Goal: Task Accomplishment & Management: Manage account settings

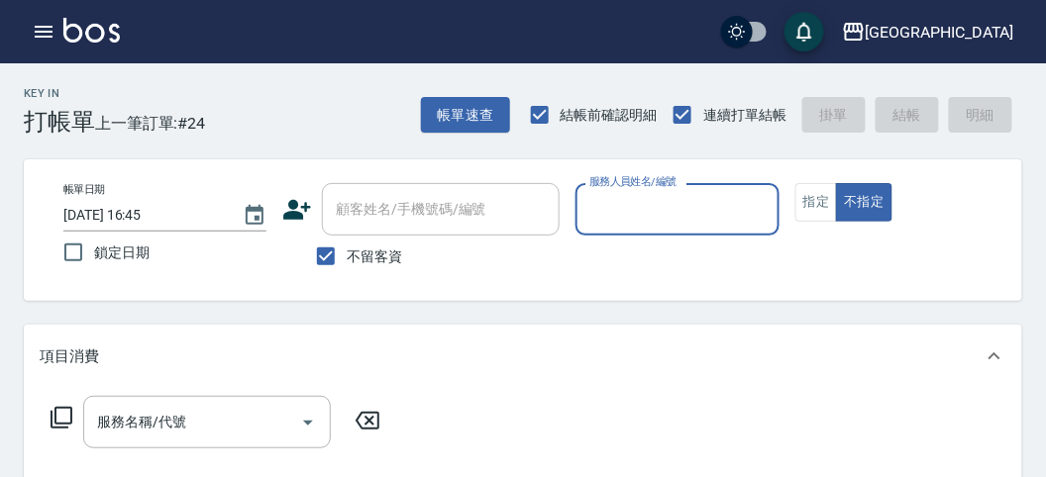
click at [701, 214] on input "服務人員姓名/編號" at bounding box center [676, 209] width 185 height 35
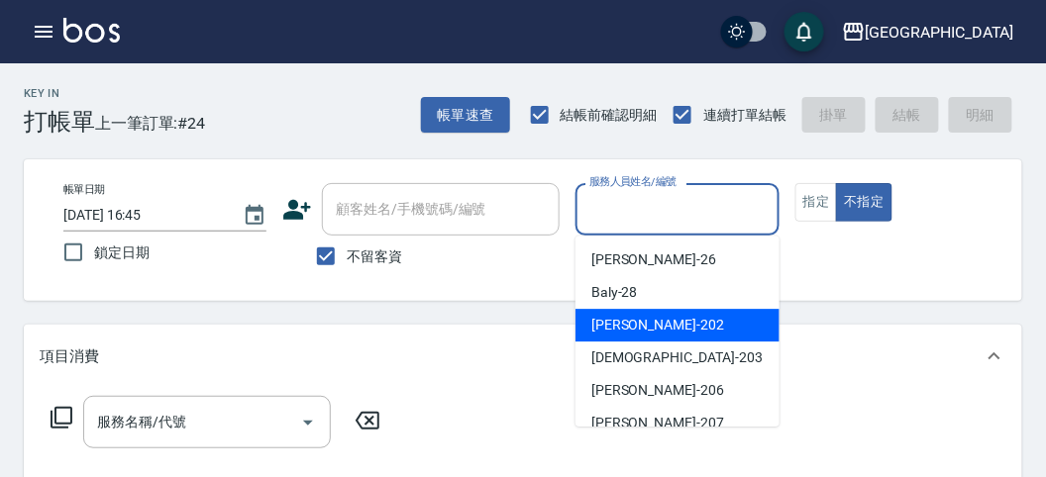
drag, startPoint x: 653, startPoint y: 312, endPoint x: 739, endPoint y: 251, distance: 105.8
click at [655, 313] on div "Rita -202" at bounding box center [677, 325] width 204 height 33
type input "Rita-202"
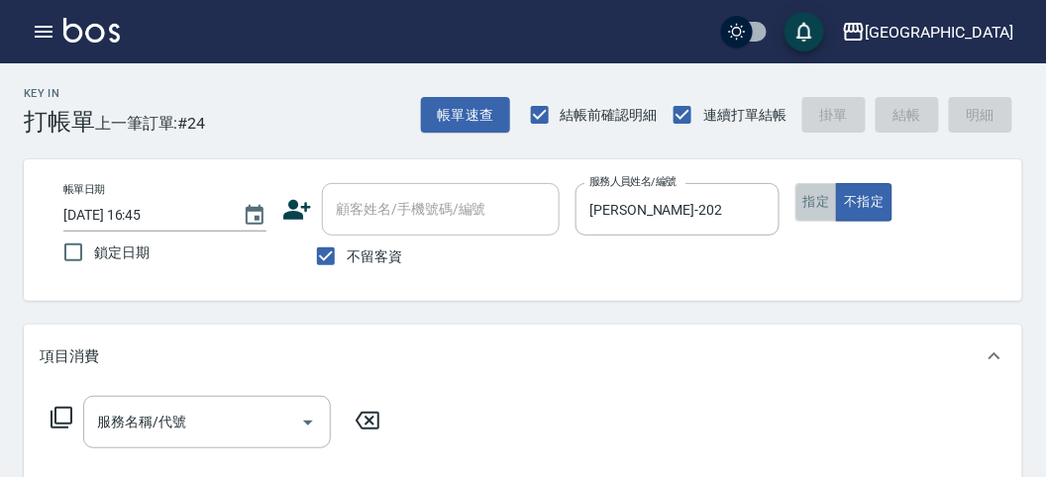
click at [803, 203] on button "指定" at bounding box center [816, 202] width 43 height 39
click at [58, 415] on icon at bounding box center [62, 418] width 24 height 24
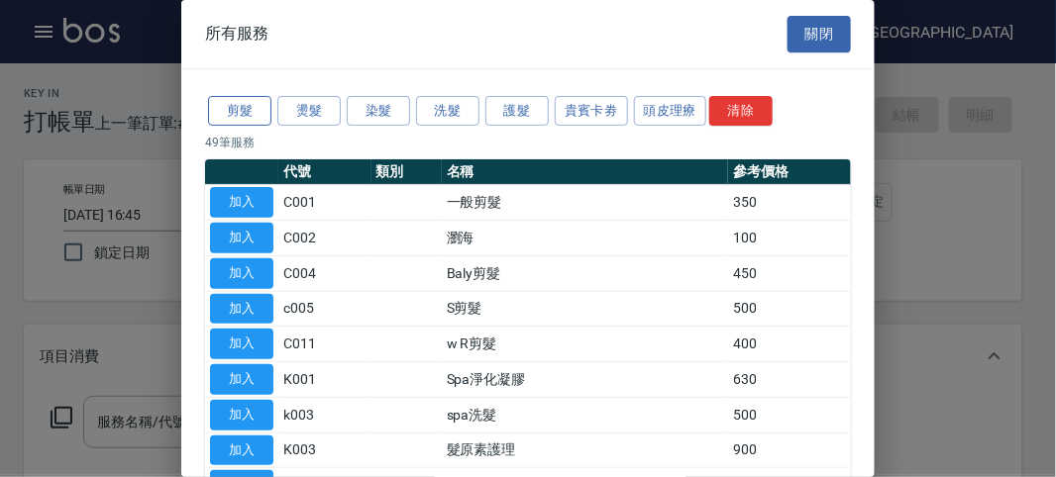
click at [248, 105] on button "剪髮" at bounding box center [239, 111] width 63 height 31
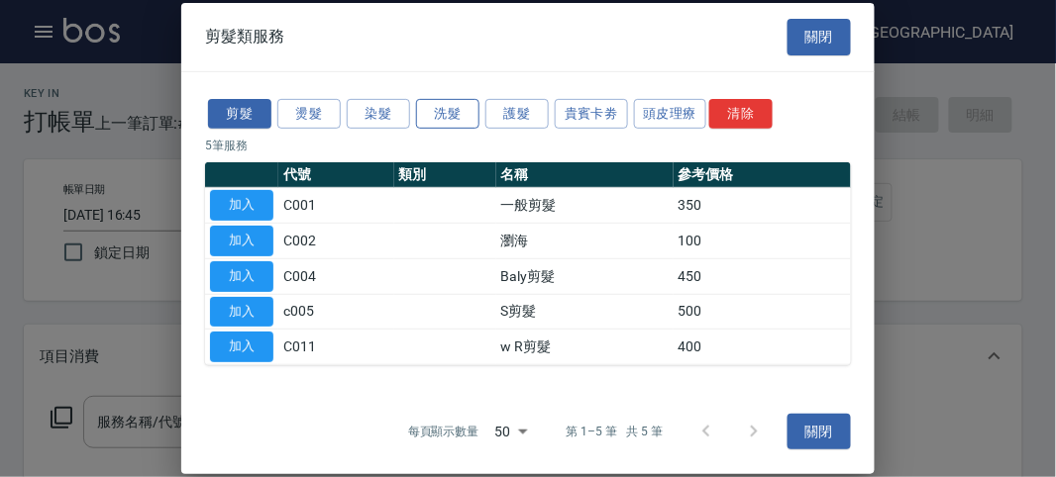
click at [444, 116] on button "洗髮" at bounding box center [447, 113] width 63 height 31
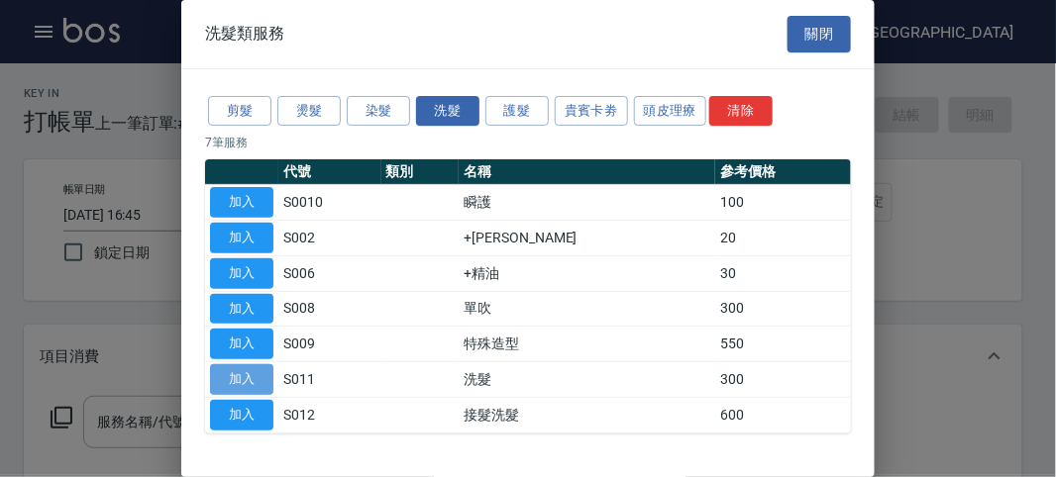
drag, startPoint x: 253, startPoint y: 376, endPoint x: 810, endPoint y: 181, distance: 590.8
click at [253, 373] on button "加入" at bounding box center [241, 379] width 63 height 31
type input "洗髮(S011)"
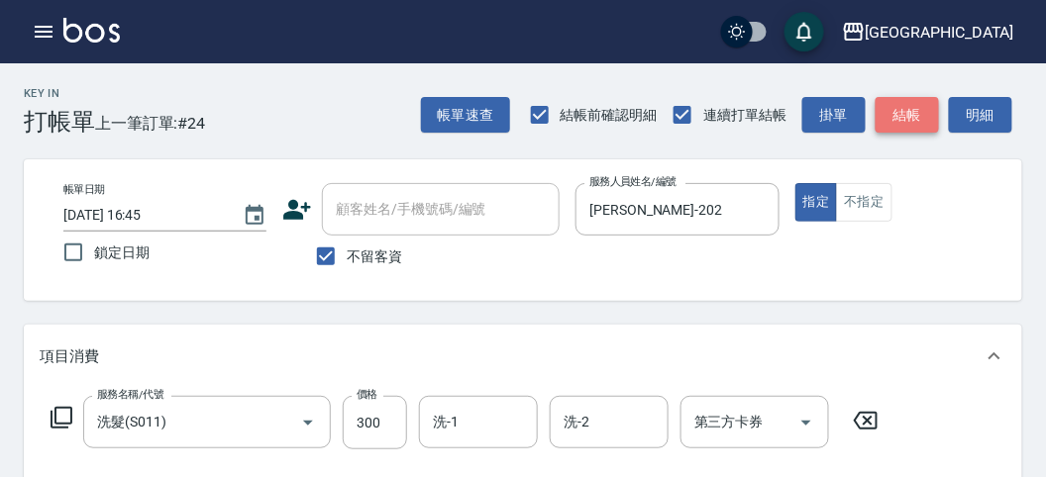
drag, startPoint x: 925, startPoint y: 109, endPoint x: 887, endPoint y: 112, distance: 37.8
click at [924, 107] on button "結帳" at bounding box center [907, 115] width 63 height 37
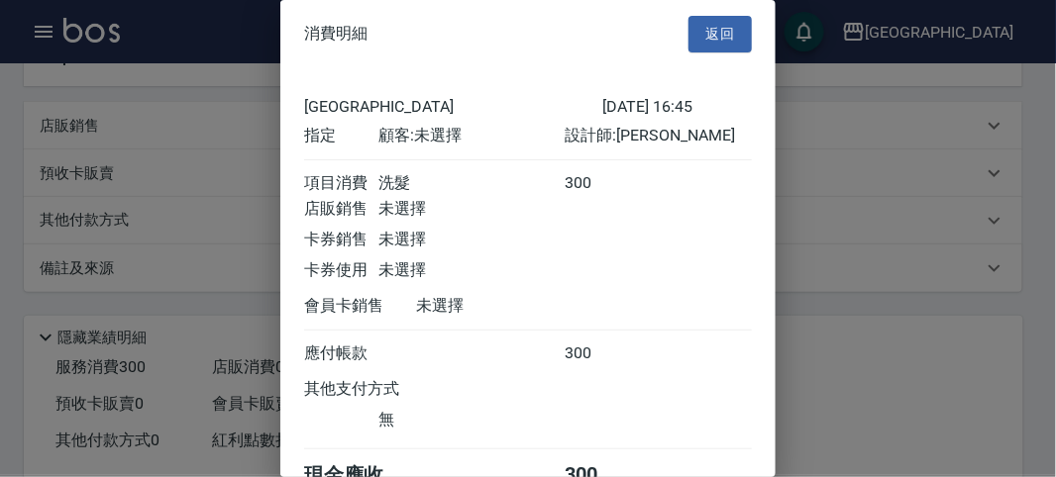
scroll to position [110, 0]
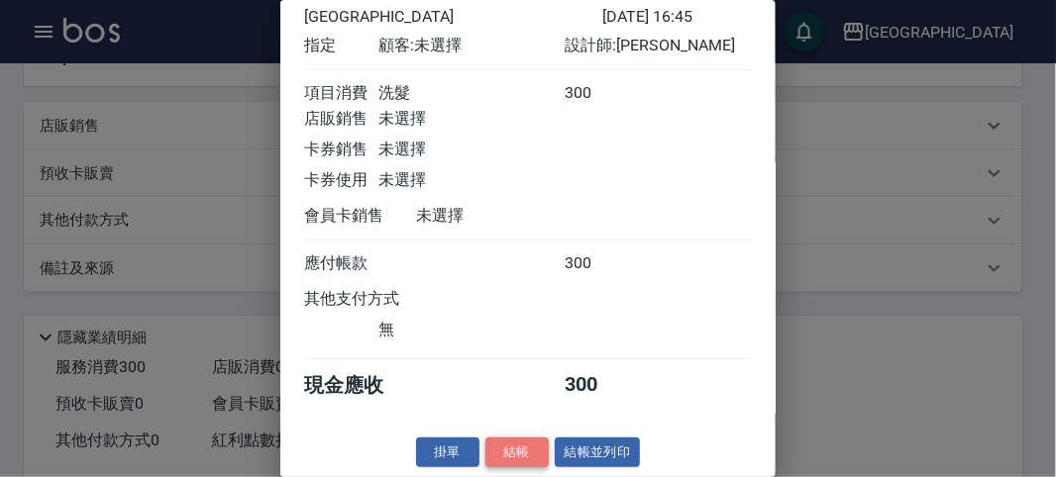
click at [526, 442] on button "結帳" at bounding box center [516, 453] width 63 height 31
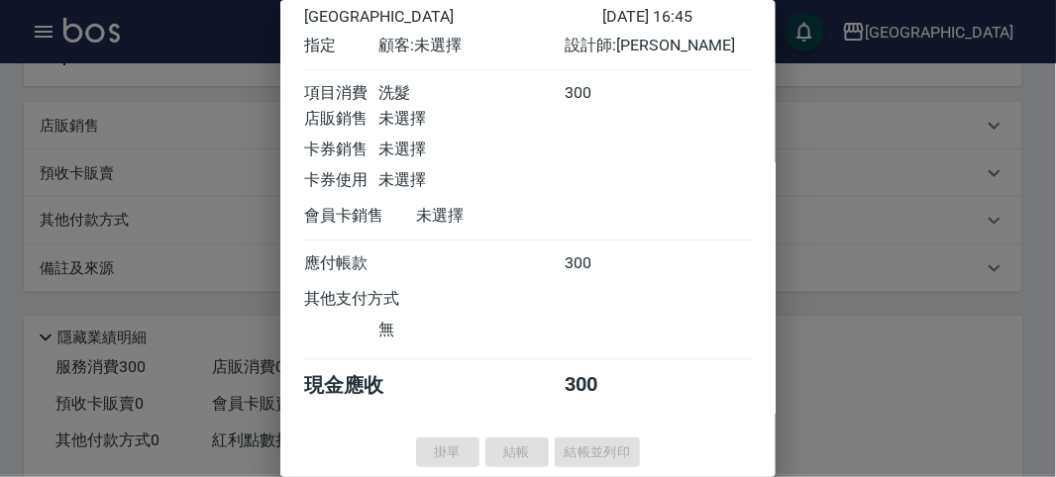
type input "2025/08/18 18:07"
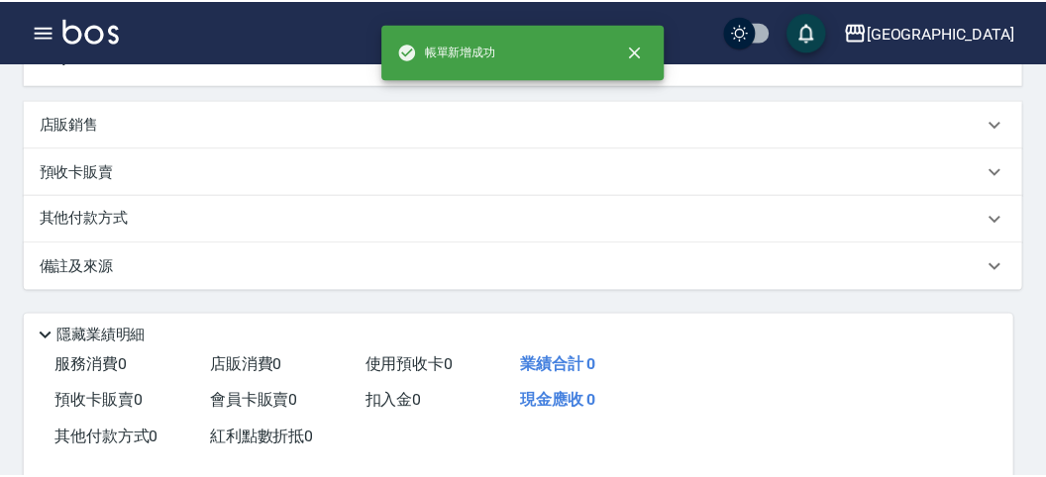
scroll to position [0, 0]
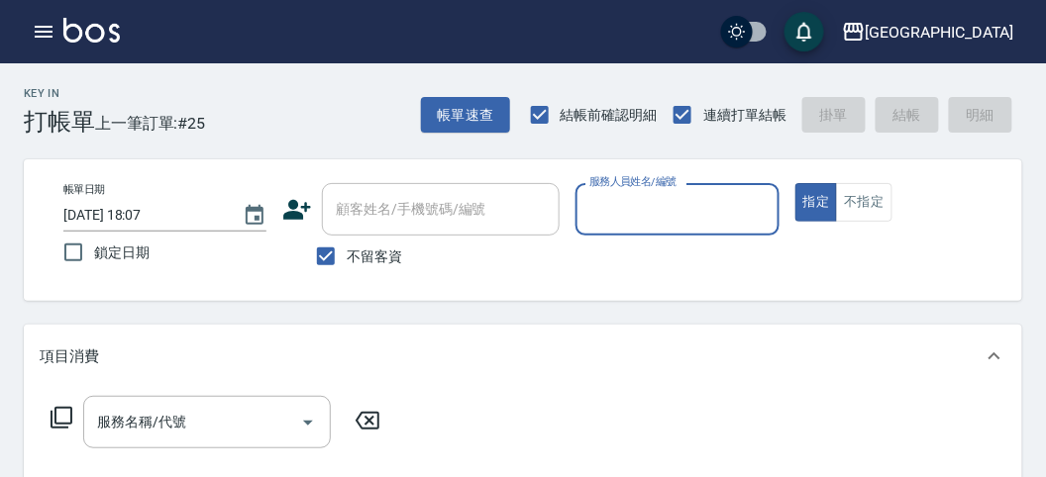
click at [634, 208] on input "服務人員姓名/編號" at bounding box center [676, 209] width 185 height 35
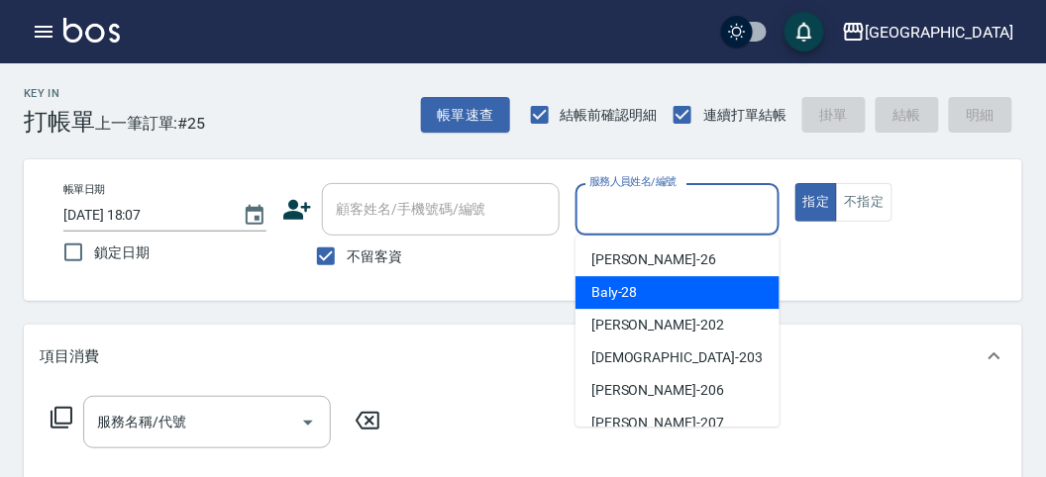
click at [623, 282] on span "Baly -28" at bounding box center [614, 292] width 47 height 21
type input "Baly-28"
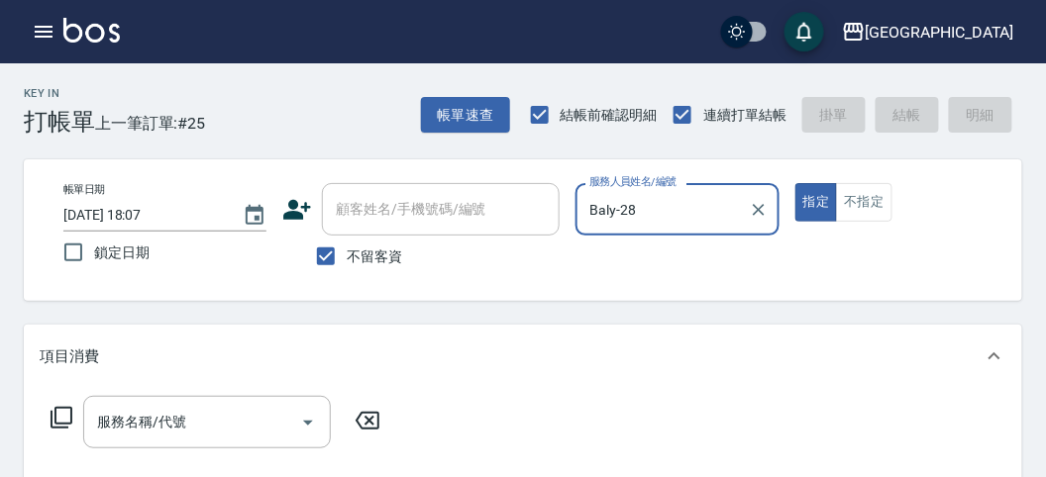
click at [64, 413] on icon at bounding box center [62, 418] width 24 height 24
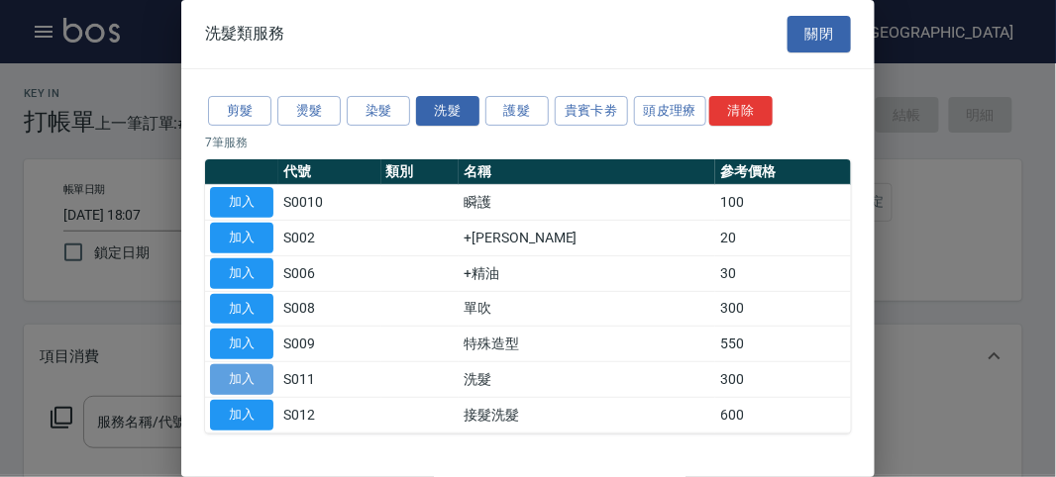
click at [245, 375] on button "加入" at bounding box center [241, 379] width 63 height 31
type input "洗髮(S011)"
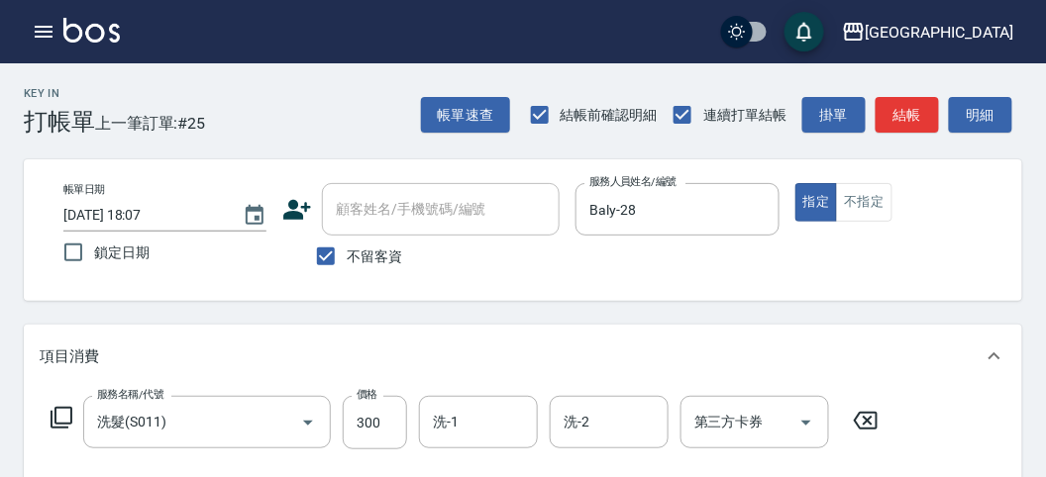
click at [71, 409] on icon at bounding box center [62, 418] width 22 height 22
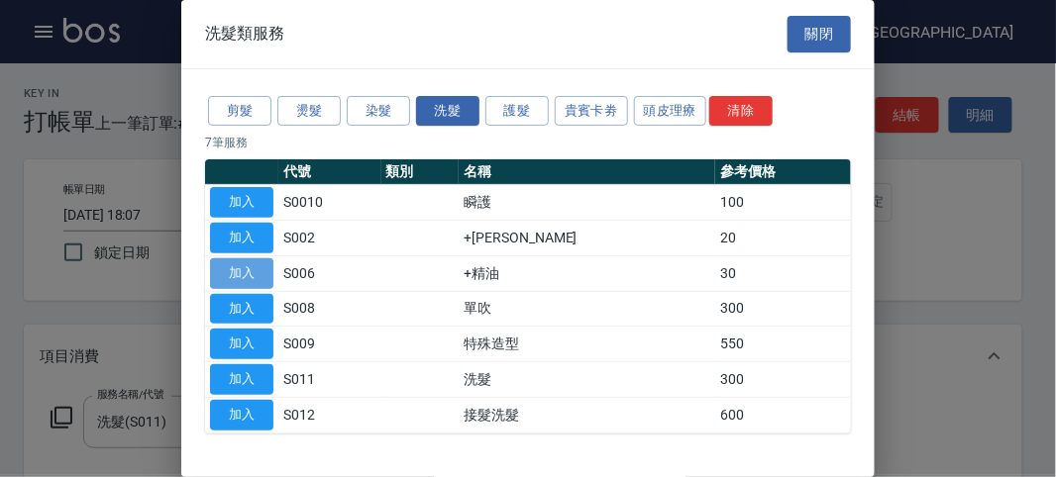
click at [233, 270] on button "加入" at bounding box center [241, 274] width 63 height 31
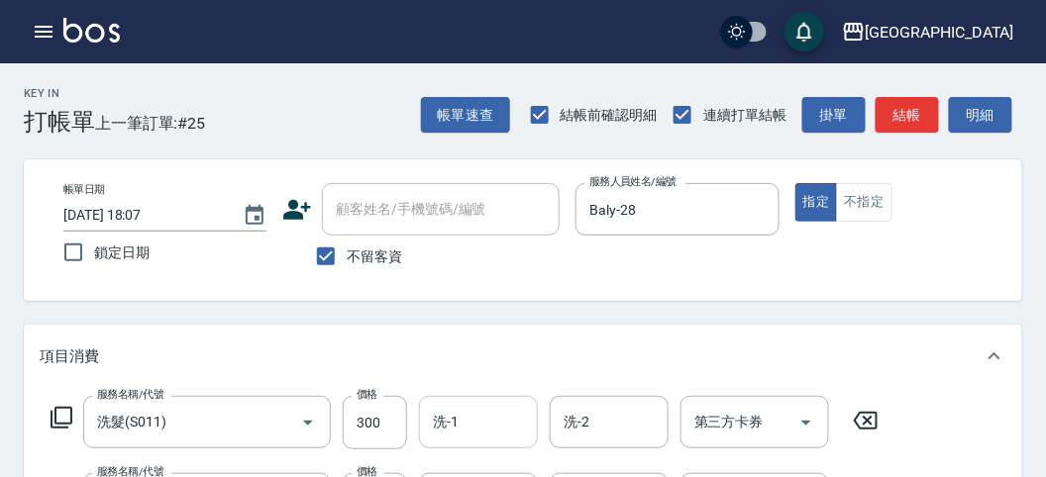
click at [471, 397] on div "洗-1" at bounding box center [478, 422] width 119 height 52
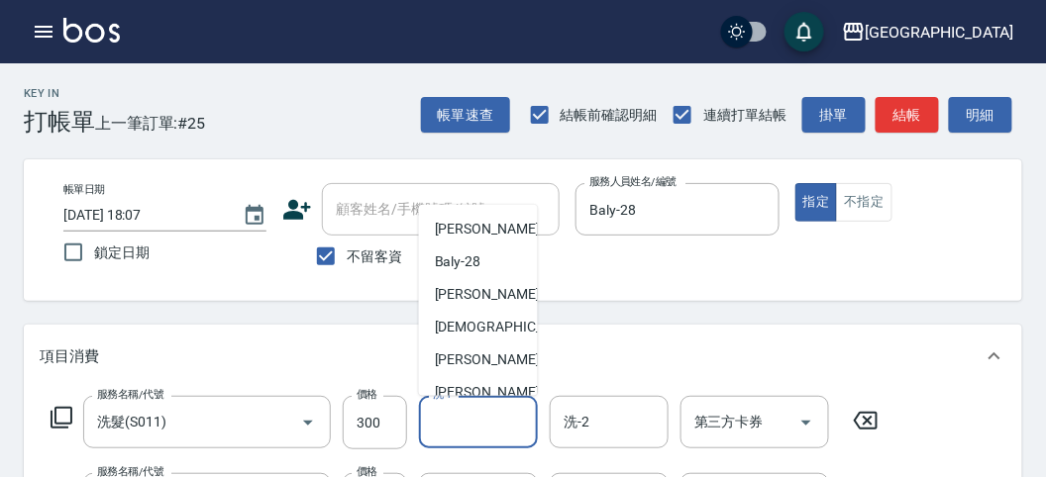
scroll to position [152, 0]
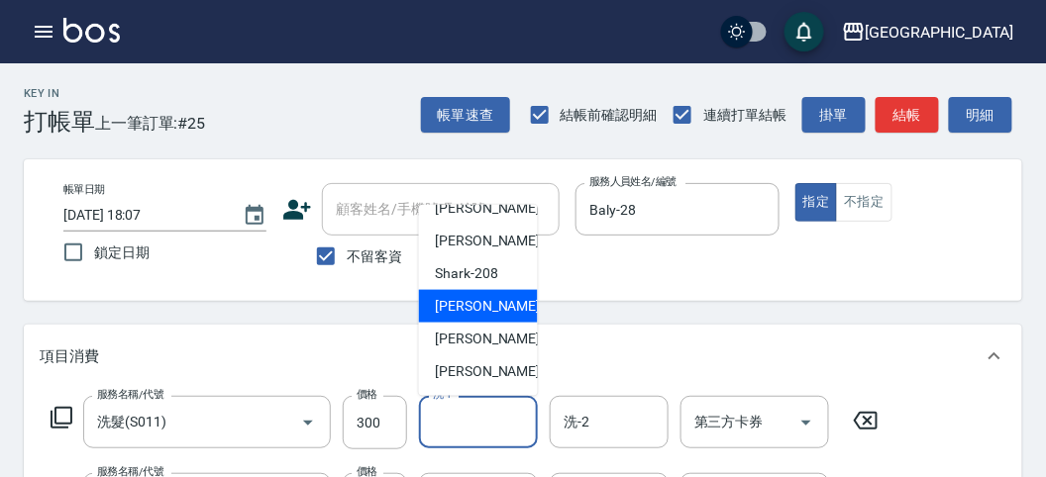
click at [475, 310] on span "小雲 -214" at bounding box center [501, 306] width 133 height 21
type input "小雲-214"
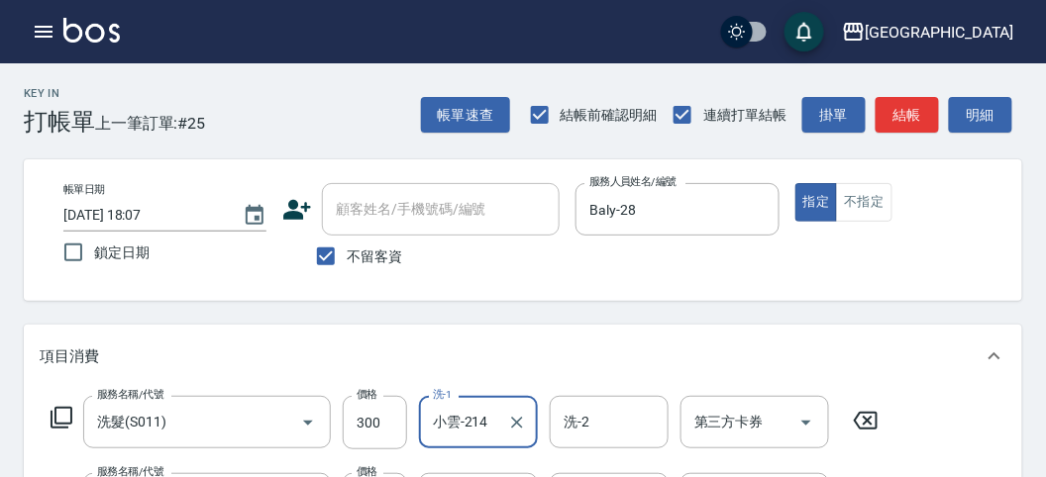
scroll to position [330, 0]
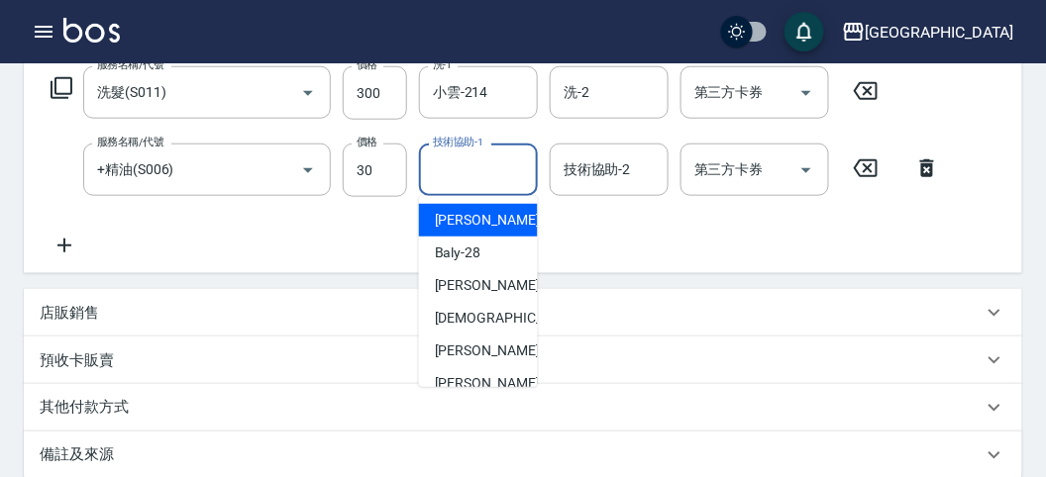
click at [461, 175] on input "技術協助-1" at bounding box center [478, 170] width 101 height 35
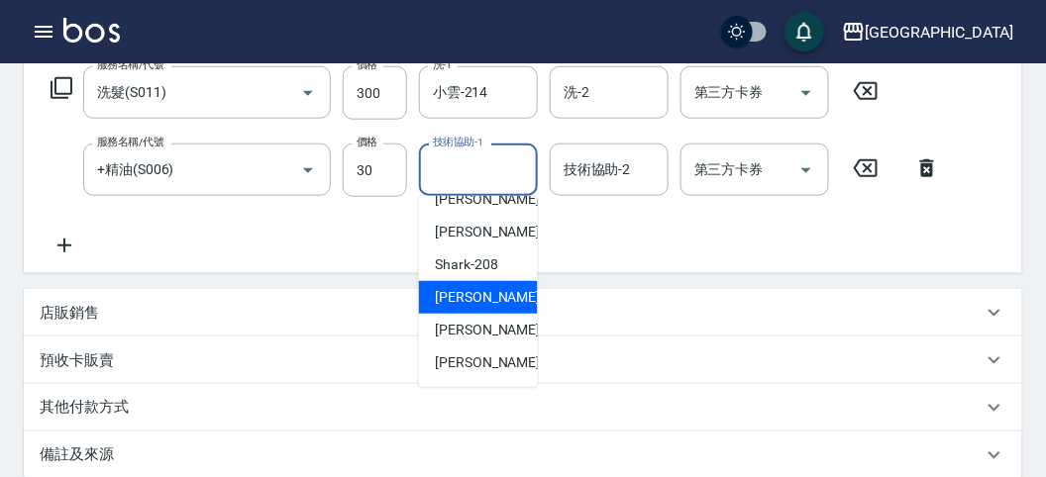
click at [488, 304] on span "小雲 -214" at bounding box center [501, 297] width 133 height 21
type input "小雲-214"
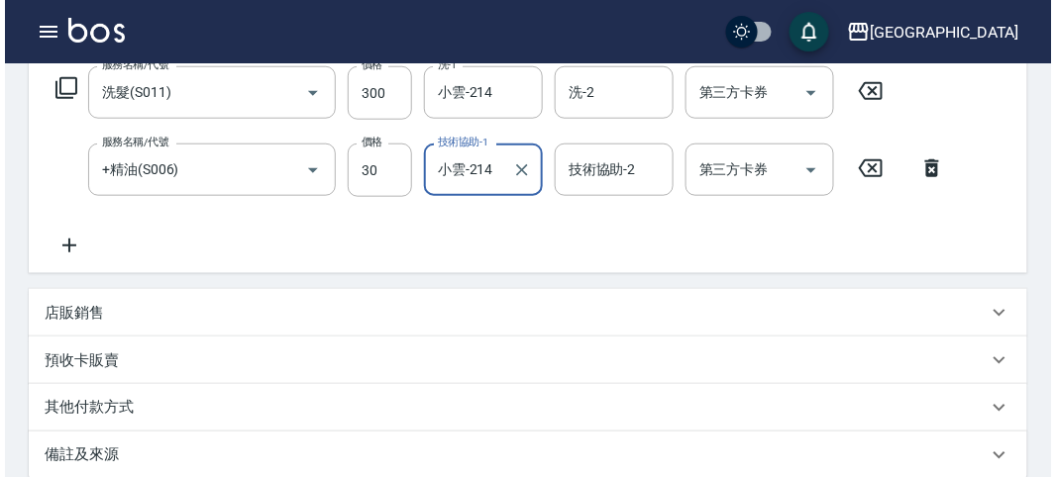
scroll to position [657, 0]
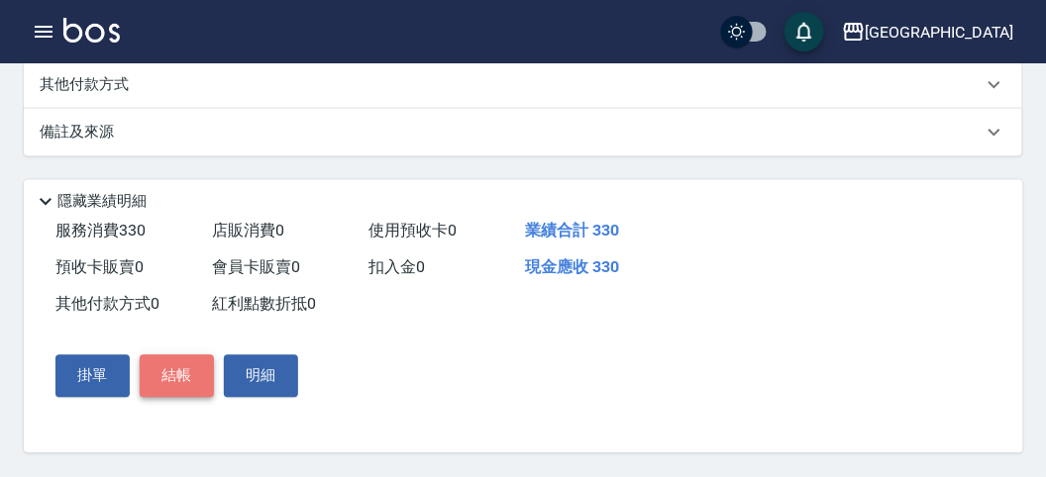
click at [163, 377] on button "結帳" at bounding box center [177, 377] width 74 height 42
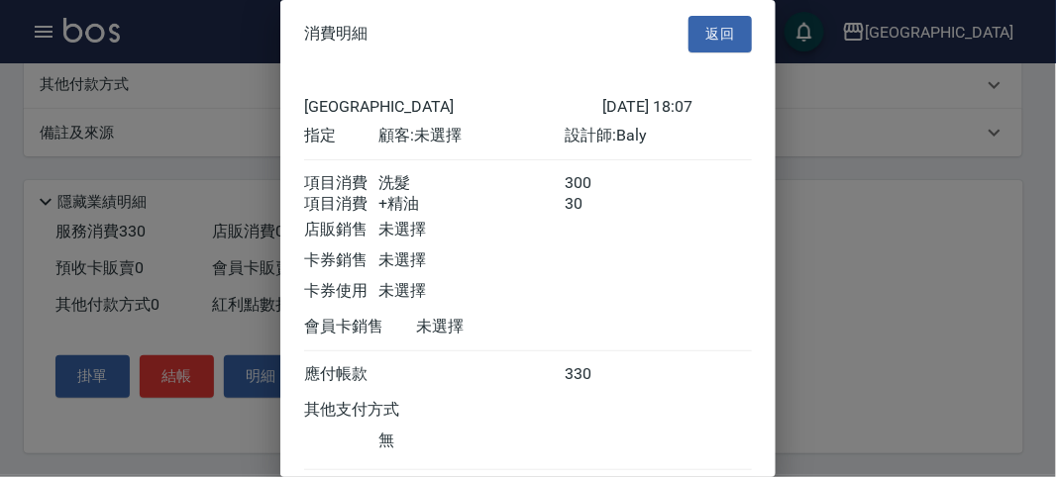
scroll to position [132, 0]
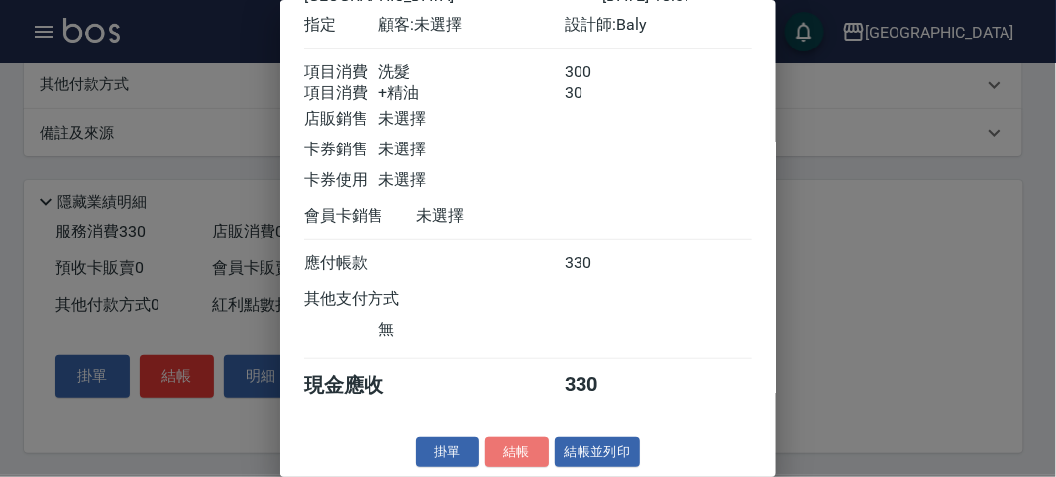
drag, startPoint x: 498, startPoint y: 446, endPoint x: 501, endPoint y: 429, distance: 17.1
click at [498, 439] on button "結帳" at bounding box center [516, 453] width 63 height 31
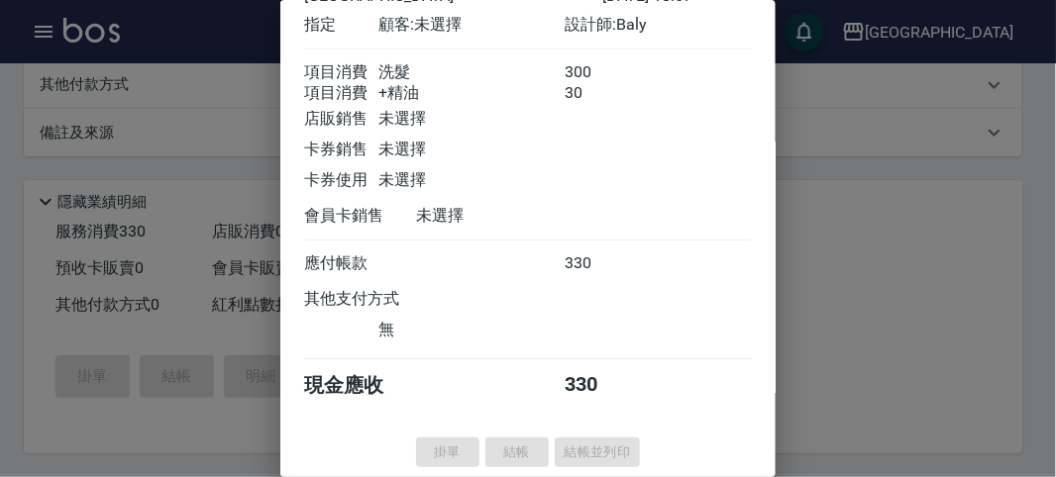
type input "2025/08/18 18:14"
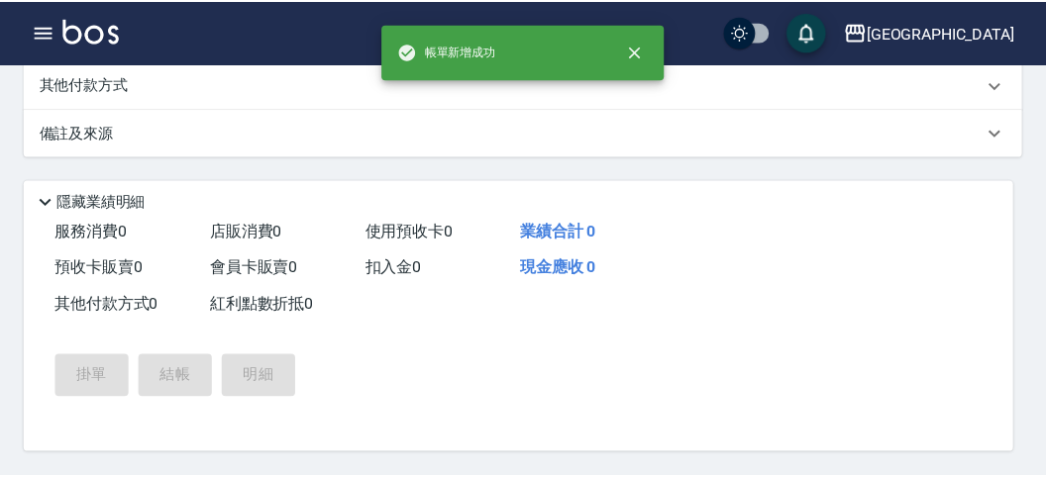
scroll to position [0, 0]
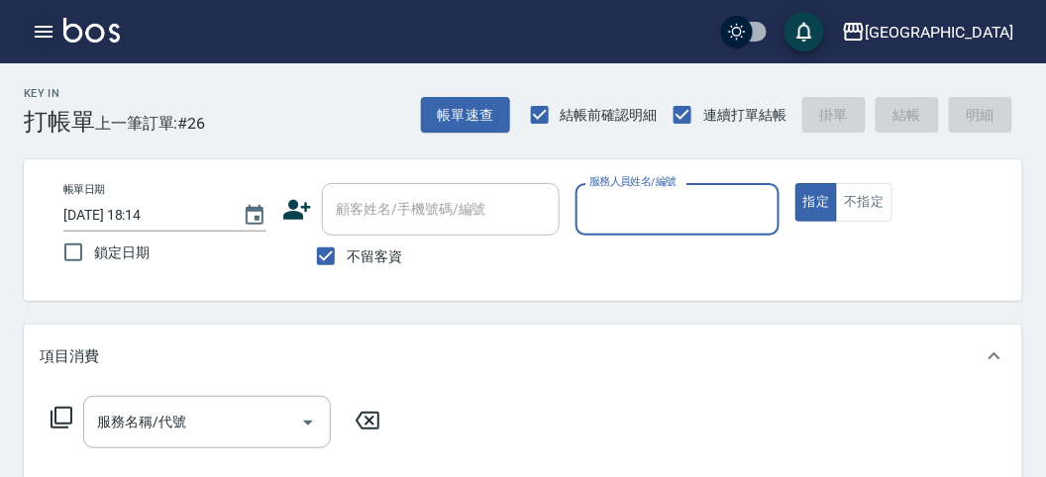
click at [36, 33] on icon "button" at bounding box center [44, 32] width 24 height 24
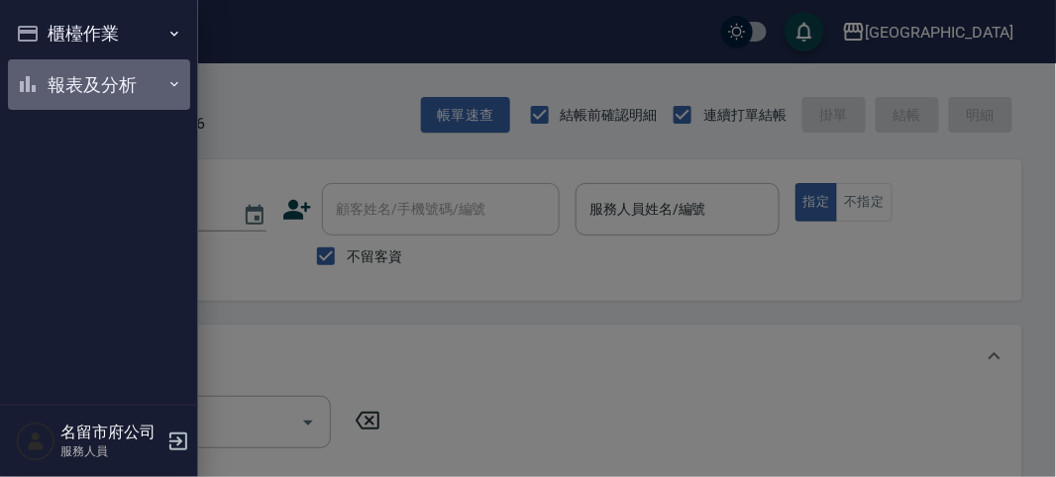
click at [65, 79] on button "報表及分析" at bounding box center [99, 85] width 182 height 52
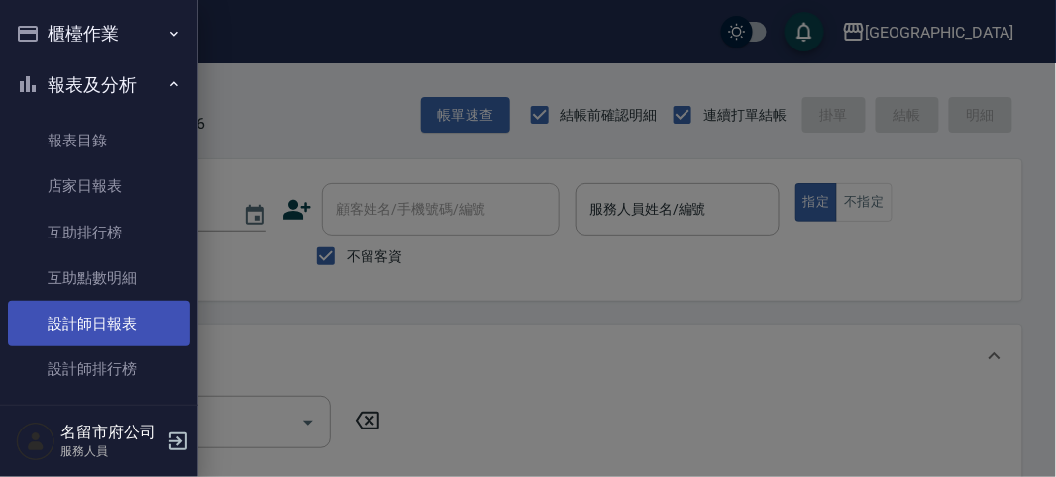
click at [132, 314] on link "設計師日報表" at bounding box center [99, 324] width 182 height 46
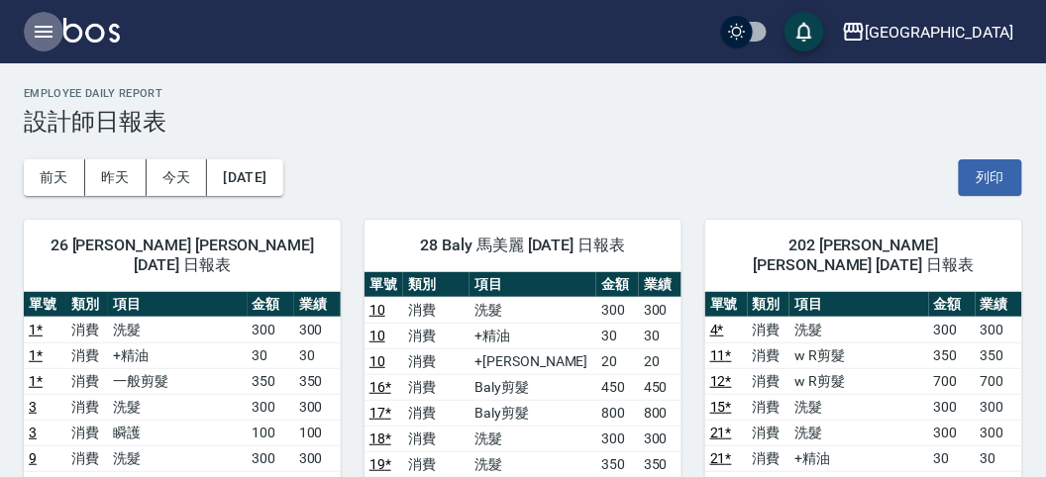
click at [48, 28] on icon "button" at bounding box center [44, 32] width 24 height 24
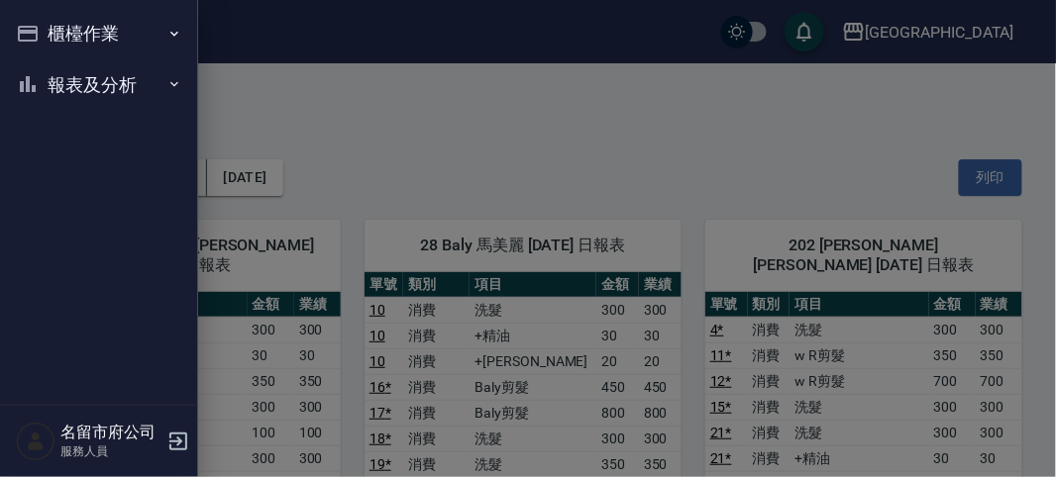
click at [48, 28] on div "櫃檯作業 打帳單 帳單列表 現金收支登錄 高階收支登錄 材料自購登錄 每日結帳 報表及分析 報表目錄 店家日報表 互助排行榜 互助點數明細 設計師日報表 設計…" at bounding box center [99, 238] width 198 height 477
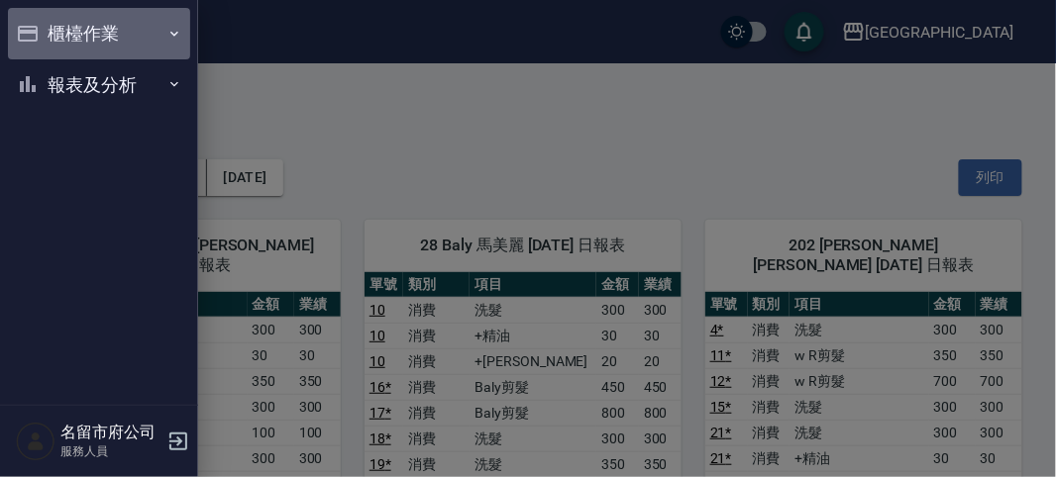
click at [48, 28] on button "櫃檯作業" at bounding box center [99, 34] width 182 height 52
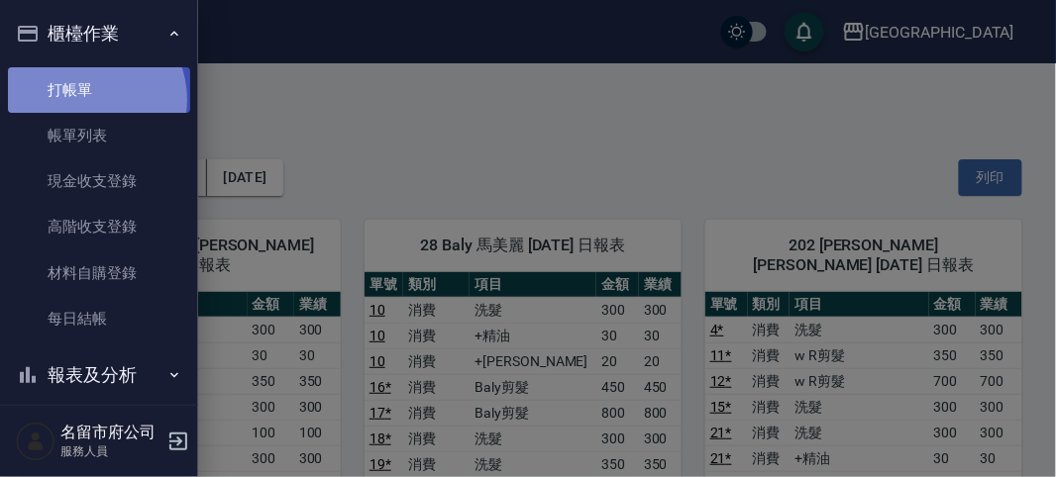
click at [89, 99] on link "打帳單" at bounding box center [99, 90] width 182 height 46
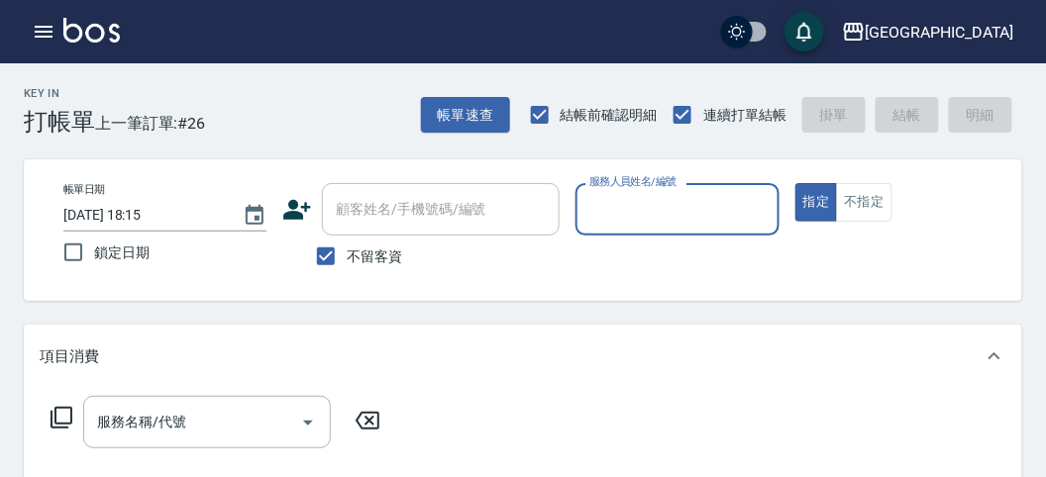
click at [859, 204] on button "不指定" at bounding box center [863, 202] width 55 height 39
click at [601, 220] on input "服務人員姓名/編號" at bounding box center [676, 209] width 185 height 35
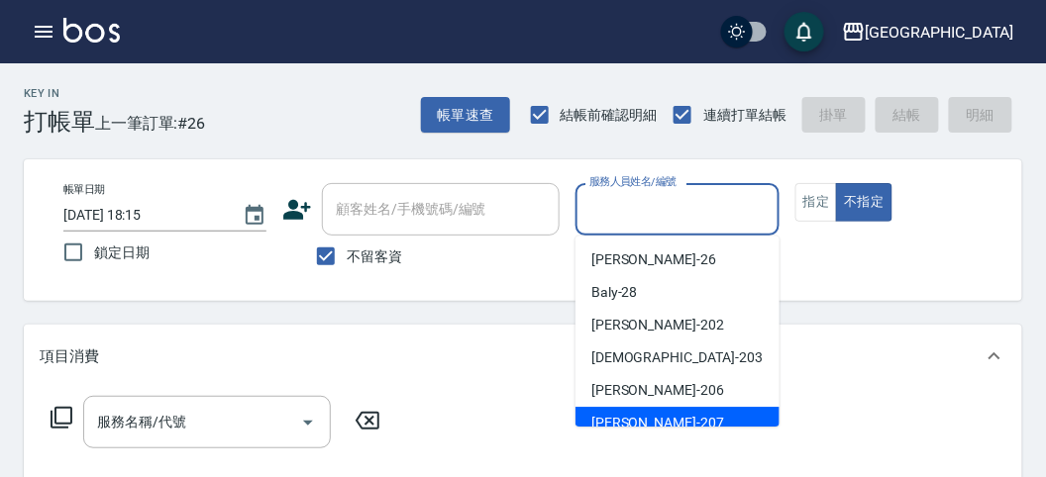
click at [621, 429] on div "服務名稱/代號 服務名稱/代號" at bounding box center [523, 456] width 998 height 137
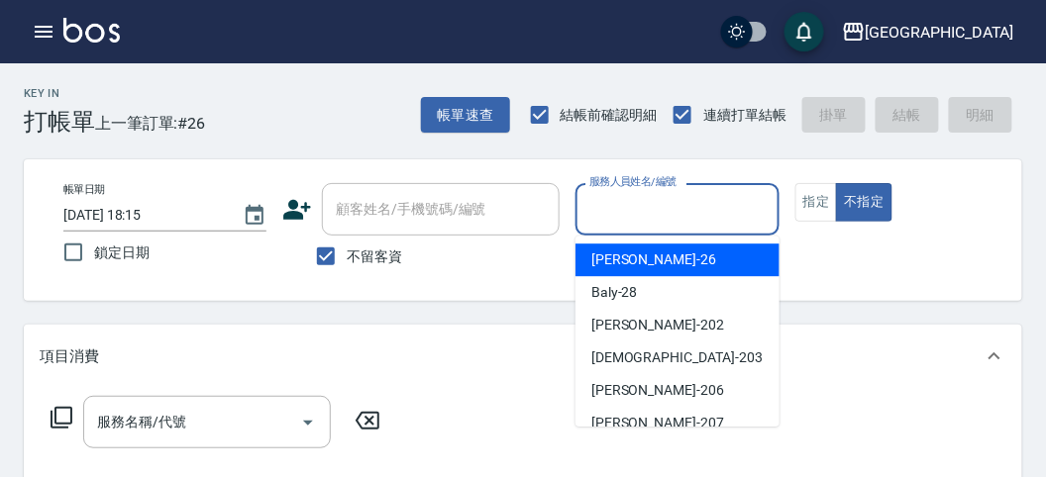
click at [662, 194] on div "服務人員姓名/編號 服務人員姓名/編號" at bounding box center [676, 209] width 203 height 52
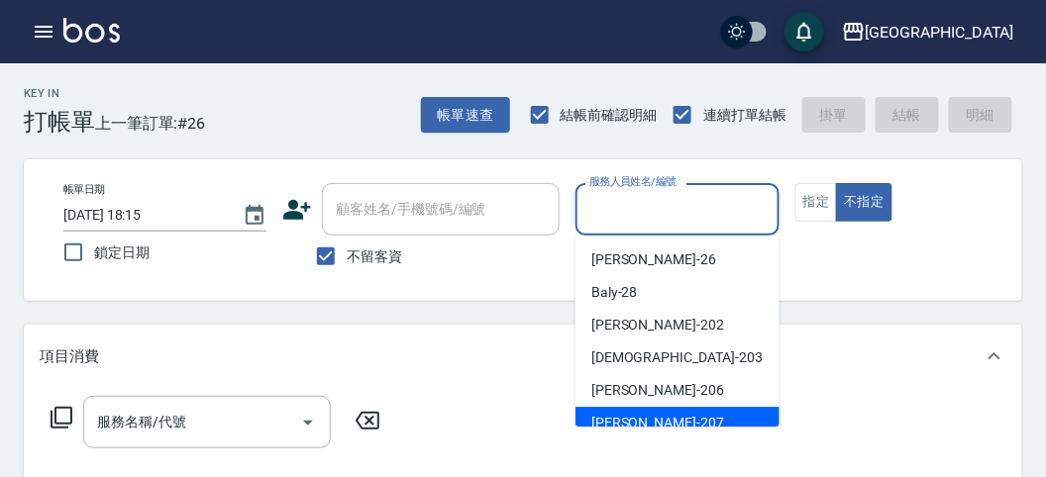
click at [662, 416] on div "[PERSON_NAME] -207" at bounding box center [677, 423] width 204 height 33
type input "[PERSON_NAME]-207"
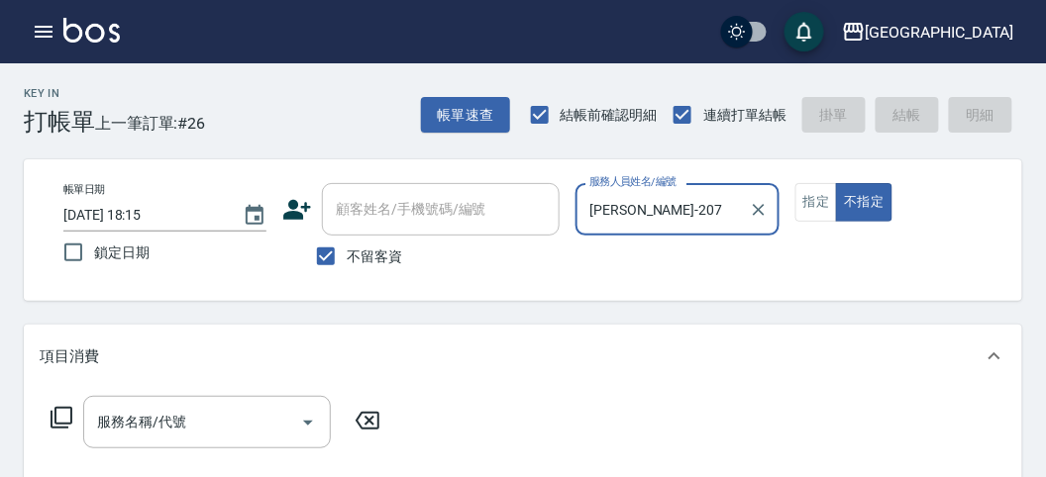
click at [66, 421] on icon at bounding box center [62, 418] width 24 height 24
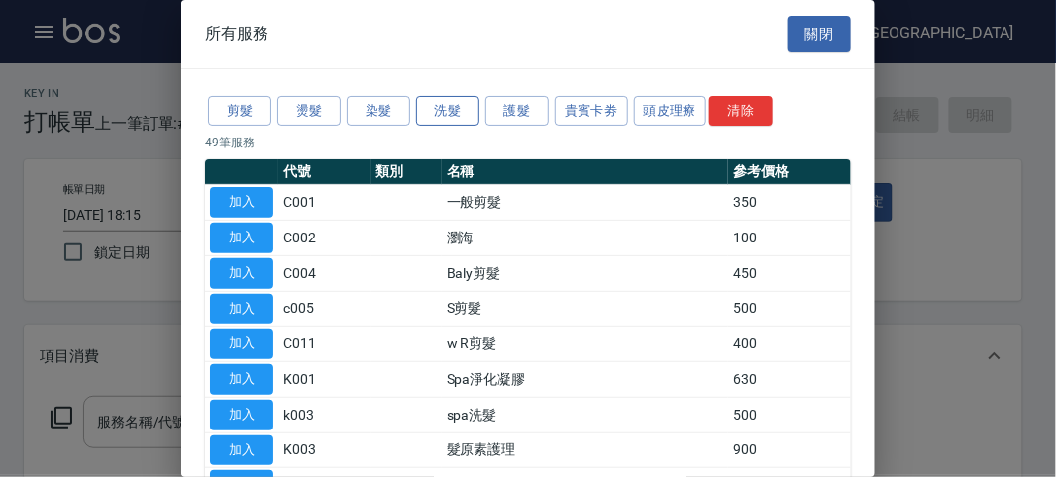
click at [441, 122] on button "洗髮" at bounding box center [447, 111] width 63 height 31
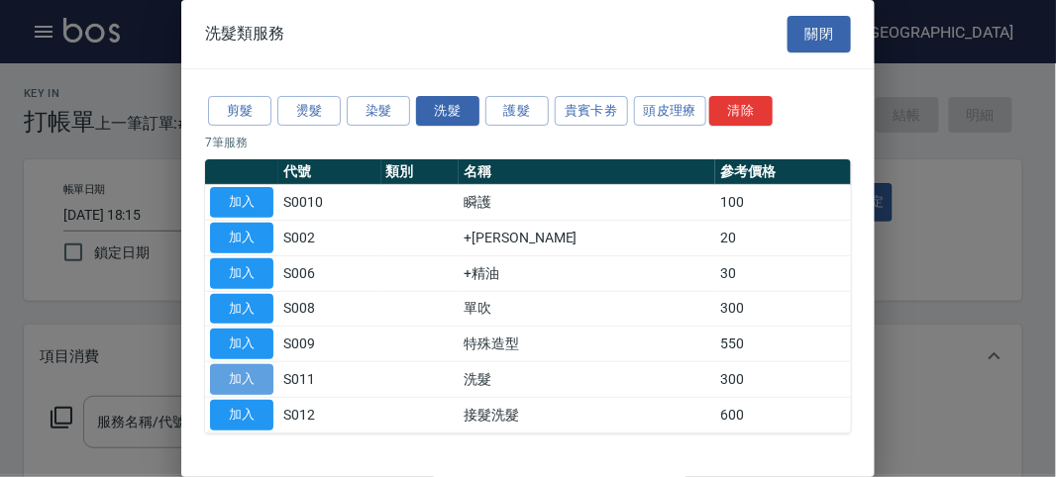
click at [242, 379] on button "加入" at bounding box center [241, 379] width 63 height 31
type input "洗髮(S011)"
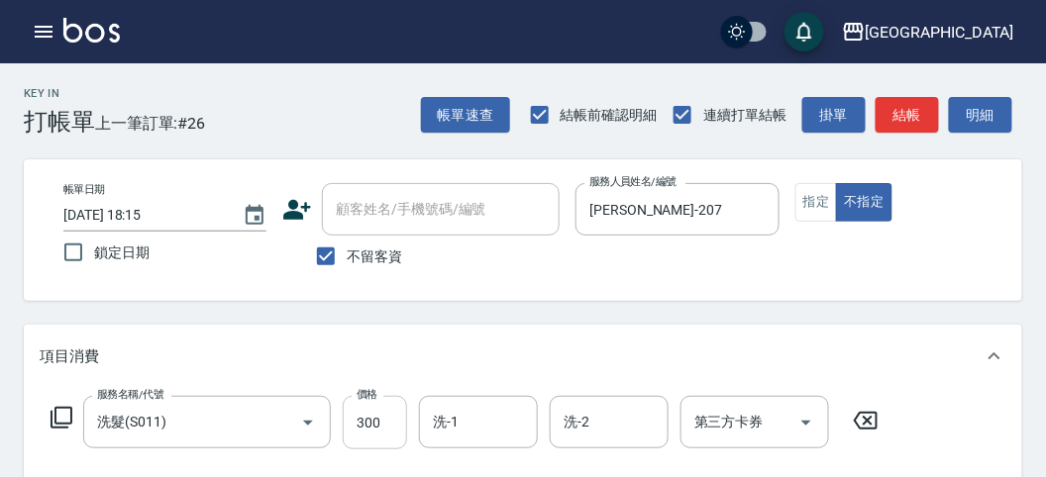
click at [364, 427] on input "300" at bounding box center [375, 422] width 64 height 53
type input "350"
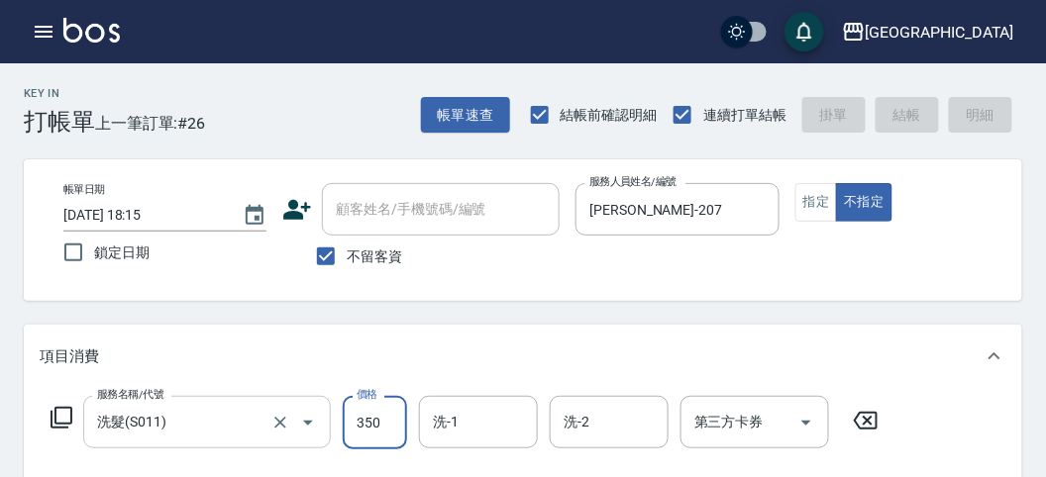
type input "2025/08/18 18:21"
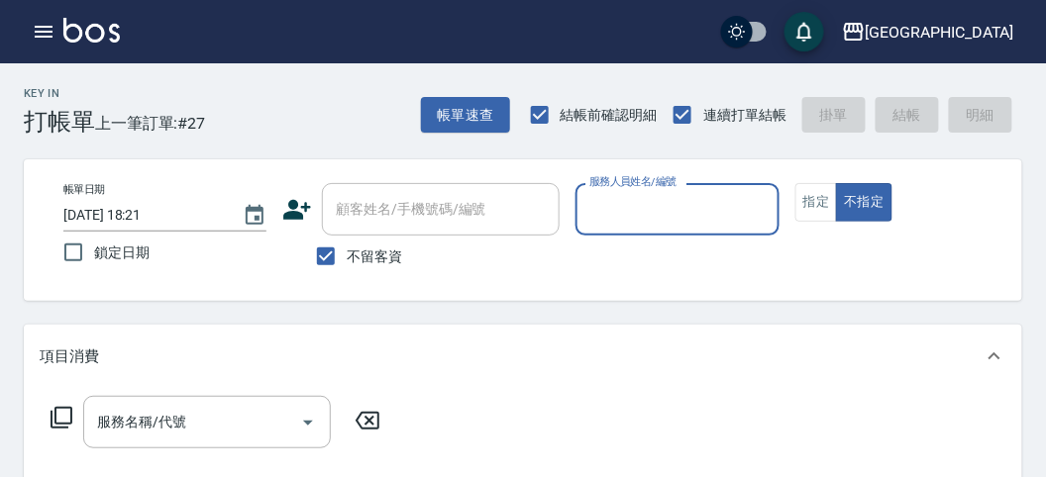
click at [641, 203] on input "服務人員姓名/編號" at bounding box center [676, 209] width 185 height 35
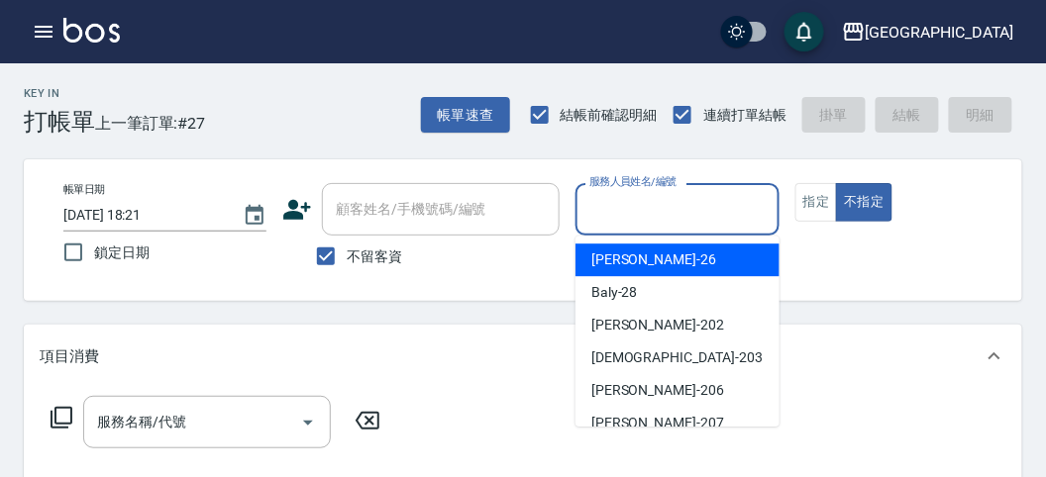
click at [635, 260] on span "[PERSON_NAME] -26" at bounding box center [653, 260] width 125 height 21
type input "[PERSON_NAME]-26"
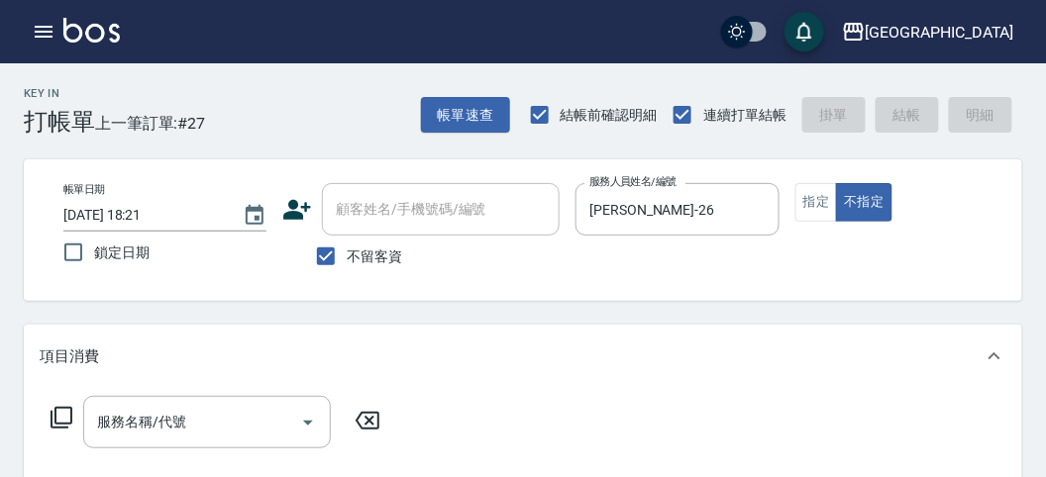
click at [70, 418] on icon at bounding box center [62, 418] width 22 height 22
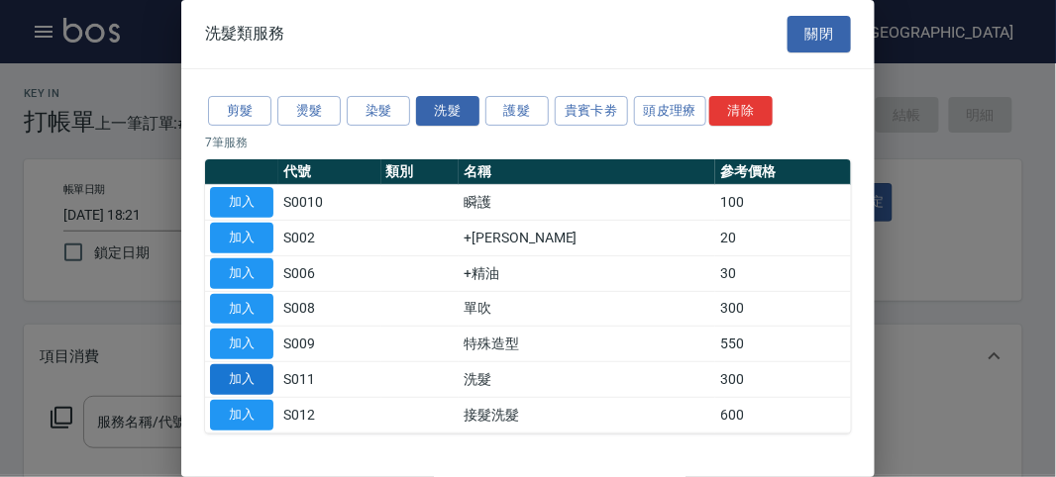
click at [246, 381] on button "加入" at bounding box center [241, 379] width 63 height 31
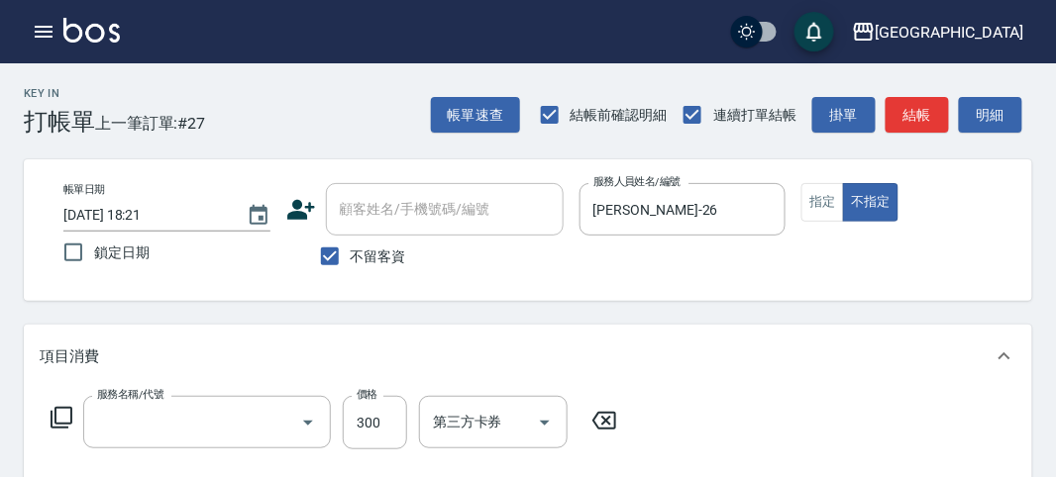
type input "洗髮(S011)"
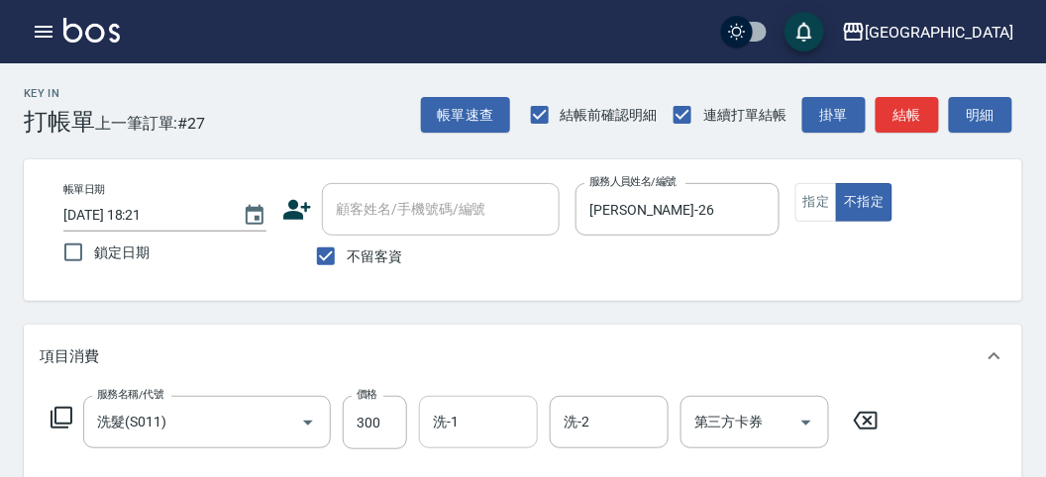
click at [447, 424] on input "洗-1" at bounding box center [478, 422] width 101 height 35
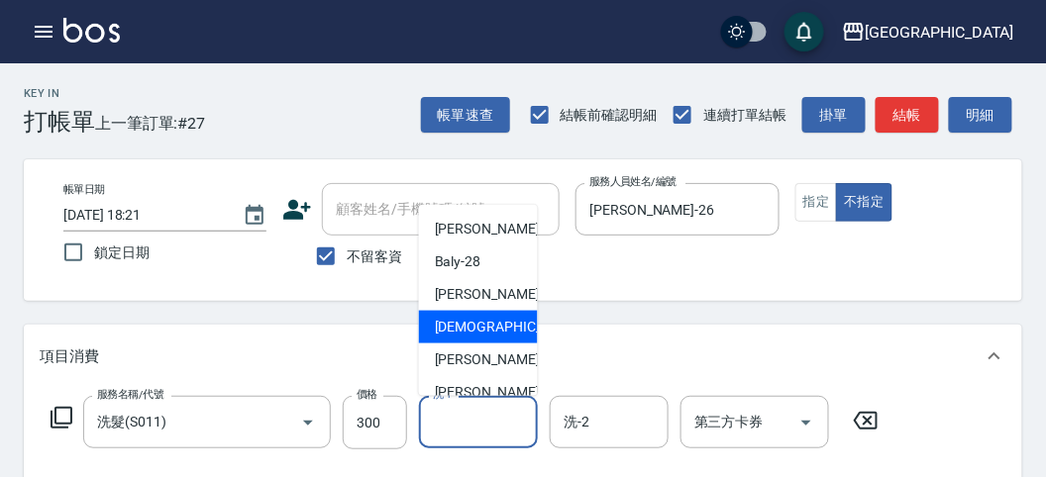
scroll to position [110, 0]
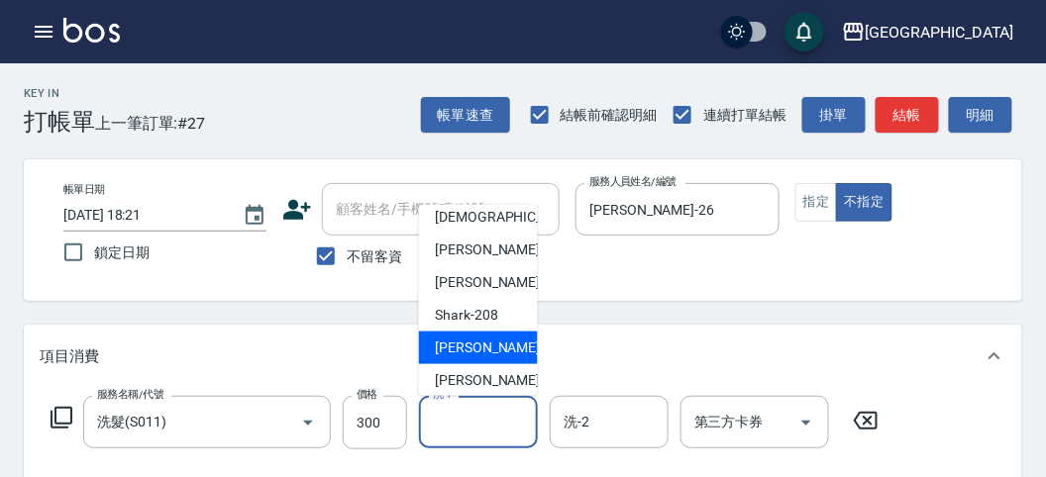
click at [459, 343] on span "小雲 -214" at bounding box center [501, 348] width 133 height 21
type input "小雲-214"
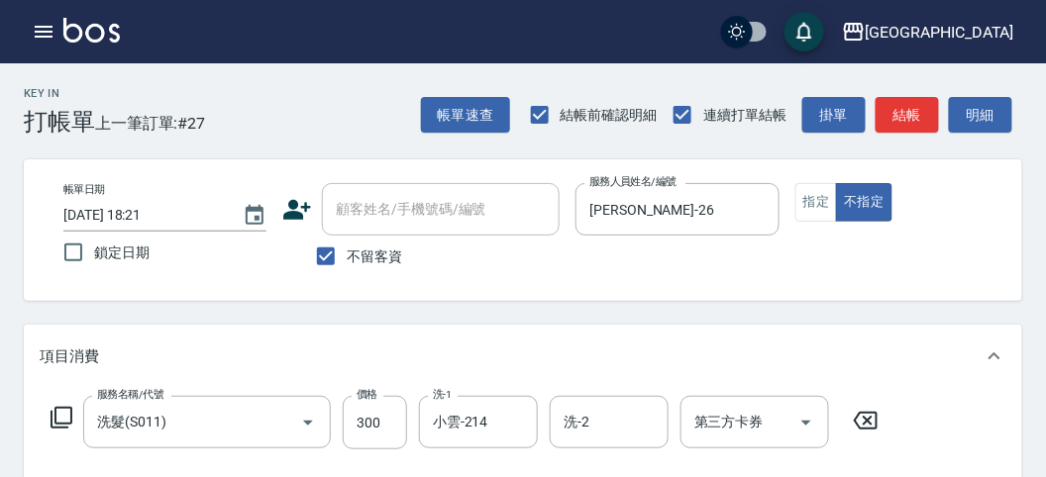
click at [65, 417] on icon at bounding box center [62, 418] width 24 height 24
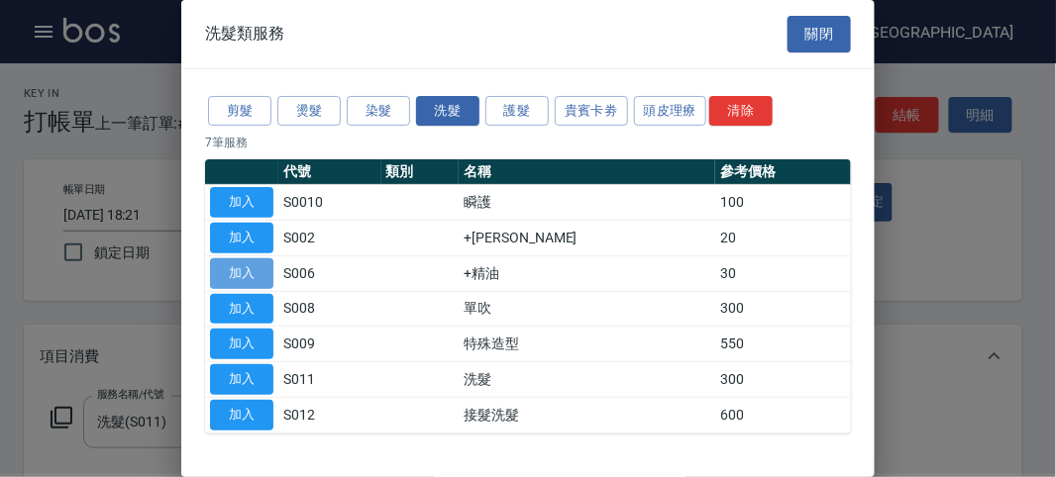
click at [270, 273] on button "加入" at bounding box center [241, 274] width 63 height 31
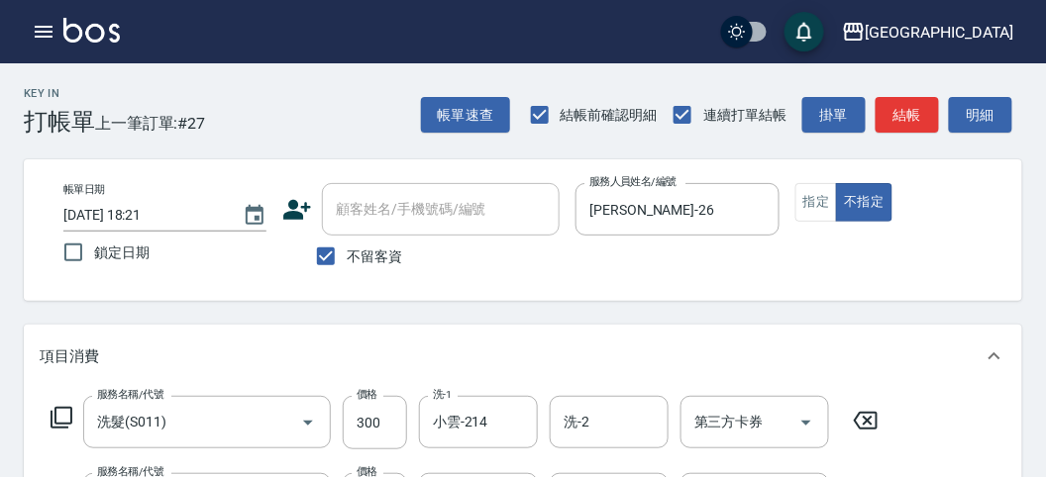
scroll to position [220, 0]
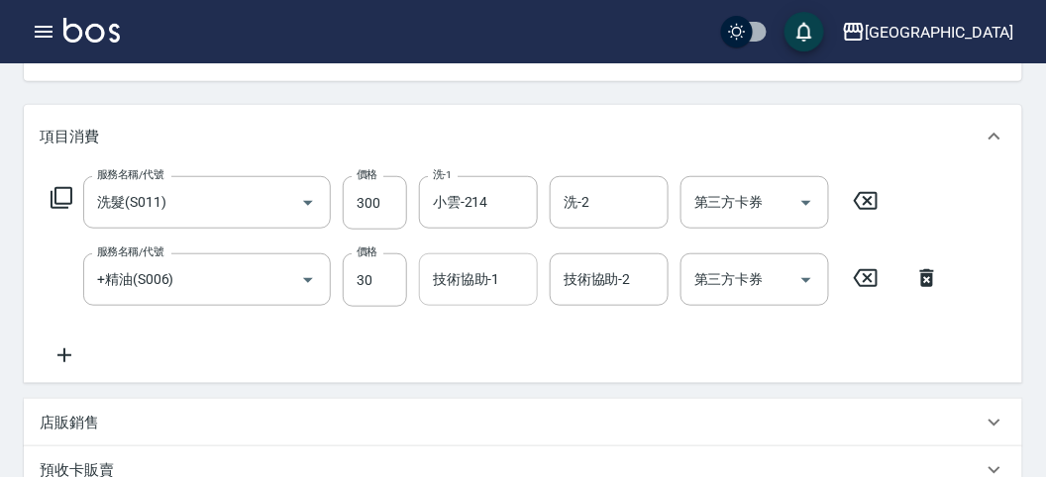
click at [438, 282] on input "技術協助-1" at bounding box center [478, 279] width 101 height 35
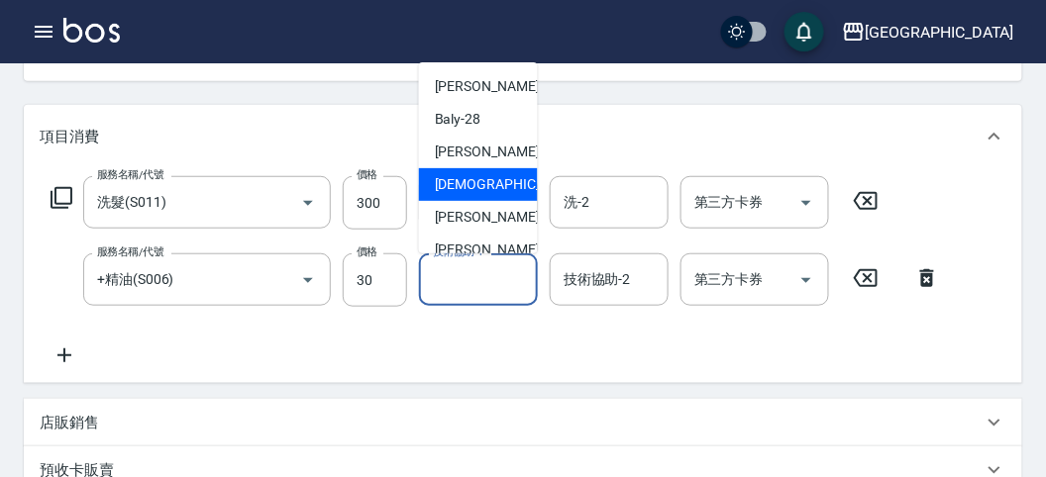
scroll to position [110, 0]
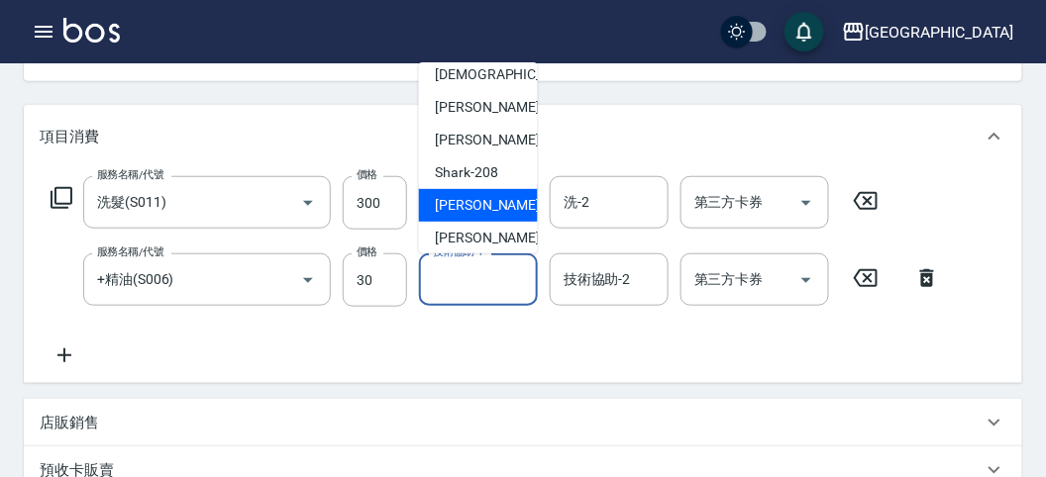
click at [461, 195] on span "小雲 -214" at bounding box center [501, 205] width 133 height 21
type input "小雲-214"
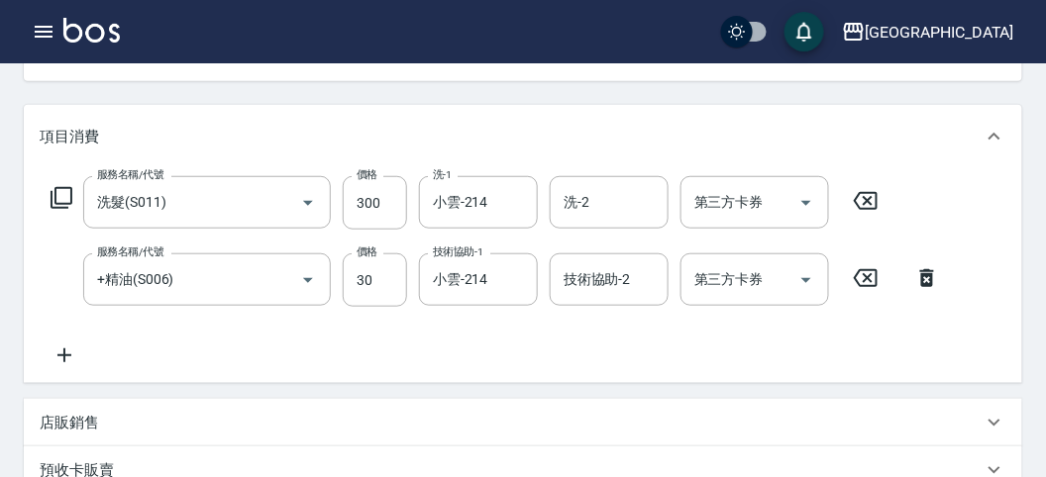
click at [65, 202] on icon at bounding box center [62, 198] width 24 height 24
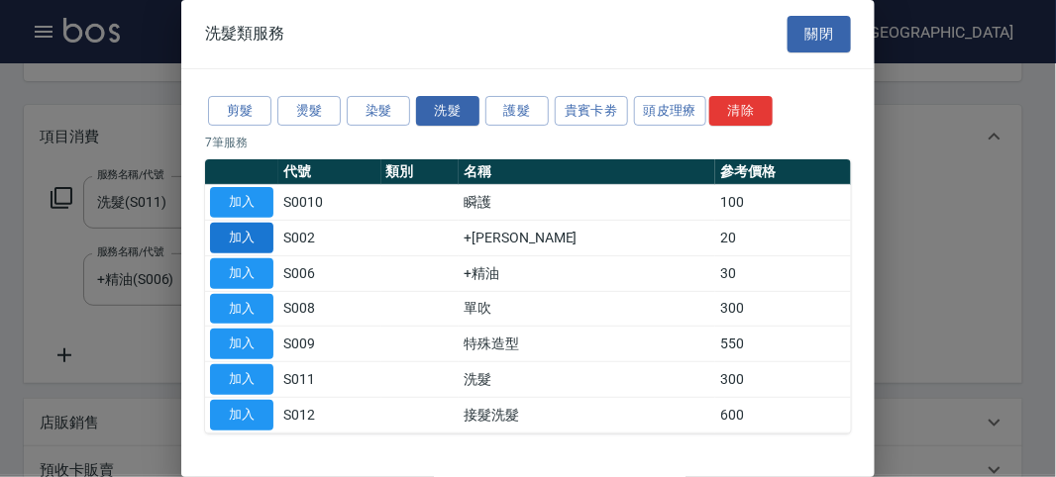
click at [253, 229] on button "加入" at bounding box center [241, 238] width 63 height 31
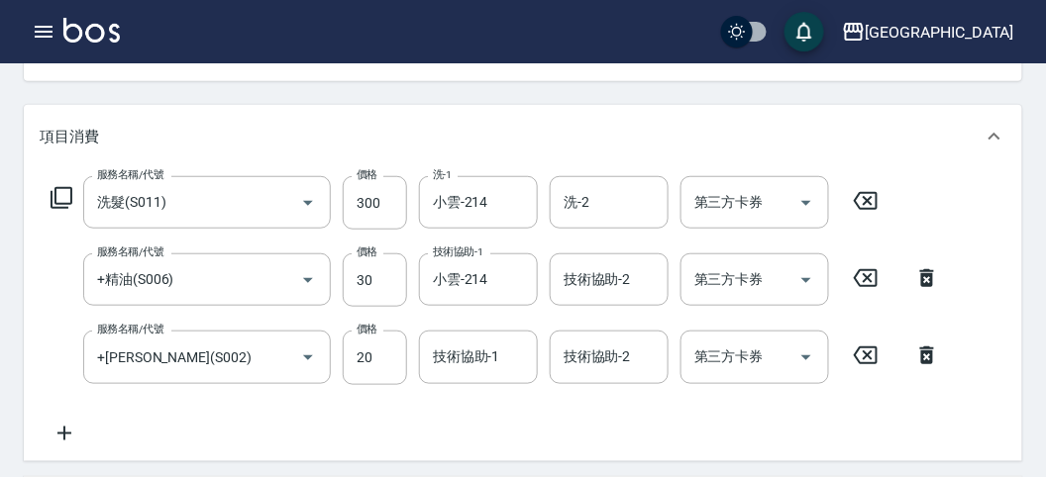
scroll to position [330, 0]
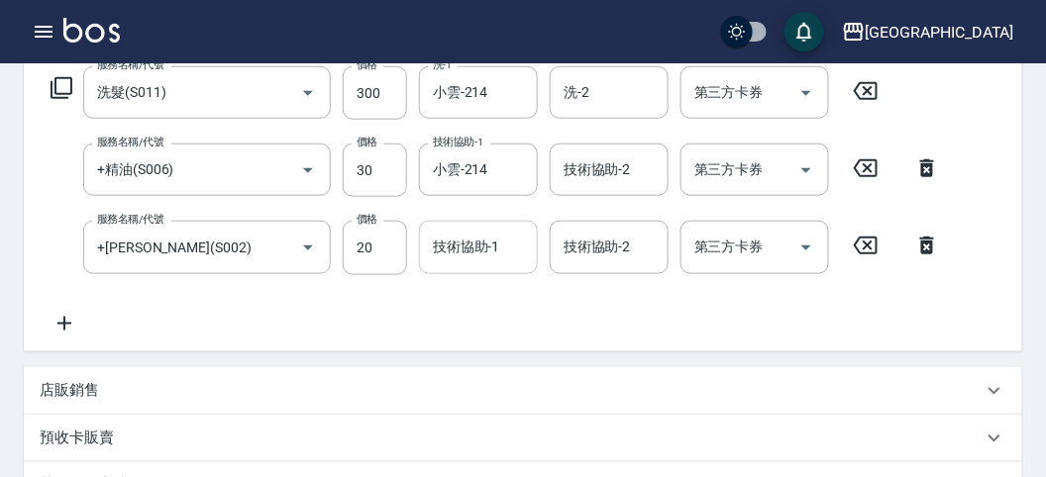
click at [464, 258] on input "技術協助-1" at bounding box center [478, 247] width 101 height 35
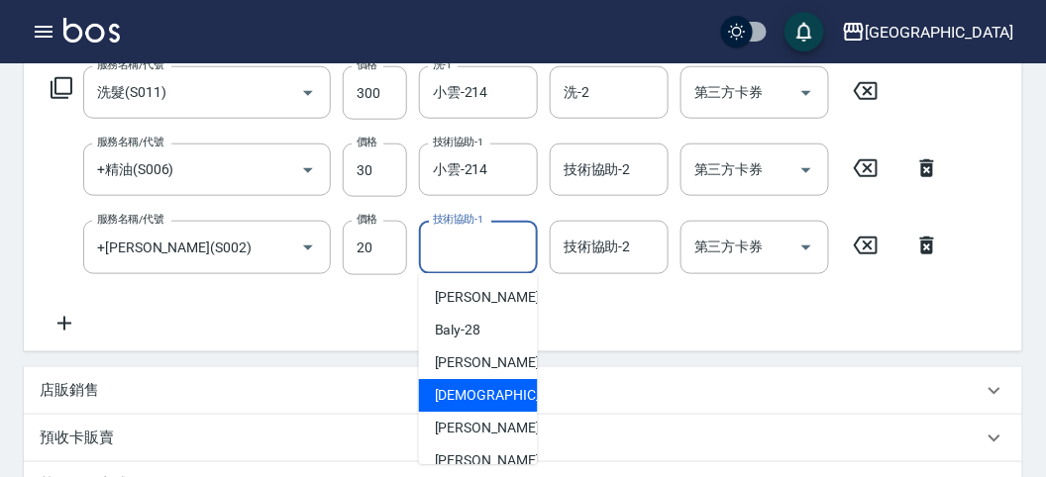
scroll to position [152, 0]
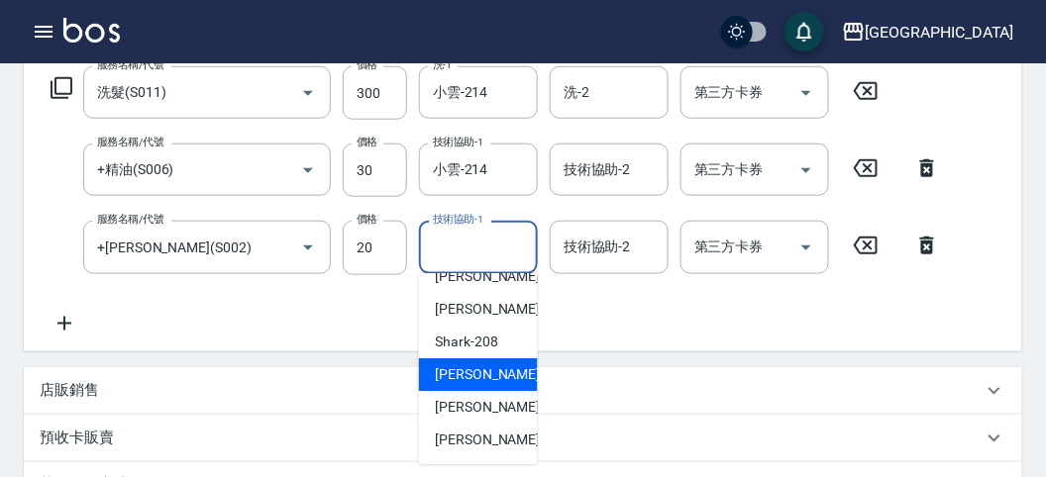
click at [462, 361] on div "小雲 -214" at bounding box center [478, 375] width 119 height 33
type input "小雲-214"
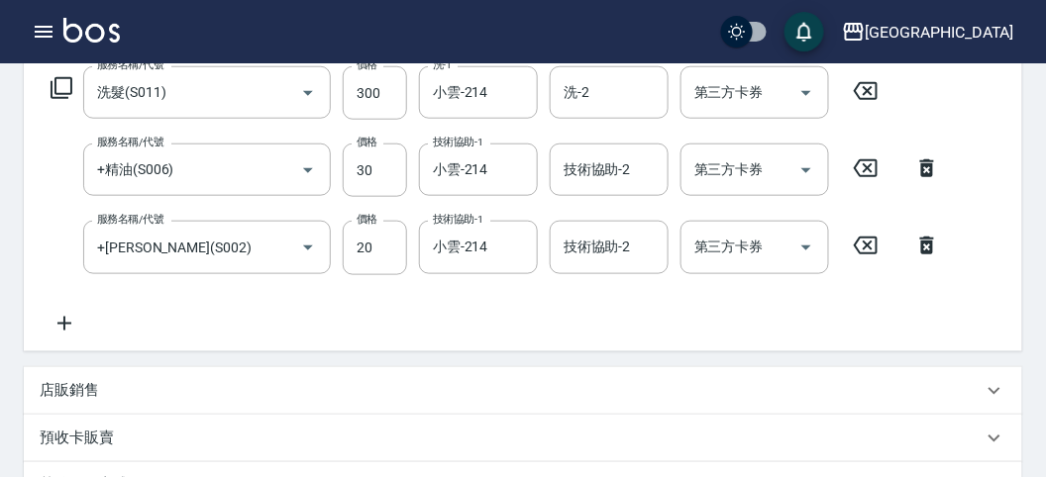
click at [74, 91] on div "服務名稱/代號 洗髮(S011) 服務名稱/代號 價格 300 價格 洗-1 小雲-214 洗-1 洗-2 洗-2 第三方卡券 第三方卡券" at bounding box center [465, 92] width 851 height 53
click at [70, 91] on icon at bounding box center [62, 88] width 22 height 22
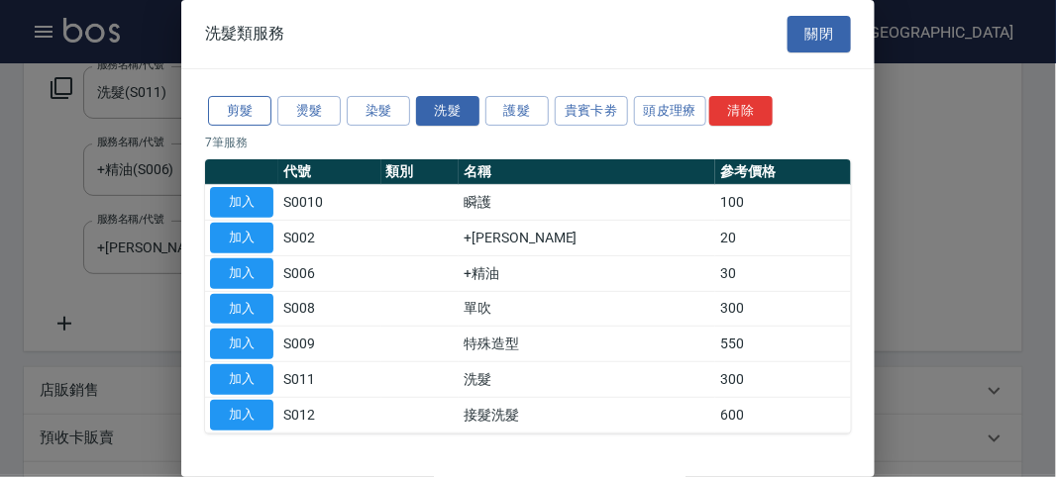
click at [251, 106] on button "剪髮" at bounding box center [239, 111] width 63 height 31
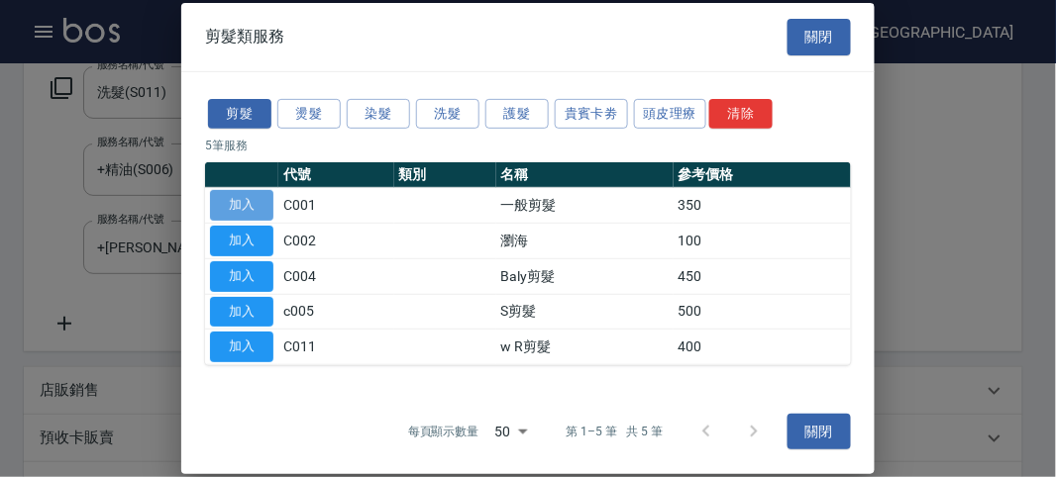
click at [260, 196] on button "加入" at bounding box center [241, 205] width 63 height 31
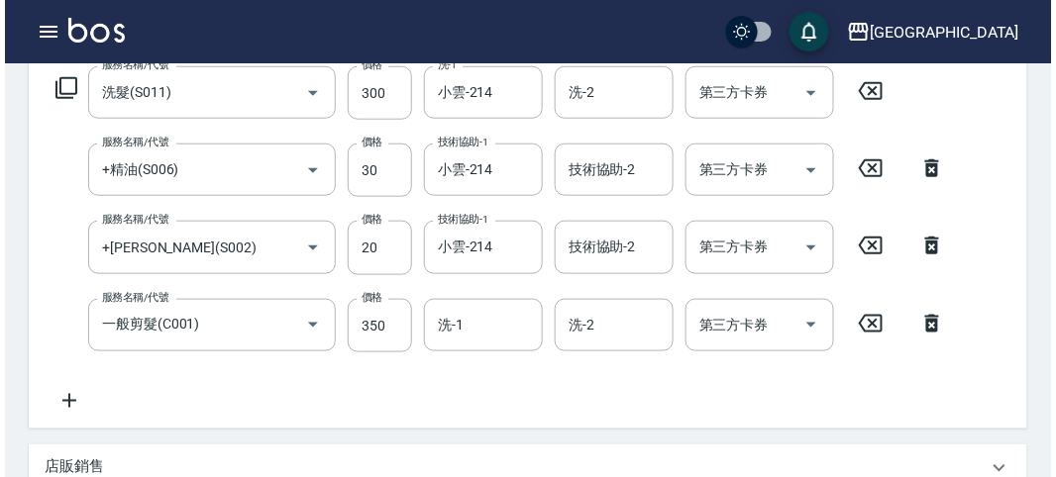
scroll to position [770, 0]
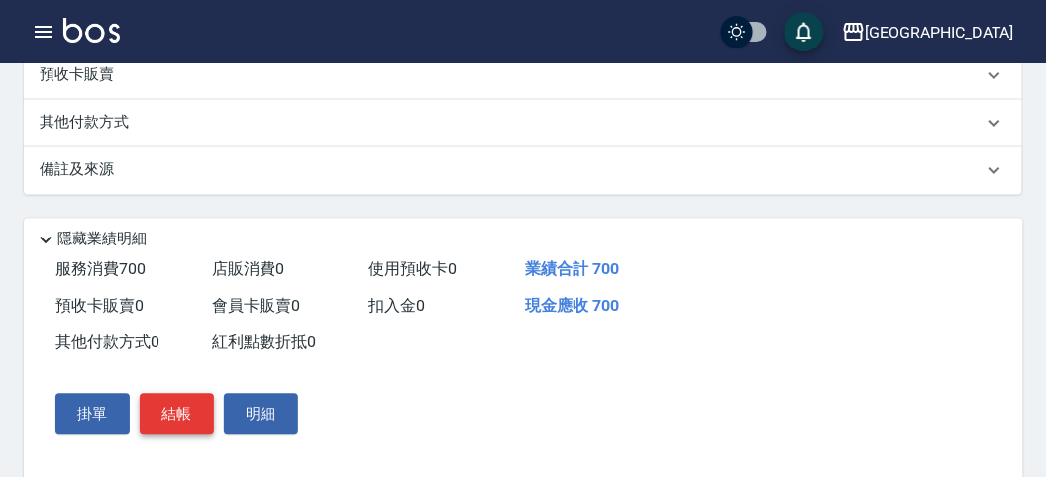
click at [199, 409] on button "結帳" at bounding box center [177, 415] width 74 height 42
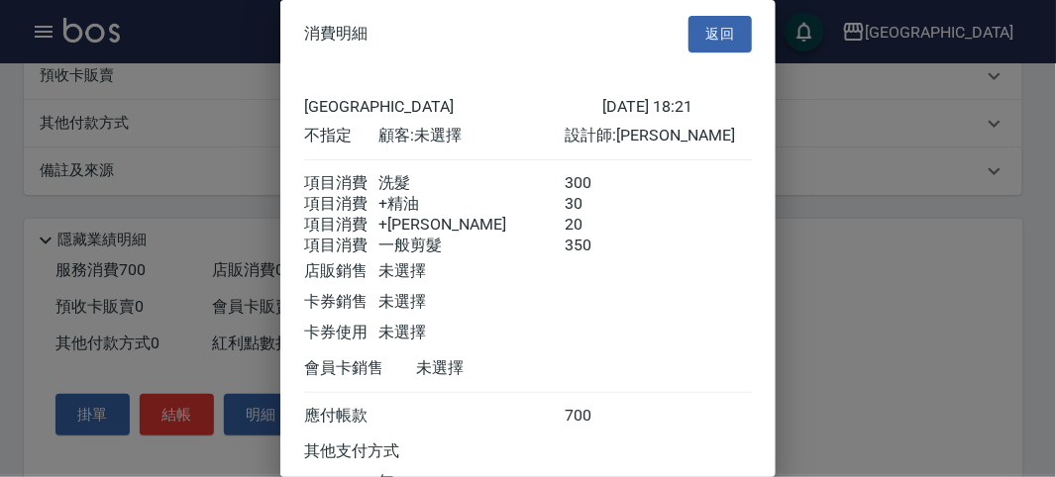
scroll to position [177, 0]
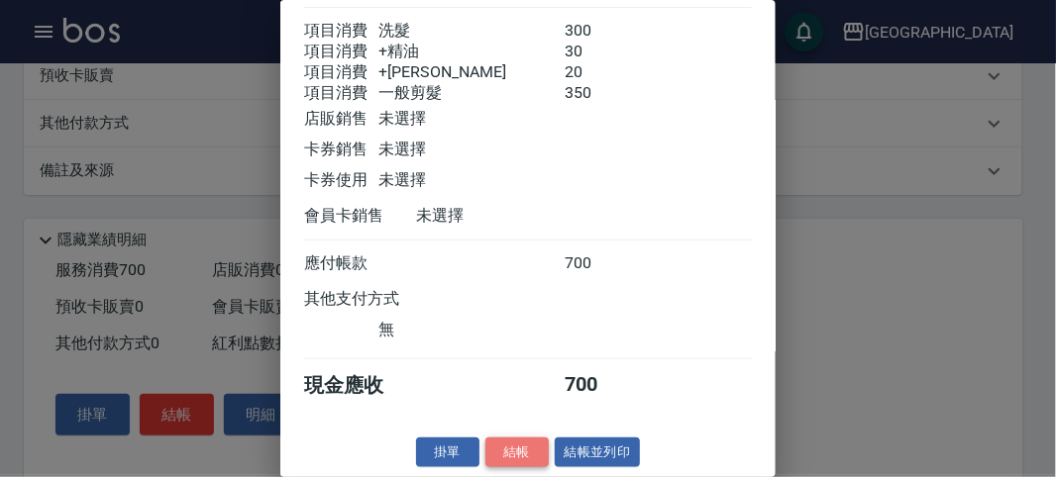
click at [506, 453] on button "結帳" at bounding box center [516, 453] width 63 height 31
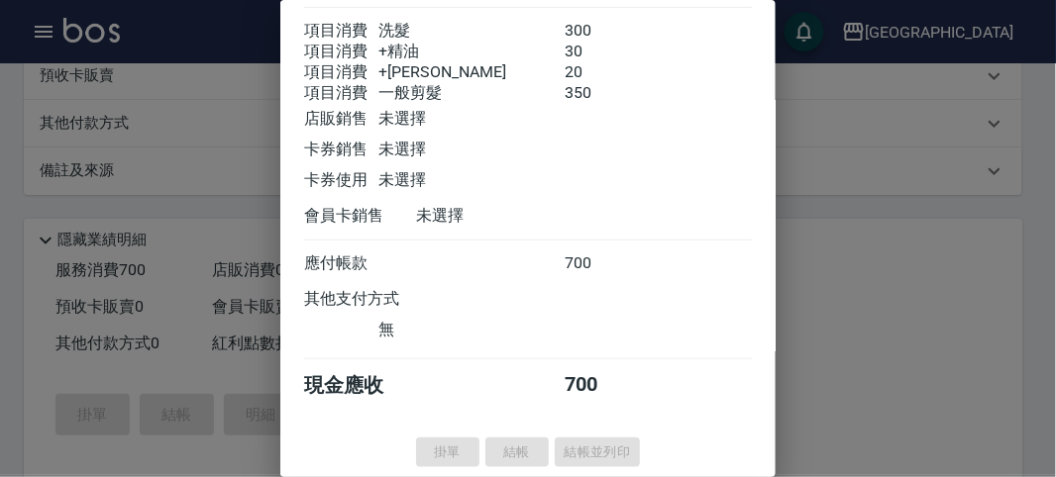
type input "2025/08/18 18:38"
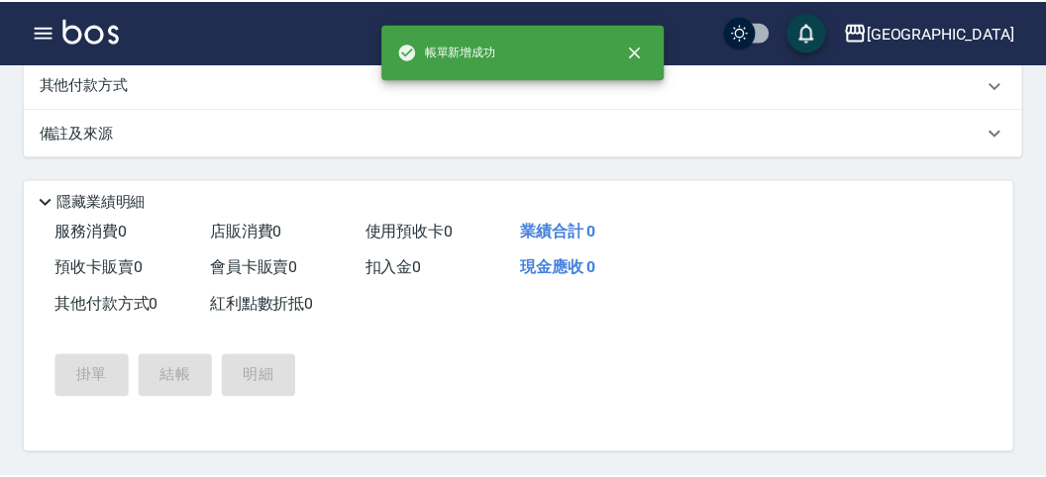
scroll to position [0, 0]
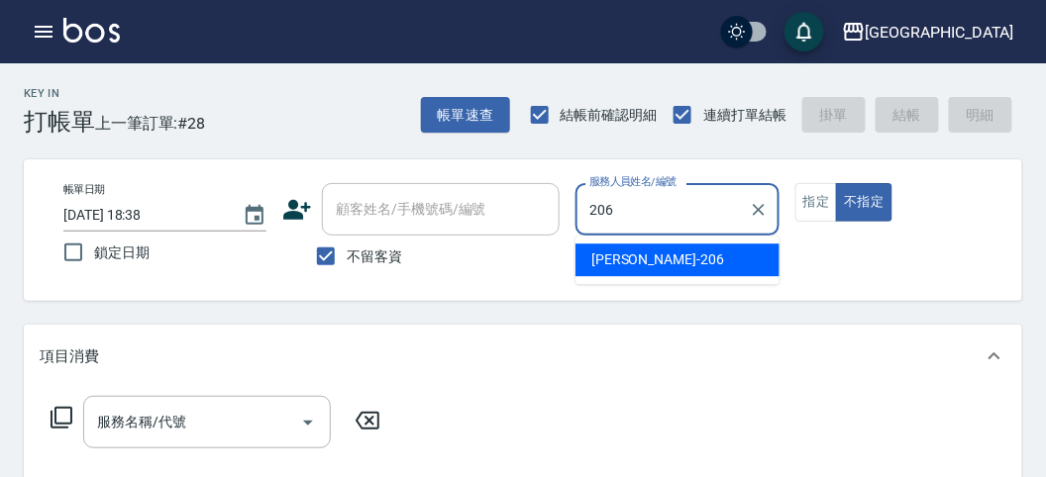
type input "[PERSON_NAME]-206"
type button "false"
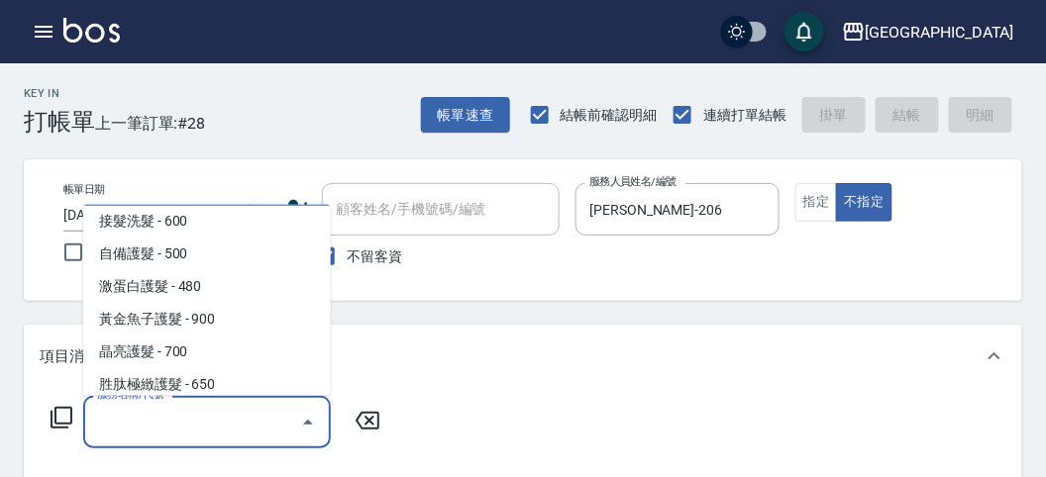
scroll to position [1216, 0]
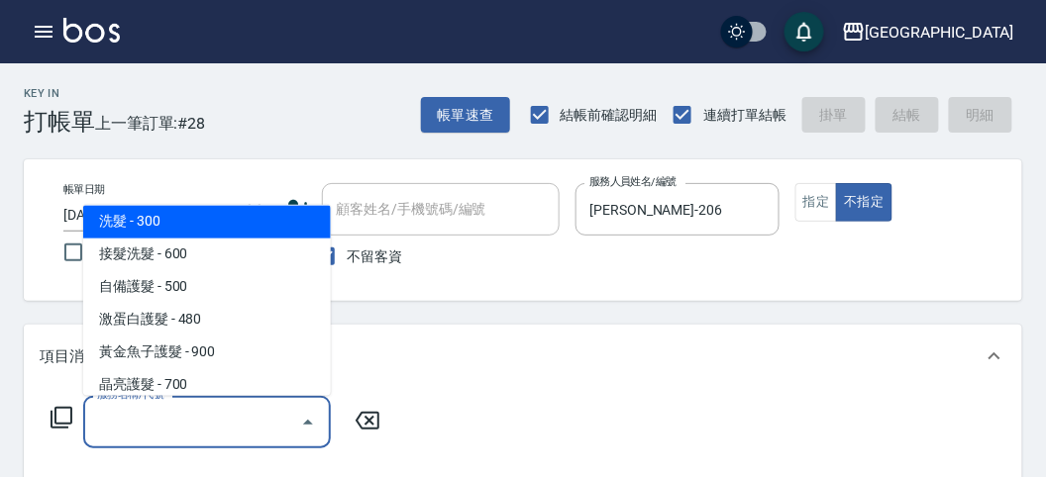
type input "洗髮(S011)"
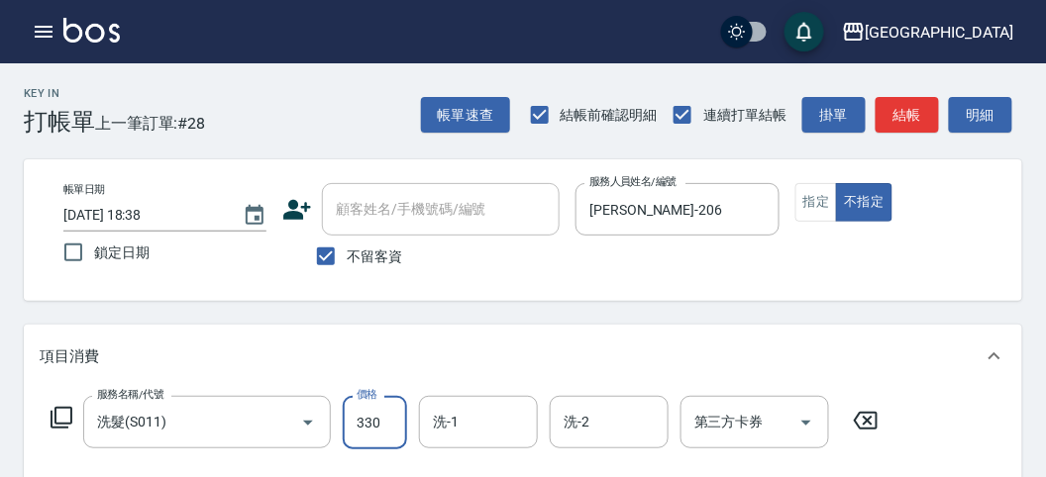
type input "330"
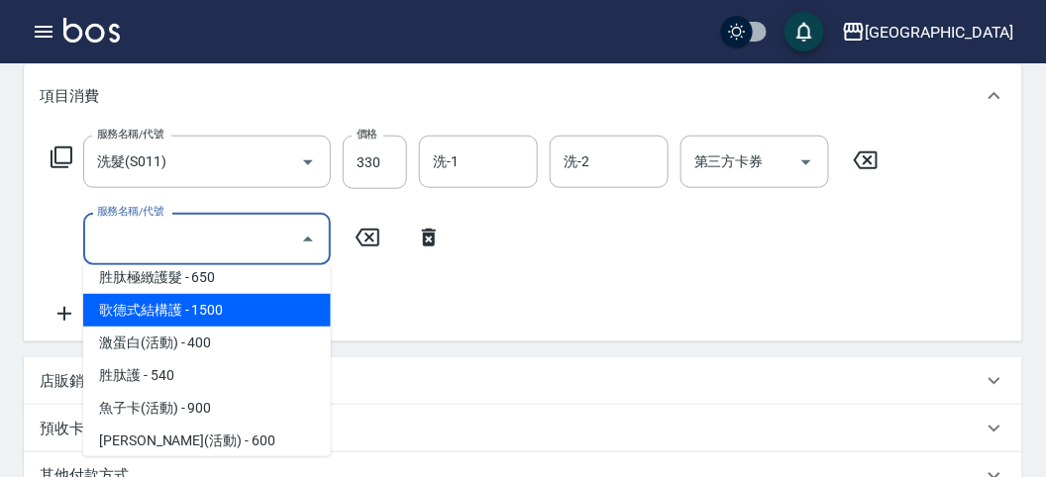
scroll to position [1412, 0]
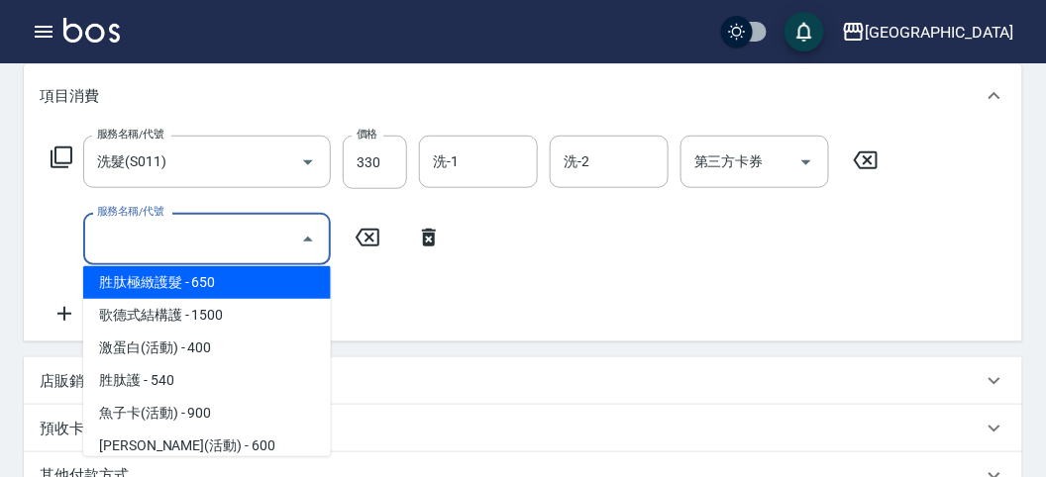
type input "胜肽極緻護髮(T009)"
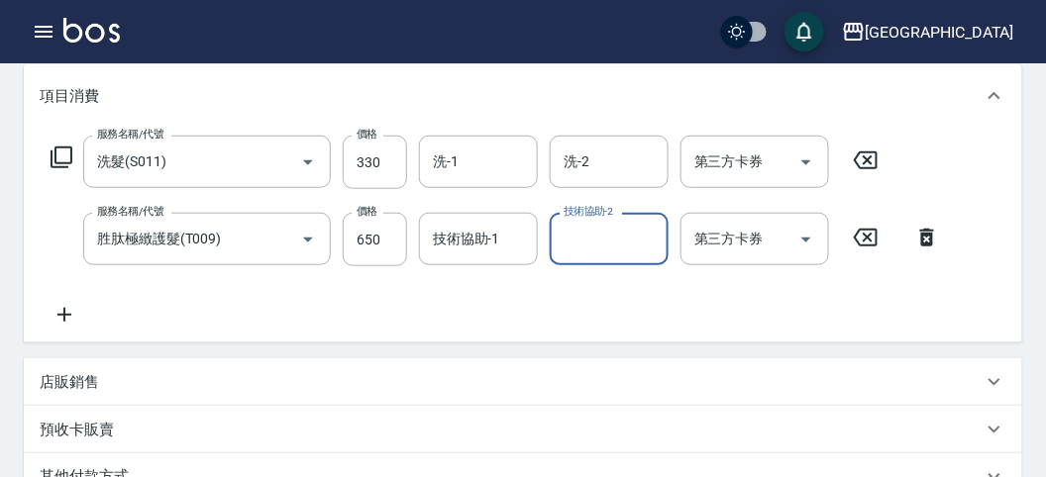
type input "[DATE] 18:48"
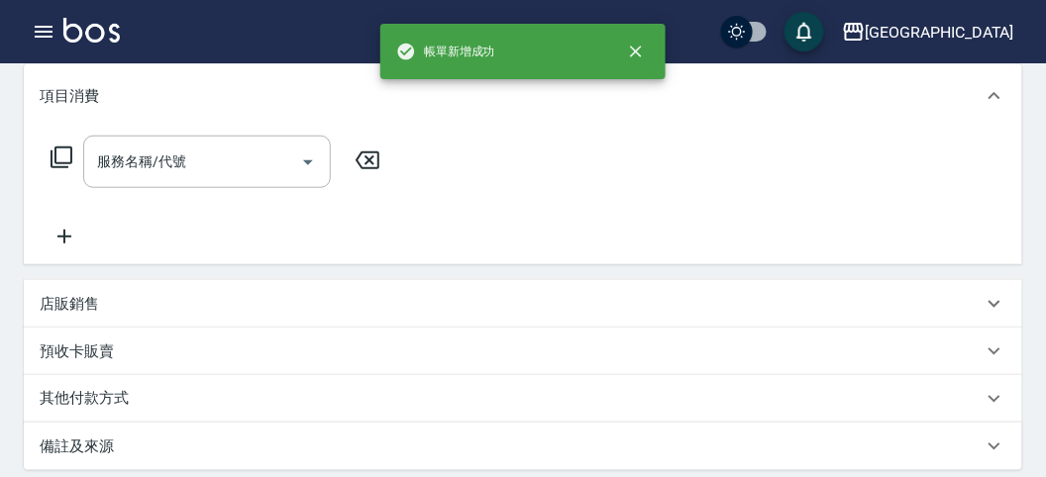
scroll to position [0, 0]
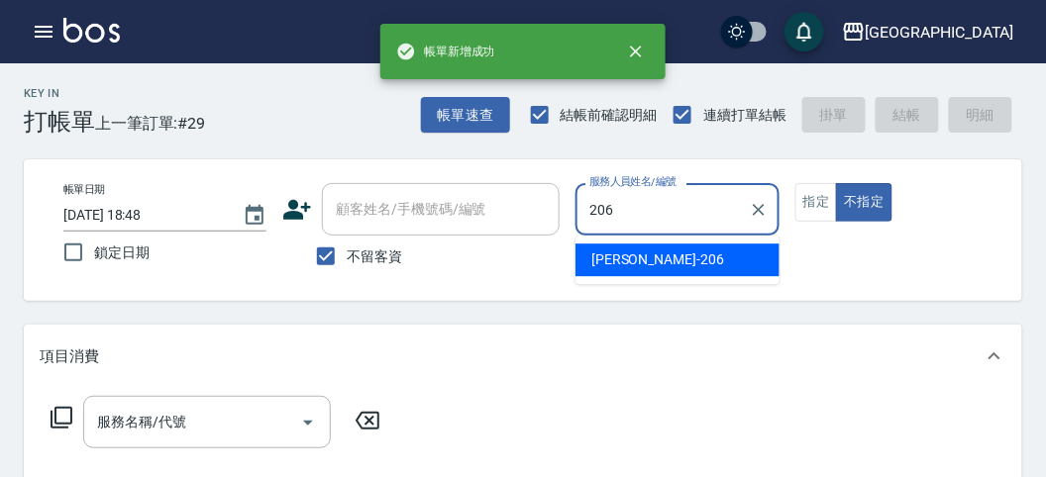
type input "[PERSON_NAME]-206"
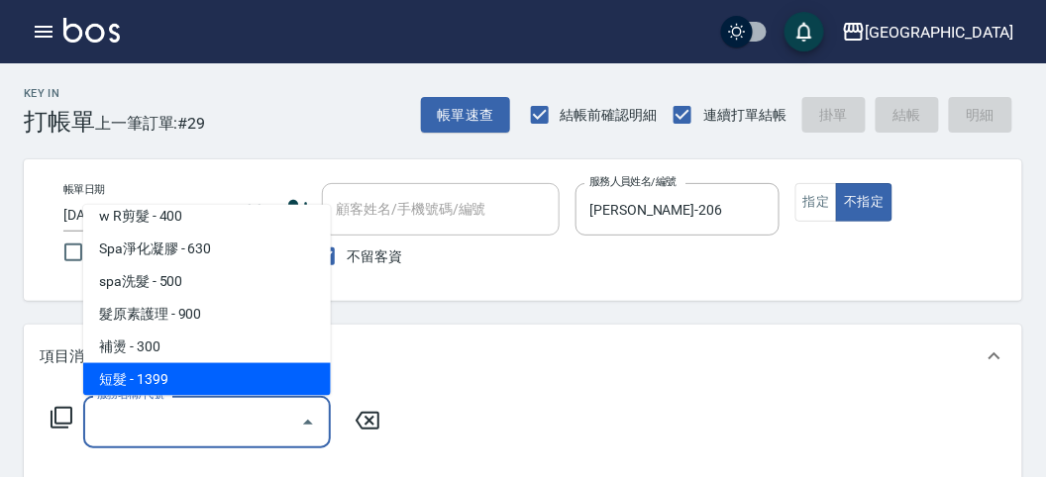
scroll to position [175, 0]
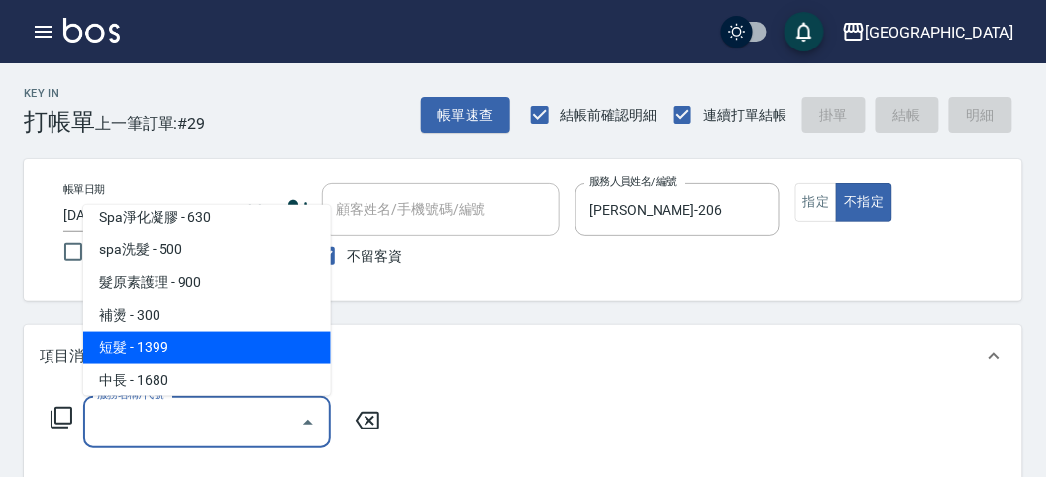
type input "短髮(P001)"
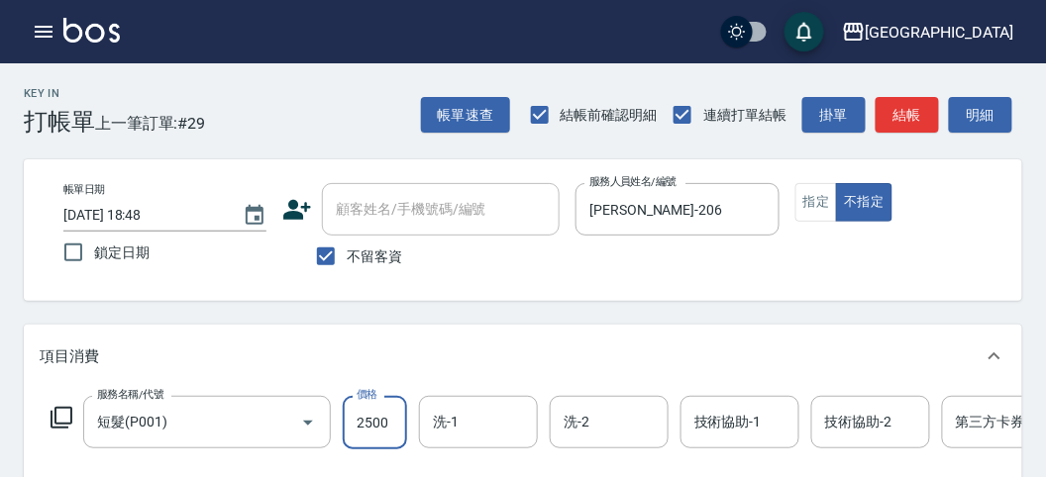
type input "2500"
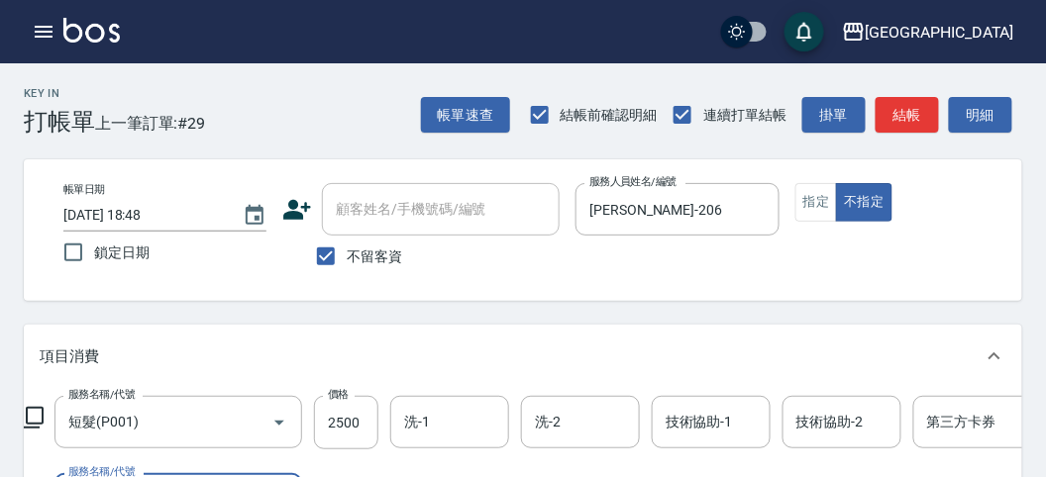
scroll to position [260, 0]
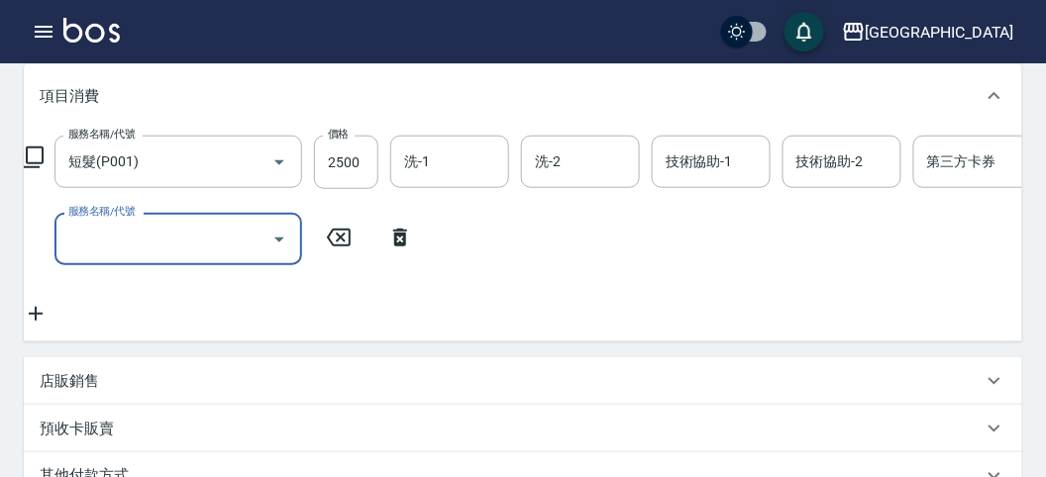
click at [213, 392] on div "店販銷售" at bounding box center [511, 381] width 943 height 21
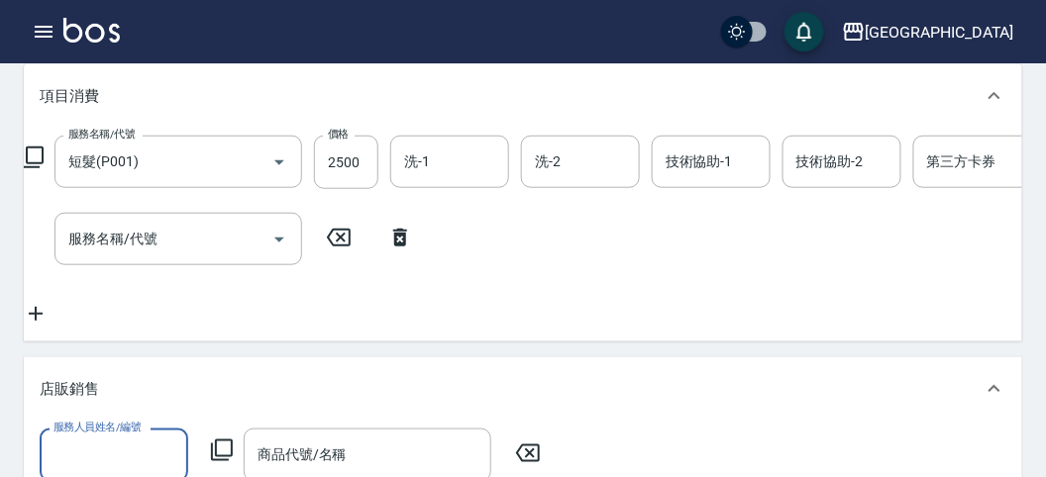
scroll to position [370, 0]
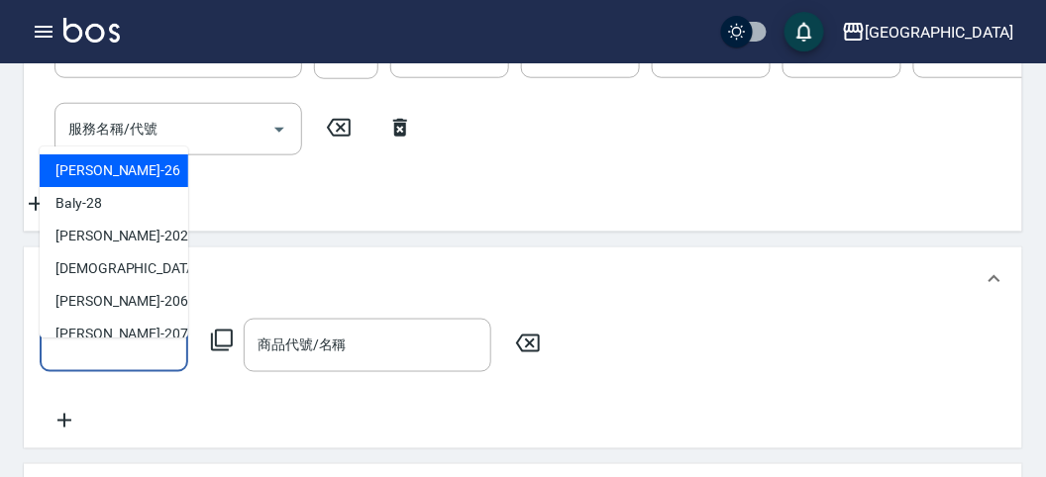
click at [135, 363] on input "服務人員姓名/編號" at bounding box center [114, 345] width 131 height 35
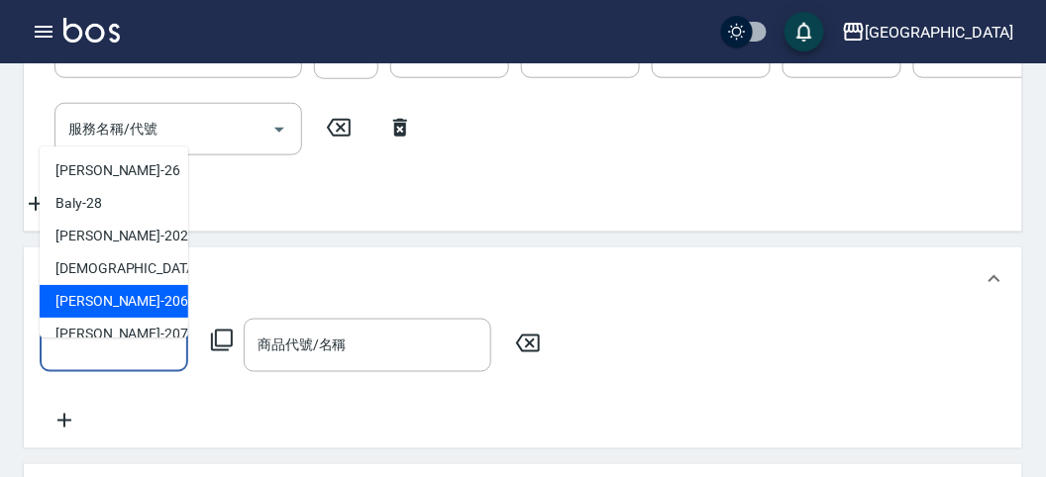
click at [107, 309] on span "[PERSON_NAME] -206" at bounding box center [121, 302] width 133 height 21
type input "[PERSON_NAME]-206"
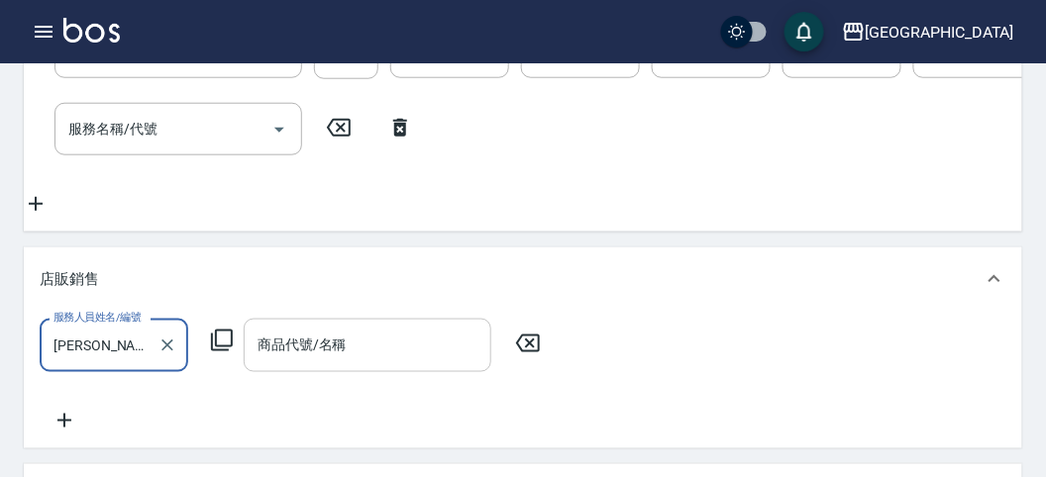
click at [305, 363] on input "商品代號/名稱" at bounding box center [368, 345] width 230 height 35
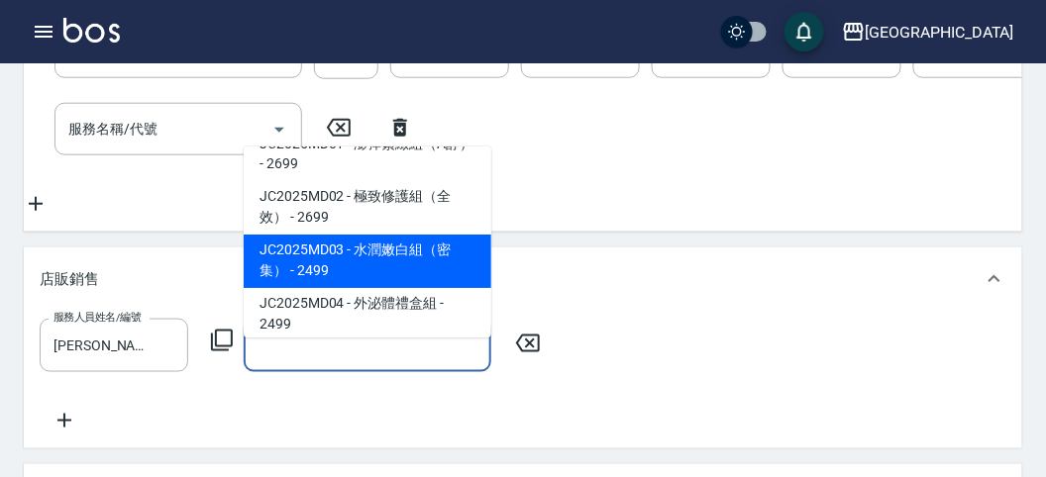
scroll to position [0, 0]
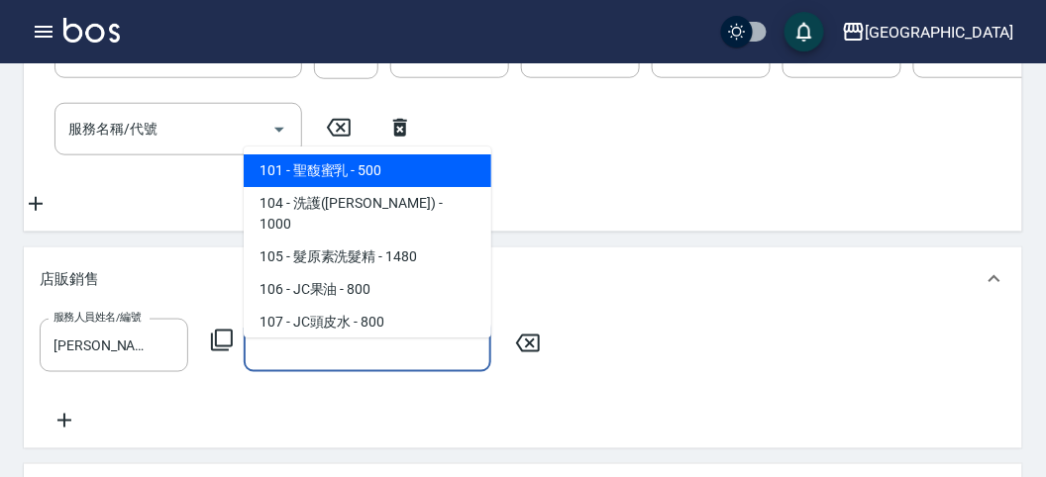
click at [433, 178] on span "101 - 聖馥蜜乳 - 500" at bounding box center [368, 172] width 248 height 33
type input "聖馥蜜乳"
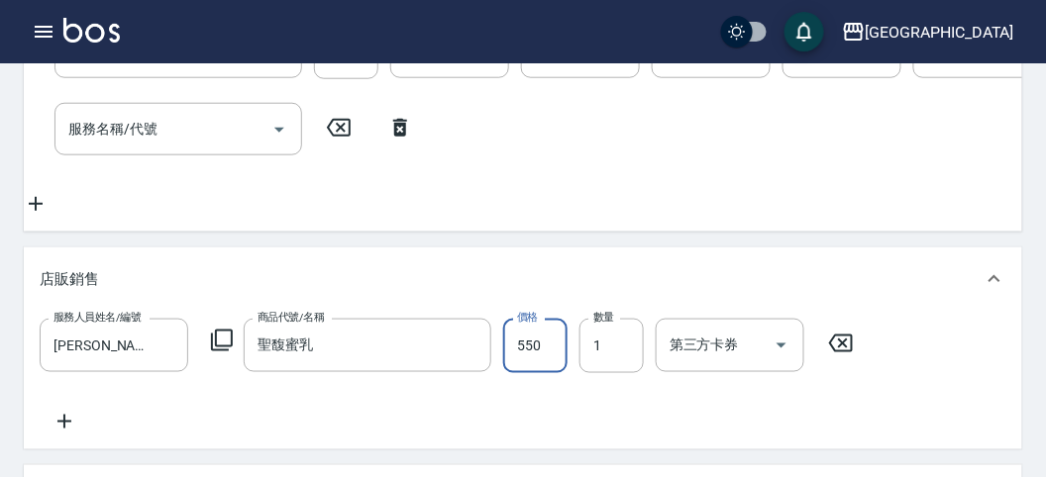
type input "550"
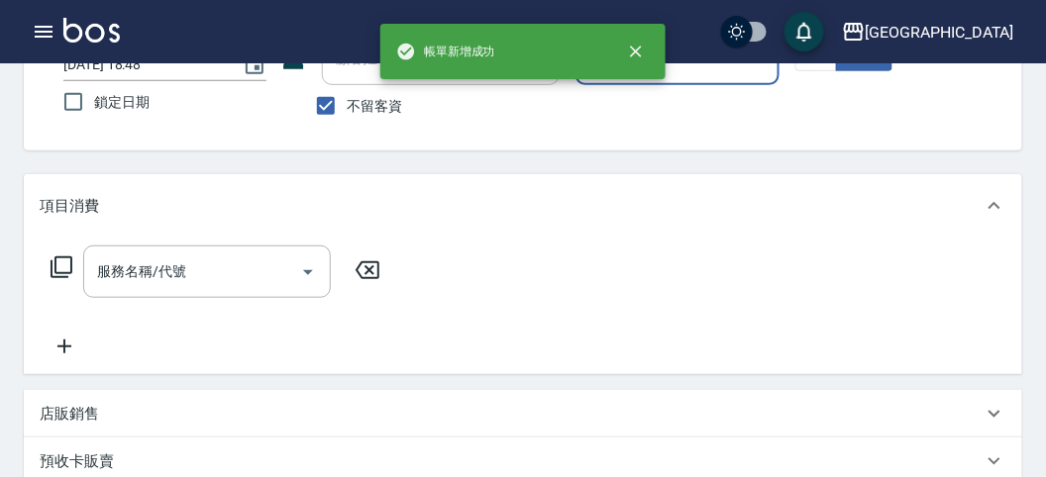
scroll to position [41, 0]
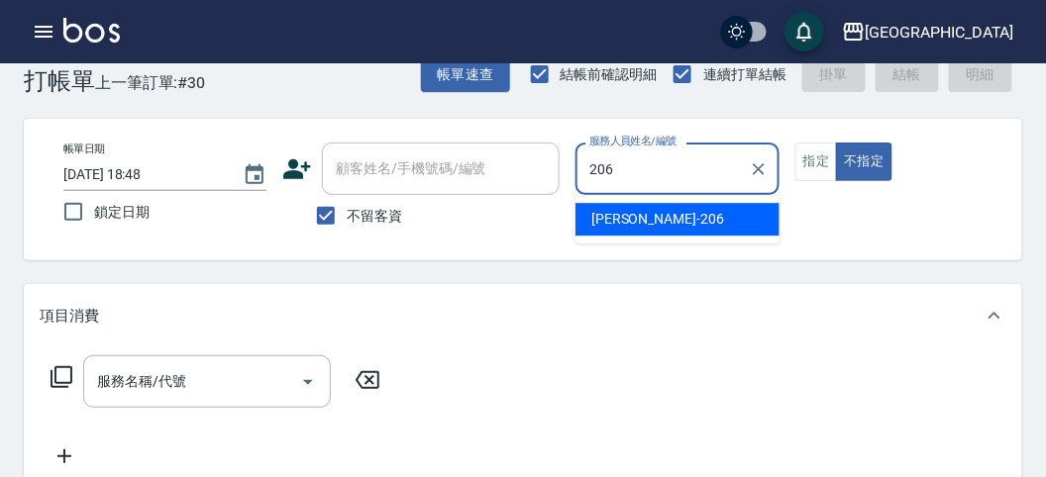
type input "[PERSON_NAME]-206"
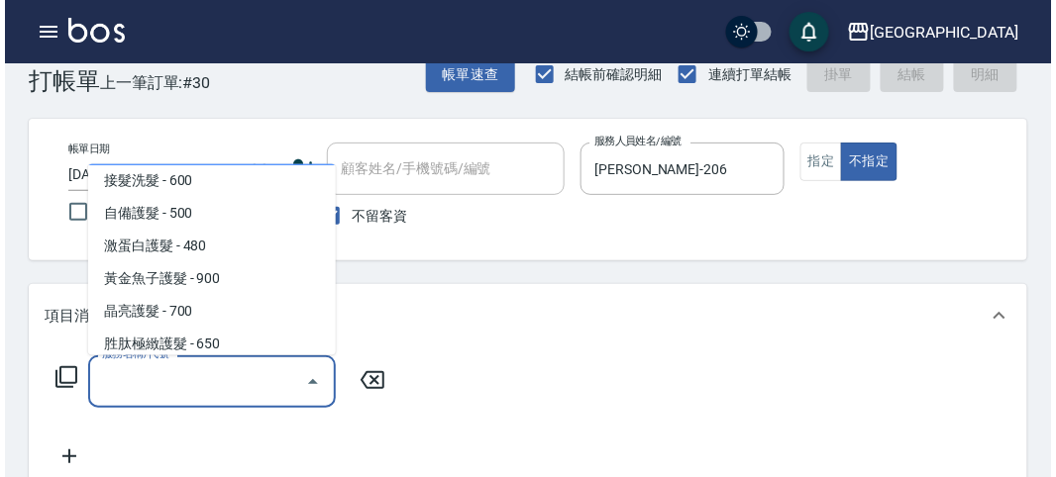
scroll to position [1216, 0]
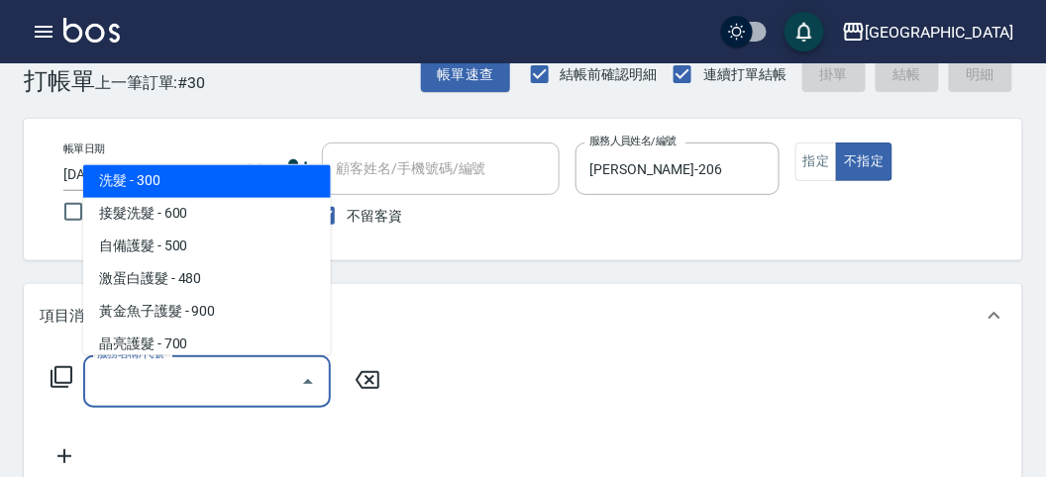
type input "洗髮(S011)"
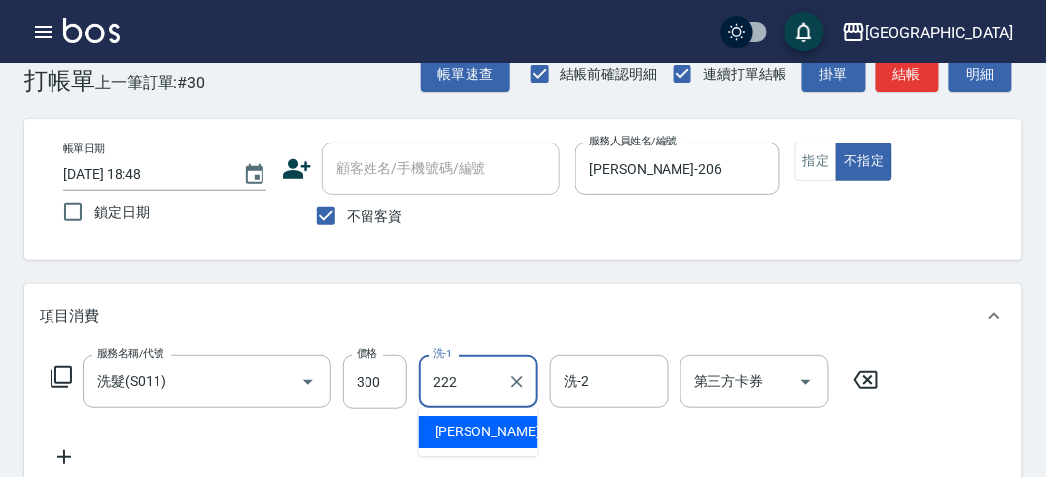
type input "[PERSON_NAME]-222"
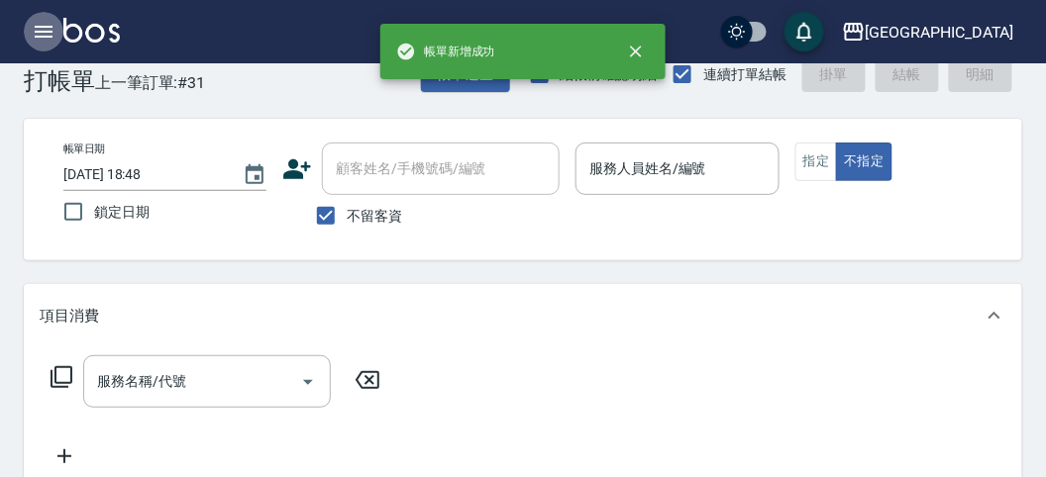
click at [37, 31] on icon "button" at bounding box center [44, 32] width 18 height 12
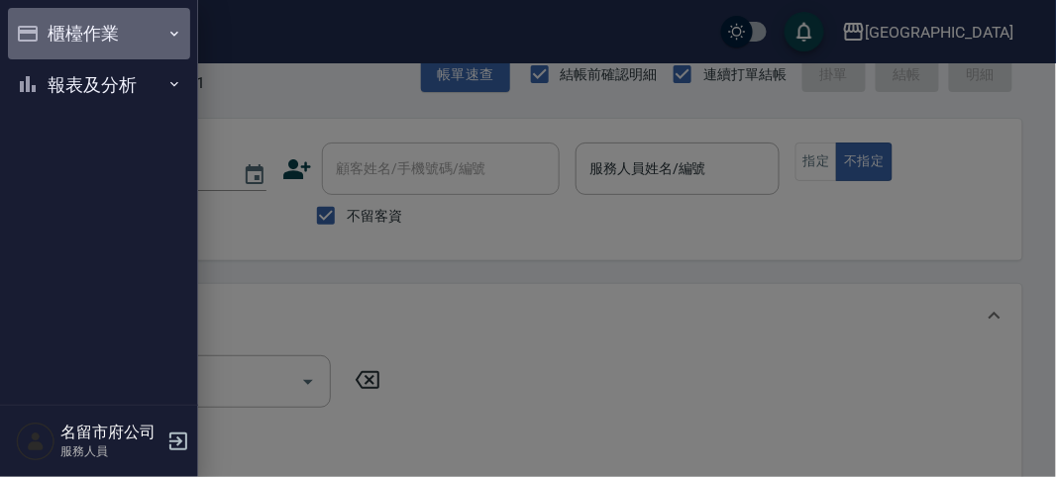
click at [37, 31] on button "櫃檯作業" at bounding box center [99, 34] width 182 height 52
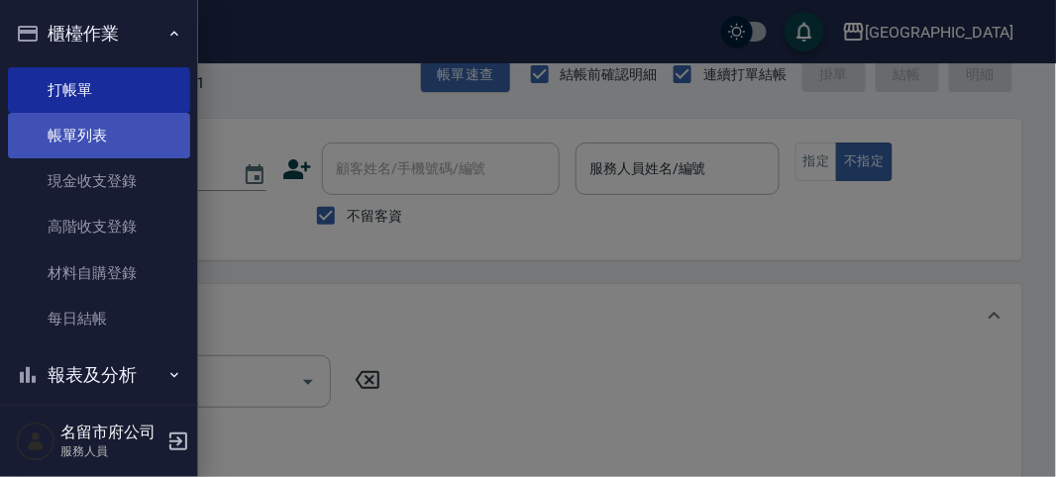
click at [58, 126] on link "帳單列表" at bounding box center [99, 136] width 182 height 46
click at [67, 124] on link "帳單列表" at bounding box center [99, 136] width 182 height 46
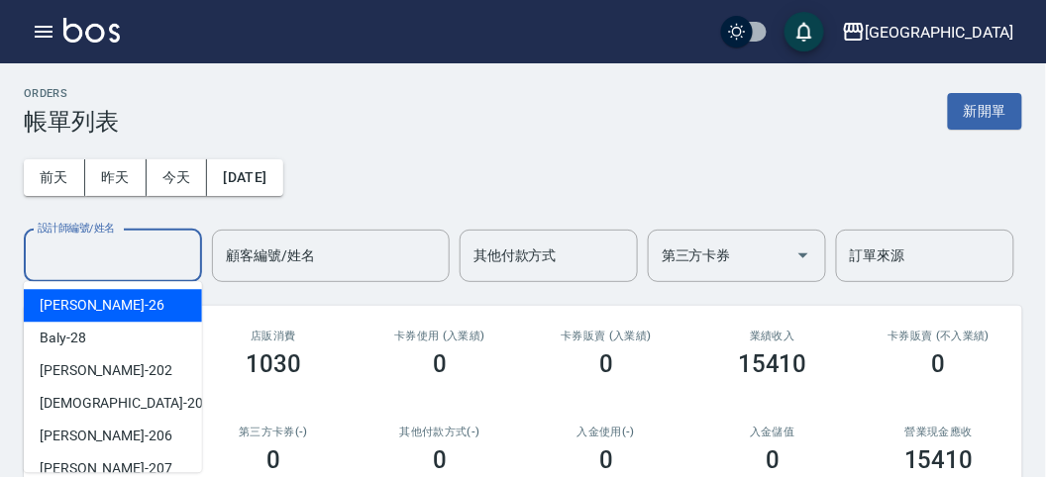
click at [102, 255] on input "設計師編號/姓名" at bounding box center [113, 256] width 160 height 35
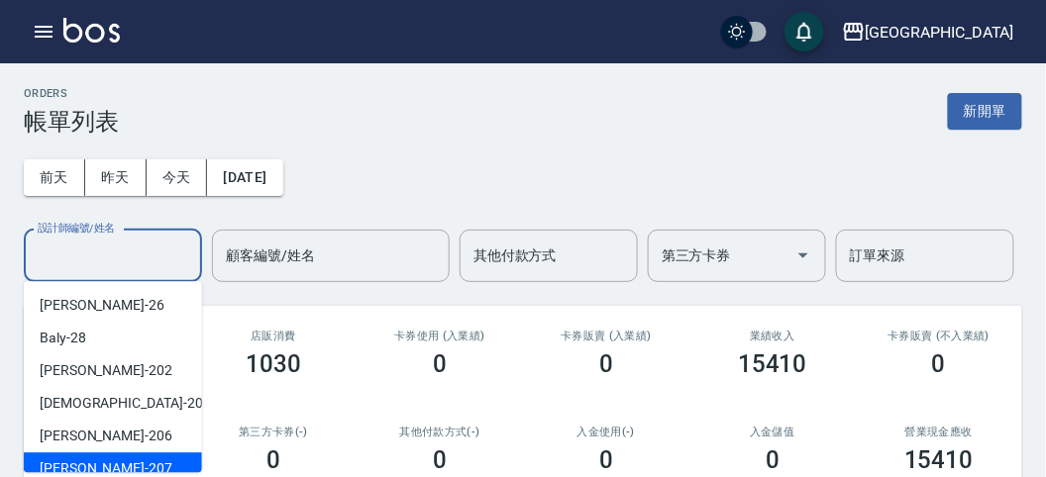
click at [76, 265] on input "設計師編號/姓名" at bounding box center [113, 256] width 160 height 35
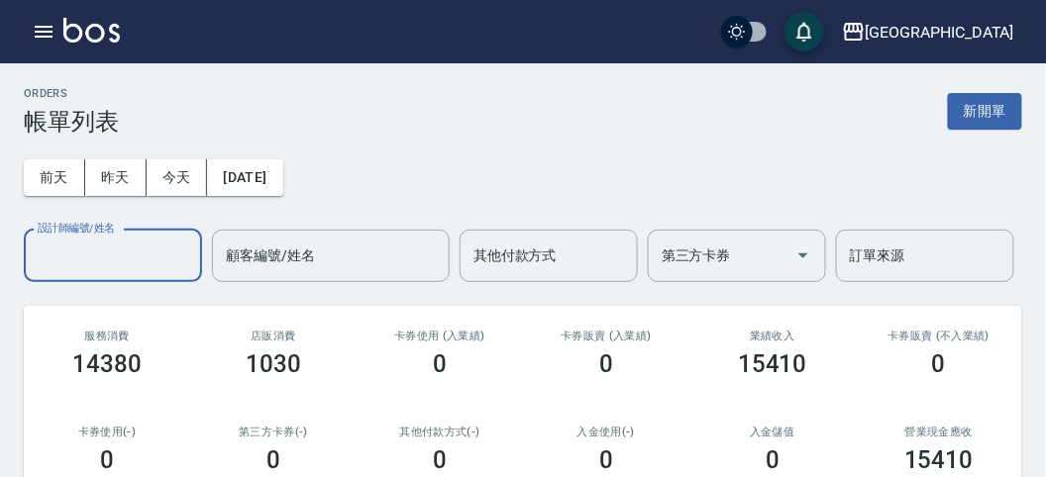
click at [88, 278] on div "設計師編號/姓名" at bounding box center [113, 256] width 178 height 52
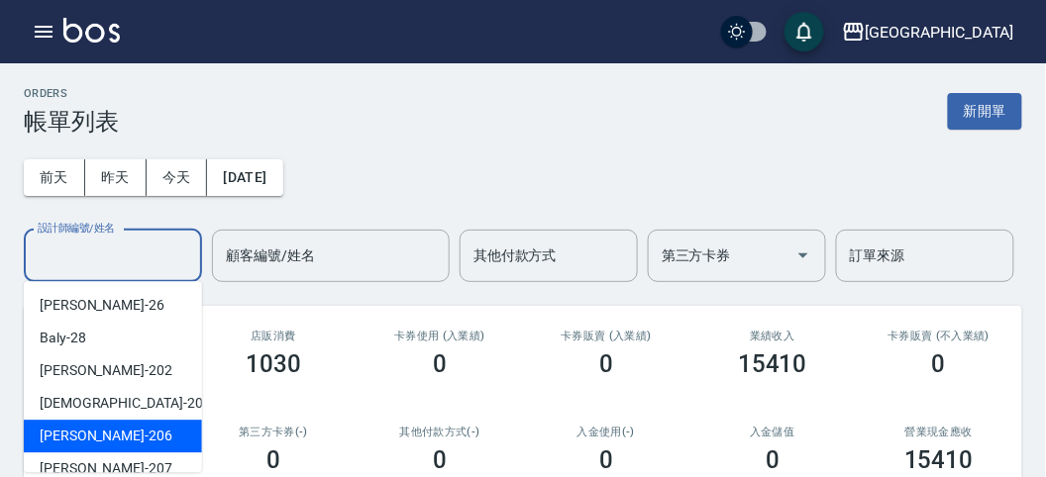
click at [124, 429] on div "[PERSON_NAME] -206" at bounding box center [113, 436] width 178 height 33
type input "[PERSON_NAME]-206"
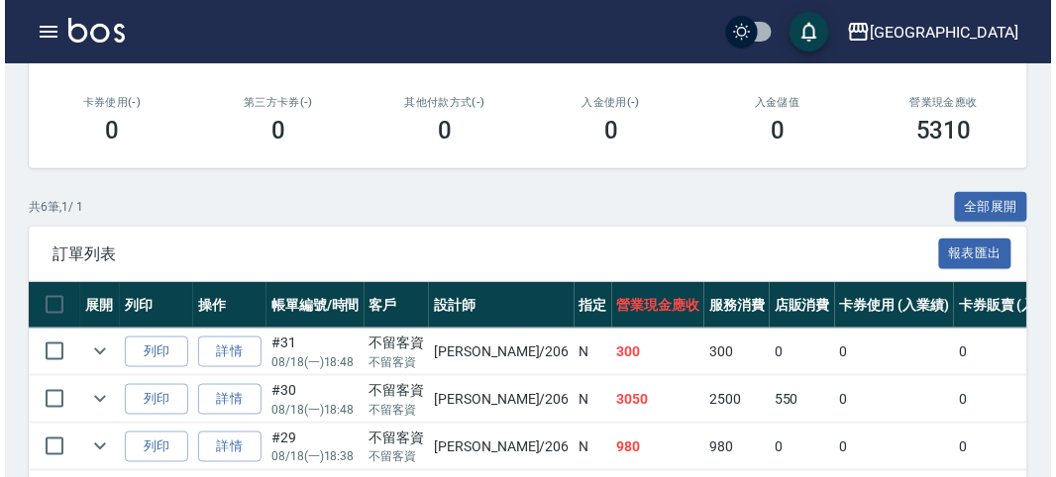
scroll to position [220, 0]
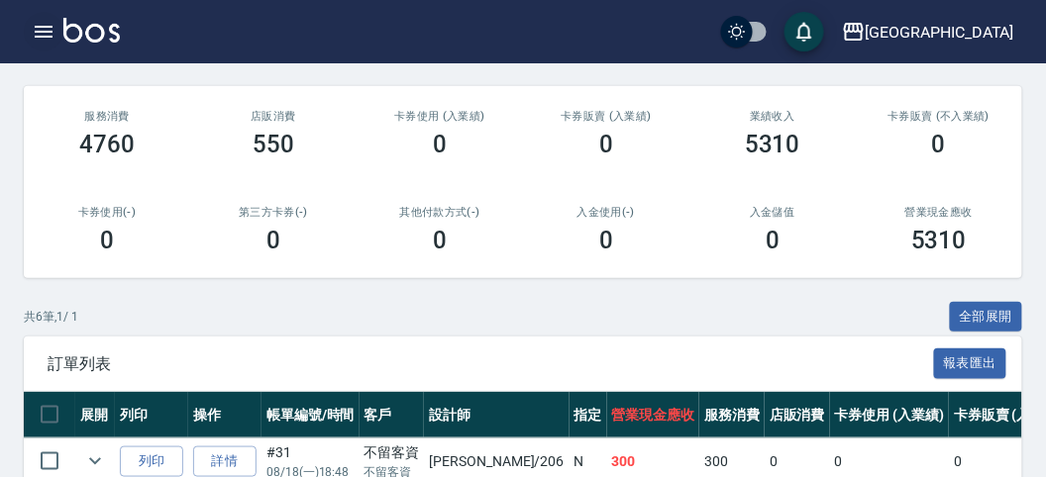
click at [43, 37] on icon "button" at bounding box center [44, 32] width 18 height 12
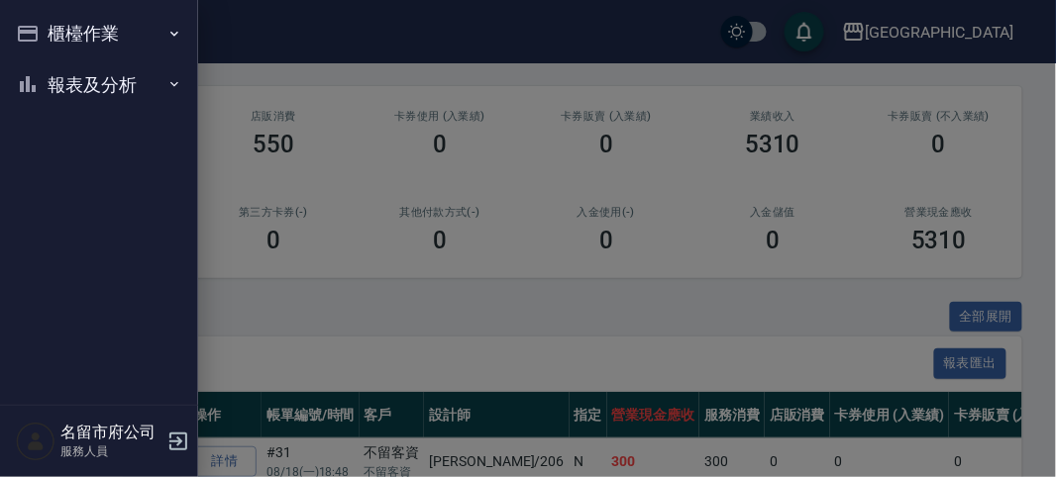
click at [43, 36] on button "櫃檯作業" at bounding box center [99, 34] width 182 height 52
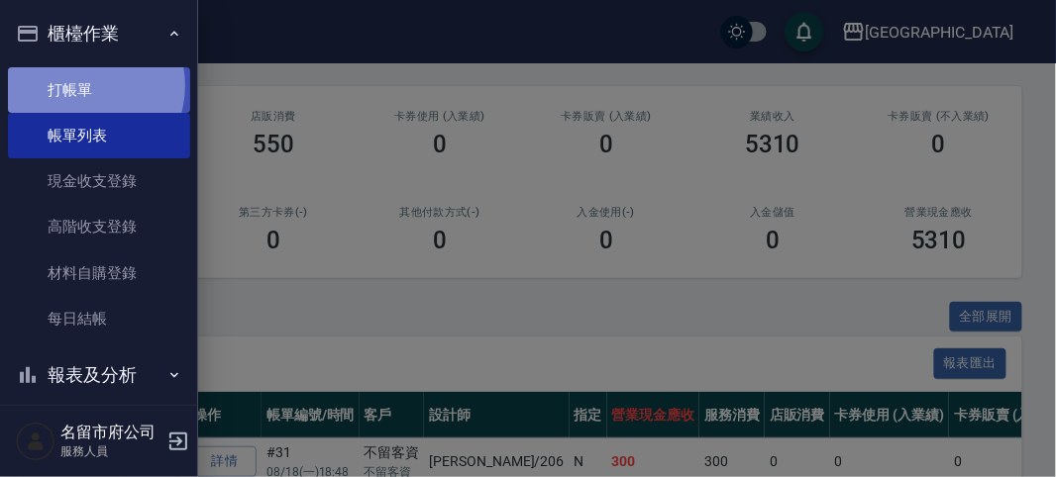
click at [81, 85] on link "打帳單" at bounding box center [99, 90] width 182 height 46
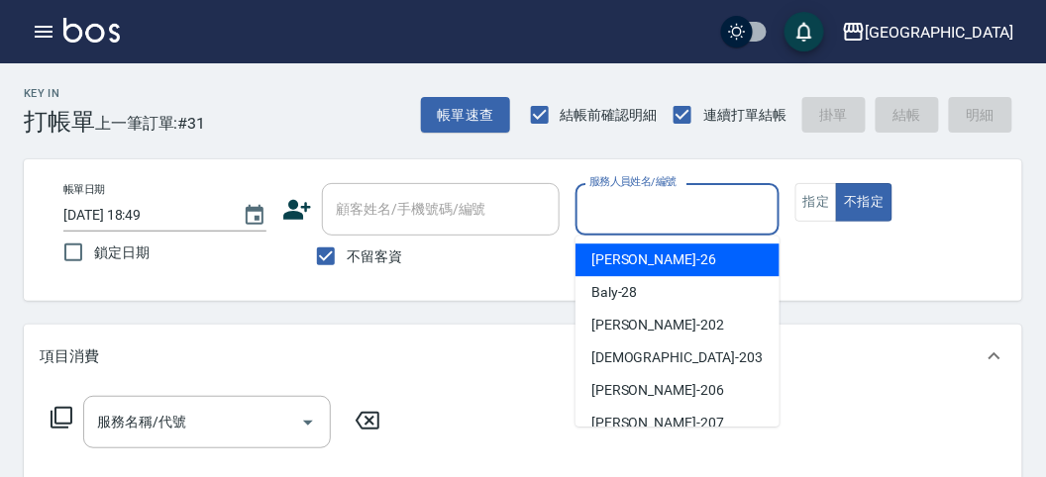
click at [713, 222] on input "服務人員姓名/編號" at bounding box center [676, 209] width 185 height 35
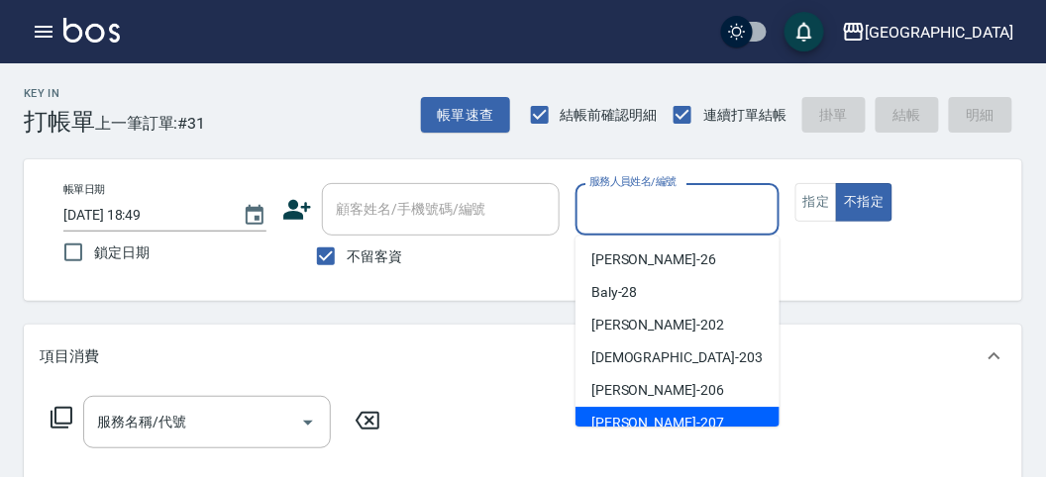
click at [688, 414] on div "[PERSON_NAME] -207" at bounding box center [677, 423] width 204 height 33
type input "[PERSON_NAME]-207"
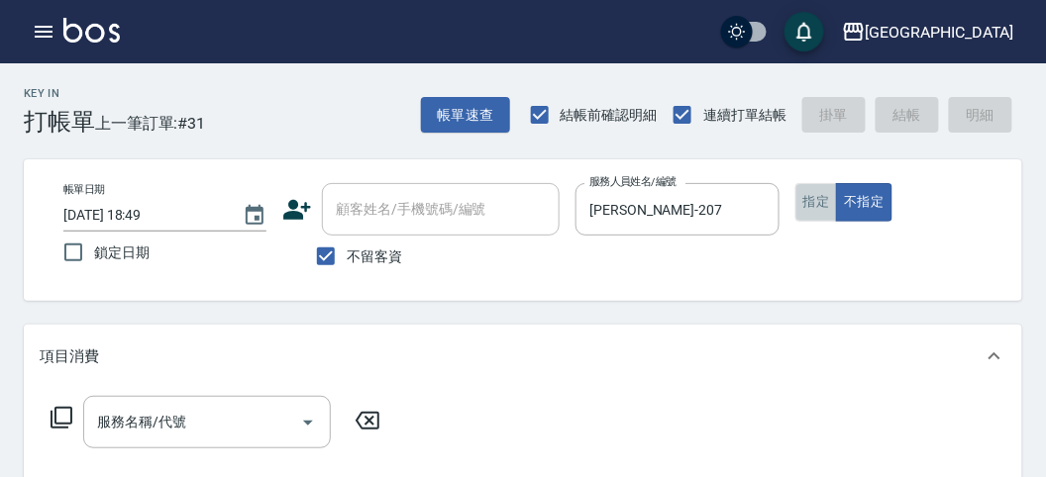
click at [795, 211] on button "指定" at bounding box center [816, 202] width 43 height 39
click at [47, 419] on div "服務名稱/代號 服務名稱/代號" at bounding box center [216, 422] width 353 height 52
click at [51, 419] on icon at bounding box center [62, 418] width 24 height 24
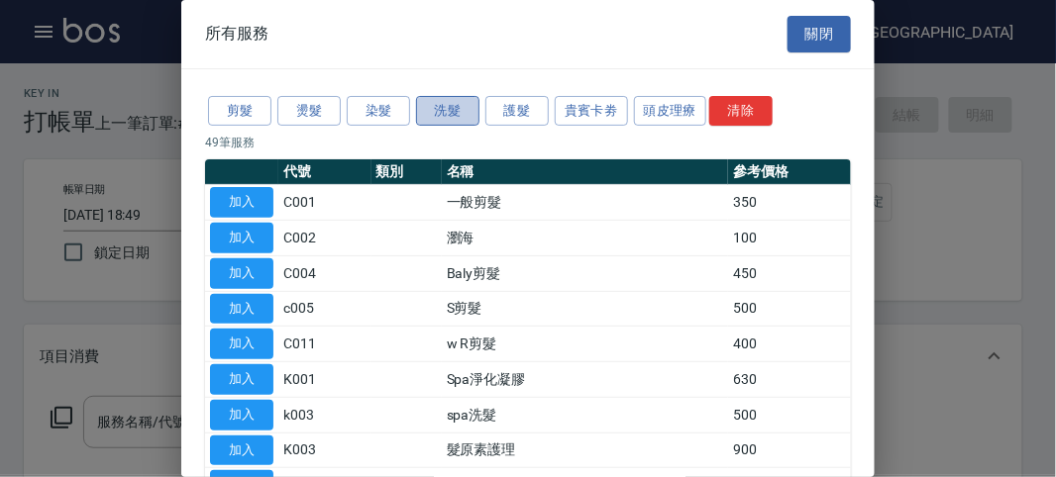
click at [462, 109] on button "洗髮" at bounding box center [447, 111] width 63 height 31
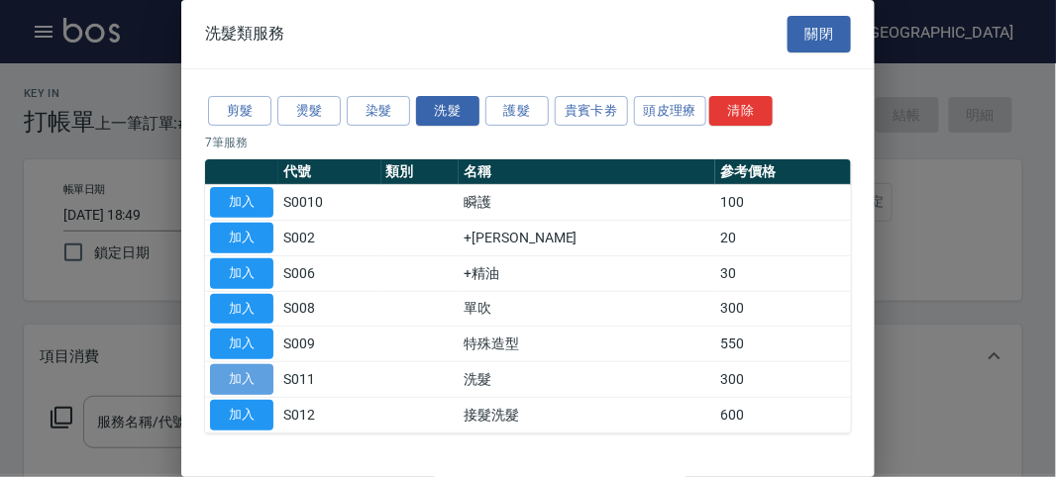
click at [249, 379] on button "加入" at bounding box center [241, 379] width 63 height 31
type input "洗髮(S011)"
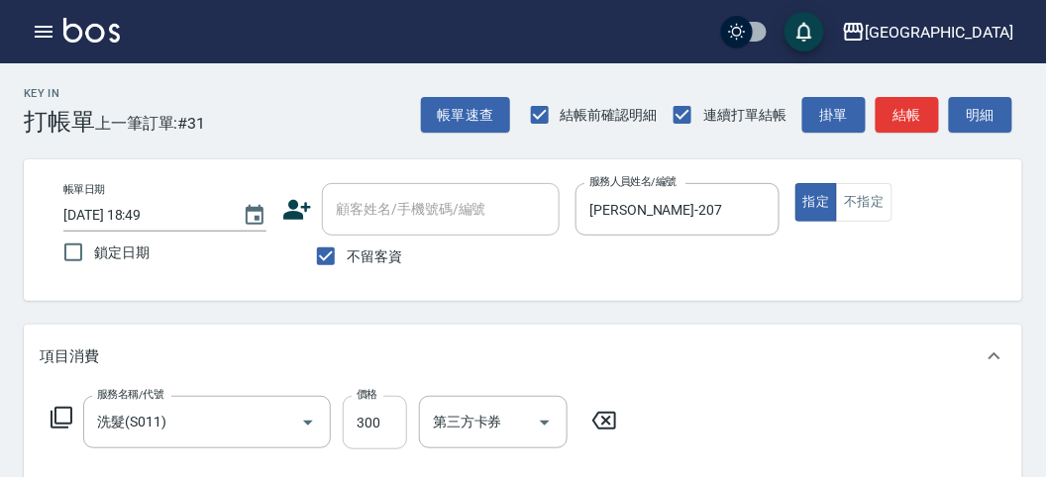
click at [376, 419] on input "300" at bounding box center [375, 422] width 64 height 53
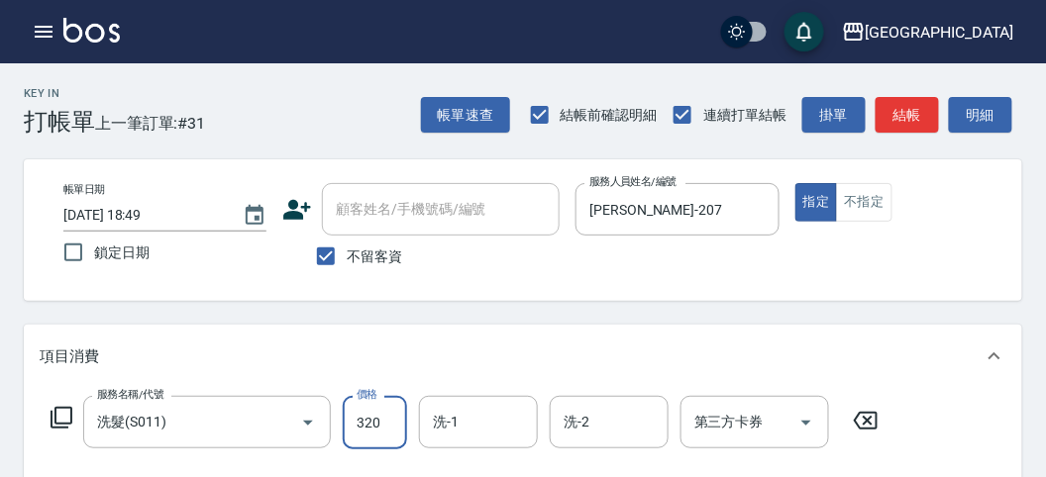
type input "320"
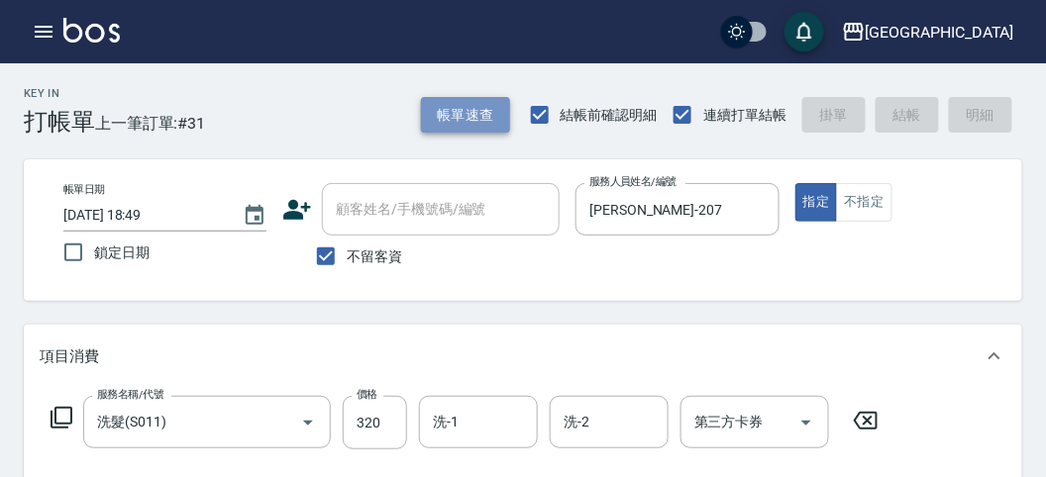
click at [472, 109] on button "帳單速查" at bounding box center [465, 115] width 89 height 37
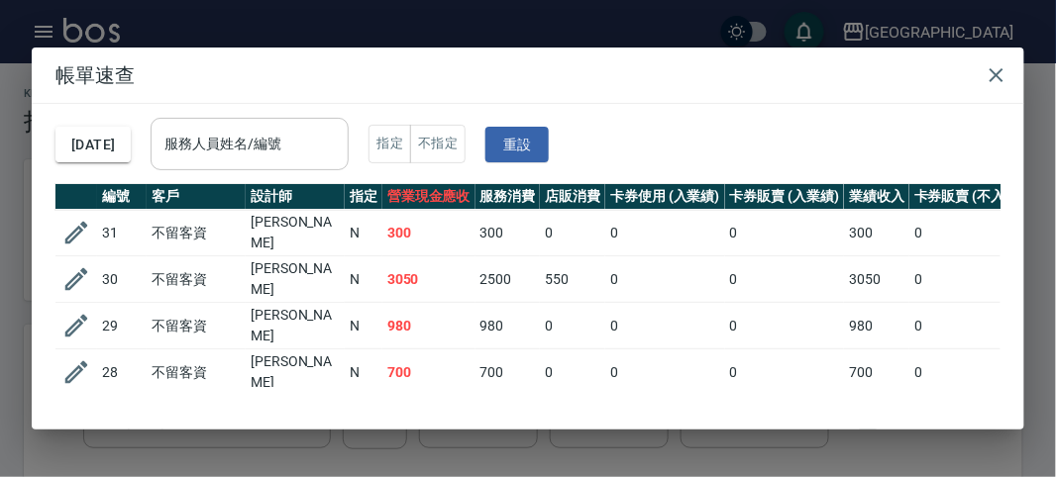
click at [310, 135] on div "服務人員姓名/編號 服務人員姓名/編號" at bounding box center [250, 144] width 198 height 52
type input "2025/08/18 19:00"
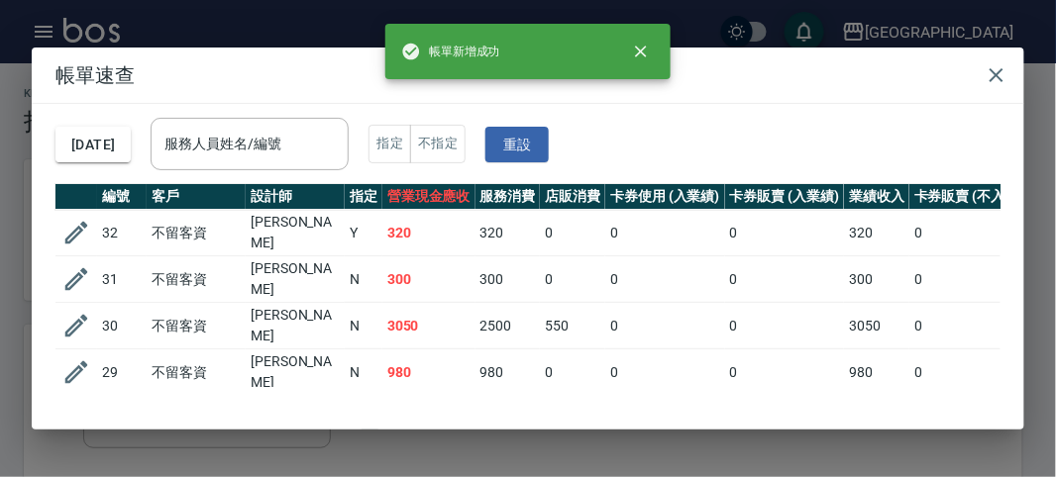
drag, startPoint x: 273, startPoint y: 179, endPoint x: 280, endPoint y: 167, distance: 13.8
click at [273, 179] on div "2025/08/18 服務人員姓名/編號 服務人員姓名/編號 指定 不指定 重設" at bounding box center [527, 144] width 945 height 80
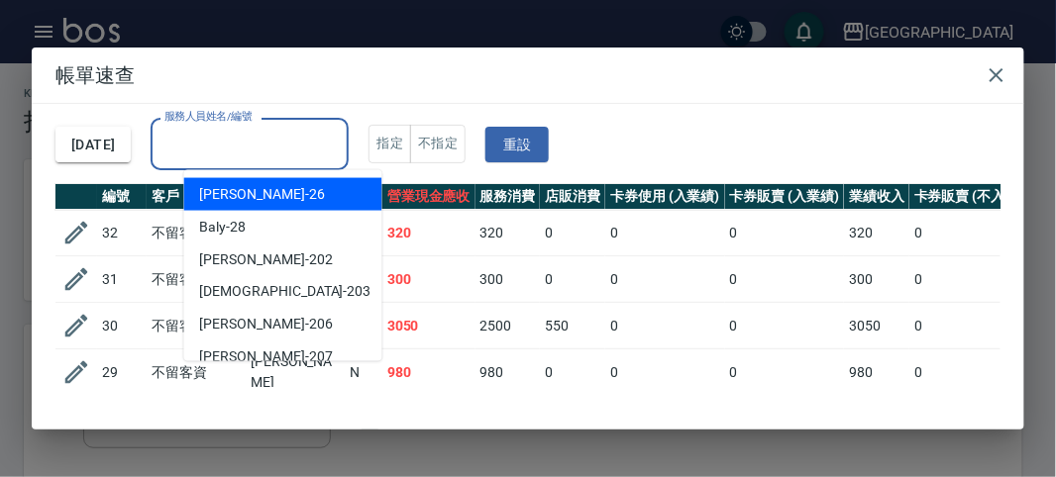
click at [287, 141] on input "服務人員姓名/編號" at bounding box center [249, 144] width 180 height 35
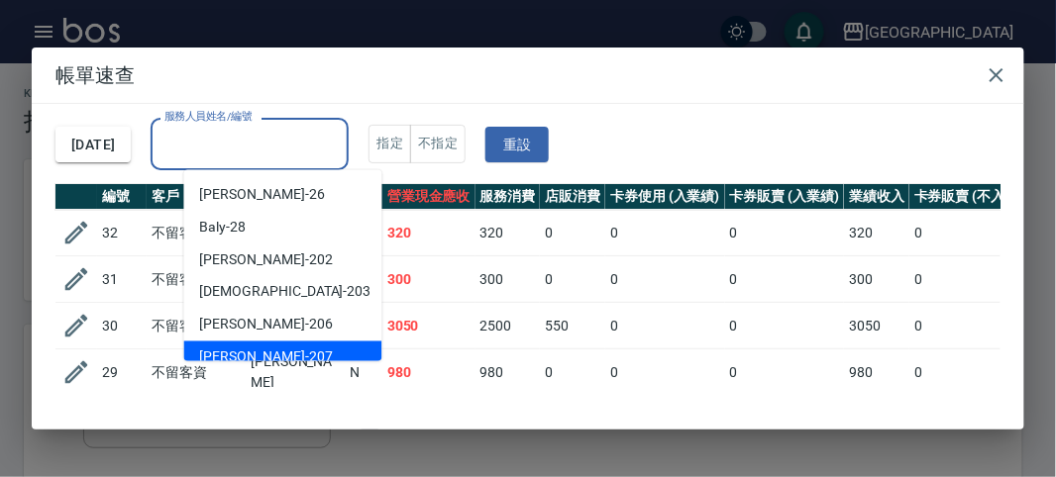
click at [290, 343] on div "[PERSON_NAME] -207" at bounding box center [283, 358] width 198 height 33
type input "[PERSON_NAME]-207"
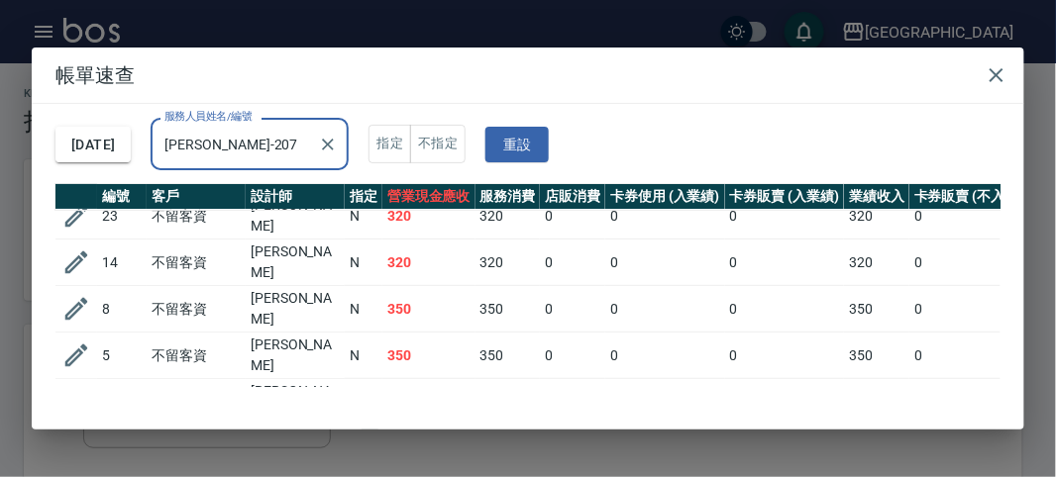
scroll to position [160, 0]
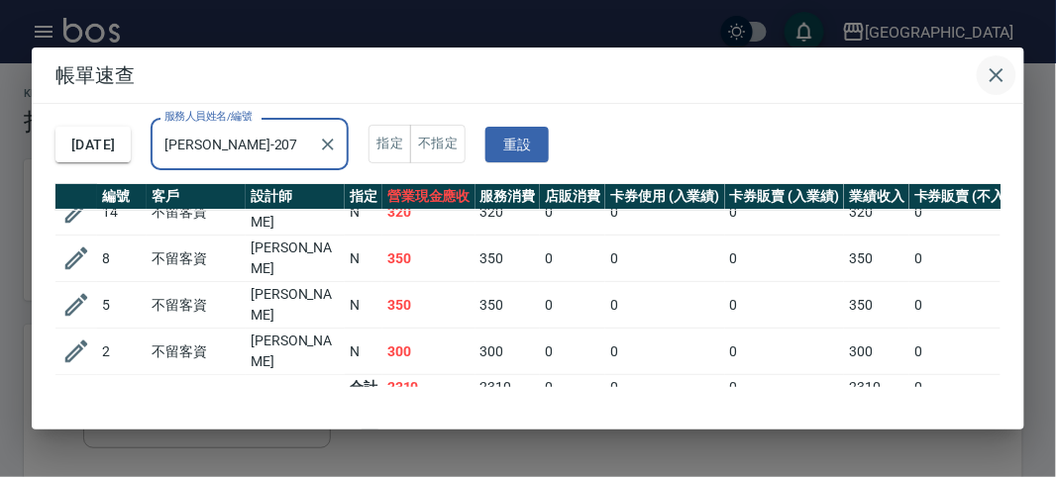
click at [1000, 74] on icon "button" at bounding box center [997, 75] width 24 height 24
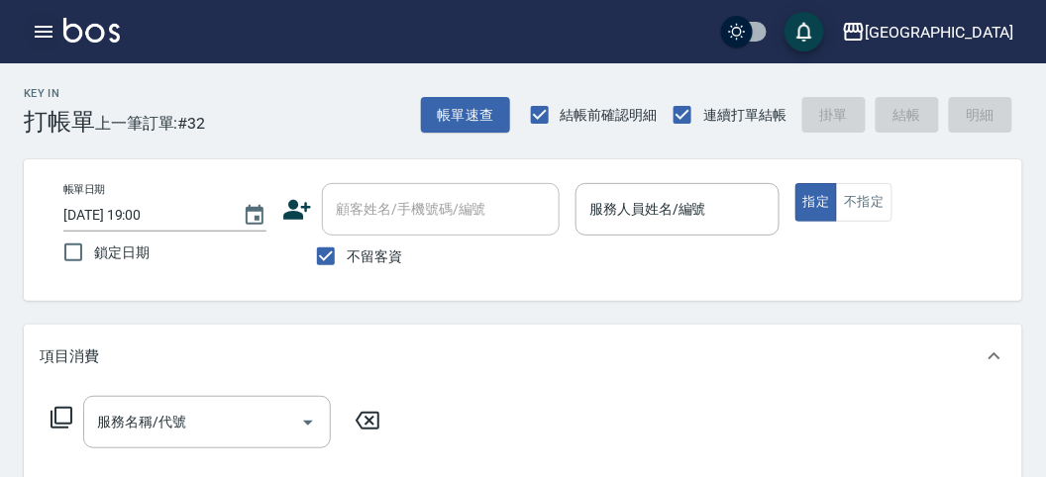
click at [31, 38] on button "button" at bounding box center [44, 32] width 40 height 40
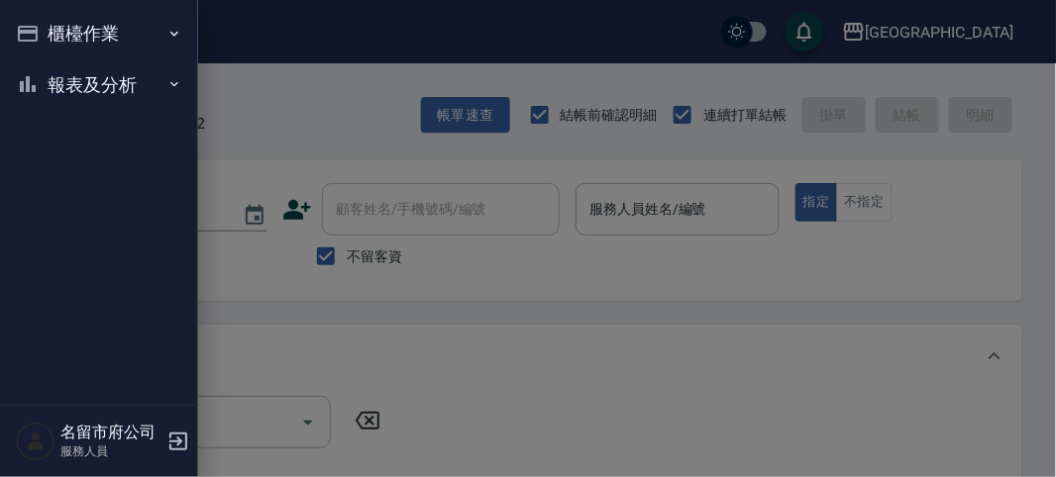
click at [59, 86] on button "報表及分析" at bounding box center [99, 85] width 182 height 52
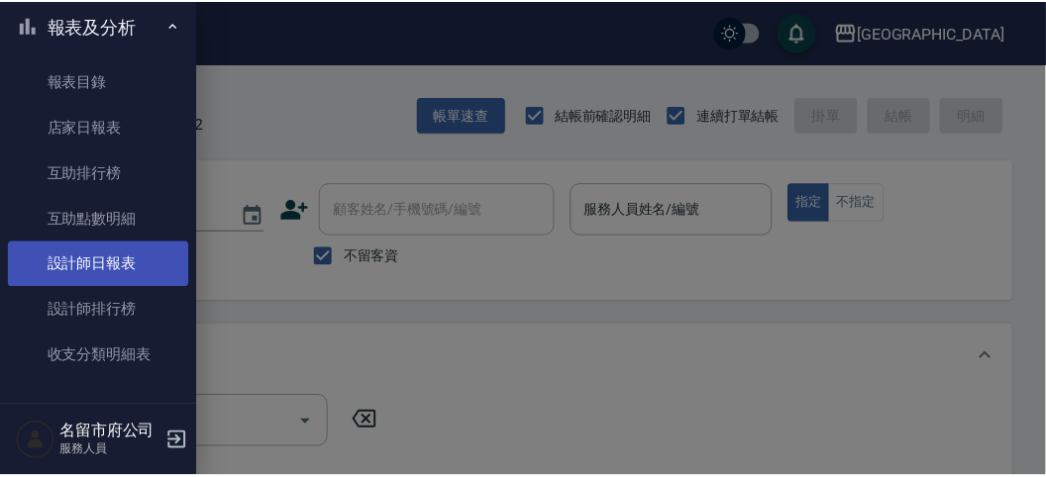
scroll to position [64, 0]
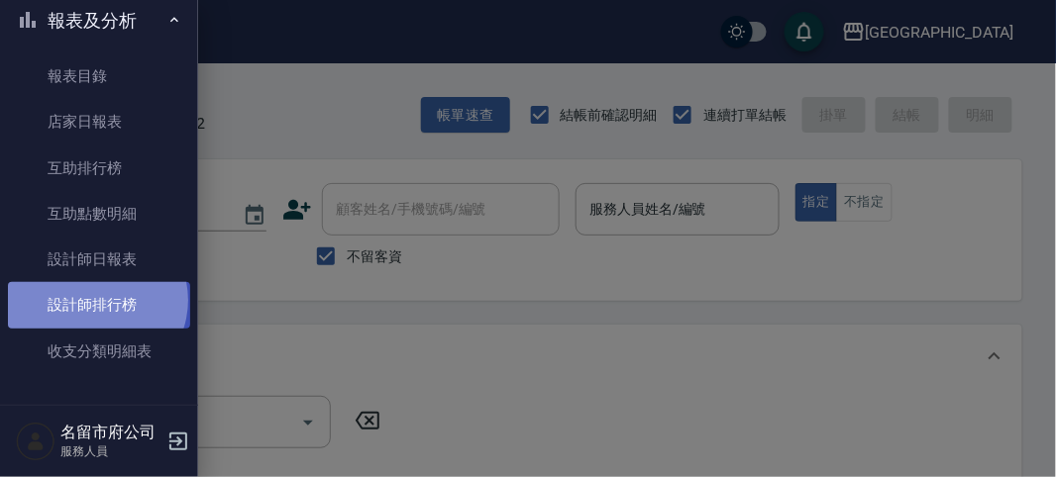
click at [95, 300] on link "設計師排行榜" at bounding box center [99, 305] width 182 height 46
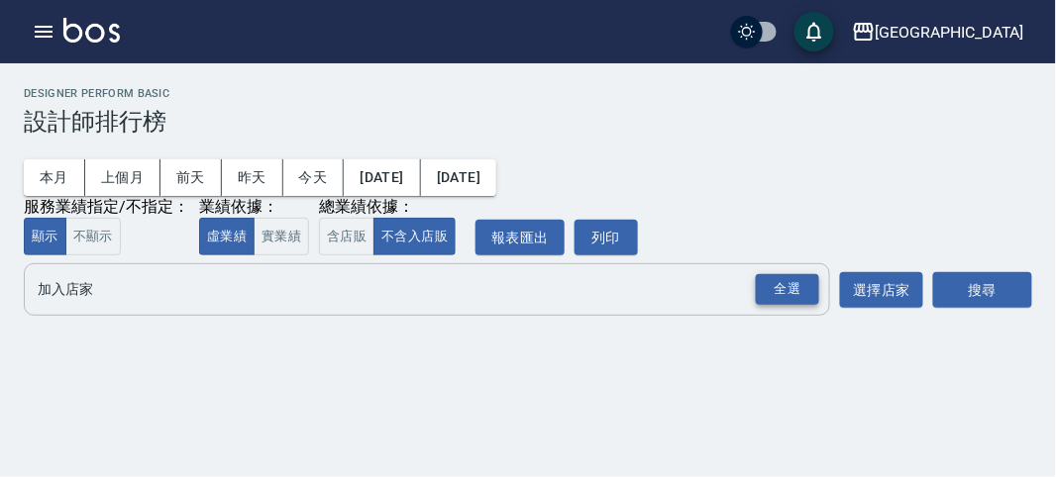
click at [788, 282] on div "全選" at bounding box center [787, 289] width 63 height 31
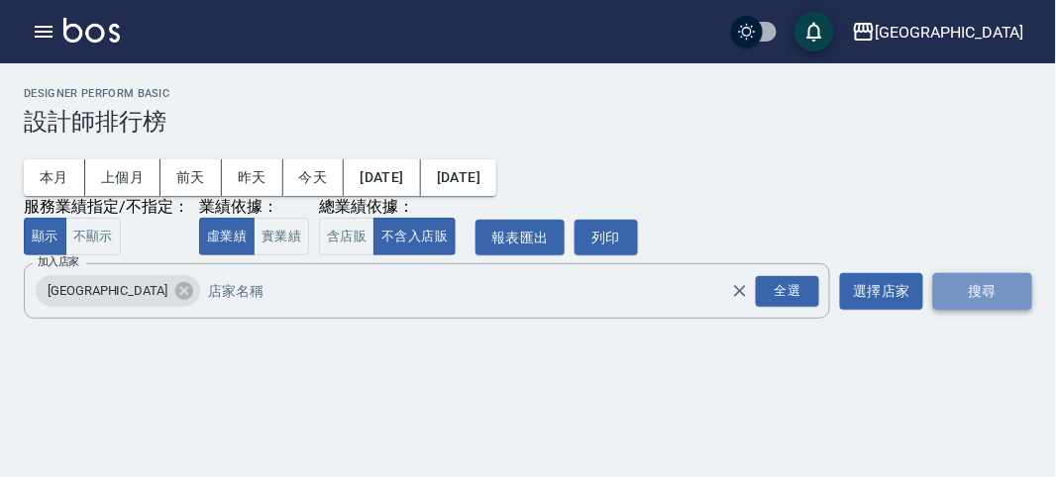
click at [985, 288] on button "搜尋" at bounding box center [982, 291] width 99 height 37
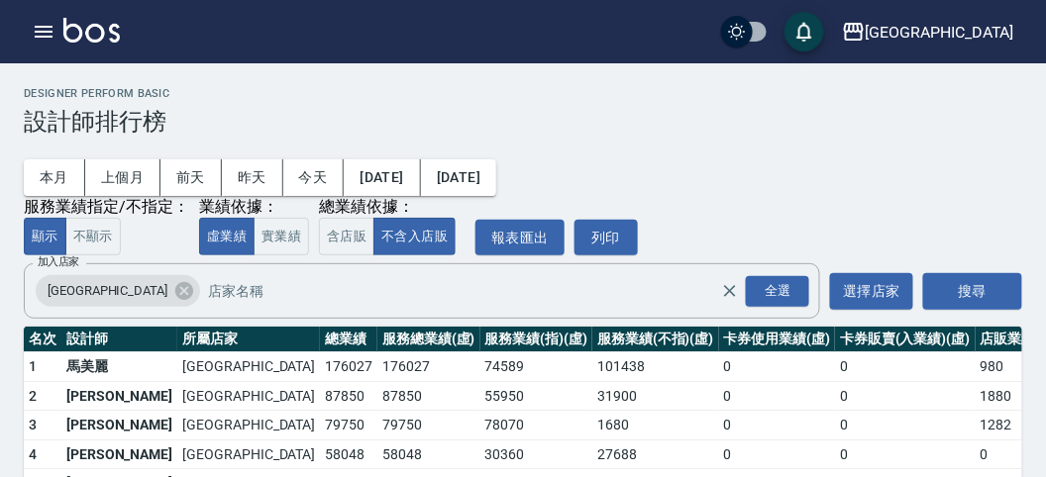
scroll to position [173, 0]
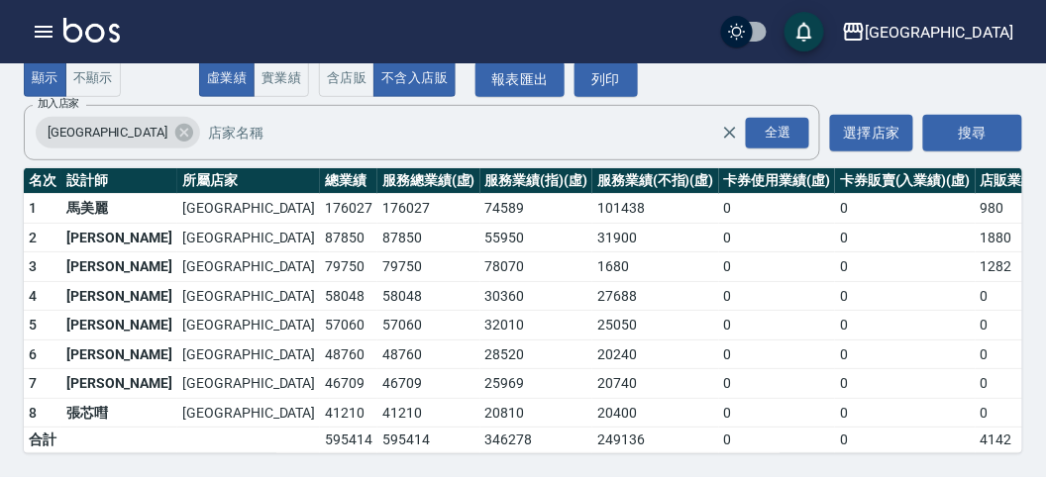
click at [91, 38] on img at bounding box center [91, 30] width 56 height 25
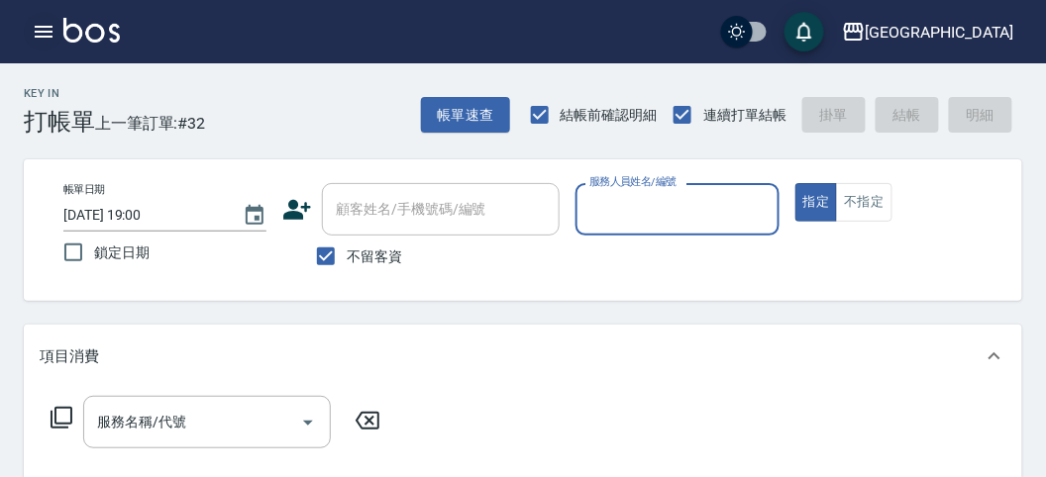
click at [48, 32] on icon "button" at bounding box center [44, 32] width 18 height 12
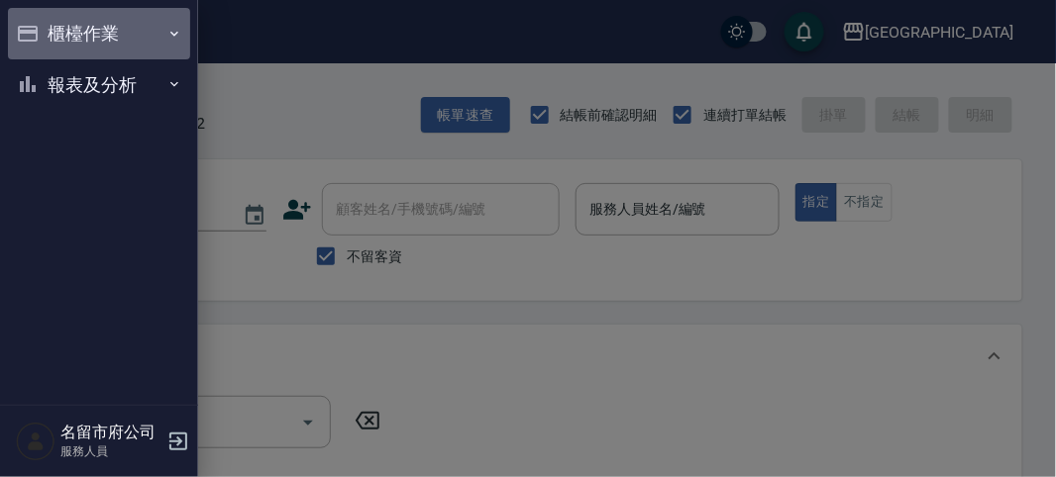
click at [65, 29] on button "櫃檯作業" at bounding box center [99, 34] width 182 height 52
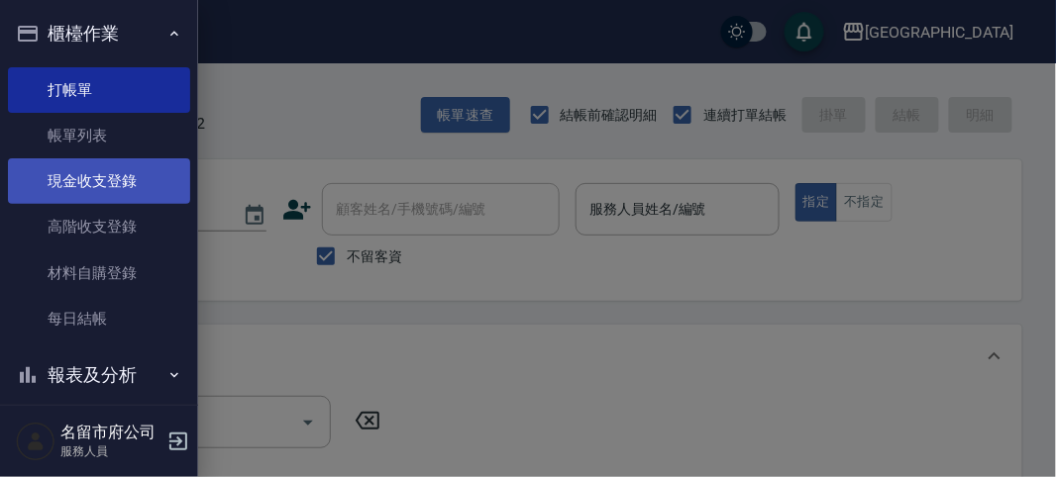
click at [110, 178] on link "現金收支登錄" at bounding box center [99, 181] width 182 height 46
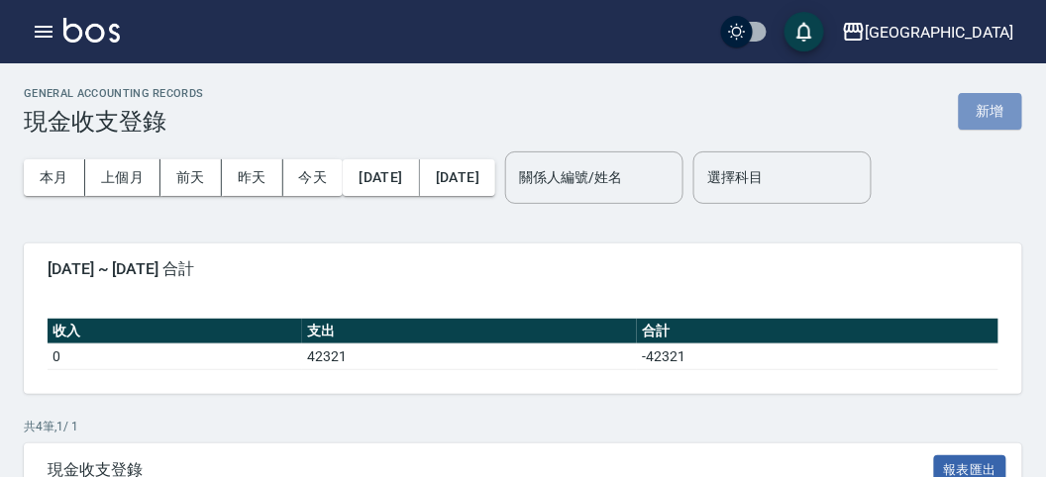
click at [1000, 109] on button "新增" at bounding box center [990, 111] width 63 height 37
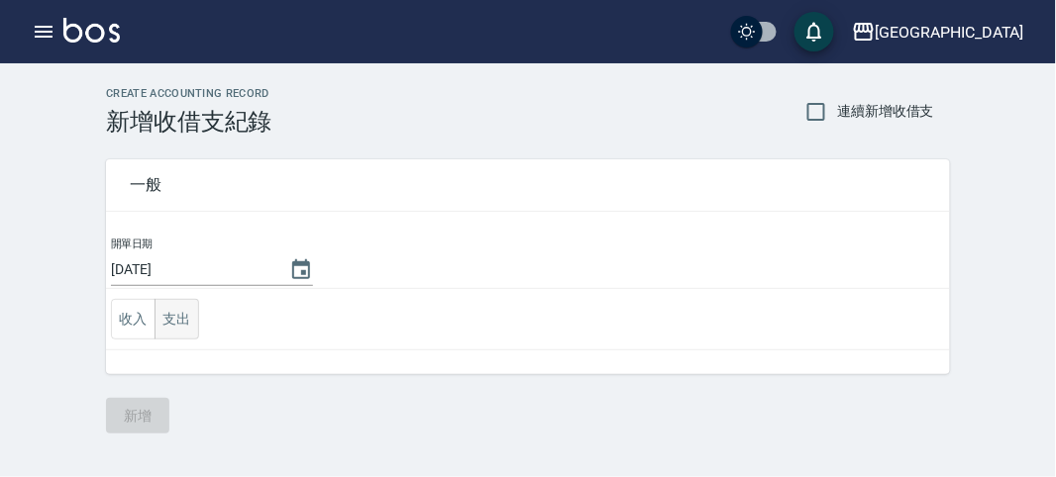
click at [170, 319] on button "支出" at bounding box center [177, 319] width 45 height 41
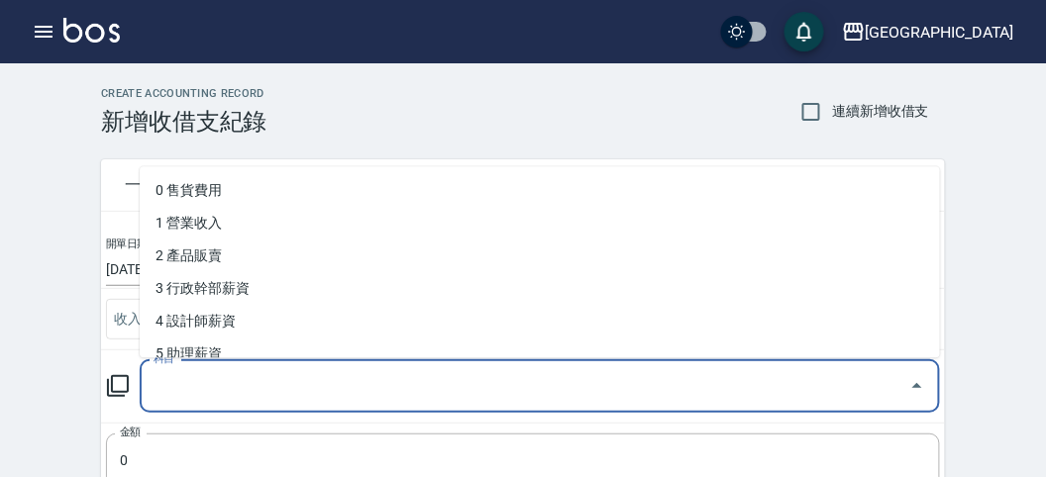
click at [196, 396] on input "科目" at bounding box center [525, 386] width 753 height 35
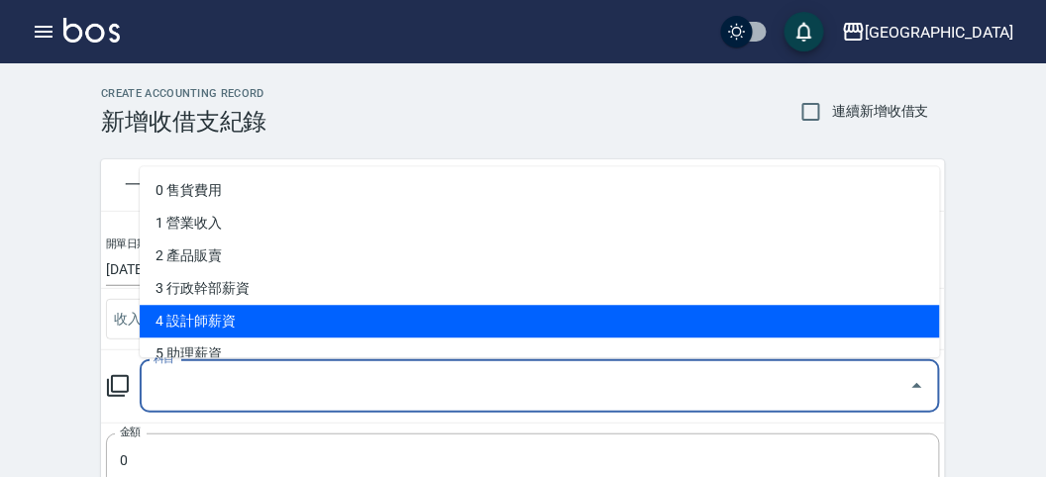
click at [307, 308] on li "4 設計師薪資" at bounding box center [540, 322] width 800 height 33
type input "4 設計師薪資"
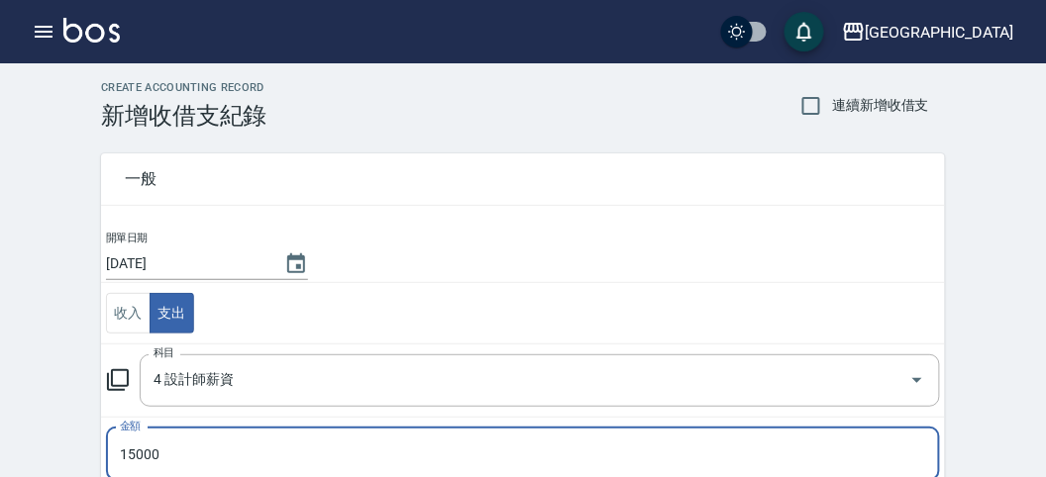
scroll to position [391, 0]
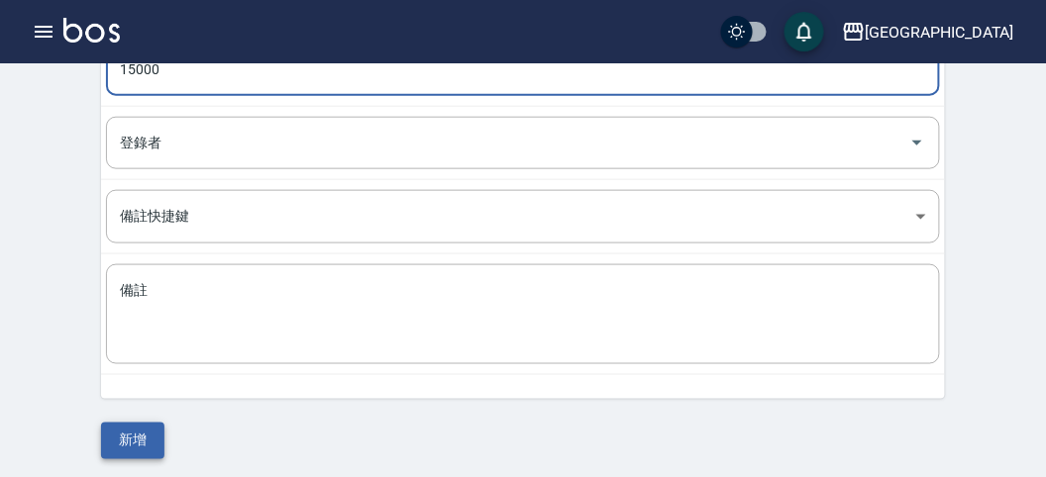
type input "15000"
click at [135, 439] on button "新增" at bounding box center [132, 441] width 63 height 37
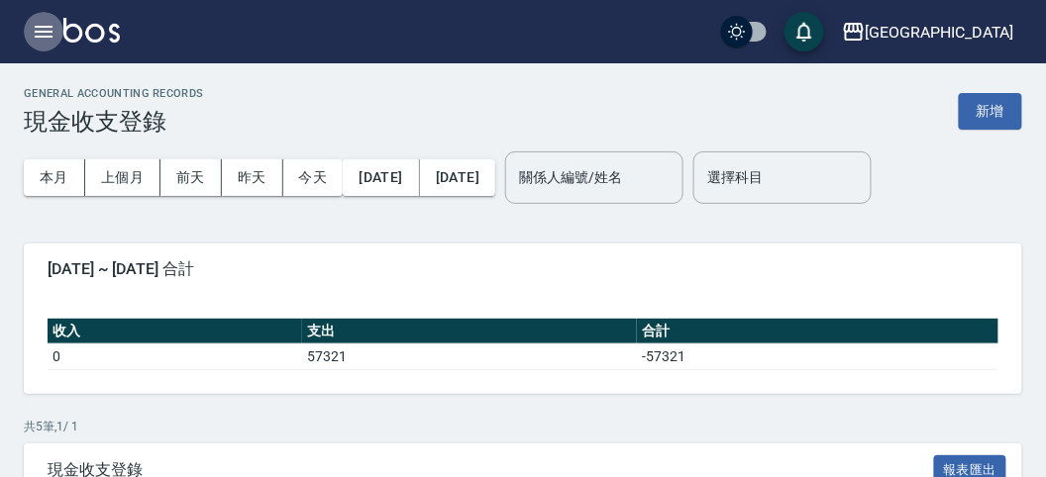
click at [43, 30] on icon "button" at bounding box center [44, 32] width 24 height 24
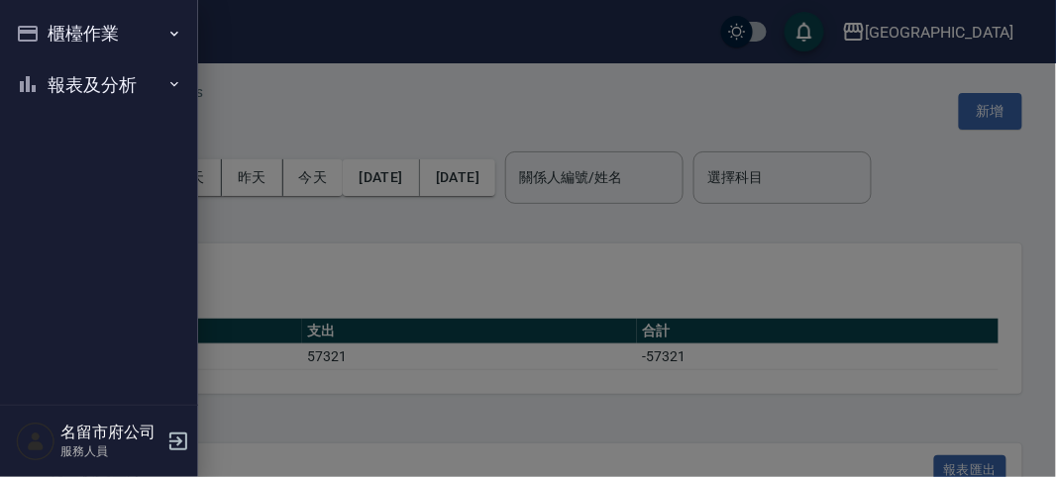
click at [45, 32] on button "櫃檯作業" at bounding box center [99, 34] width 182 height 52
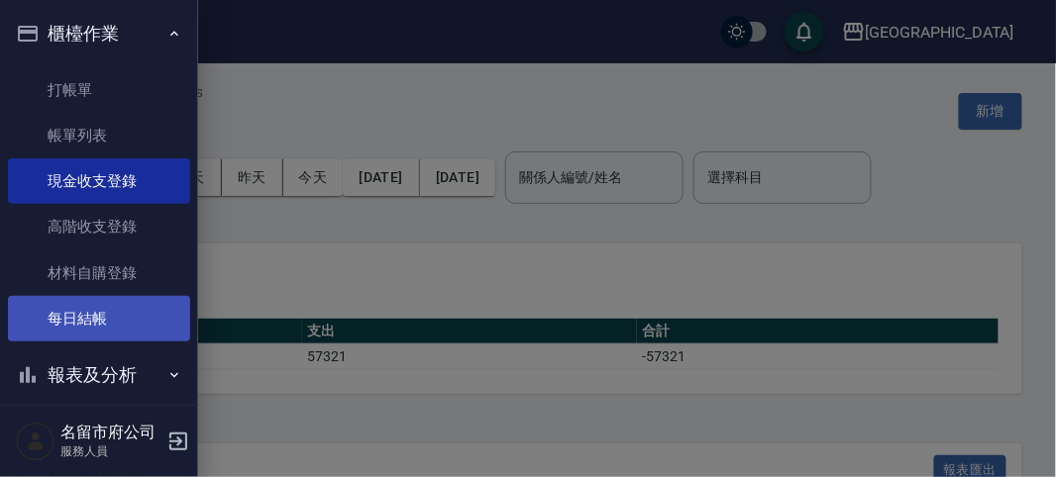
click at [91, 325] on link "每日結帳" at bounding box center [99, 319] width 182 height 46
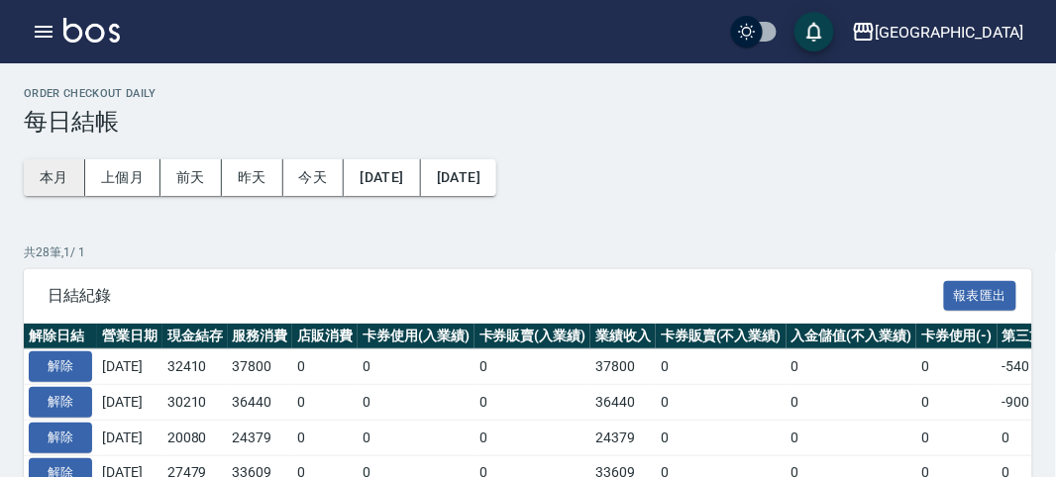
click at [48, 179] on button "本月" at bounding box center [54, 177] width 61 height 37
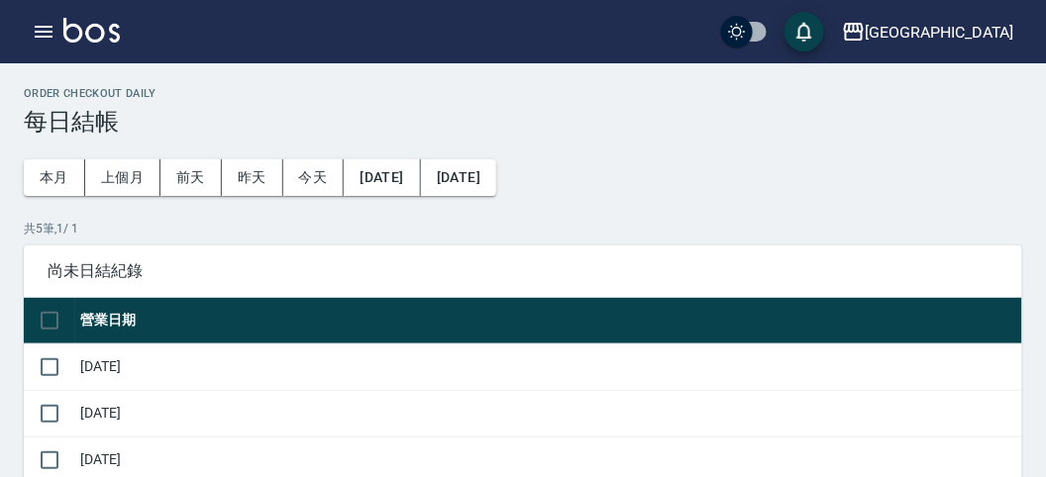
scroll to position [110, 0]
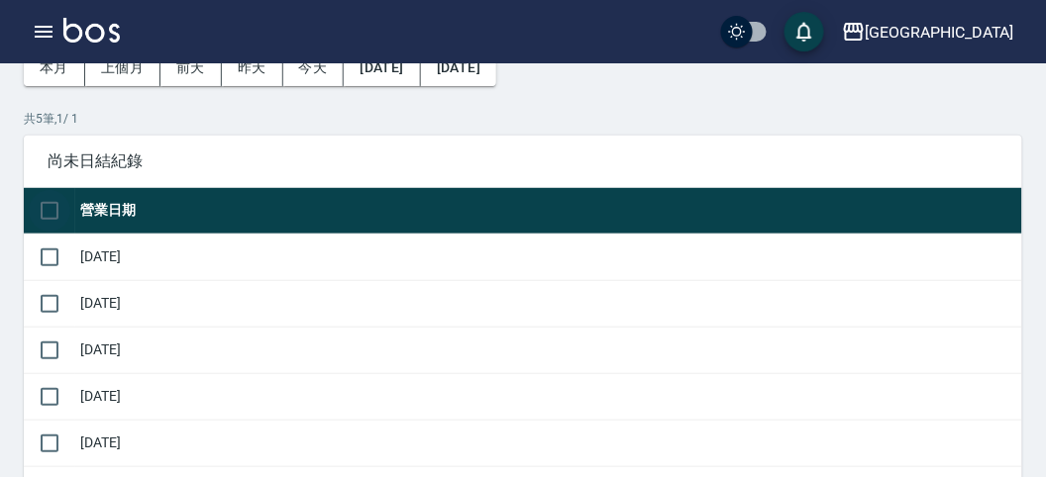
click at [52, 203] on input "checkbox" at bounding box center [50, 211] width 42 height 42
checkbox input "false"
checkbox input "true"
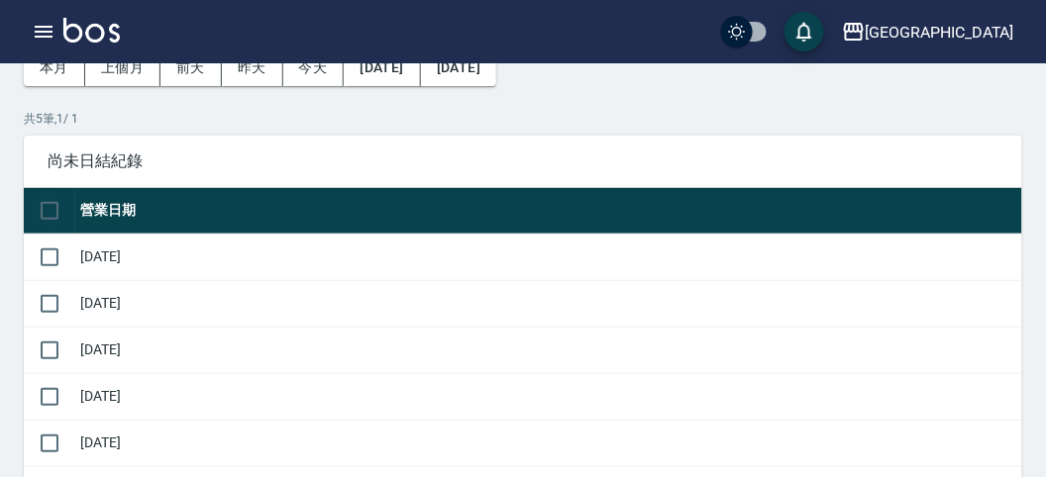
checkbox input "true"
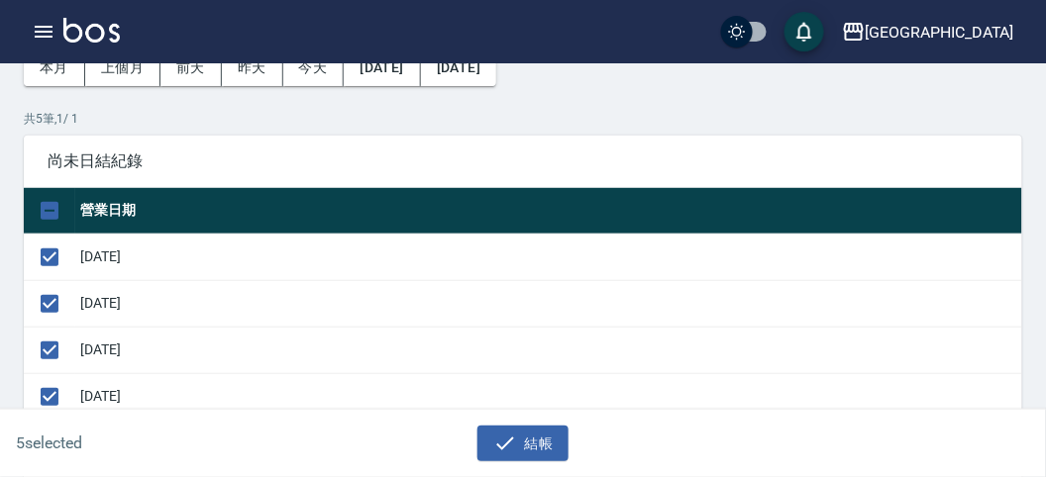
scroll to position [330, 0]
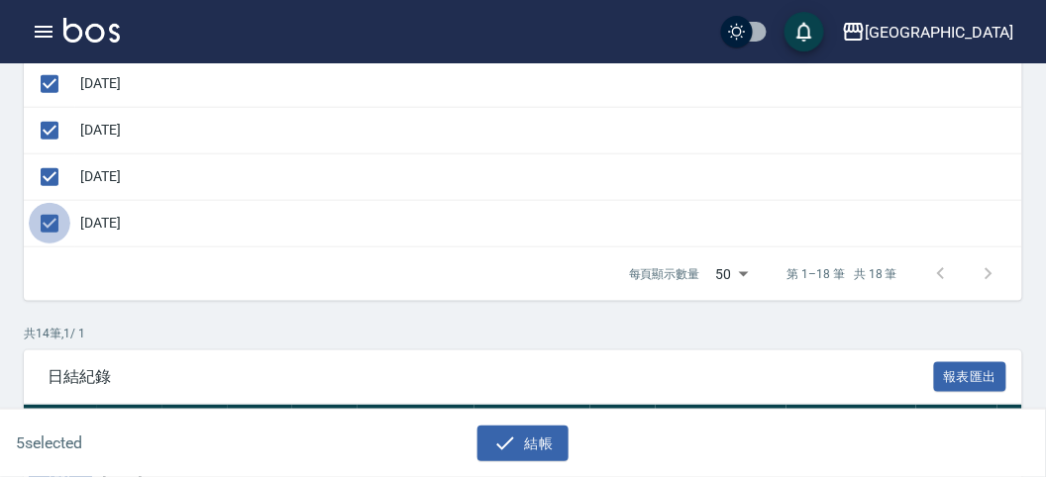
click at [52, 214] on input "checkbox" at bounding box center [50, 224] width 42 height 42
checkbox input "false"
click at [517, 431] on button "結帳" at bounding box center [523, 444] width 92 height 37
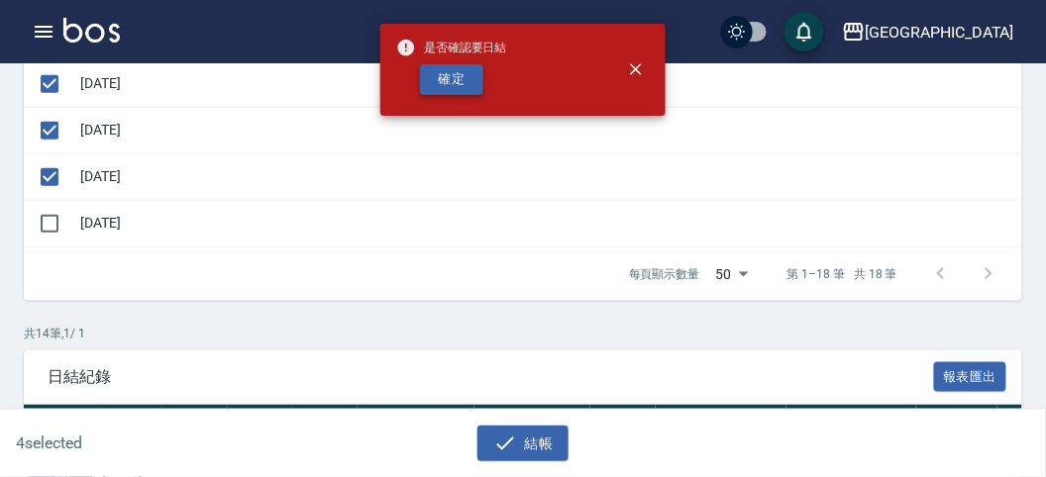
click at [456, 65] on button "確定" at bounding box center [451, 79] width 63 height 31
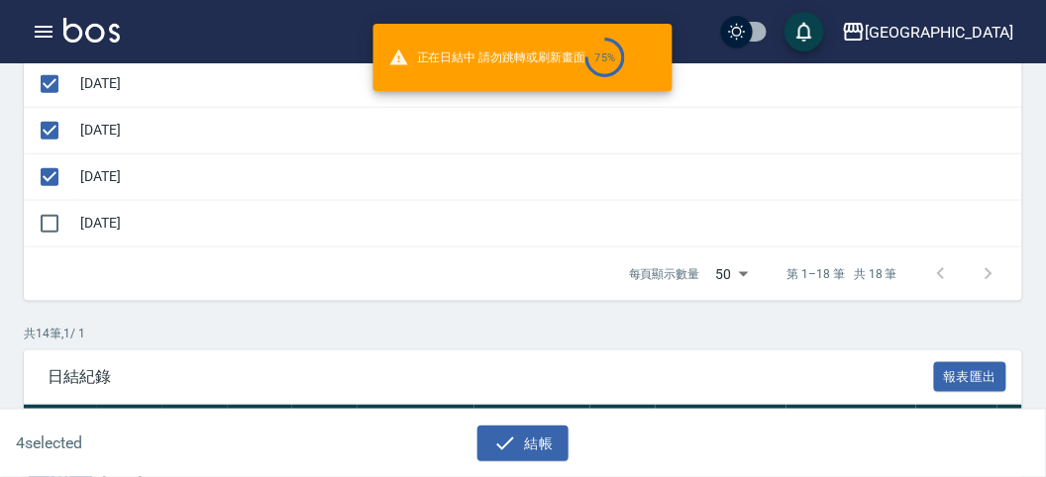
checkbox input "false"
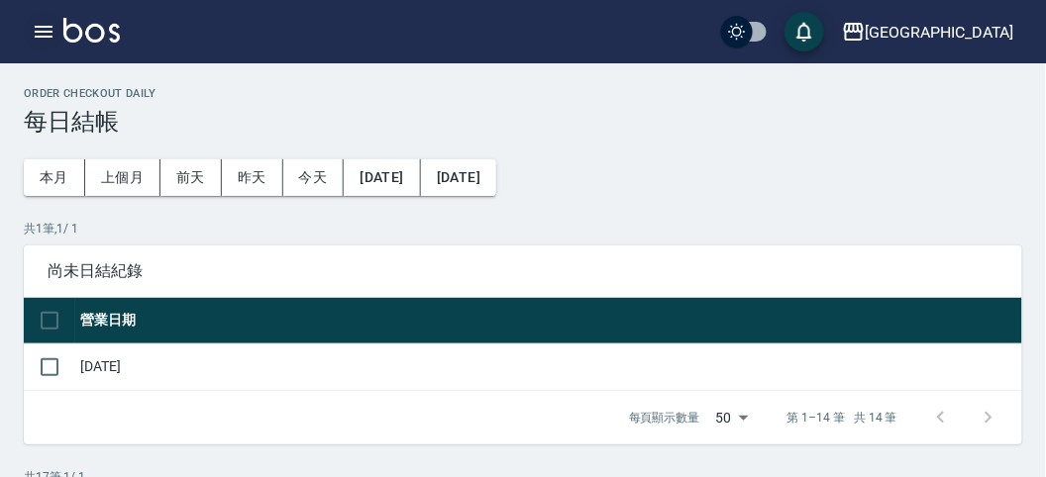
click at [43, 28] on icon "button" at bounding box center [44, 32] width 24 height 24
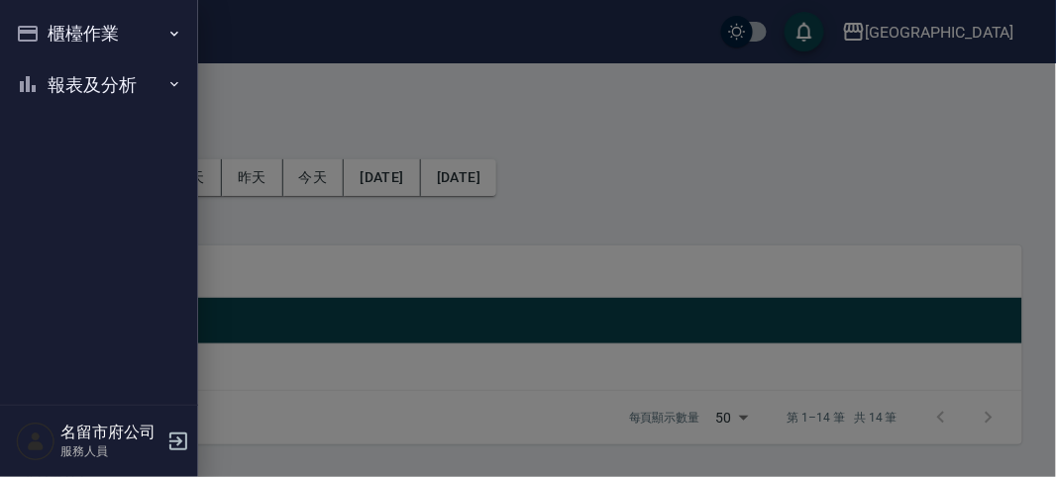
click at [47, 27] on button "櫃檯作業" at bounding box center [99, 34] width 182 height 52
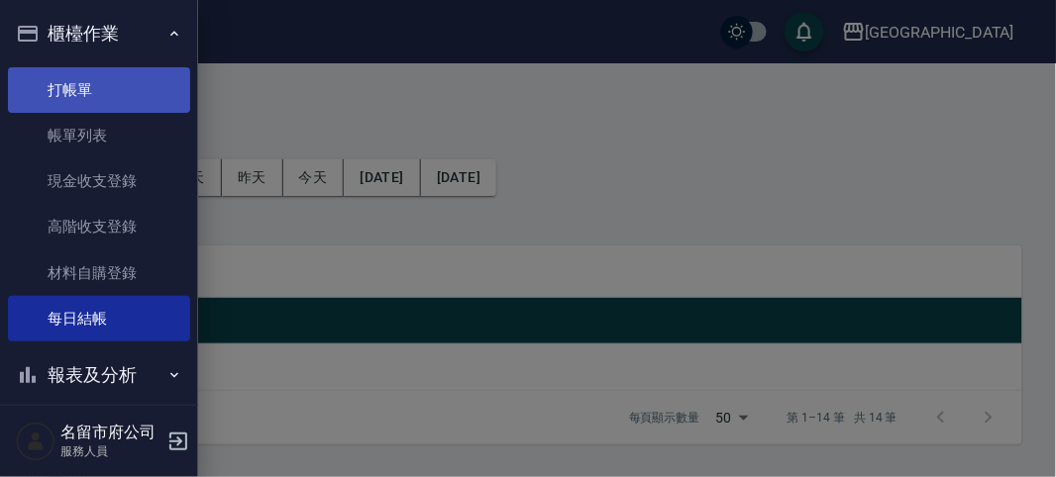
click at [95, 94] on link "打帳單" at bounding box center [99, 90] width 182 height 46
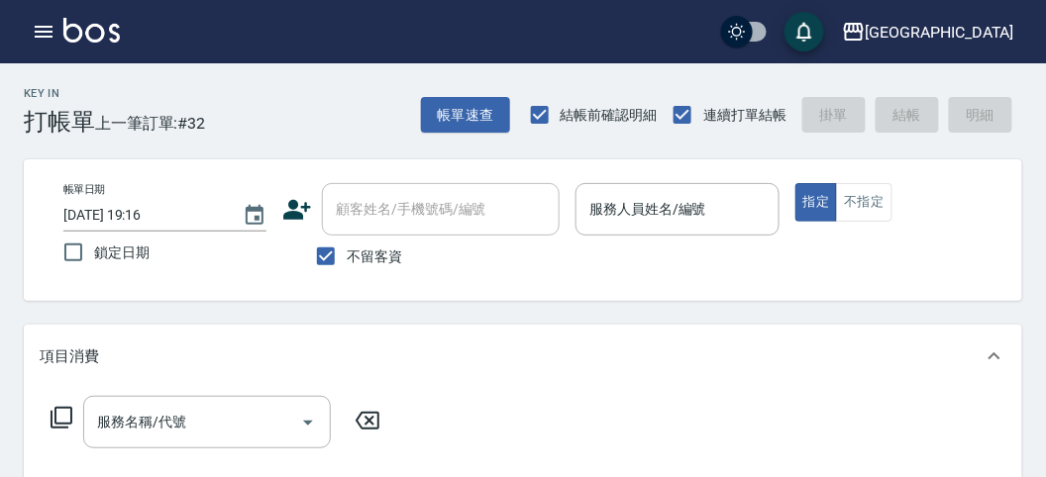
click at [300, 113] on div "Key In 打帳單 上一筆訂單:#32 帳單速查 結帳前確認明細 連續打單結帳 掛單 結帳 明細" at bounding box center [511, 99] width 1022 height 72
click at [48, 23] on icon "button" at bounding box center [44, 32] width 24 height 24
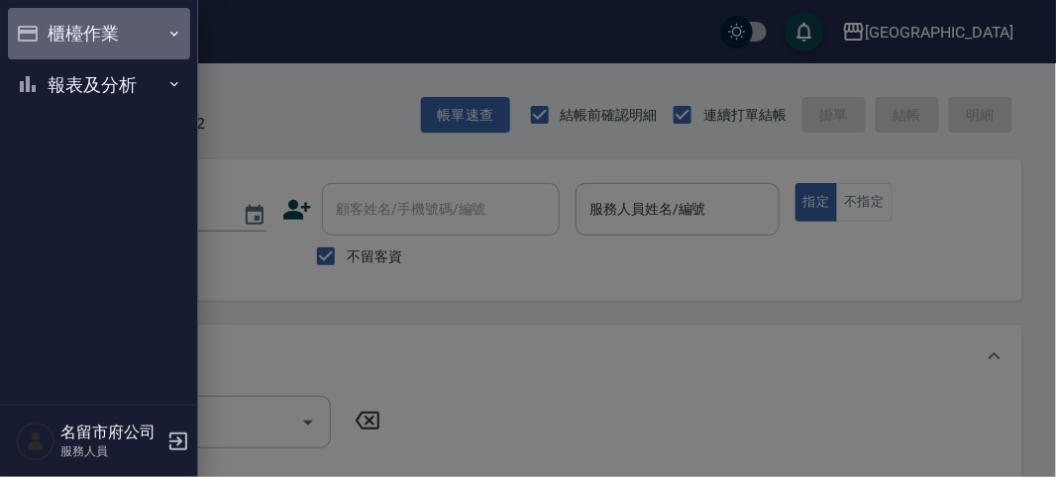
click at [51, 24] on button "櫃檯作業" at bounding box center [99, 34] width 182 height 52
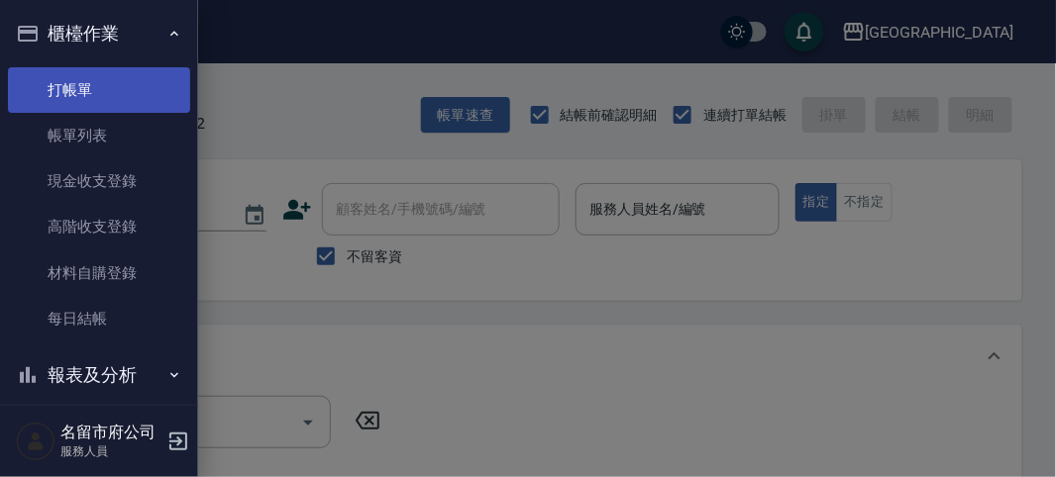
click at [84, 80] on link "打帳單" at bounding box center [99, 90] width 182 height 46
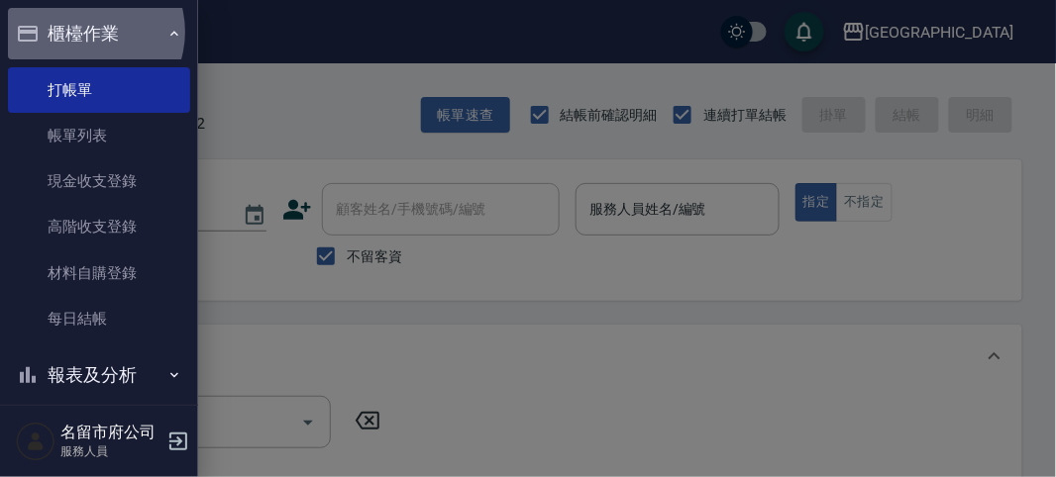
click at [83, 32] on button "櫃檯作業" at bounding box center [99, 34] width 182 height 52
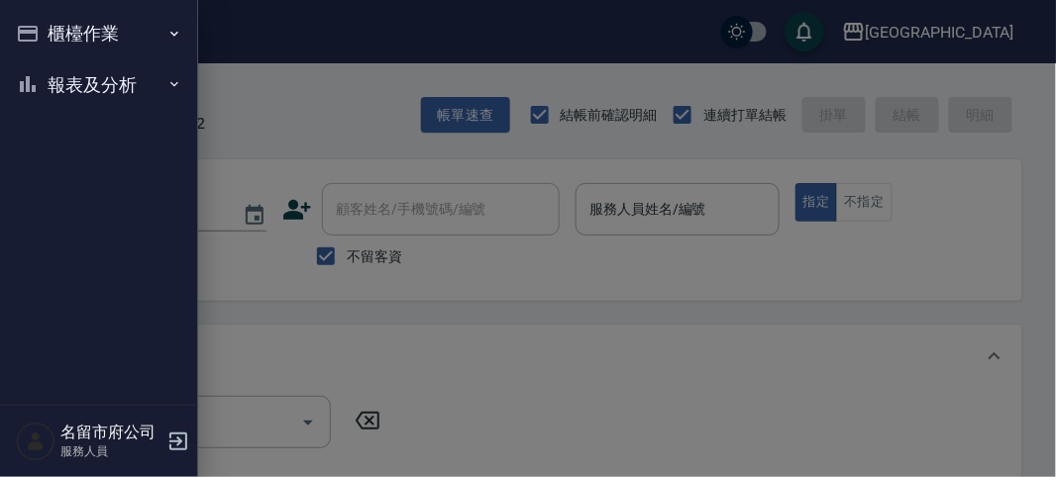
click at [299, 97] on div at bounding box center [528, 238] width 1056 height 477
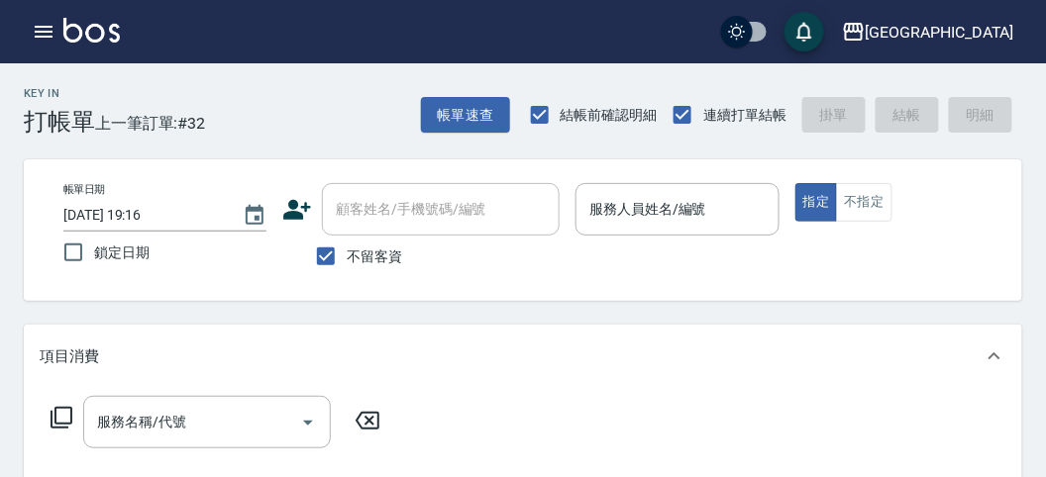
drag, startPoint x: 244, startPoint y: 99, endPoint x: 254, endPoint y: 83, distance: 18.7
click at [245, 99] on div "Key In 打帳單 上一筆訂單:#32 帳單速查 結帳前確認明細 連續打單結帳 掛單 結帳 明細" at bounding box center [511, 99] width 1022 height 72
click at [47, 36] on icon "button" at bounding box center [44, 32] width 18 height 12
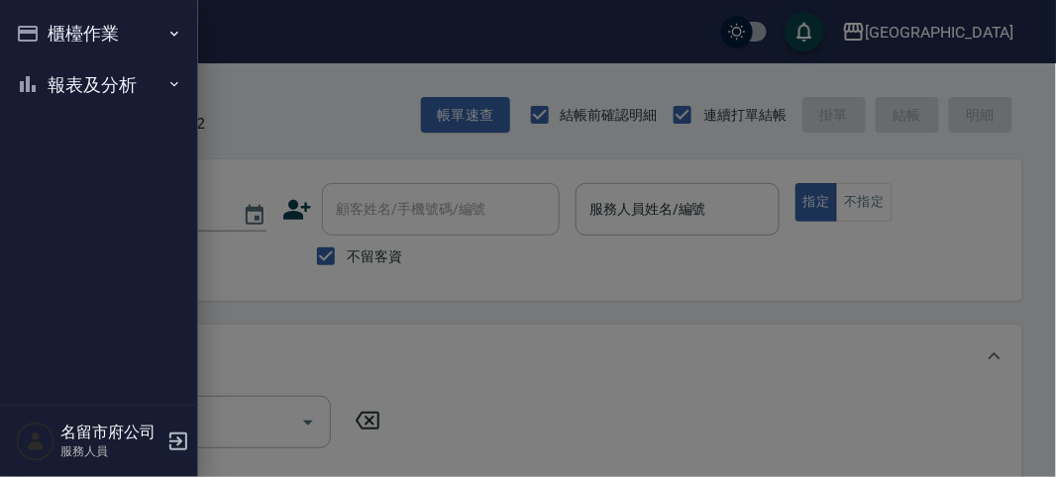
click at [299, 103] on div at bounding box center [528, 238] width 1056 height 477
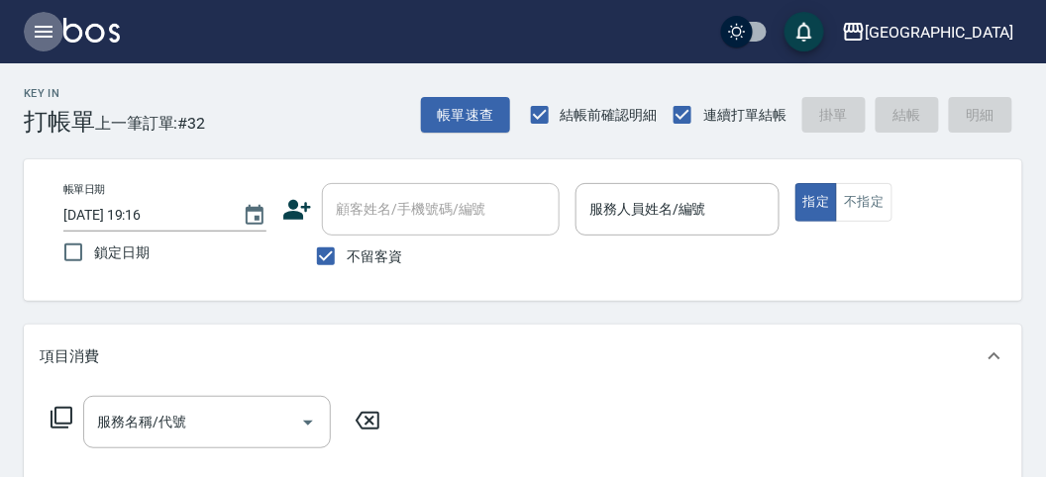
click at [42, 32] on icon "button" at bounding box center [44, 32] width 18 height 12
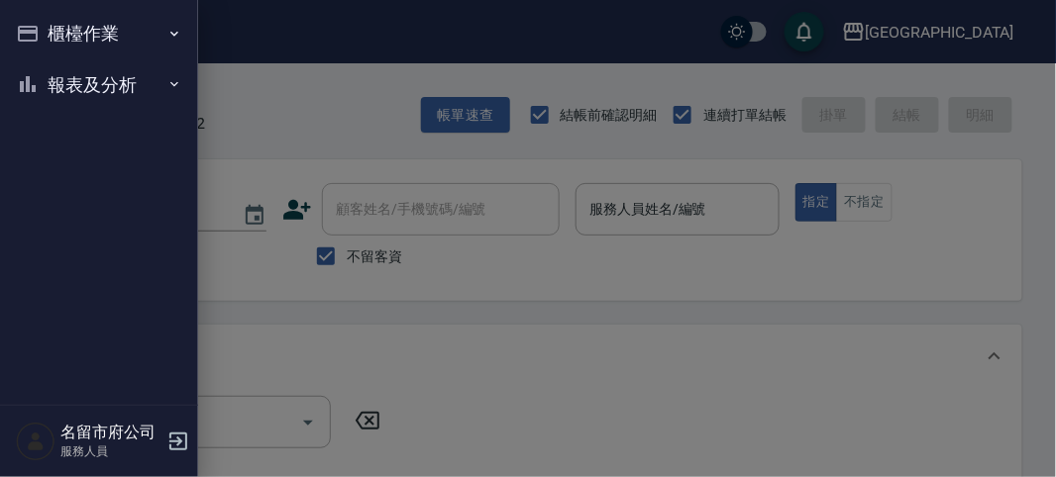
drag, startPoint x: 63, startPoint y: 30, endPoint x: 86, endPoint y: 30, distance: 22.8
click at [65, 30] on button "櫃檯作業" at bounding box center [99, 34] width 182 height 52
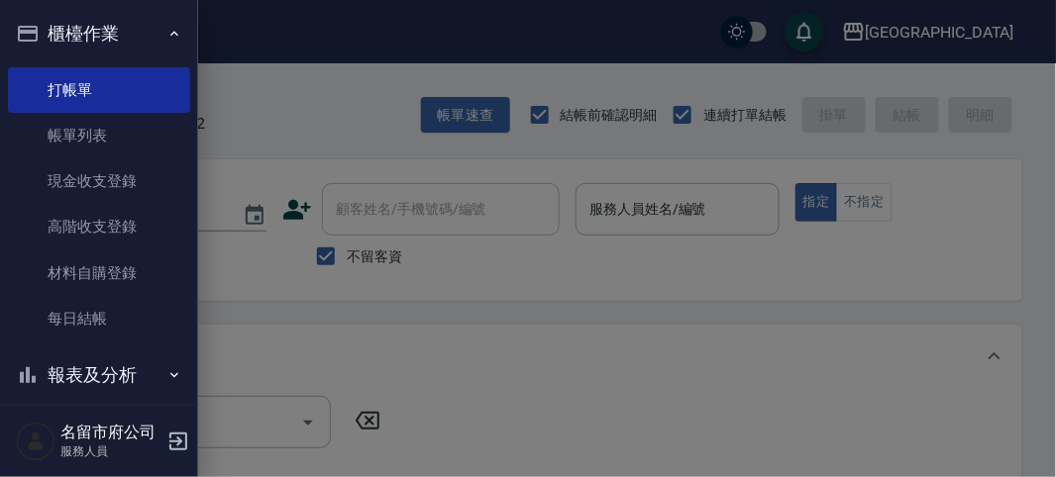
click at [91, 32] on button "櫃檯作業" at bounding box center [99, 34] width 182 height 52
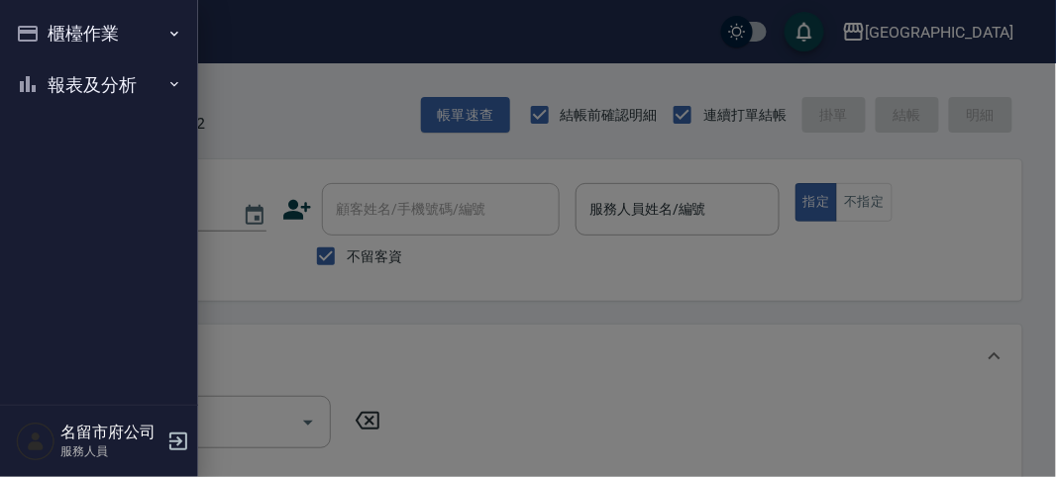
click at [236, 77] on div at bounding box center [528, 238] width 1056 height 477
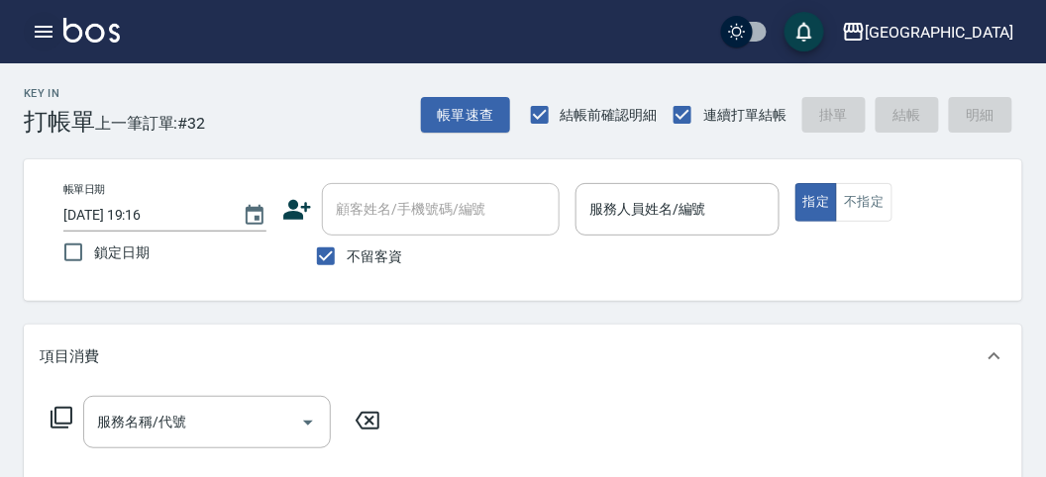
click at [53, 20] on icon "button" at bounding box center [44, 32] width 24 height 24
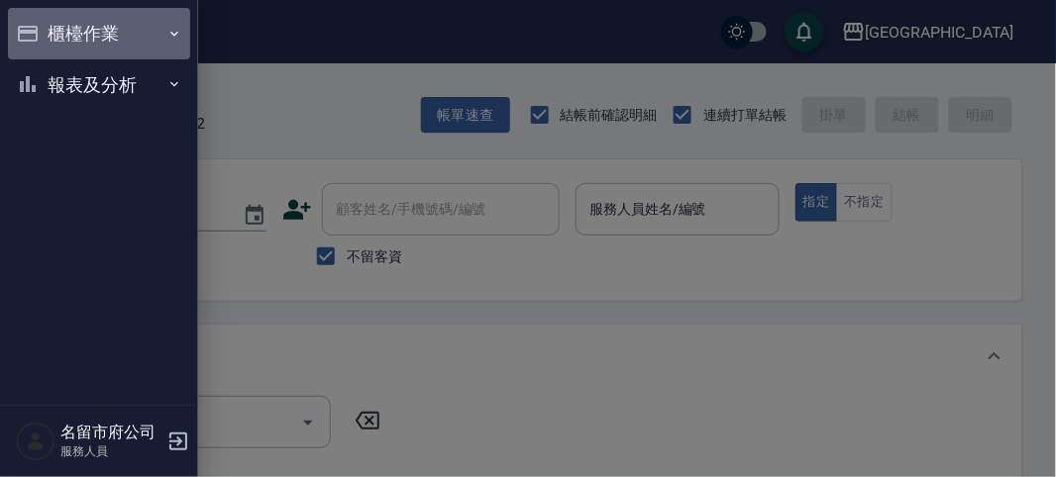
click at [52, 25] on button "櫃檯作業" at bounding box center [99, 34] width 182 height 52
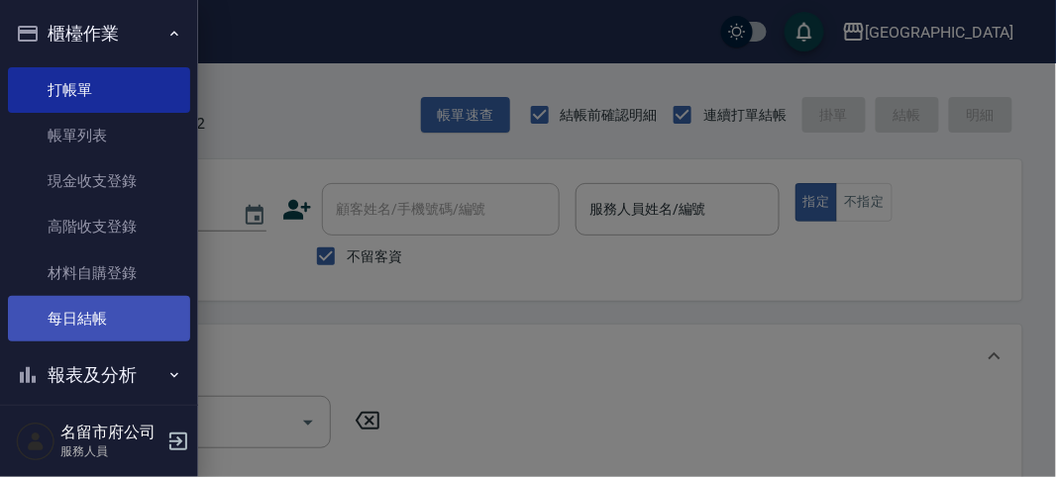
click at [122, 319] on link "每日結帳" at bounding box center [99, 319] width 182 height 46
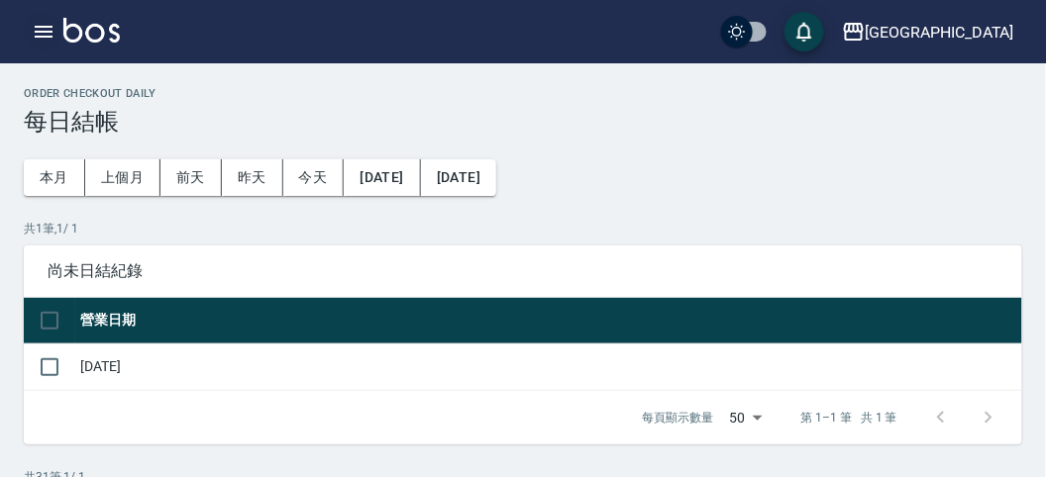
click at [45, 32] on icon "button" at bounding box center [44, 32] width 18 height 12
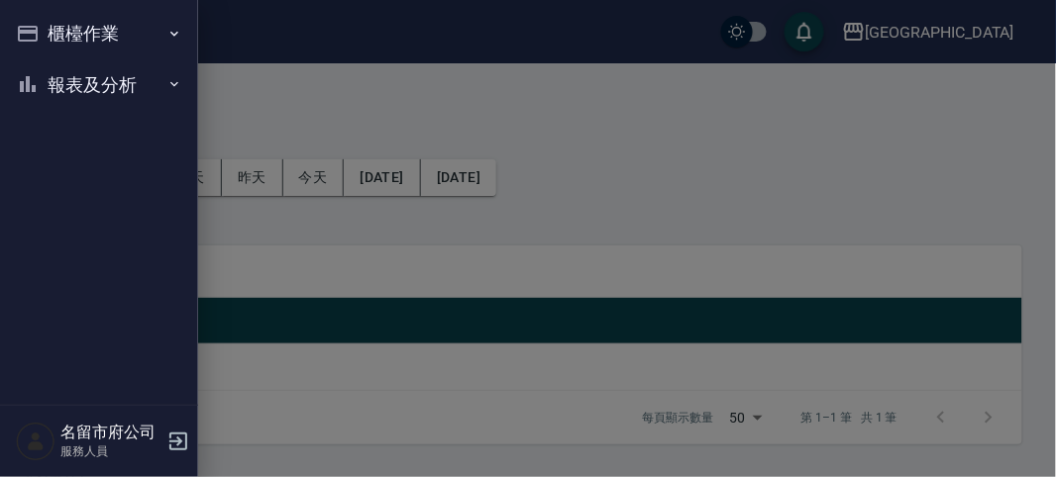
click at [64, 28] on button "櫃檯作業" at bounding box center [99, 34] width 182 height 52
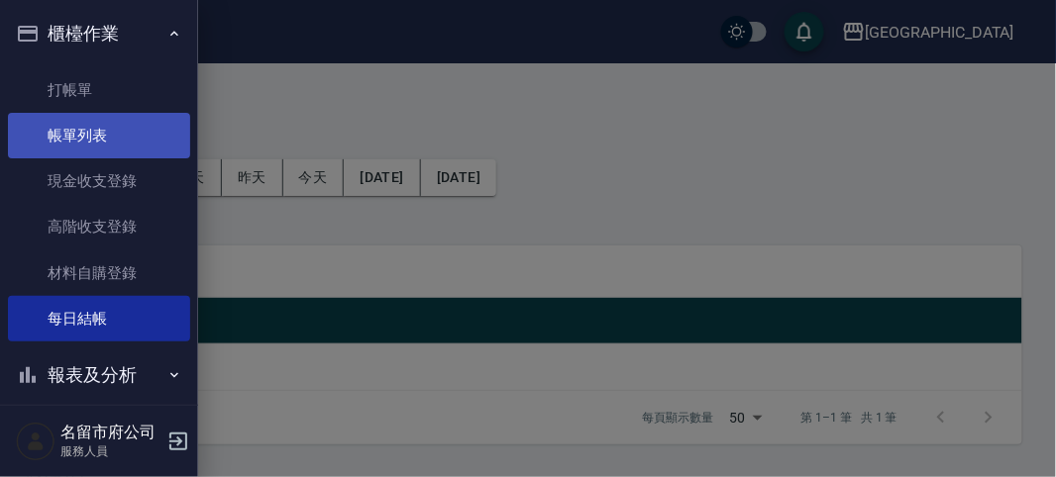
click at [99, 125] on link "帳單列表" at bounding box center [99, 136] width 182 height 46
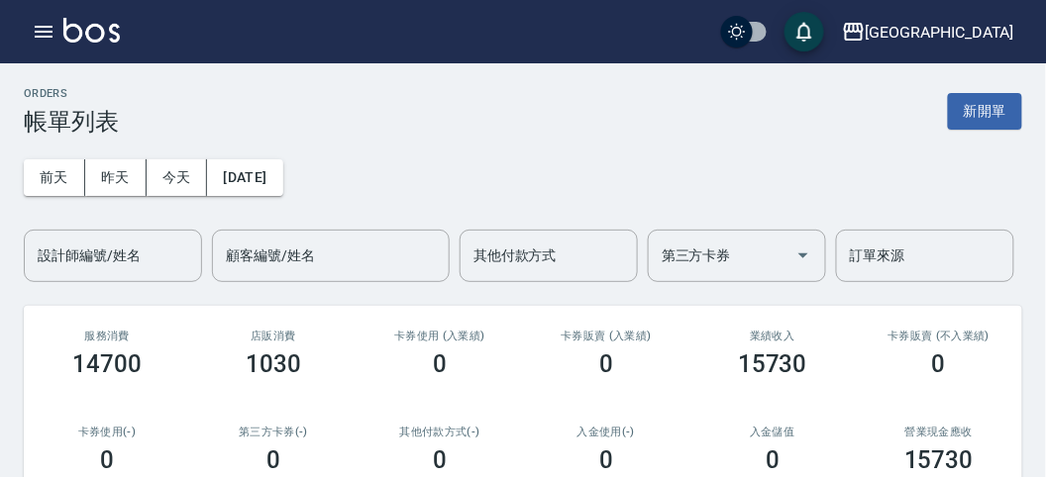
drag, startPoint x: 448, startPoint y: 171, endPoint x: 370, endPoint y: 117, distance: 94.5
click at [449, 171] on div "[DATE] [DATE] [DATE] [DATE] 設計師編號/姓名 設計師編號/姓名 顧客編號/姓名 顧客編號/姓名 其他付款方式 其他付款方式 第三方…" at bounding box center [523, 209] width 998 height 147
click at [47, 27] on icon "button" at bounding box center [44, 32] width 24 height 24
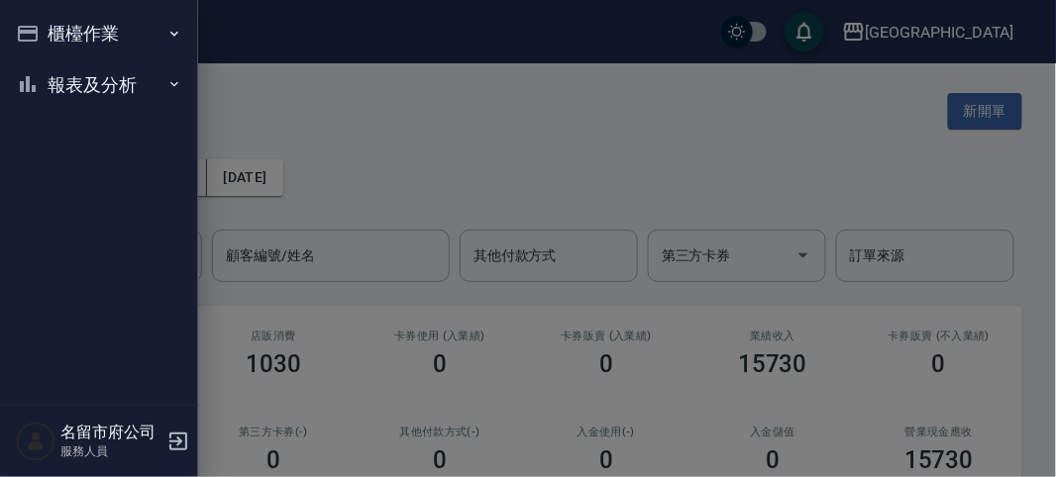
click at [376, 129] on div at bounding box center [528, 238] width 1056 height 477
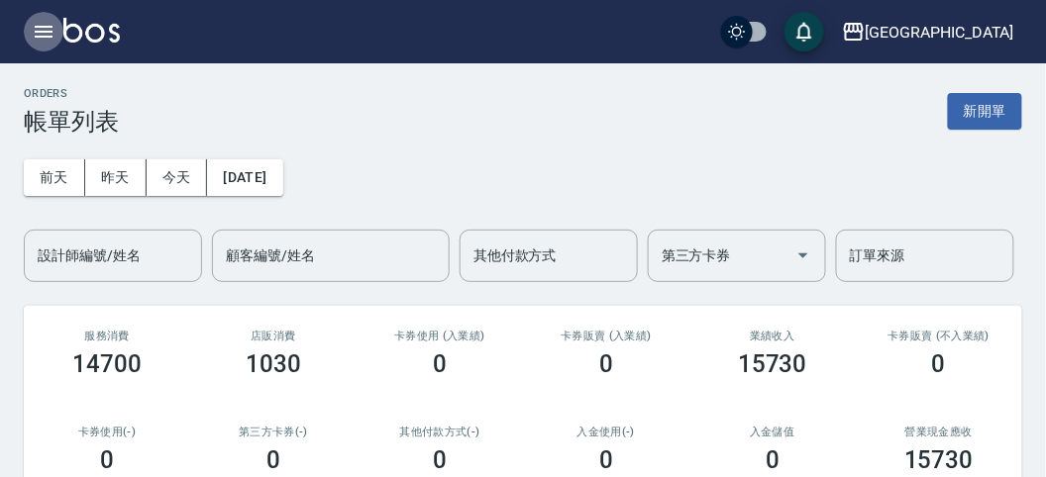
click at [42, 31] on icon "button" at bounding box center [44, 32] width 18 height 12
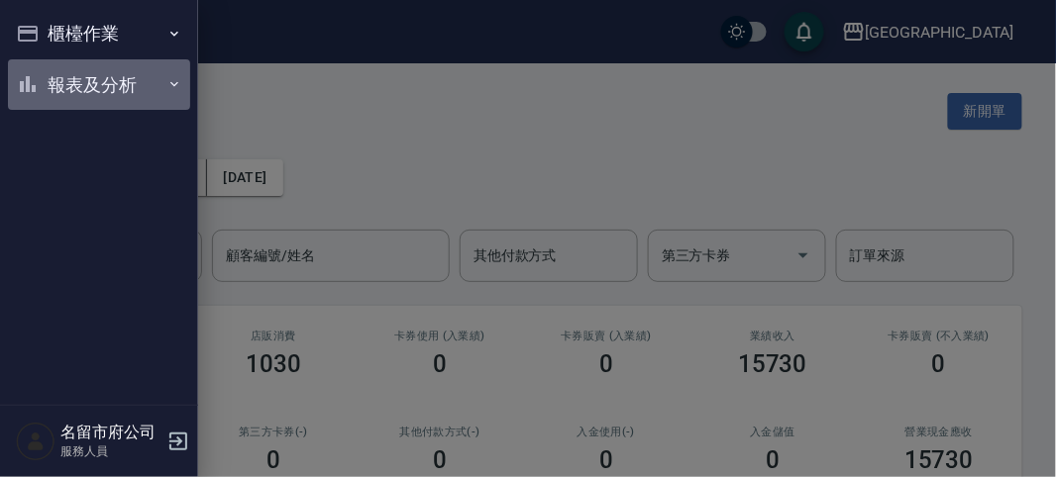
click at [69, 81] on button "報表及分析" at bounding box center [99, 85] width 182 height 52
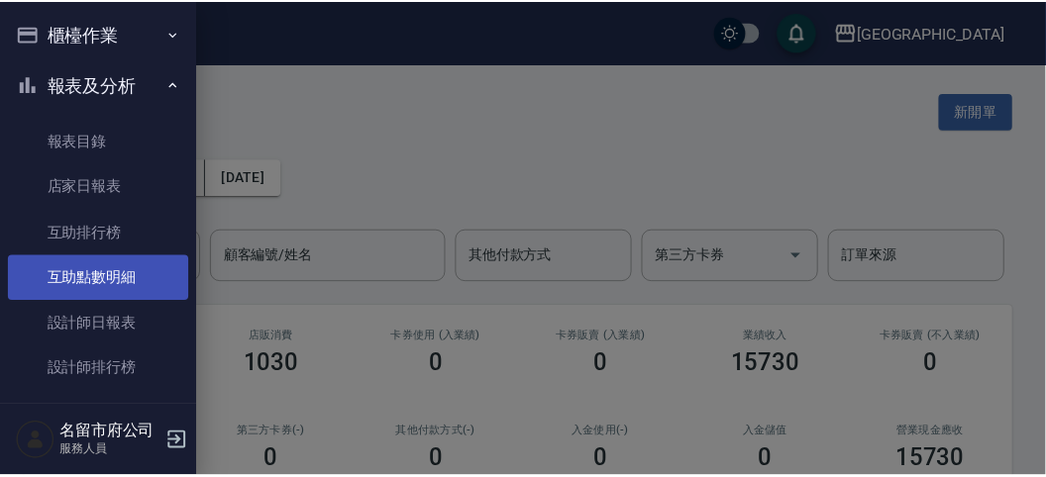
scroll to position [64, 0]
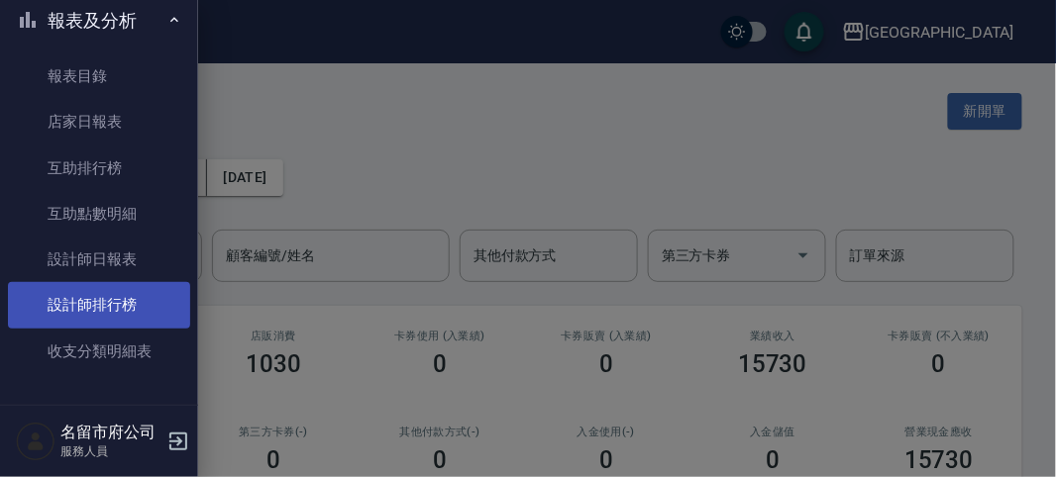
click at [110, 298] on link "設計師排行榜" at bounding box center [99, 305] width 182 height 46
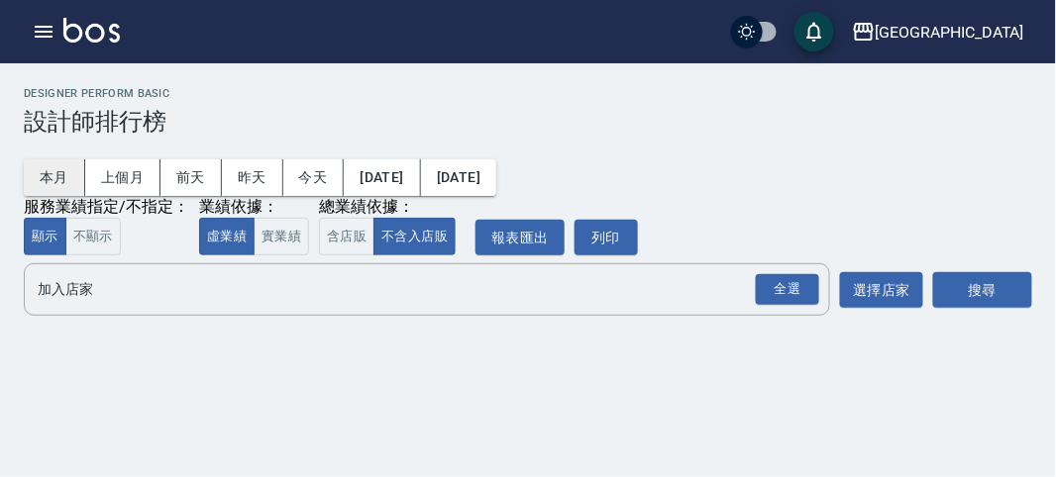
click at [67, 179] on button "本月" at bounding box center [54, 177] width 61 height 37
click at [789, 287] on div "全選" at bounding box center [787, 289] width 63 height 31
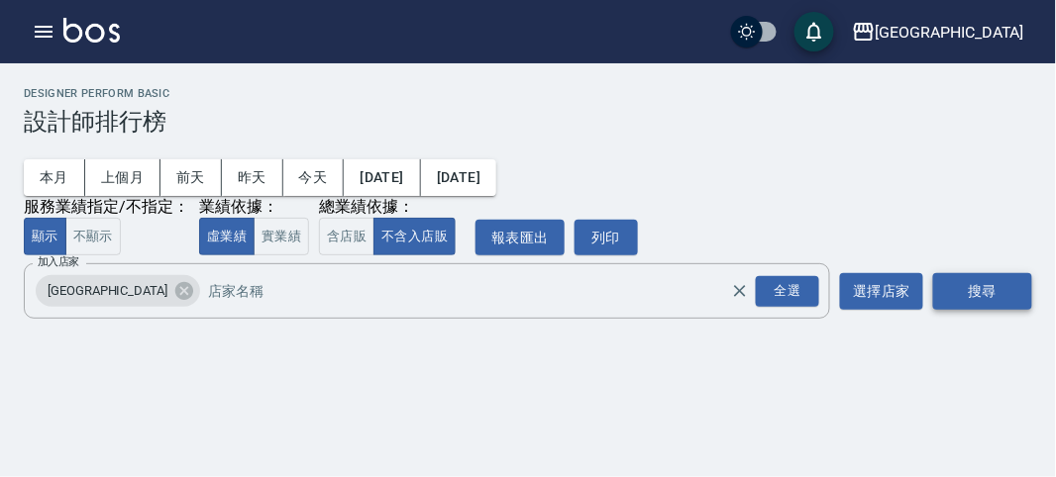
click at [988, 288] on button "搜尋" at bounding box center [982, 291] width 99 height 37
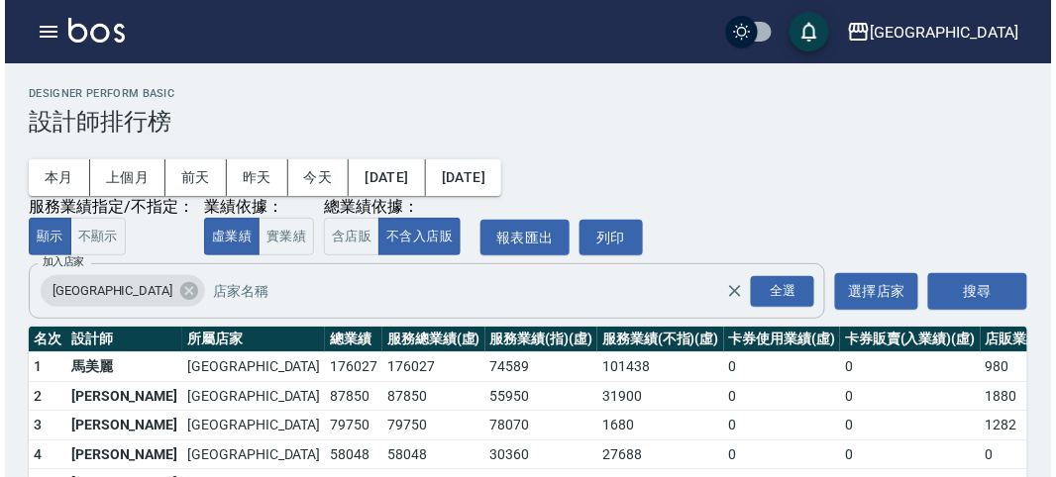
scroll to position [173, 0]
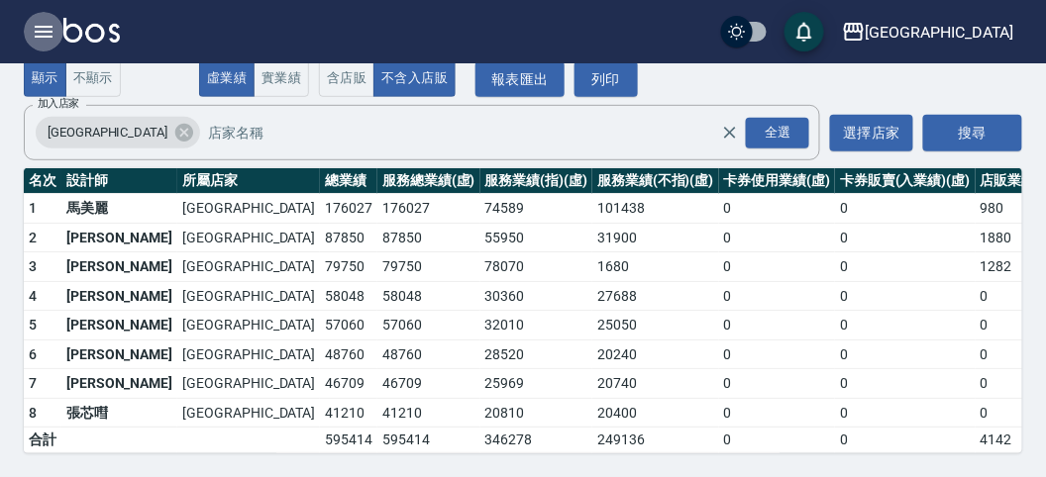
click at [43, 29] on icon "button" at bounding box center [44, 32] width 24 height 24
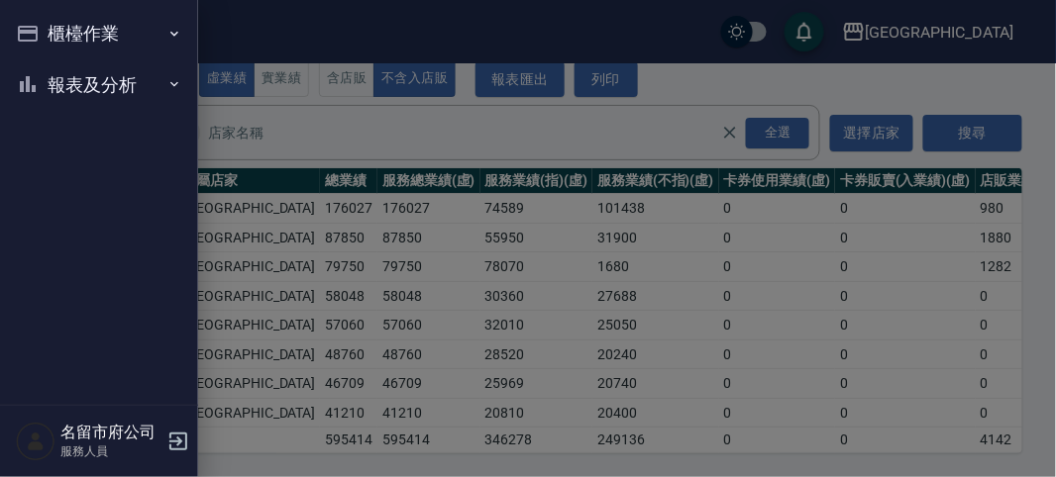
click at [43, 29] on button "櫃檯作業" at bounding box center [99, 34] width 182 height 52
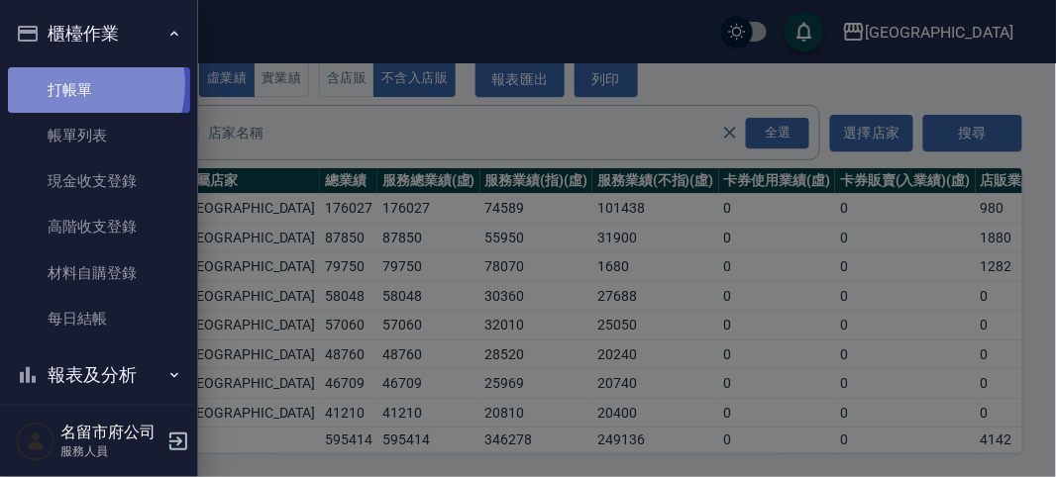
click at [67, 84] on link "打帳單" at bounding box center [99, 90] width 182 height 46
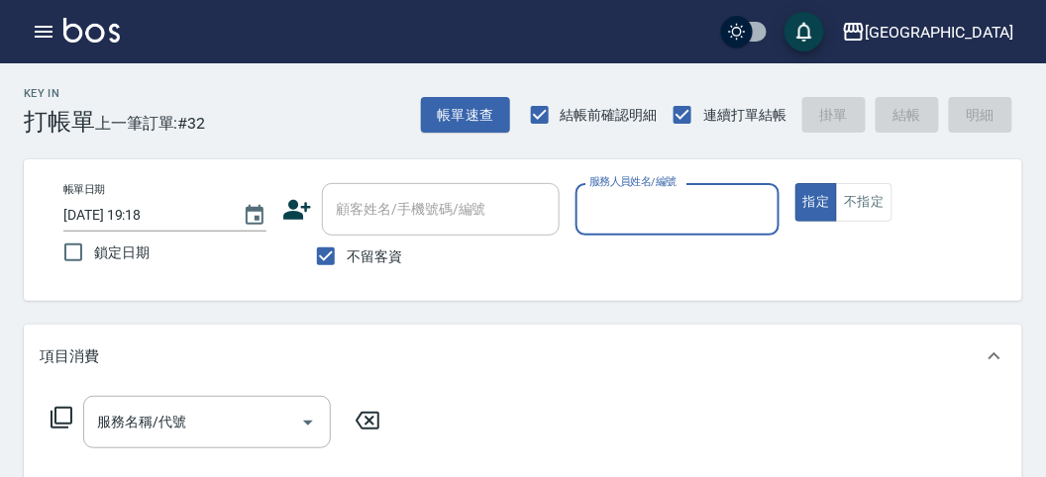
drag, startPoint x: 644, startPoint y: 231, endPoint x: 644, endPoint y: 219, distance: 11.9
click at [644, 229] on div "服務人員姓名/編號" at bounding box center [676, 209] width 203 height 52
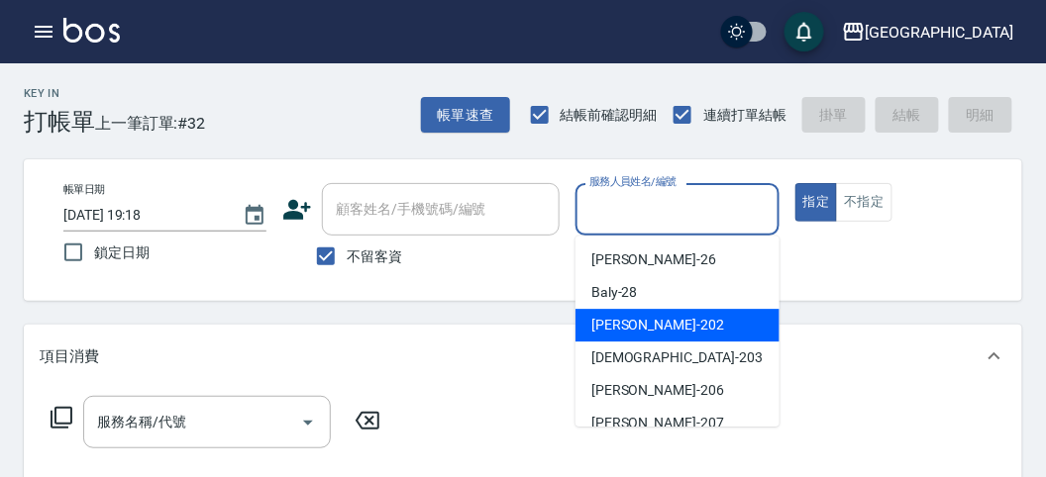
scroll to position [110, 0]
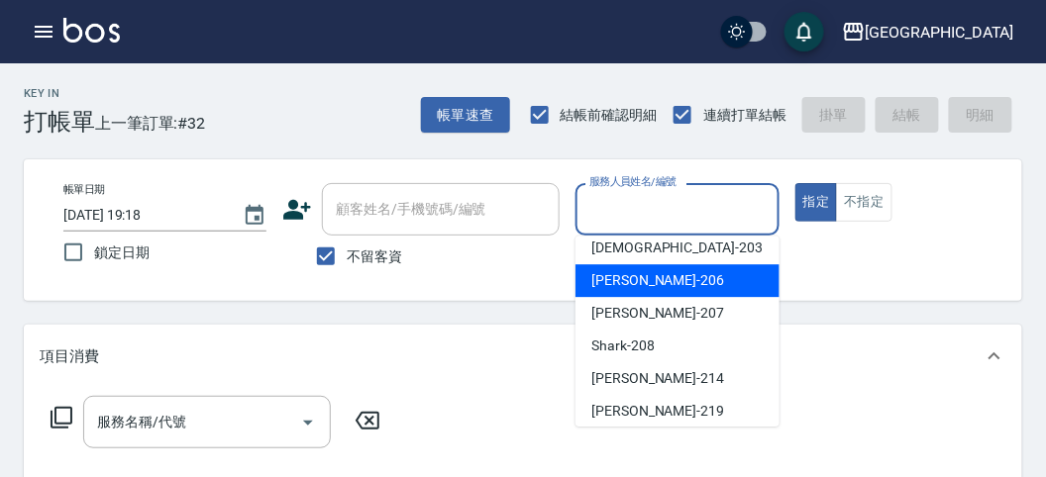
click at [645, 285] on span "[PERSON_NAME] -206" at bounding box center [657, 280] width 133 height 21
type input "[PERSON_NAME]-206"
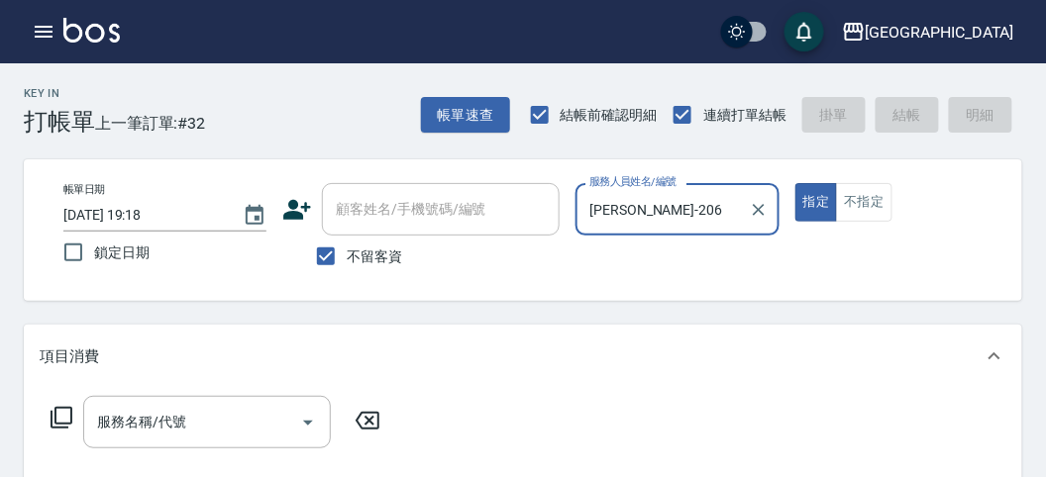
click at [69, 416] on icon at bounding box center [62, 418] width 24 height 24
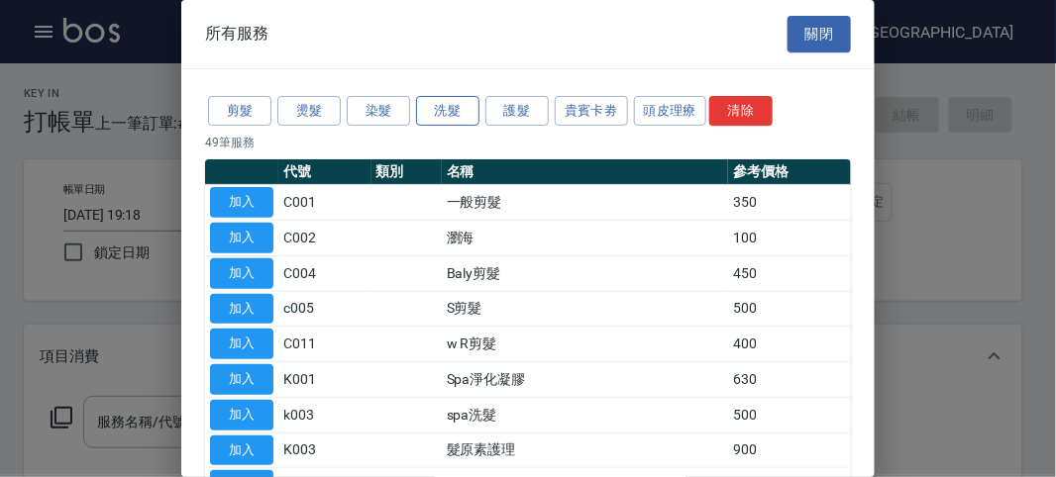
click at [457, 106] on button "洗髮" at bounding box center [447, 111] width 63 height 31
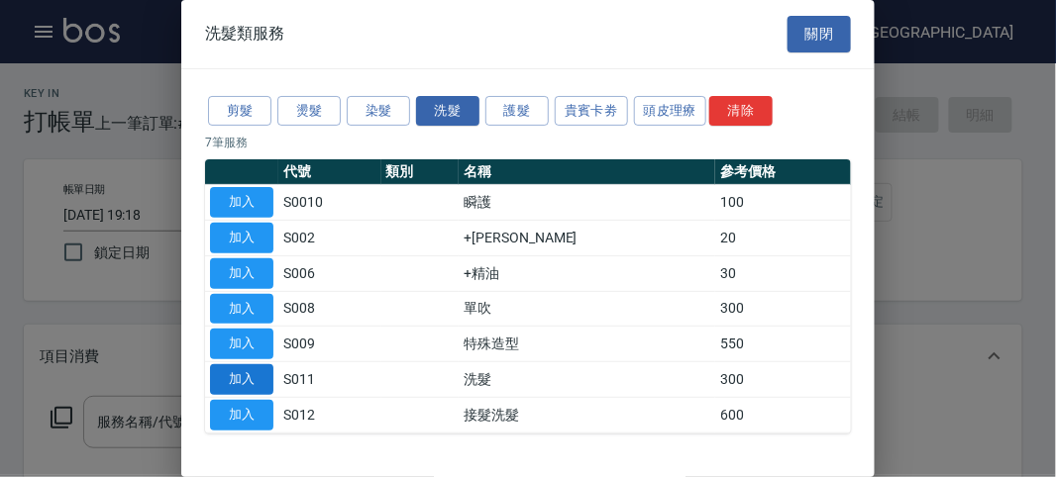
click at [242, 372] on button "加入" at bounding box center [241, 379] width 63 height 31
type input "洗髮(S011)"
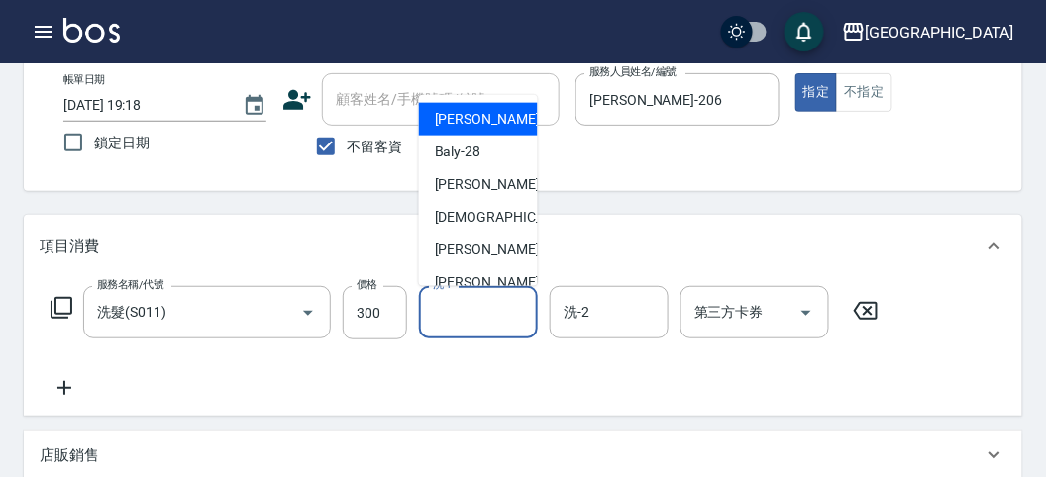
click at [506, 299] on input "洗-1" at bounding box center [478, 312] width 101 height 35
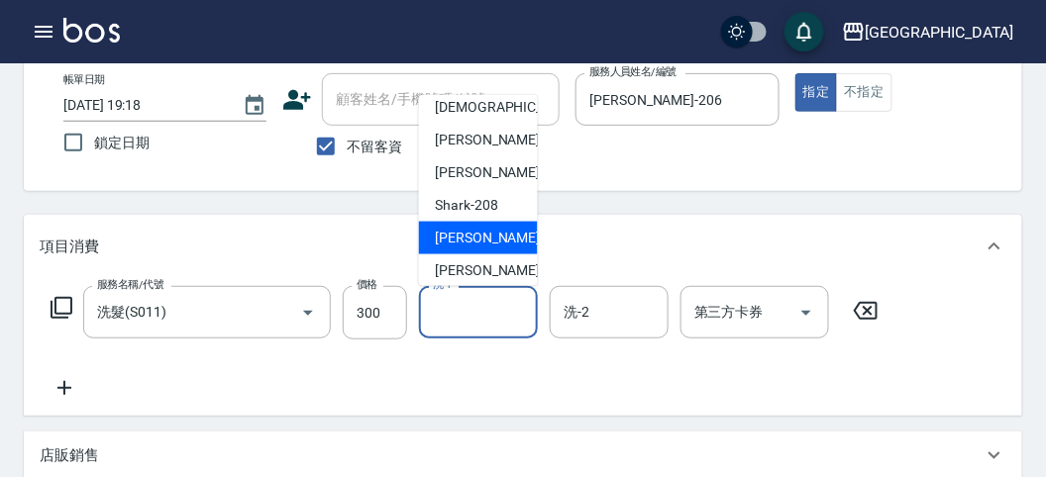
click at [477, 236] on span "小雲 -214" at bounding box center [501, 238] width 133 height 21
type input "小雲-214"
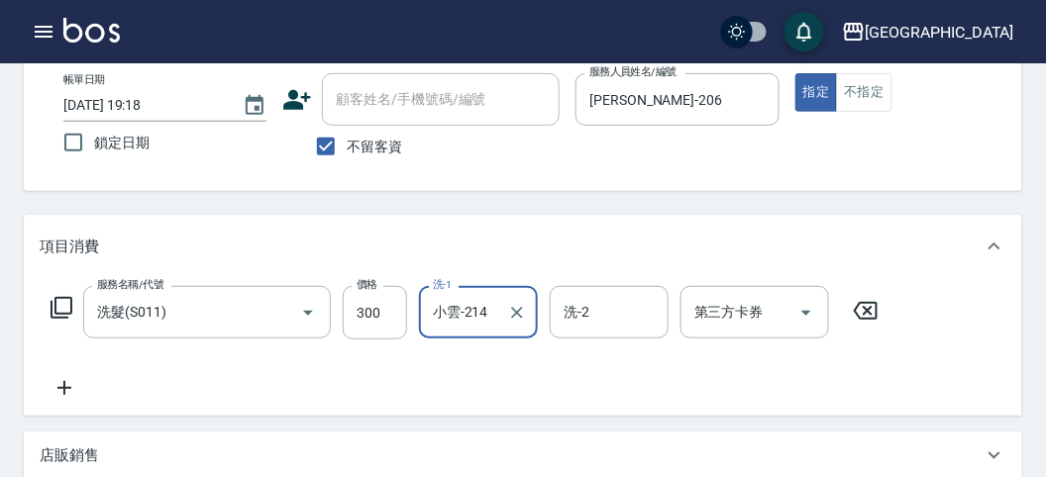
click at [63, 312] on icon at bounding box center [62, 308] width 24 height 24
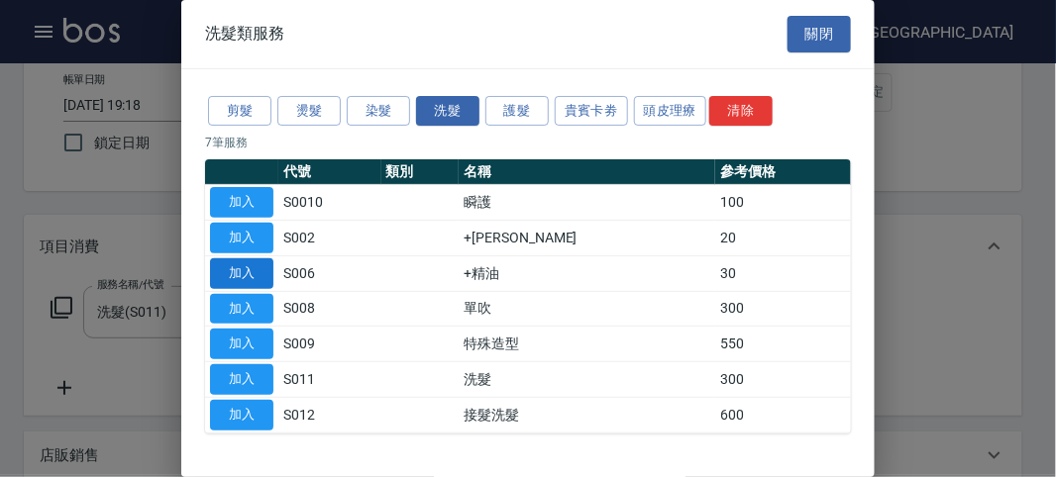
click at [259, 279] on button "加入" at bounding box center [241, 274] width 63 height 31
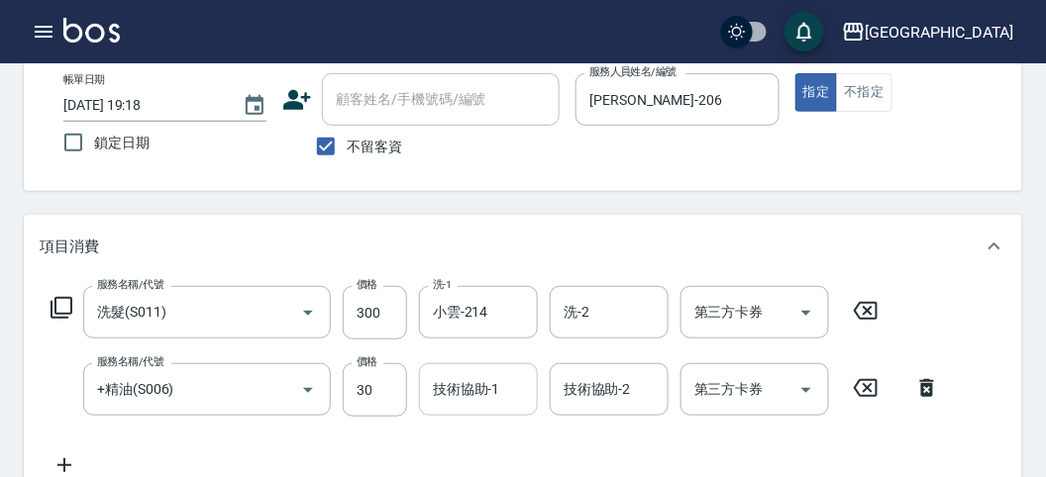
click at [475, 384] on div "技術協助-1 技術協助-1" at bounding box center [478, 390] width 119 height 52
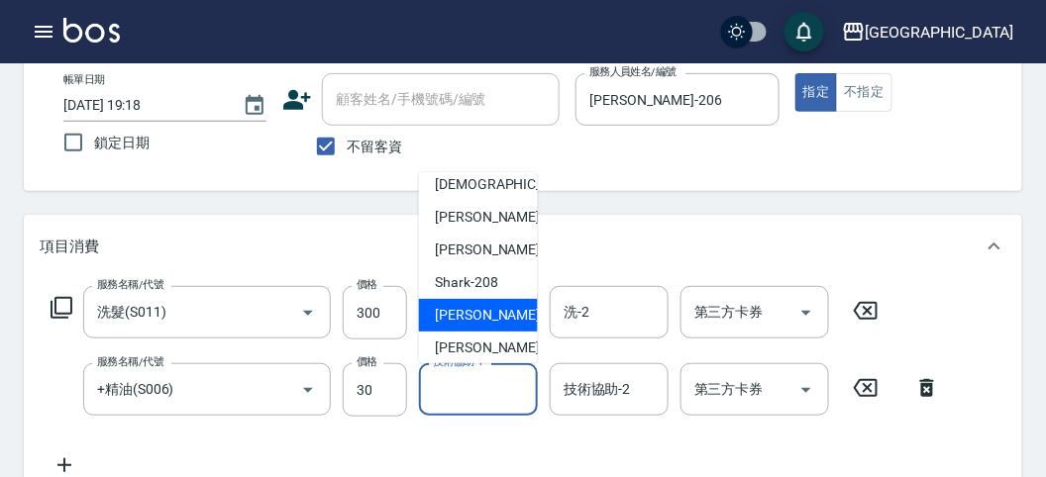
click at [471, 304] on div "小雲 -214" at bounding box center [478, 315] width 119 height 33
type input "小雲-214"
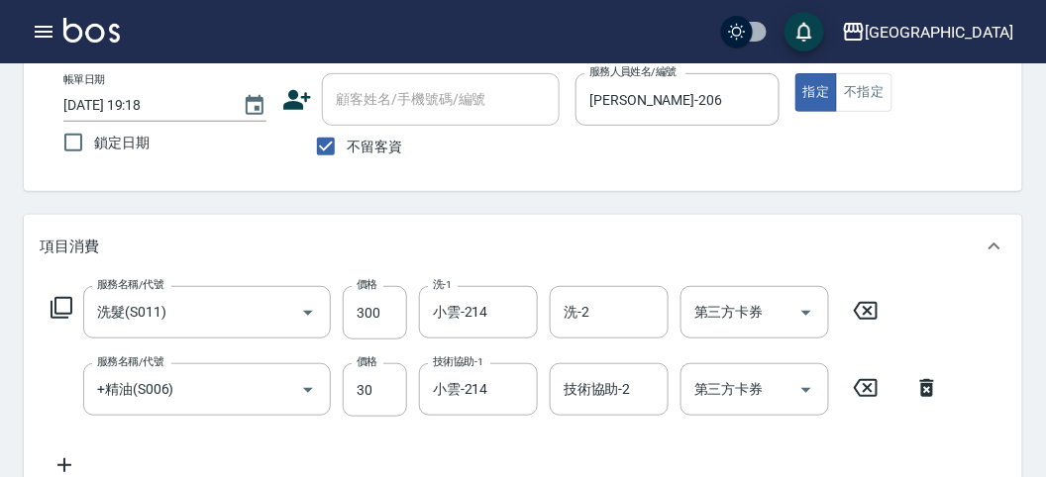
click at [52, 308] on icon at bounding box center [62, 308] width 24 height 24
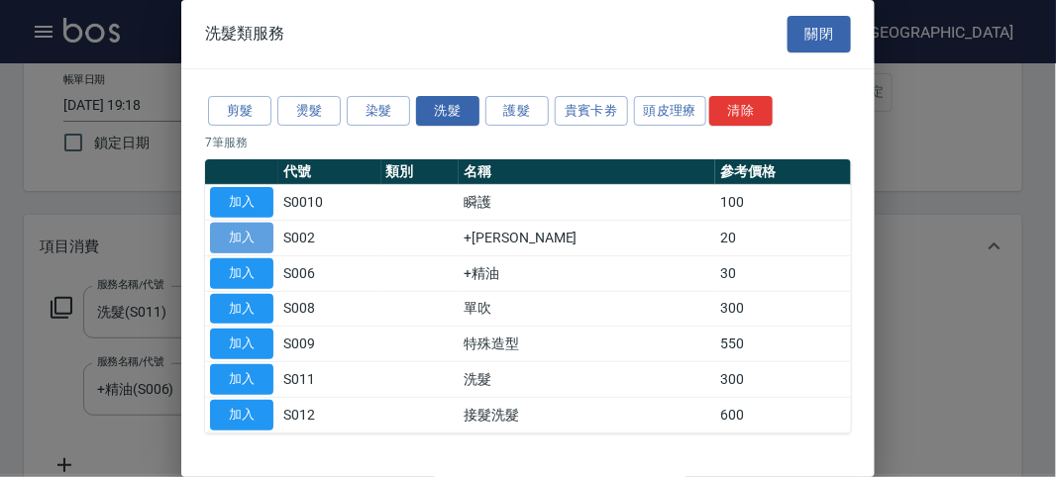
click at [249, 233] on button "加入" at bounding box center [241, 238] width 63 height 31
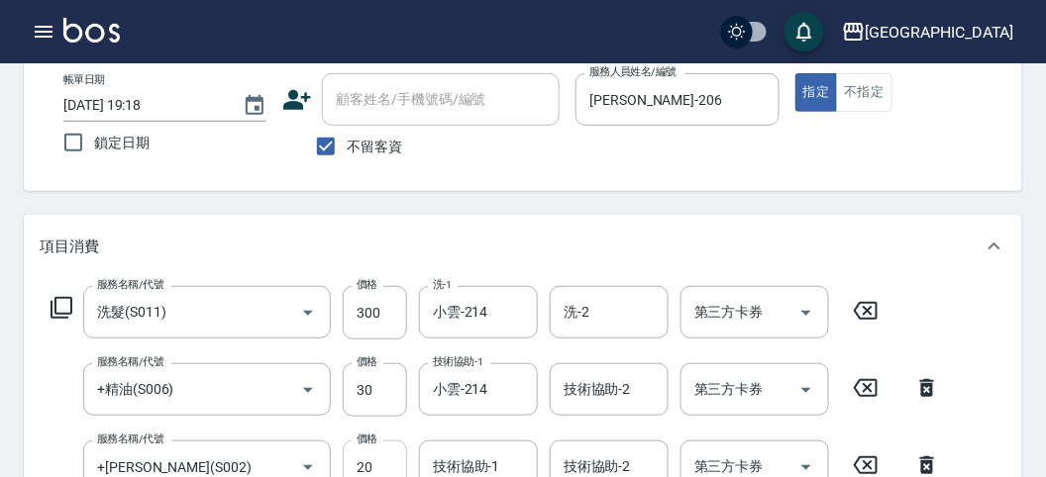
scroll to position [220, 0]
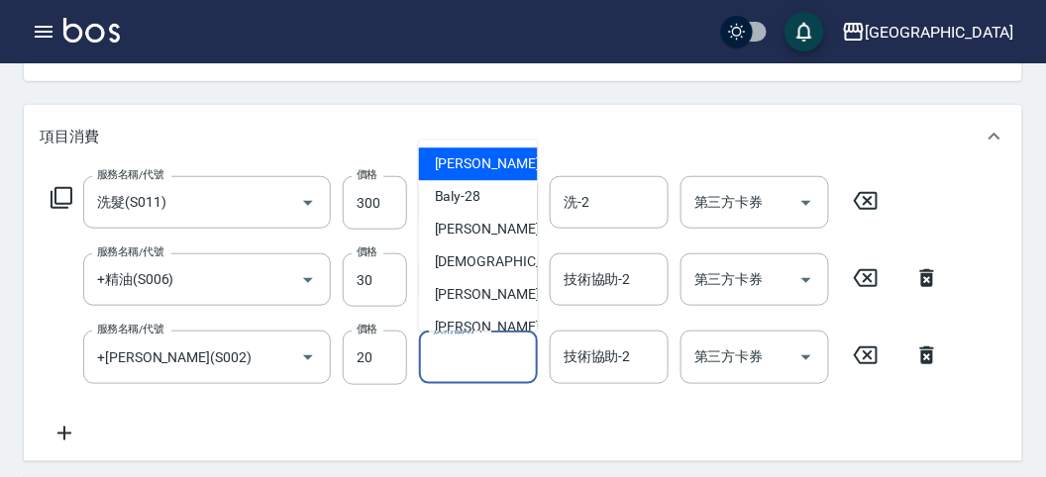
click at [449, 362] on input "技術協助-1" at bounding box center [478, 357] width 101 height 35
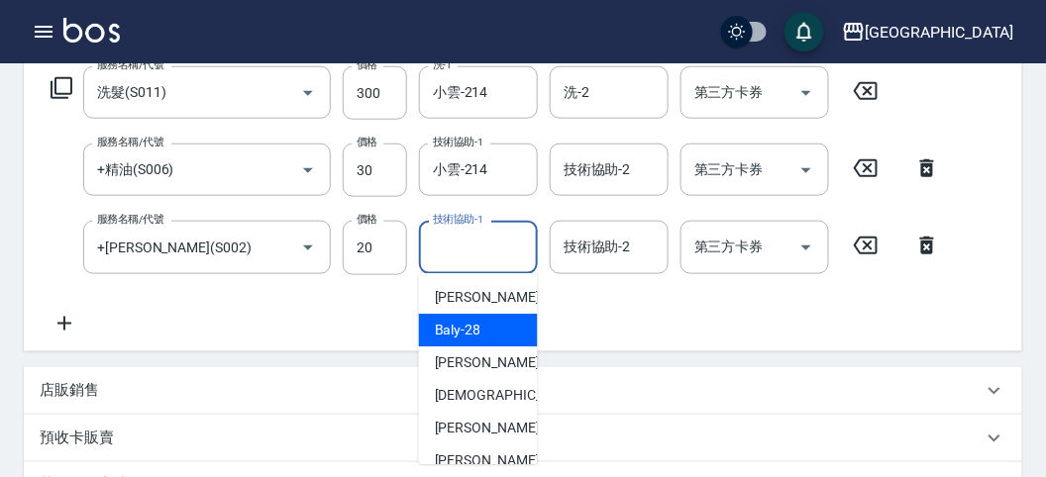
scroll to position [110, 0]
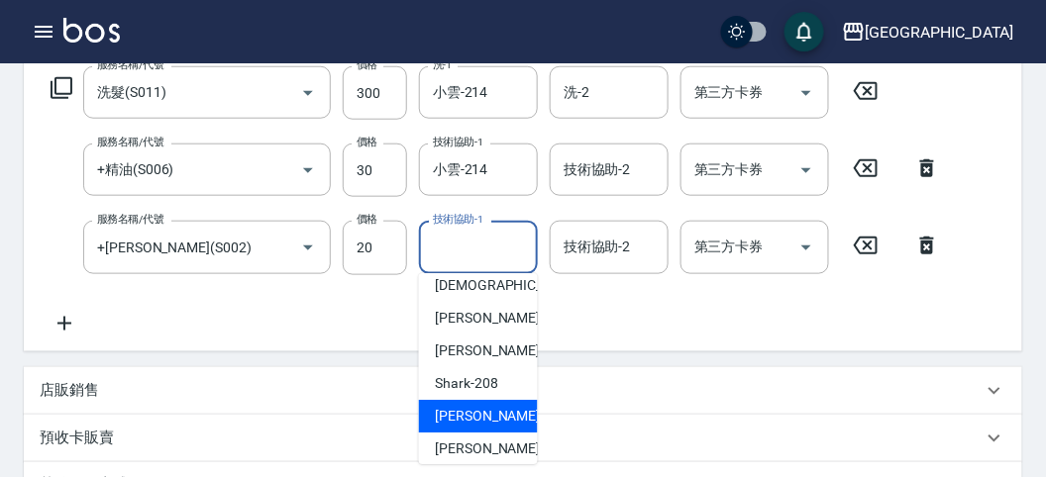
click at [469, 408] on span "小雲 -214" at bounding box center [501, 416] width 133 height 21
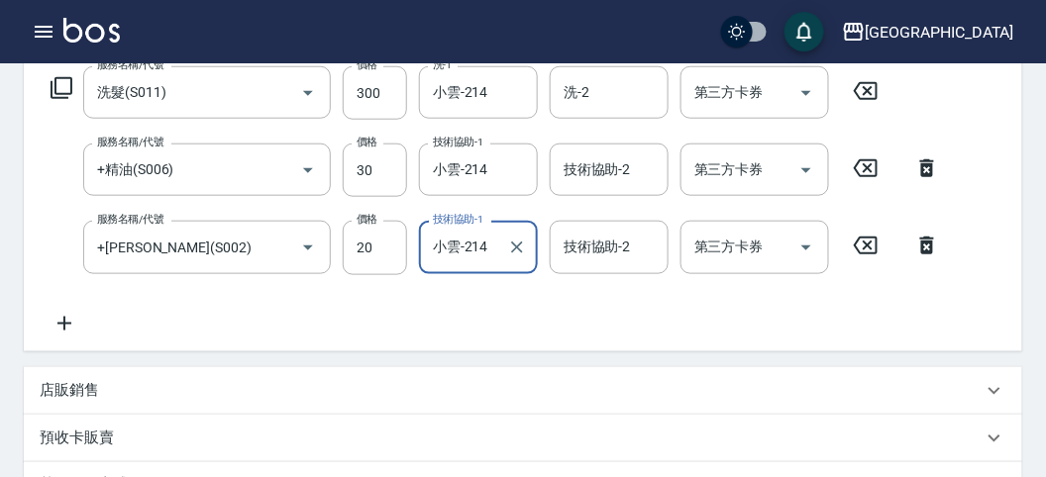
type input "小雲-214"
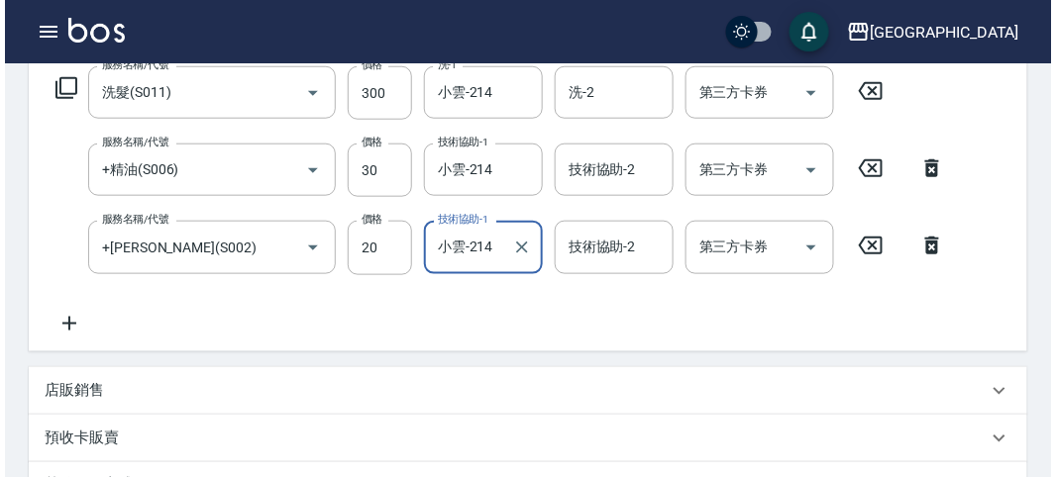
scroll to position [734, 0]
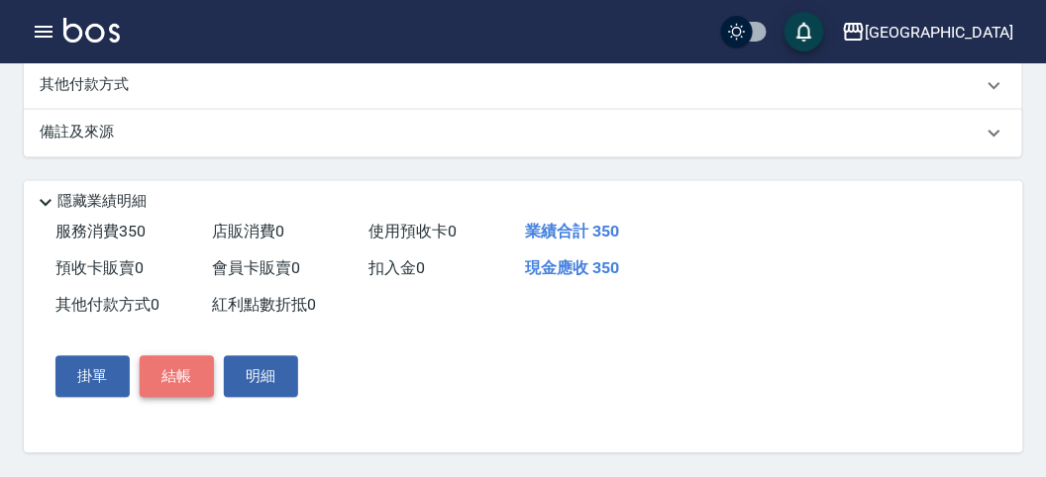
click at [156, 390] on button "結帳" at bounding box center [177, 378] width 74 height 42
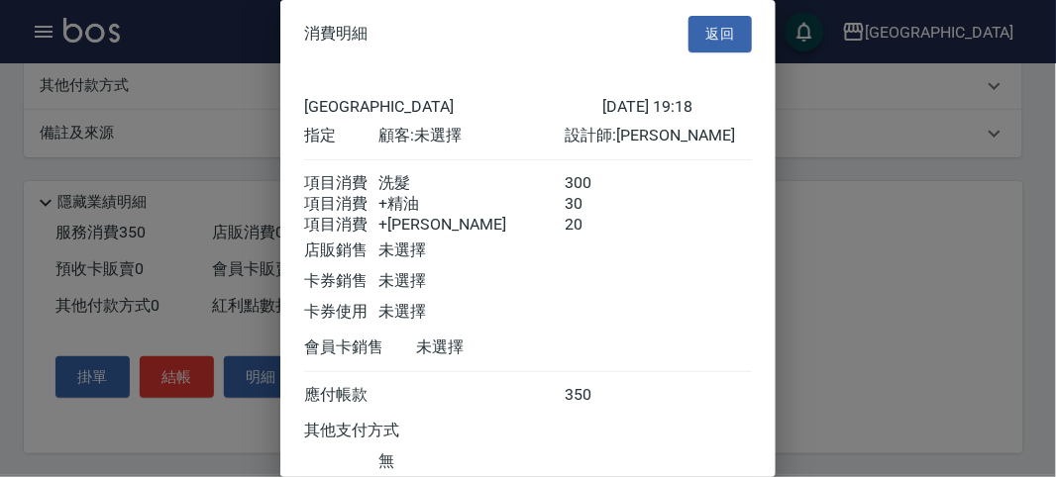
scroll to position [155, 0]
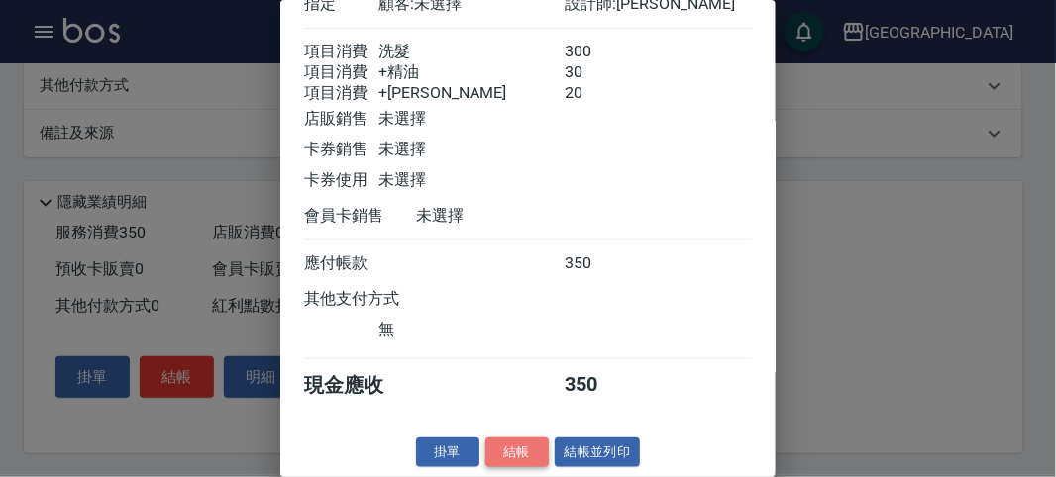
click at [525, 445] on button "結帳" at bounding box center [516, 453] width 63 height 31
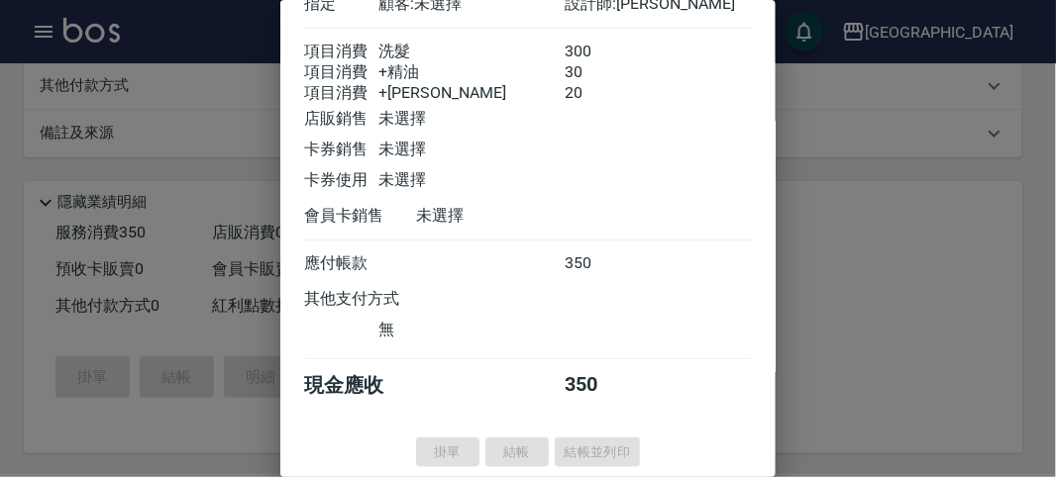
type input "[DATE] 19:20"
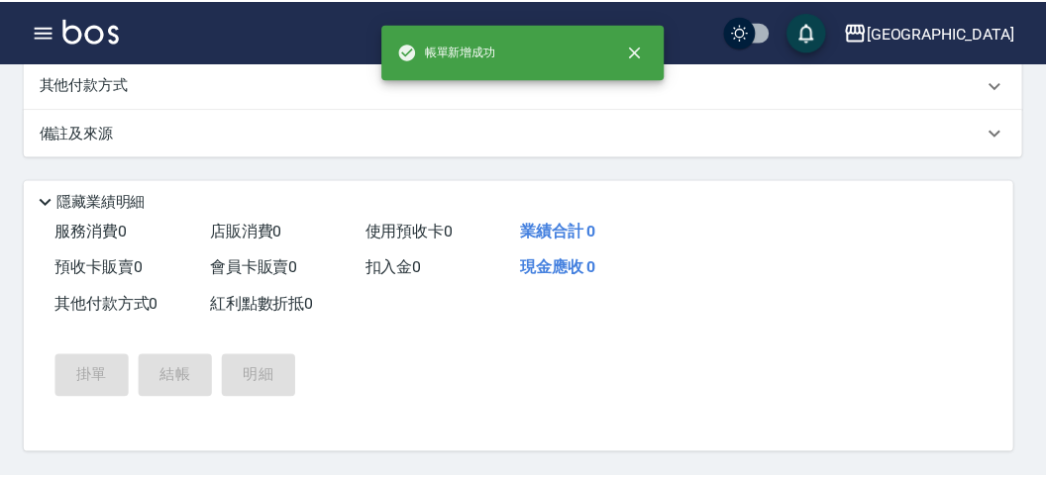
scroll to position [0, 0]
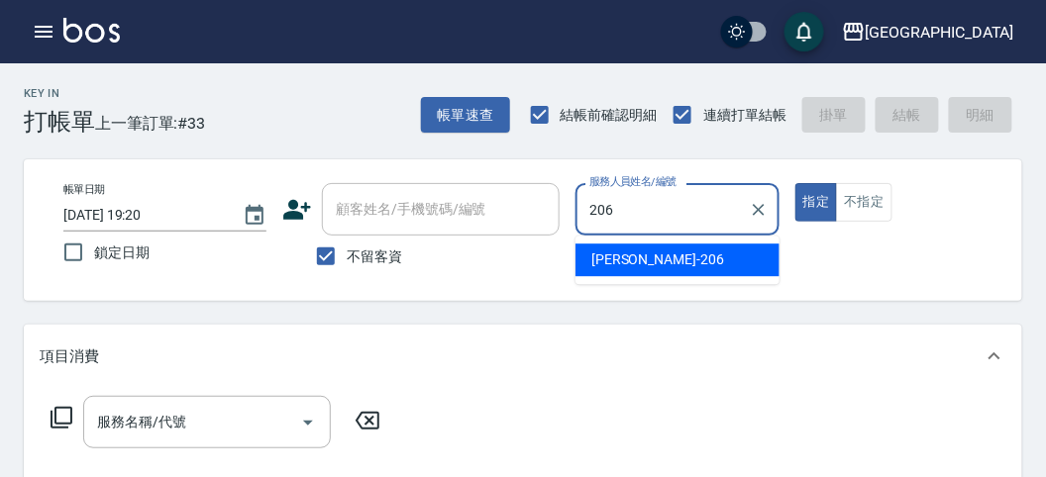
type input "[PERSON_NAME]-206"
type button "true"
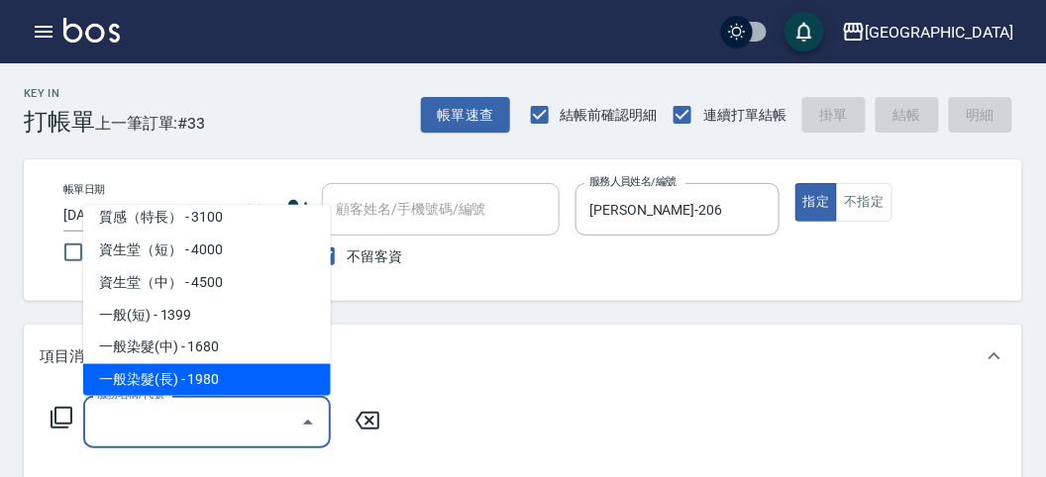
scroll to position [698, 0]
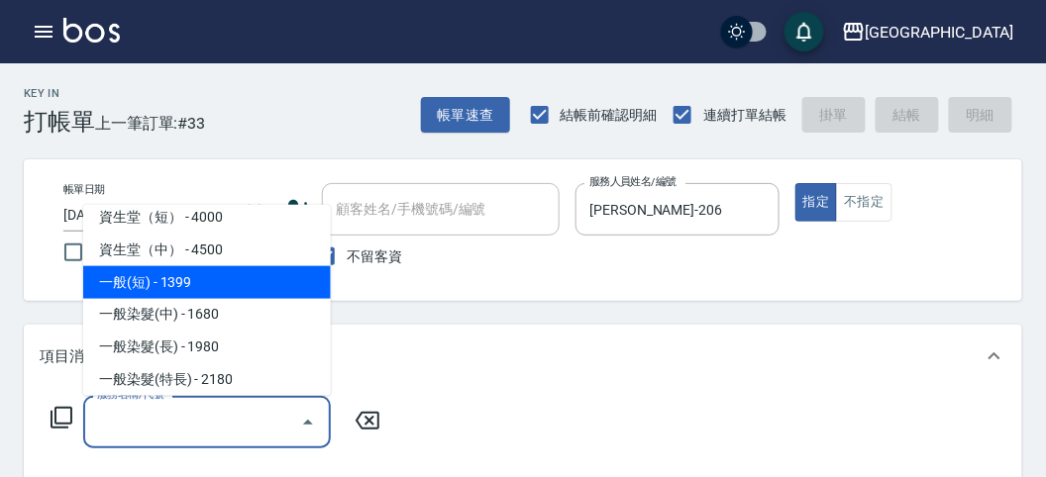
type input "一般(短)(R000)"
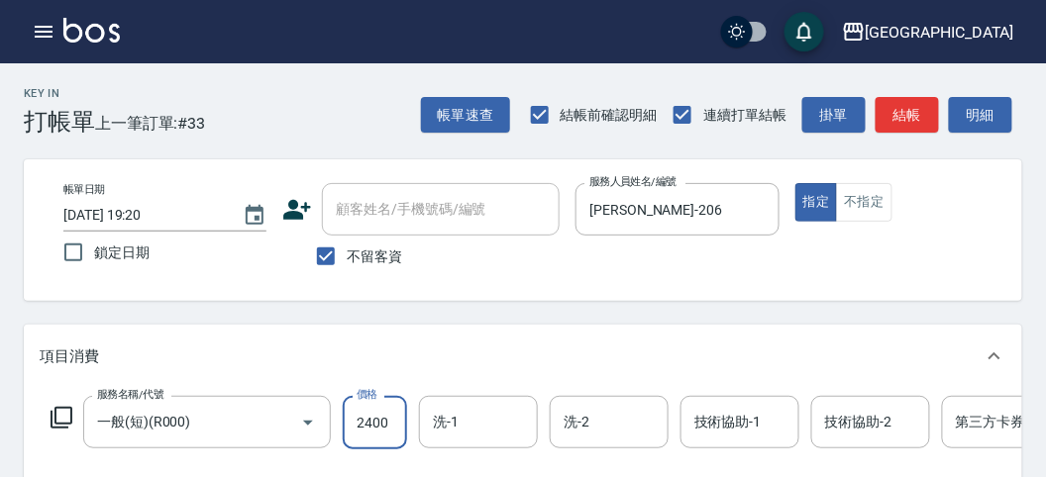
type input "2400"
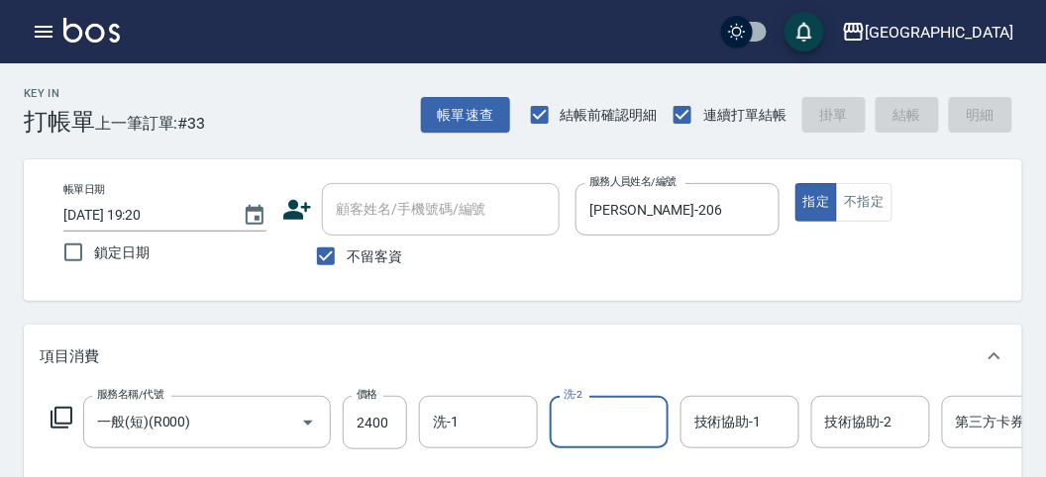
type input "[DATE] 19:23"
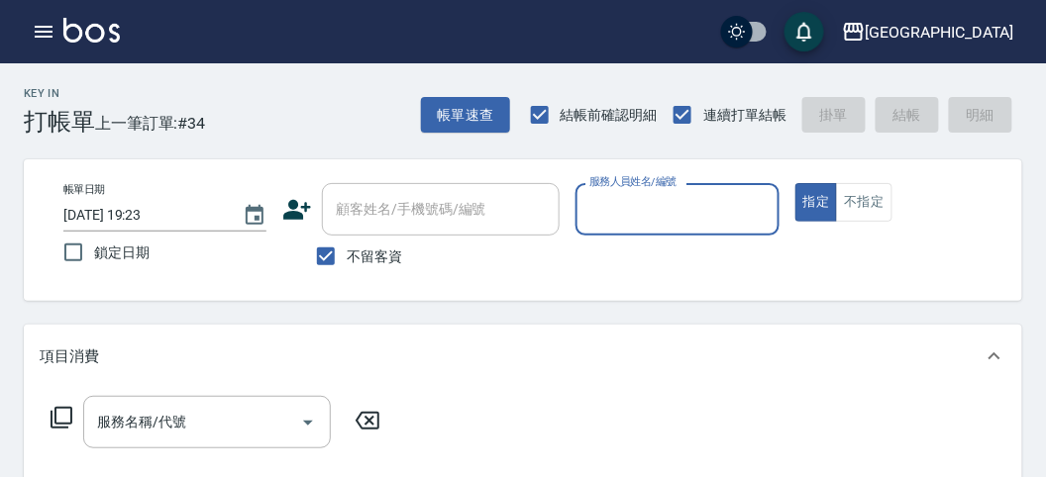
click at [628, 195] on input "服務人員姓名/編號" at bounding box center [676, 209] width 185 height 35
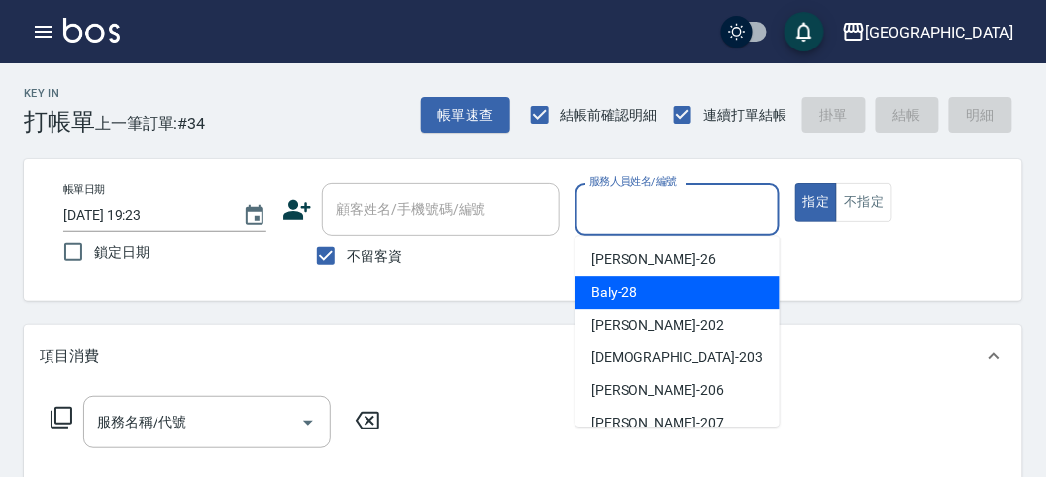
click at [634, 283] on span "Baly -28" at bounding box center [614, 292] width 47 height 21
type input "Baly-28"
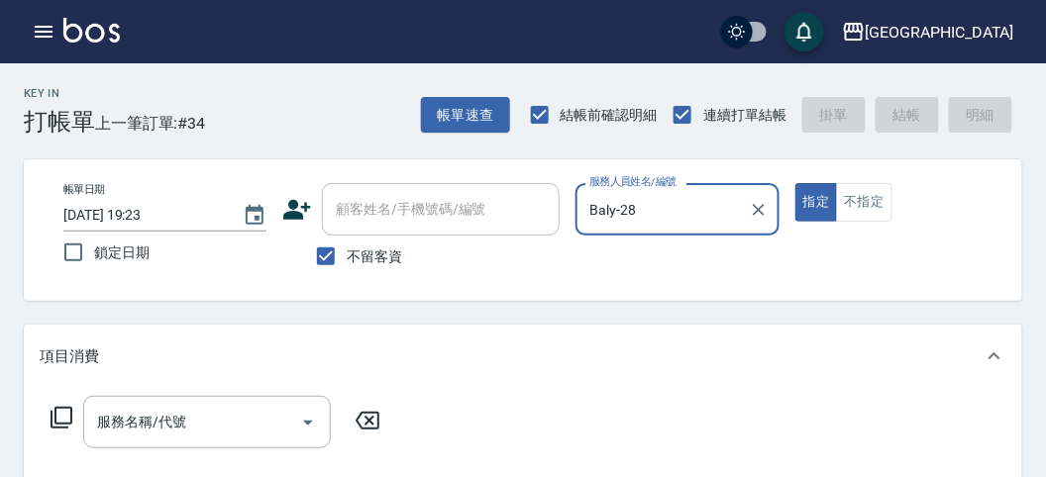
click at [56, 412] on icon at bounding box center [62, 418] width 24 height 24
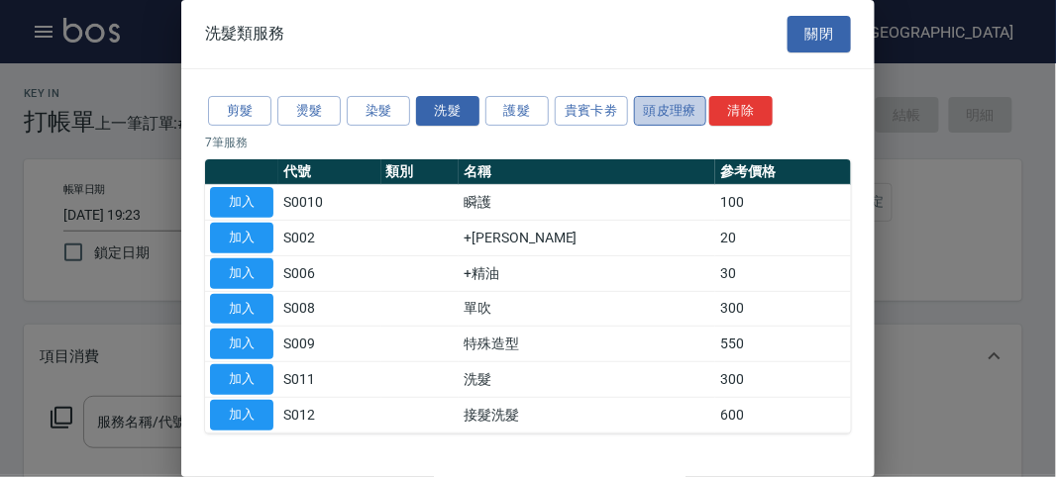
drag, startPoint x: 690, startPoint y: 107, endPoint x: 651, endPoint y: 109, distance: 39.7
click at [689, 107] on button "頭皮理療" at bounding box center [670, 111] width 73 height 31
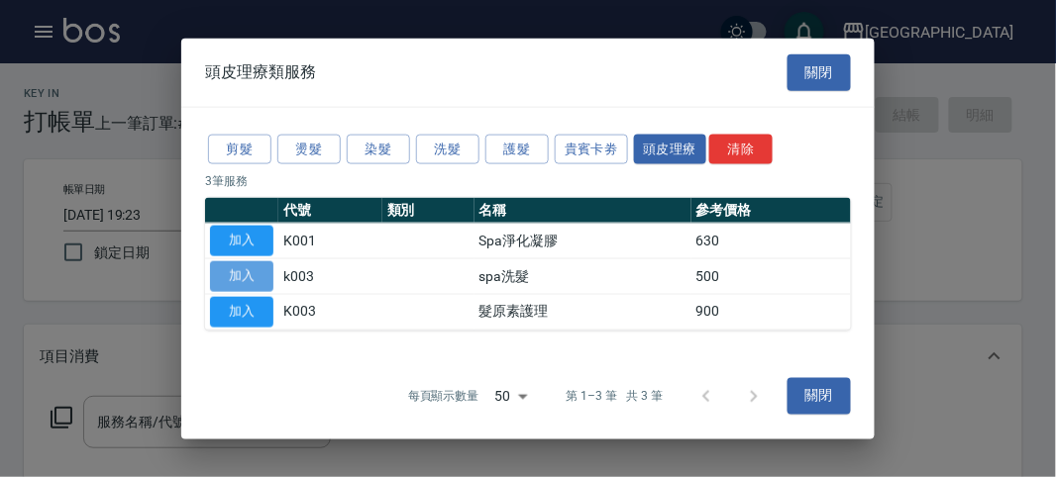
click at [240, 277] on button "加入" at bounding box center [241, 276] width 63 height 31
type input "spa洗髮(k003)"
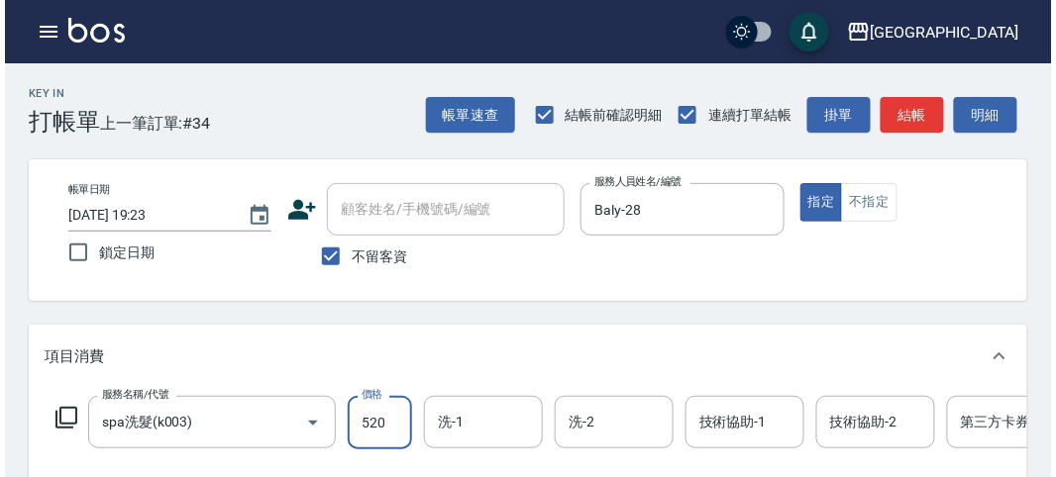
scroll to position [598, 0]
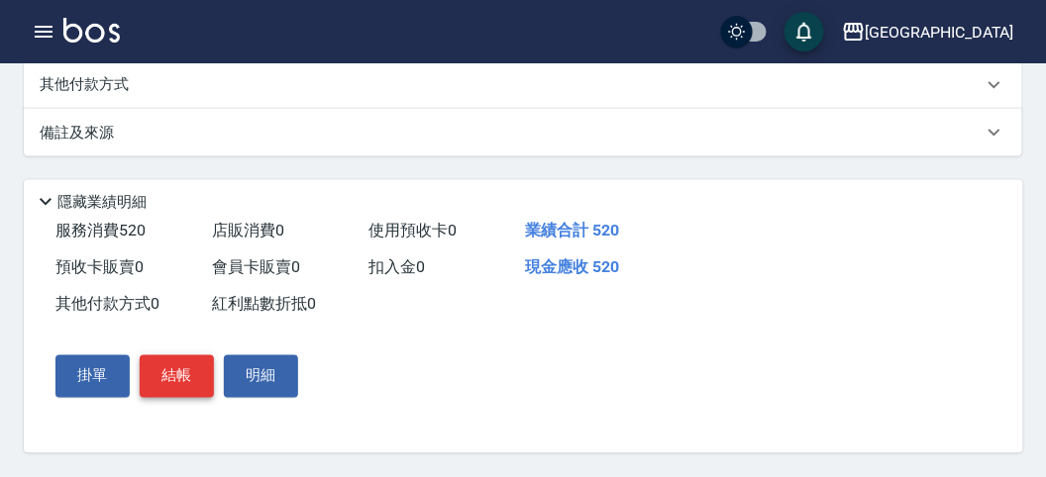
type input "520"
click at [190, 380] on button "結帳" at bounding box center [177, 377] width 74 height 42
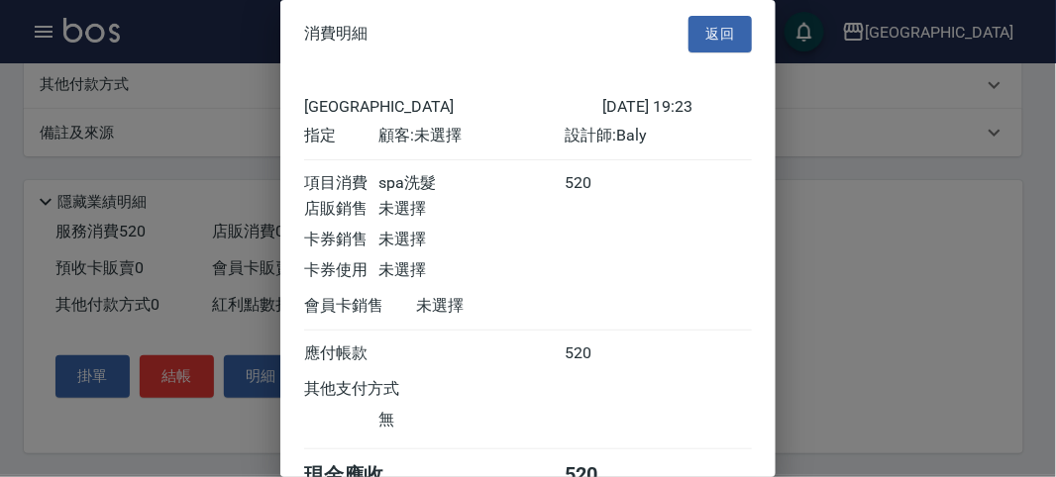
scroll to position [110, 0]
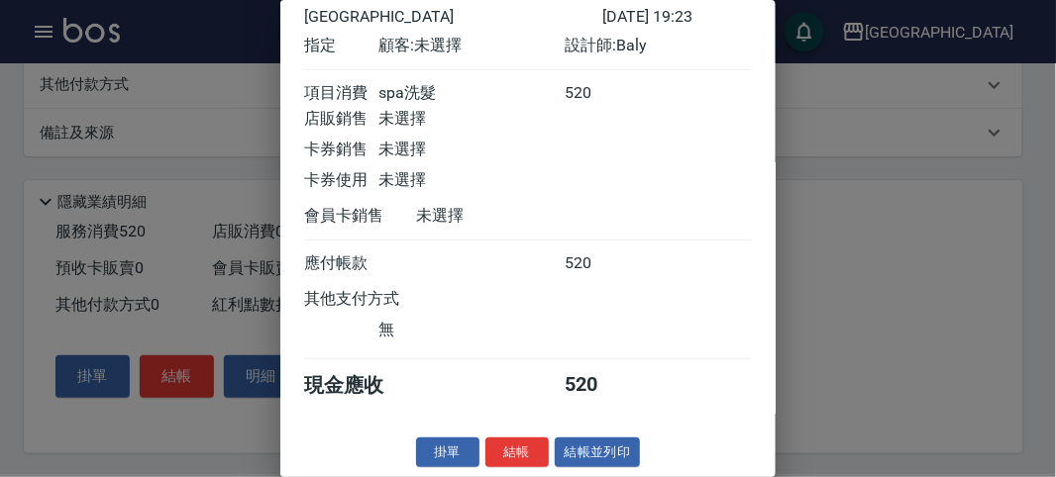
click at [493, 439] on button "結帳" at bounding box center [516, 453] width 63 height 31
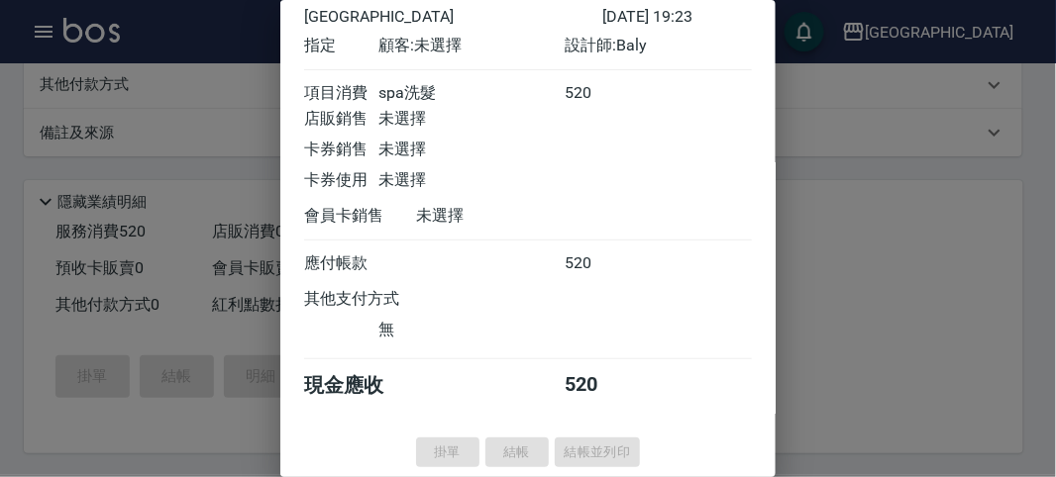
type input "[DATE] 19:42"
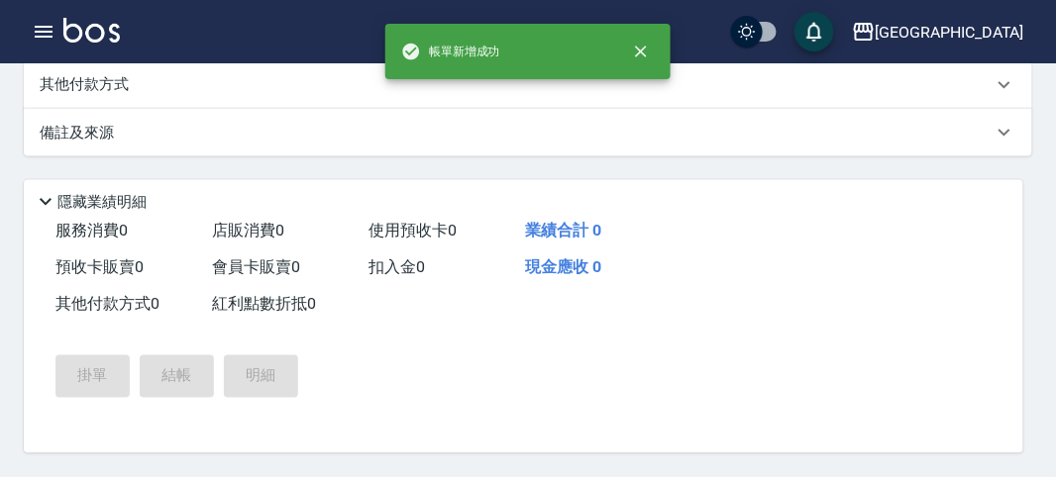
scroll to position [0, 0]
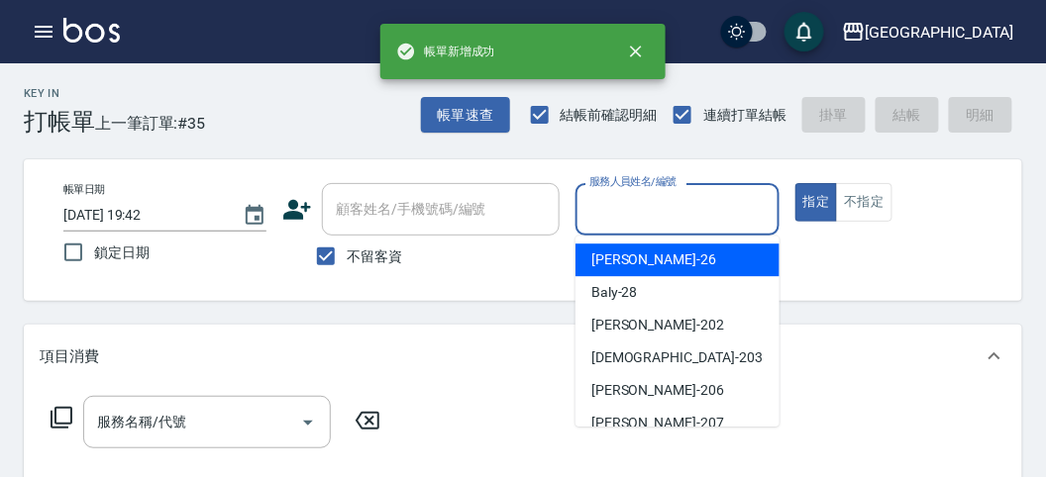
click at [657, 214] on input "服務人員姓名/編號" at bounding box center [676, 209] width 185 height 35
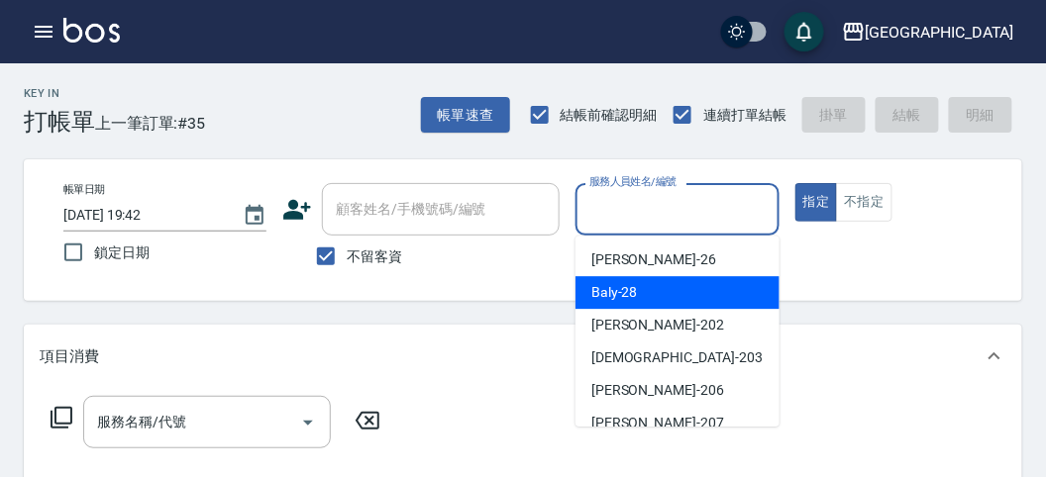
click at [640, 294] on div "Baly -28" at bounding box center [677, 292] width 204 height 33
type input "Baly-28"
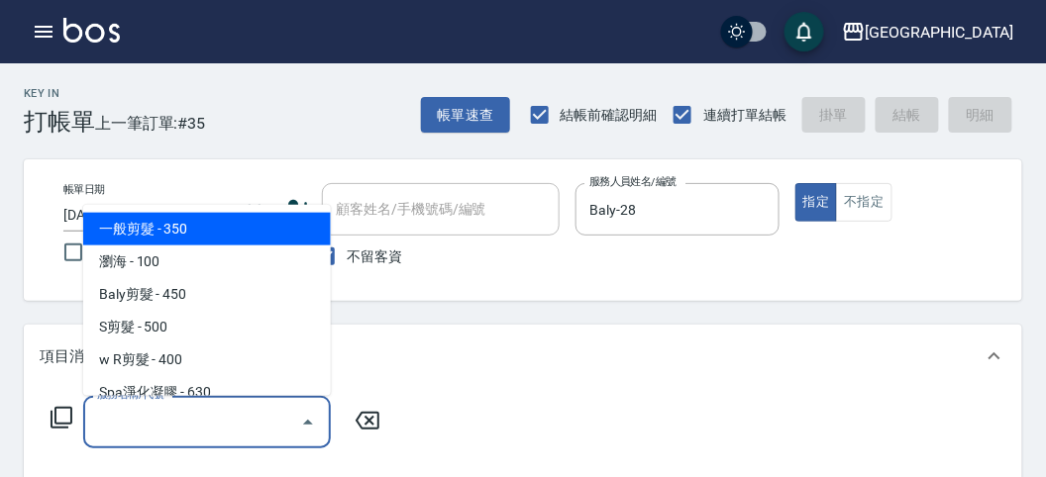
drag, startPoint x: 203, startPoint y: 417, endPoint x: 126, endPoint y: 395, distance: 80.3
click at [201, 413] on input "服務名稱/代號" at bounding box center [192, 422] width 200 height 35
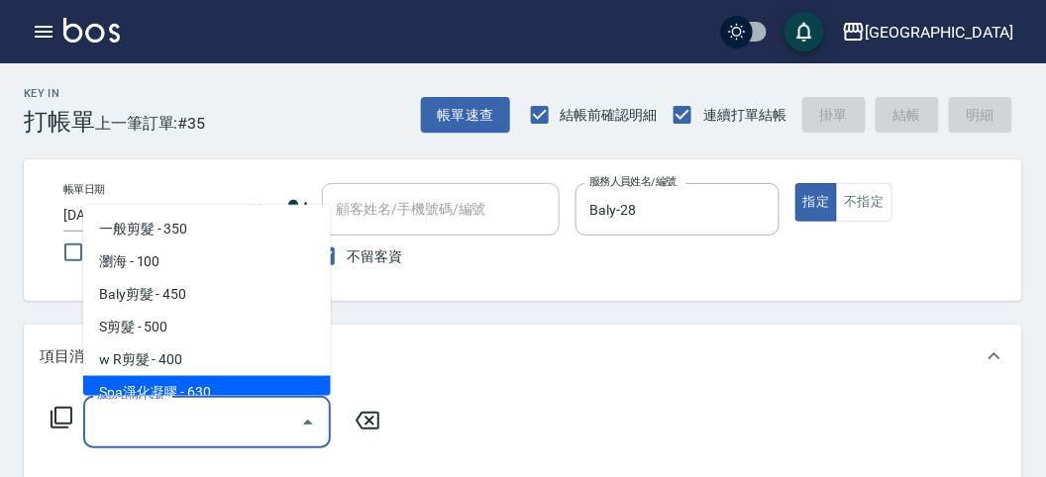
click at [65, 417] on icon at bounding box center [62, 418] width 24 height 24
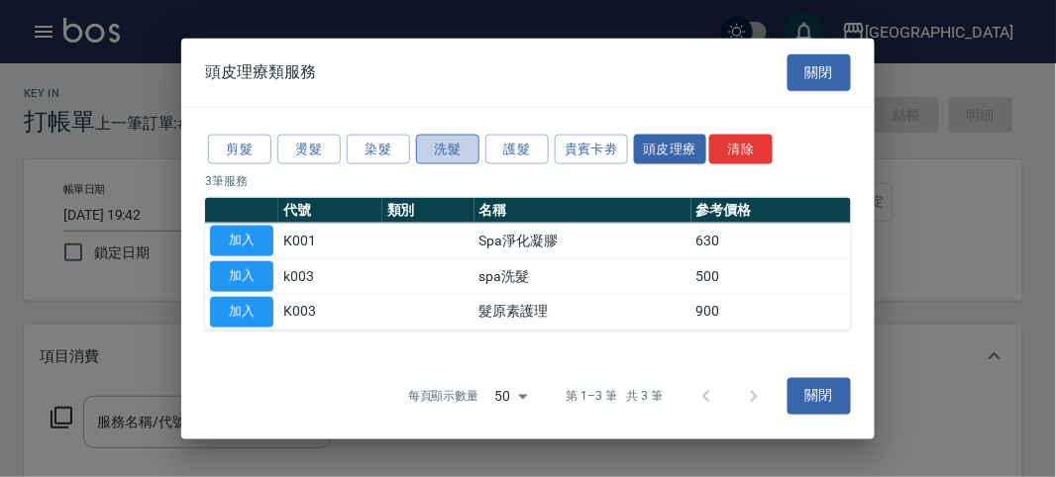
click at [461, 156] on button "洗髮" at bounding box center [447, 149] width 63 height 31
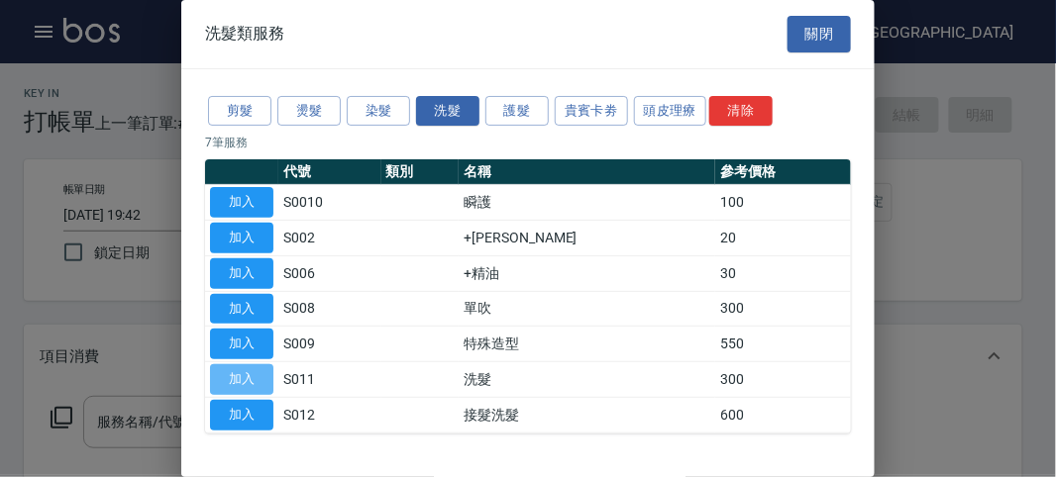
click at [243, 378] on button "加入" at bounding box center [241, 379] width 63 height 31
type input "洗髮(S011)"
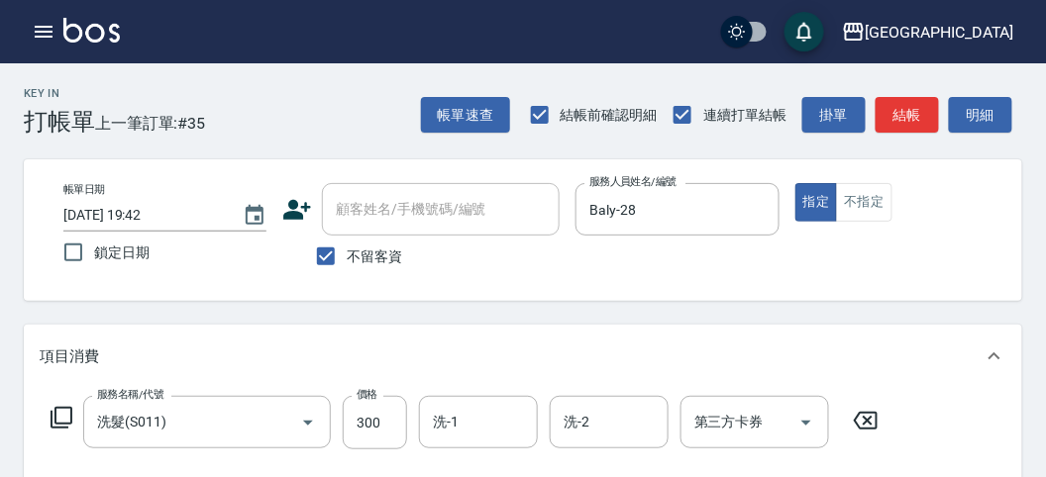
click at [52, 412] on icon at bounding box center [62, 418] width 22 height 22
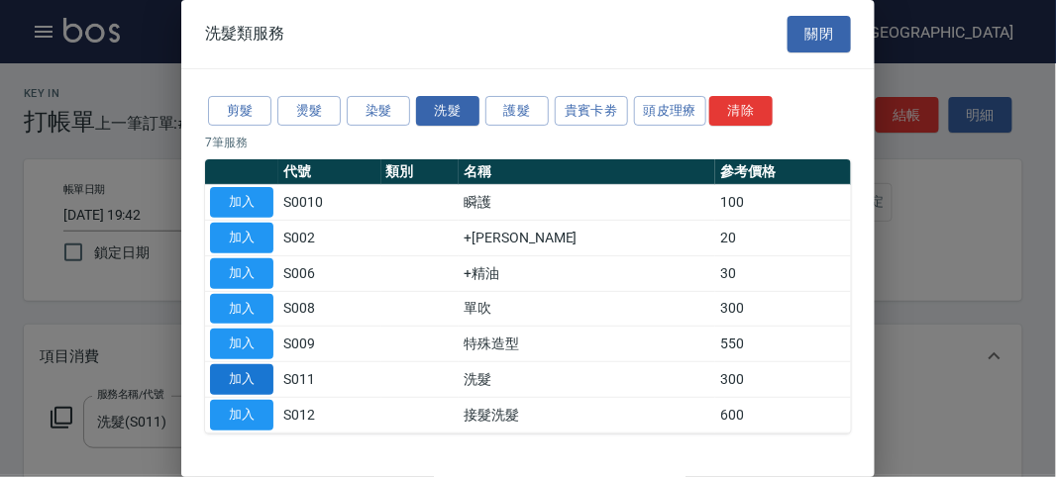
click at [256, 373] on button "加入" at bounding box center [241, 379] width 63 height 31
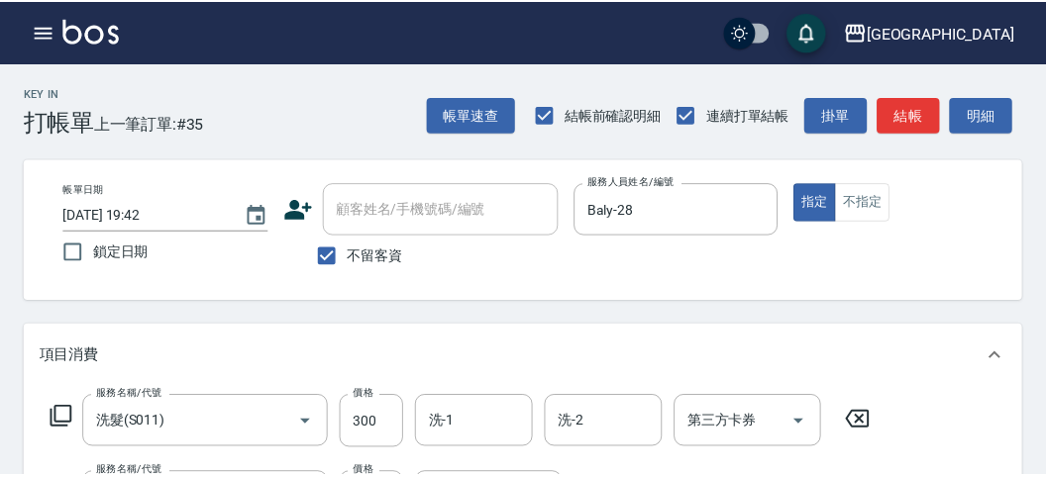
scroll to position [260, 0]
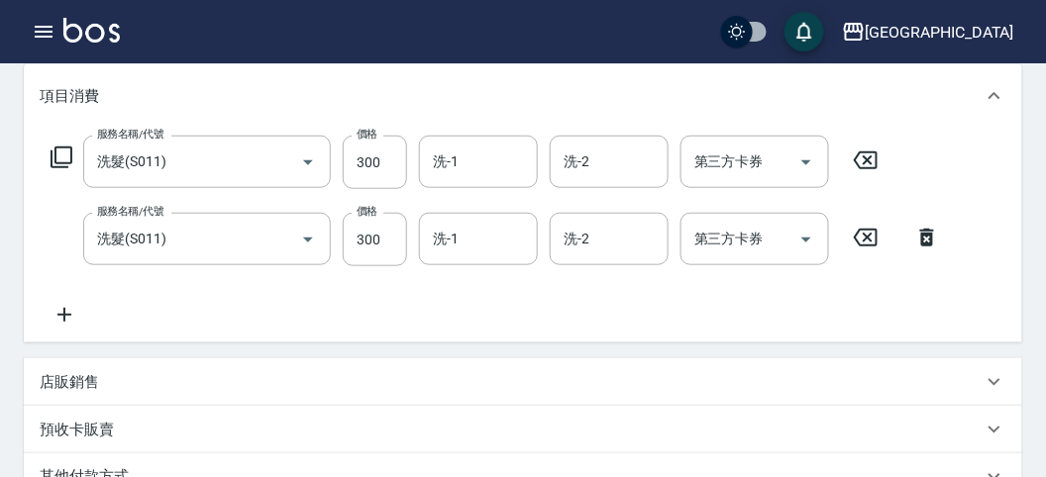
click at [62, 160] on icon at bounding box center [62, 158] width 24 height 24
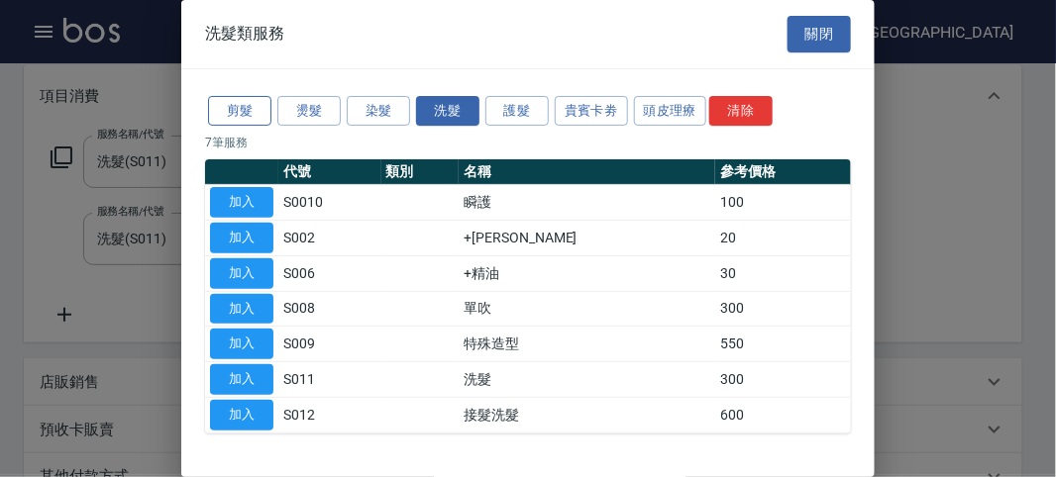
click at [239, 107] on button "剪髮" at bounding box center [239, 111] width 63 height 31
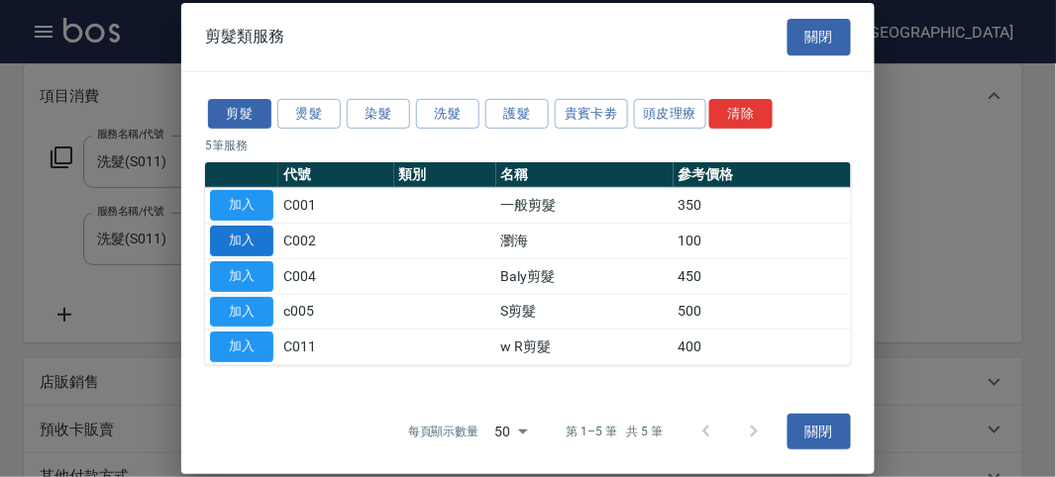
click at [240, 238] on button "加入" at bounding box center [241, 241] width 63 height 31
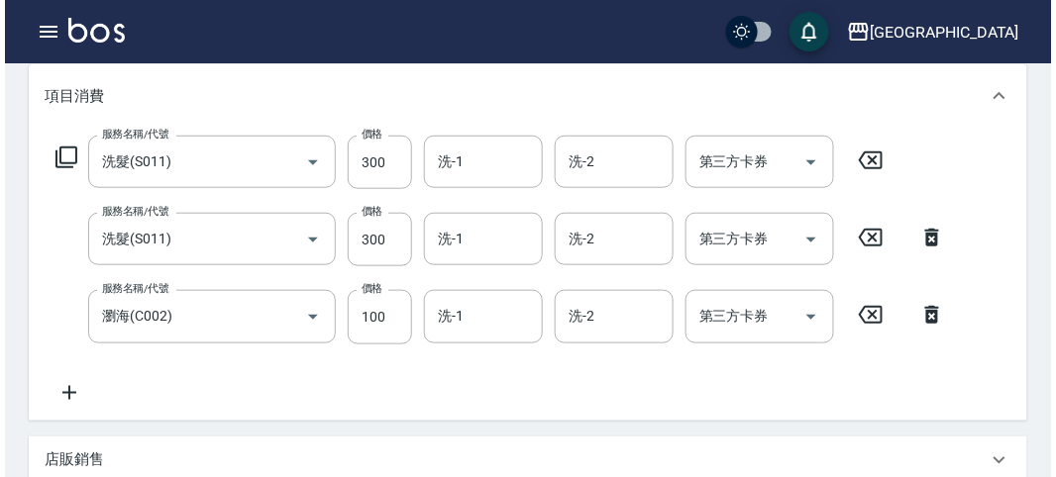
scroll to position [734, 0]
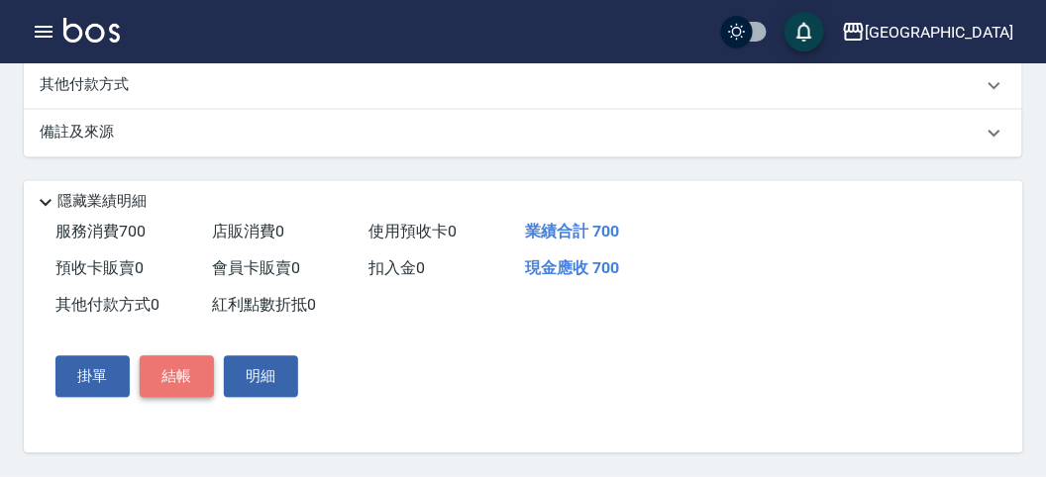
drag, startPoint x: 196, startPoint y: 372, endPoint x: 199, endPoint y: 360, distance: 13.2
click at [195, 368] on button "結帳" at bounding box center [177, 378] width 74 height 42
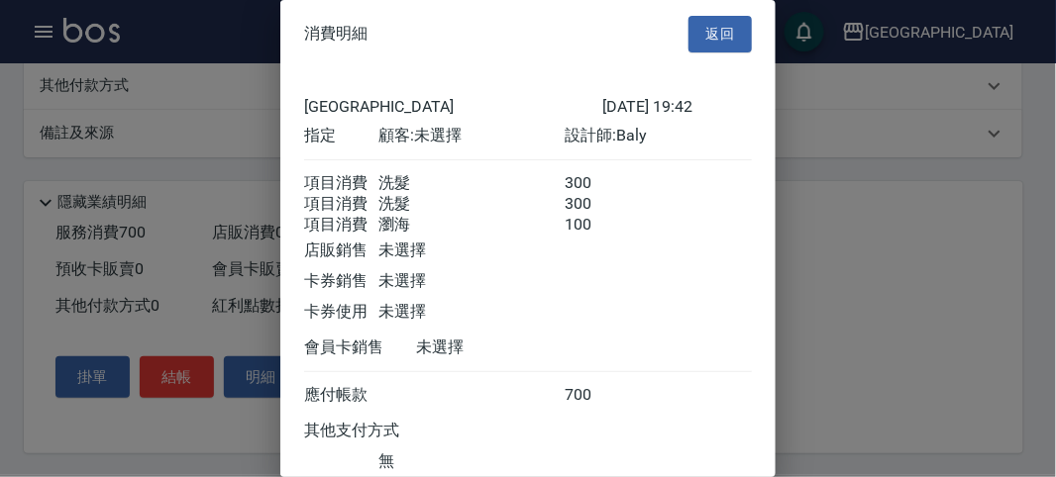
scroll to position [155, 0]
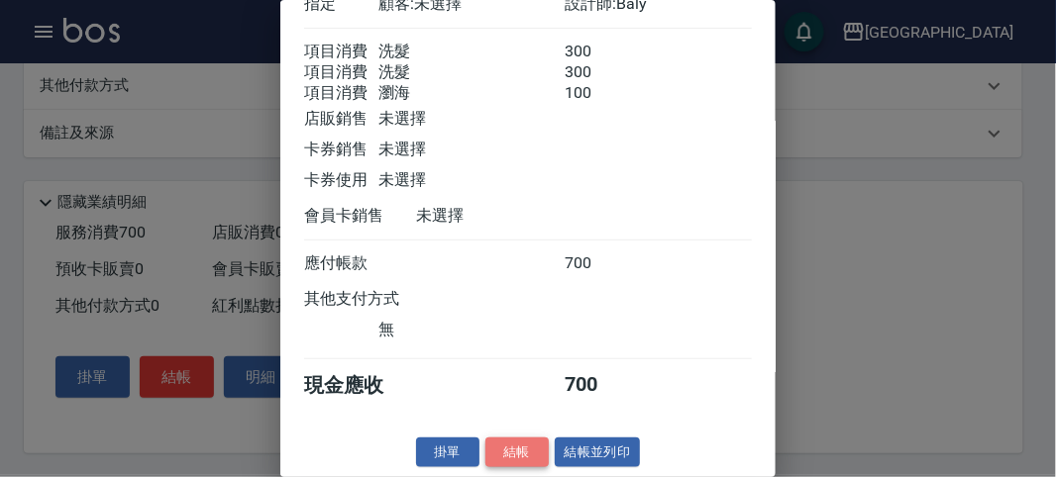
click at [530, 448] on button "結帳" at bounding box center [516, 453] width 63 height 31
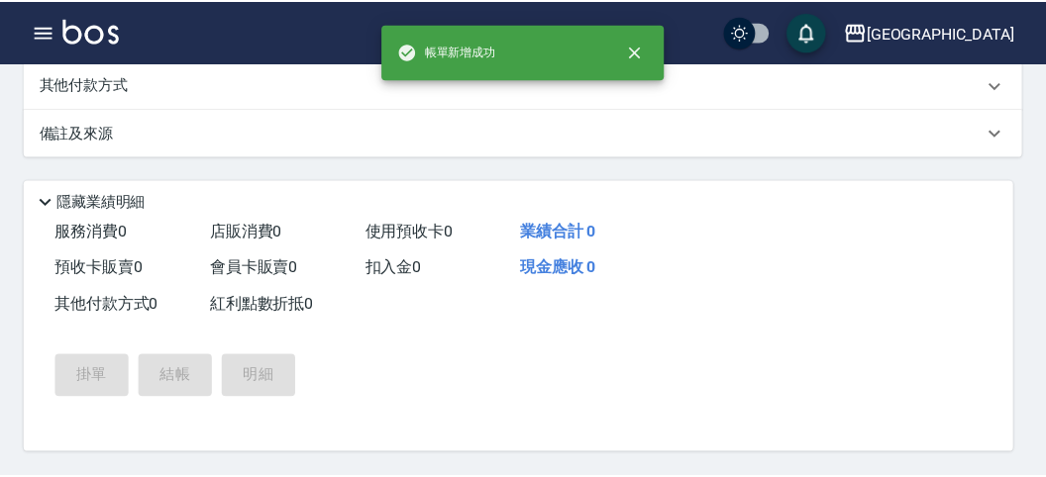
scroll to position [0, 0]
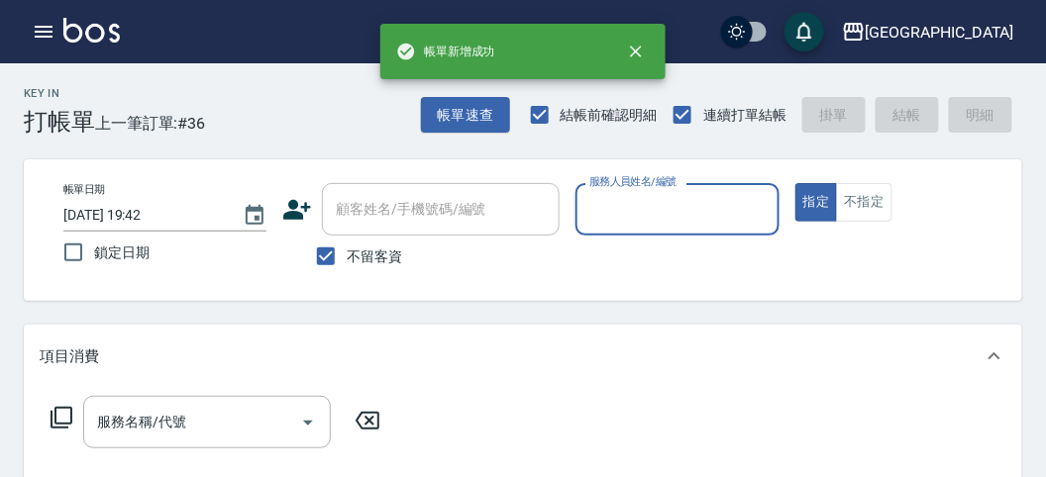
click at [671, 219] on input "服務人員姓名/編號" at bounding box center [676, 209] width 185 height 35
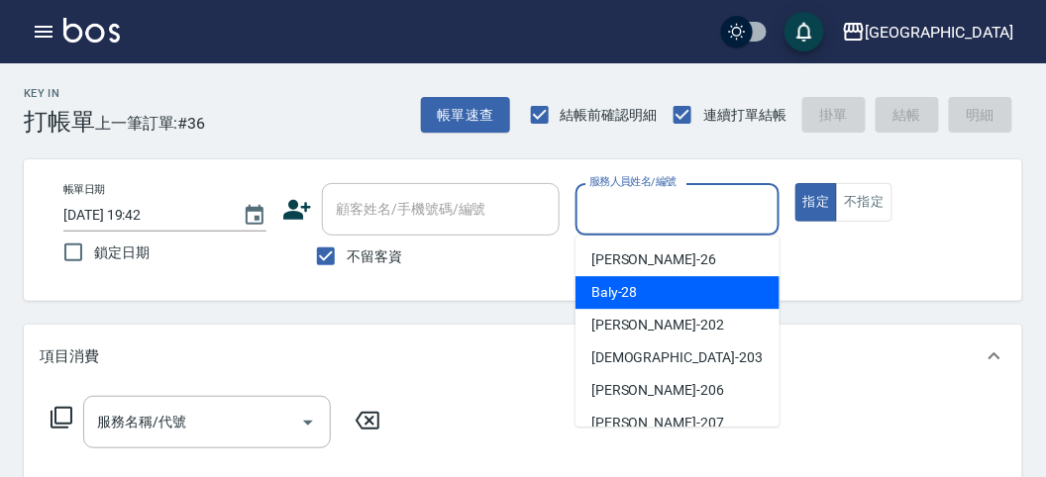
click at [656, 304] on div "Baly -28" at bounding box center [677, 292] width 204 height 33
type input "Baly-28"
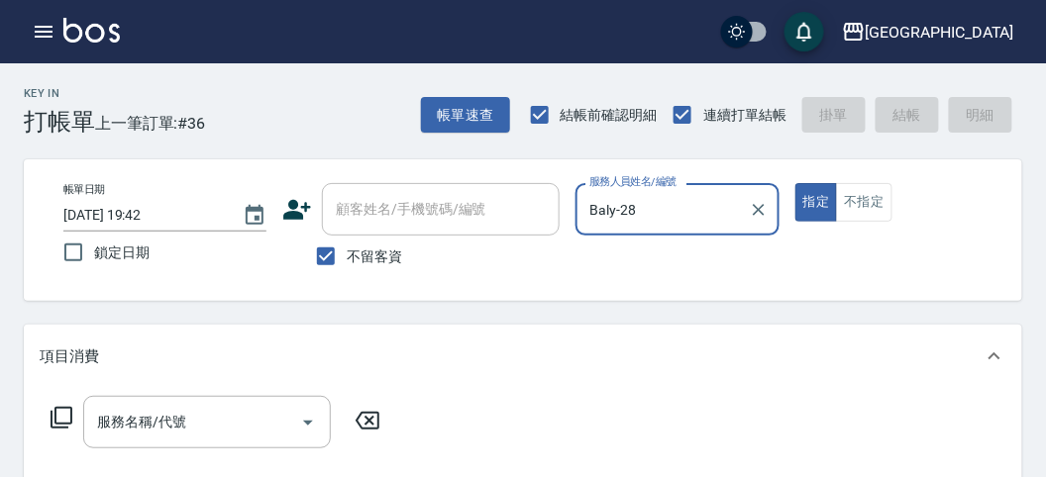
click at [61, 421] on icon at bounding box center [62, 418] width 24 height 24
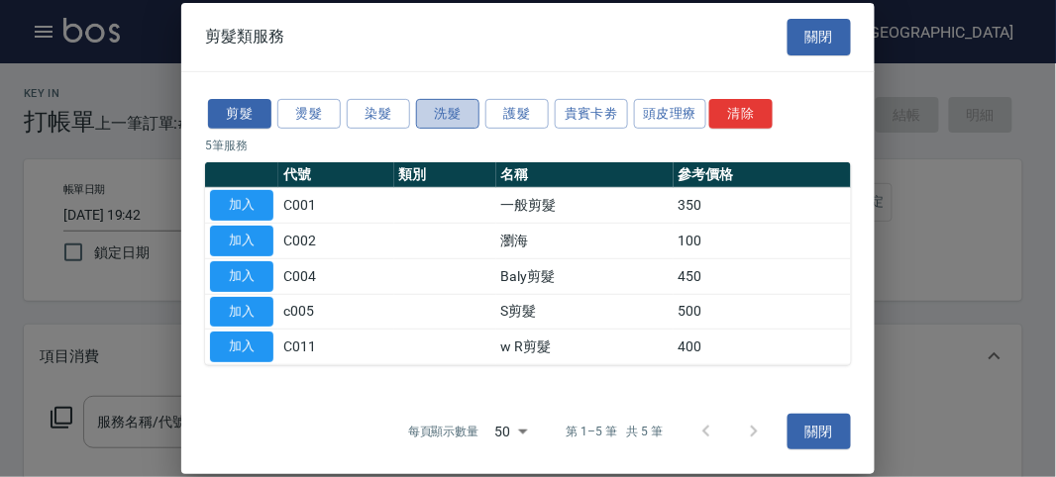
click at [458, 110] on button "洗髮" at bounding box center [447, 113] width 63 height 31
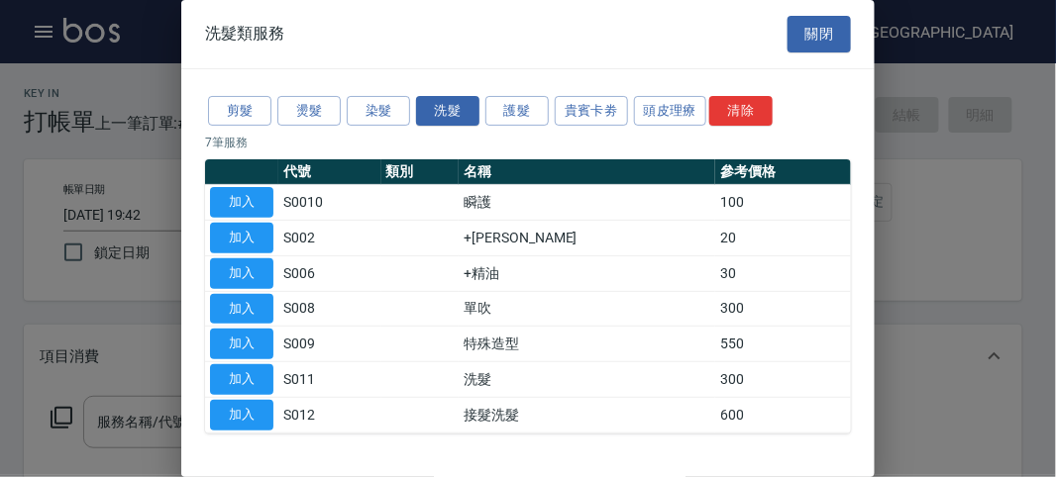
click at [256, 373] on button "加入" at bounding box center [241, 379] width 63 height 31
type input "洗髮(S011)"
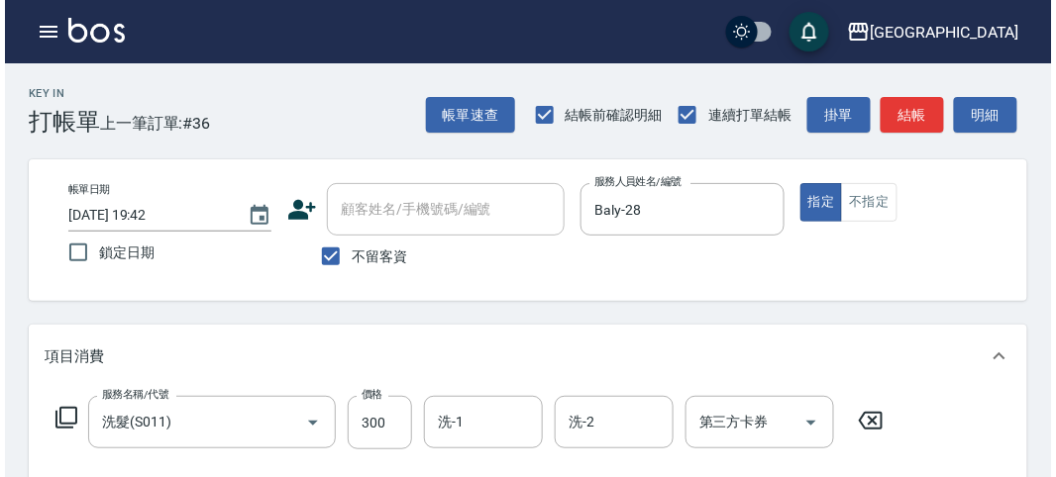
scroll to position [579, 0]
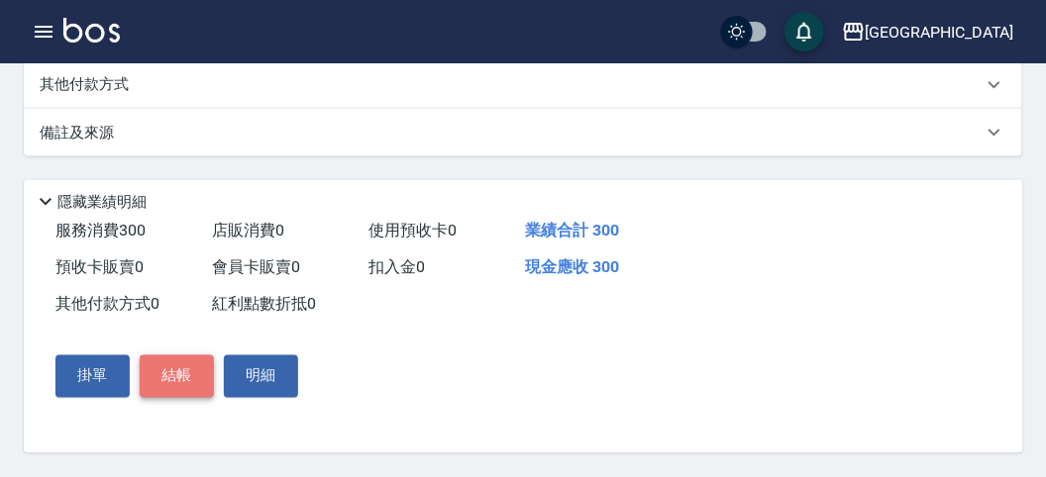
drag, startPoint x: 162, startPoint y: 382, endPoint x: 181, endPoint y: 357, distance: 31.9
click at [161, 380] on button "結帳" at bounding box center [177, 377] width 74 height 42
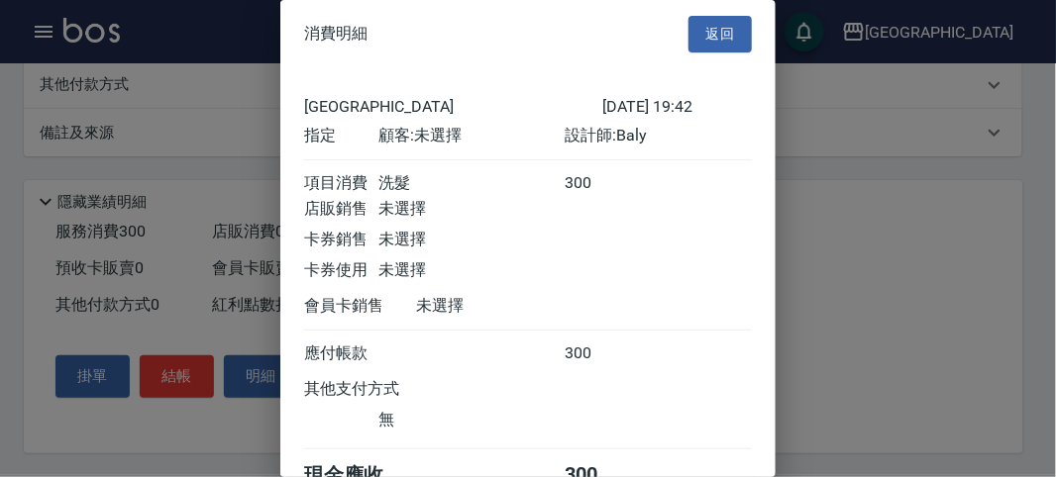
scroll to position [110, 0]
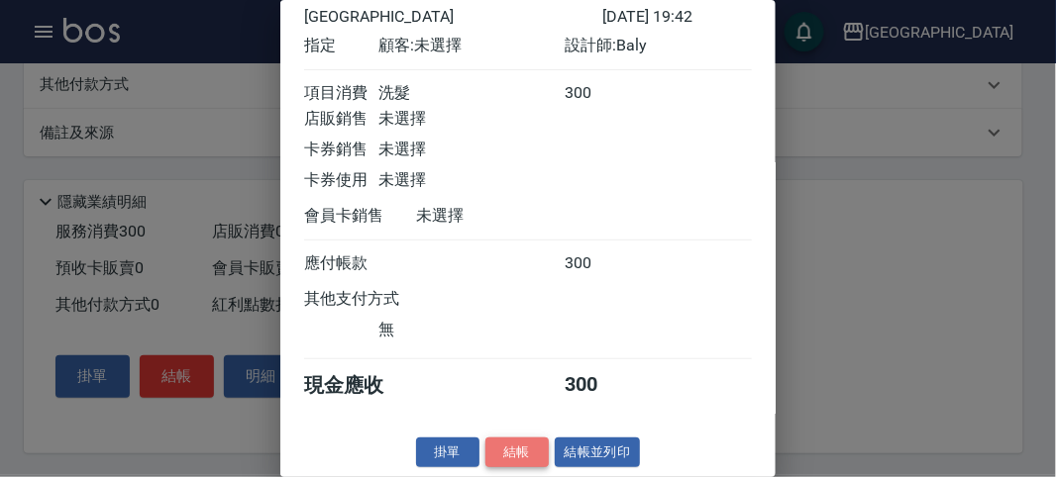
click at [503, 438] on button "結帳" at bounding box center [516, 453] width 63 height 31
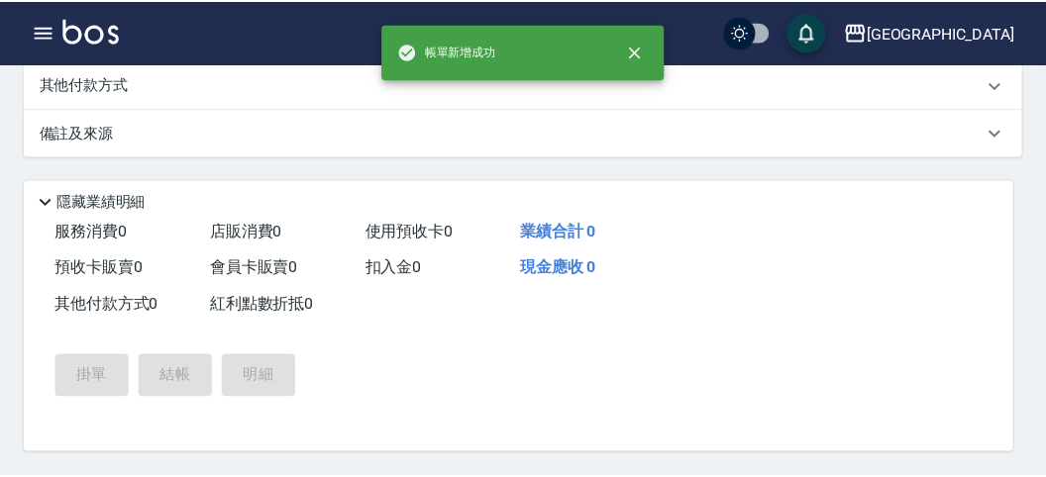
scroll to position [0, 0]
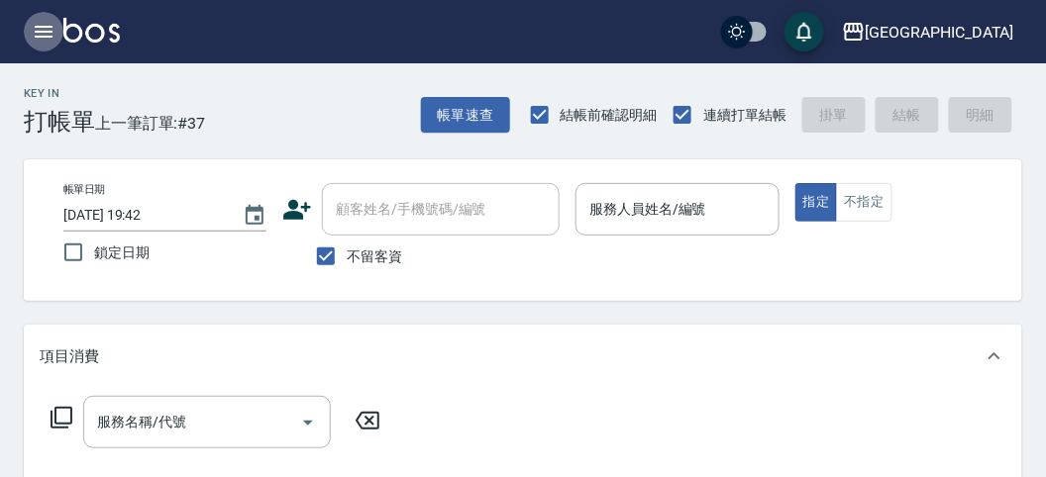
click at [32, 26] on icon "button" at bounding box center [44, 32] width 24 height 24
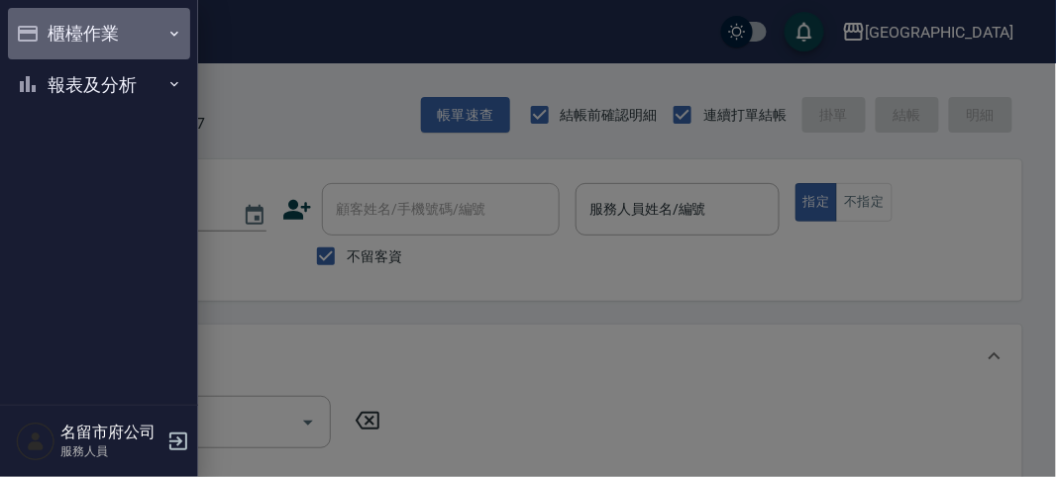
click at [34, 26] on icon "button" at bounding box center [28, 34] width 20 height 16
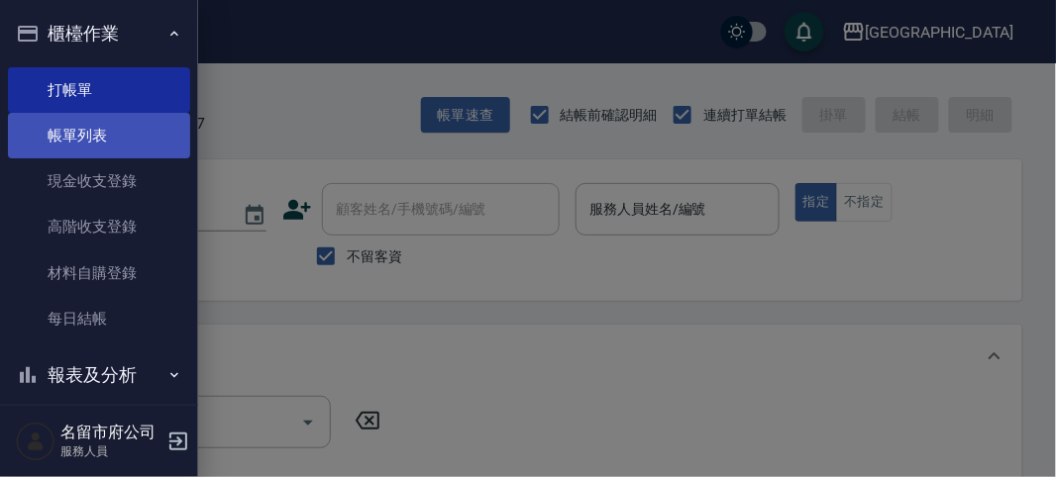
click at [38, 145] on link "帳單列表" at bounding box center [99, 136] width 182 height 46
drag, startPoint x: 38, startPoint y: 145, endPoint x: 116, endPoint y: 152, distance: 78.6
click at [39, 146] on link "帳單列表" at bounding box center [99, 136] width 182 height 46
click at [116, 152] on link "帳單列表" at bounding box center [99, 136] width 182 height 46
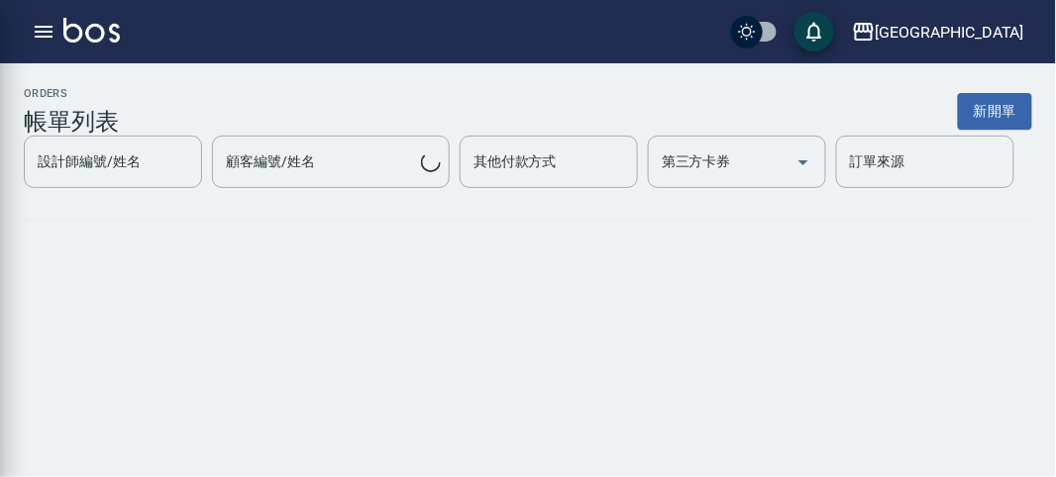
click at [116, 152] on input "設計師編號/姓名" at bounding box center [113, 162] width 160 height 35
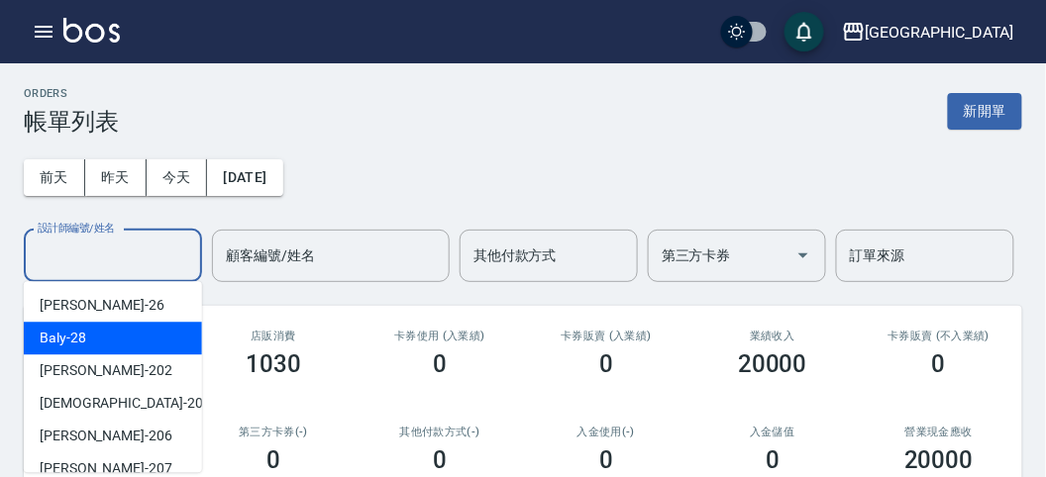
click at [107, 337] on div "Baly -28" at bounding box center [113, 338] width 178 height 33
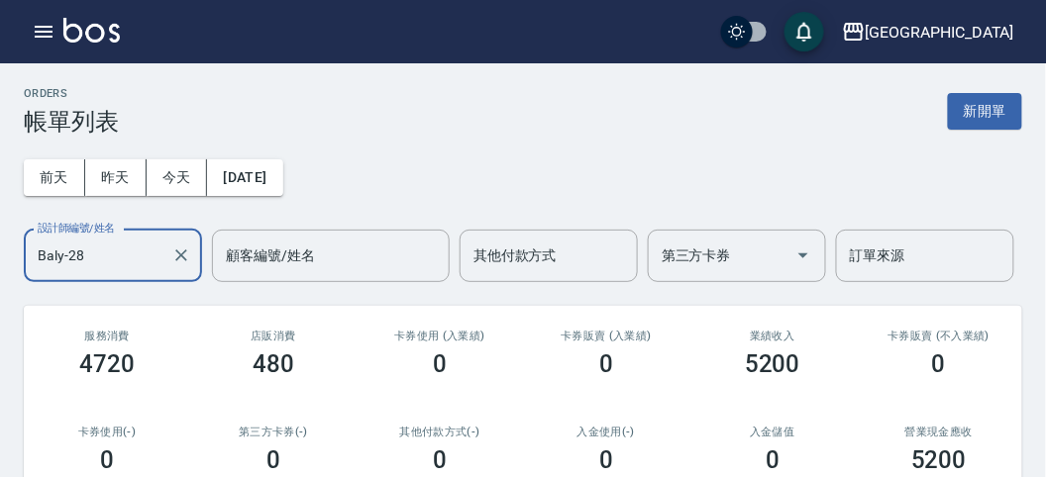
drag, startPoint x: 109, startPoint y: 244, endPoint x: 112, endPoint y: 267, distance: 24.0
click at [112, 249] on input "Baly-28" at bounding box center [98, 256] width 131 height 35
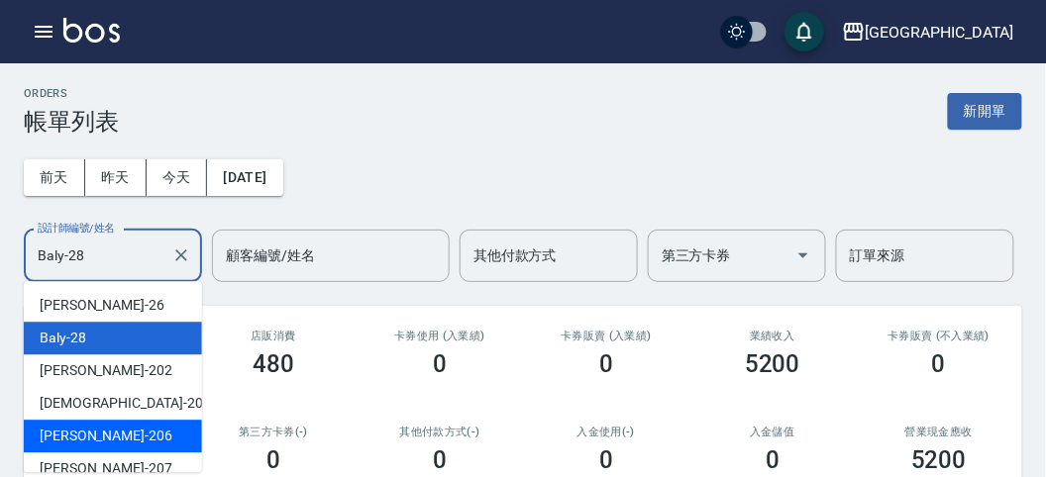
click at [106, 442] on span "[PERSON_NAME] -206" at bounding box center [106, 436] width 133 height 21
type input "[PERSON_NAME]-206"
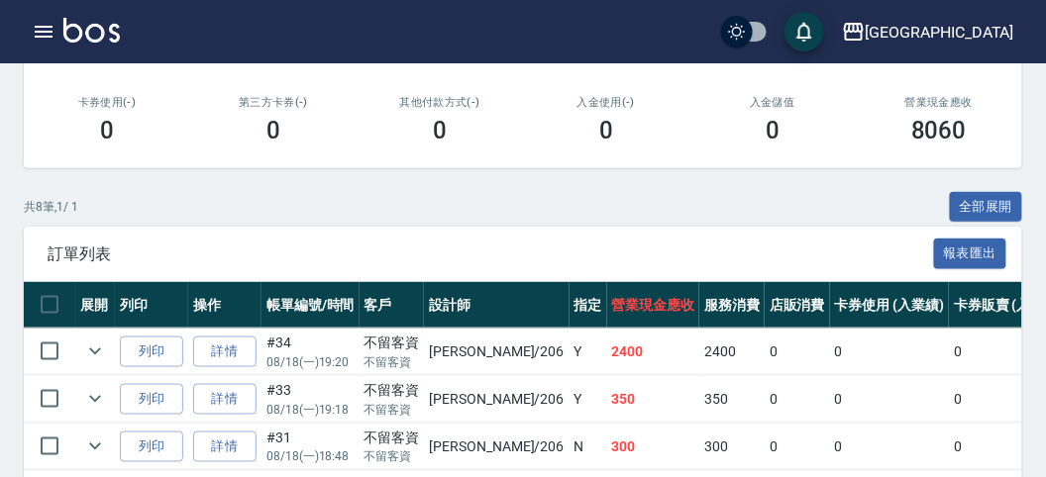
scroll to position [440, 0]
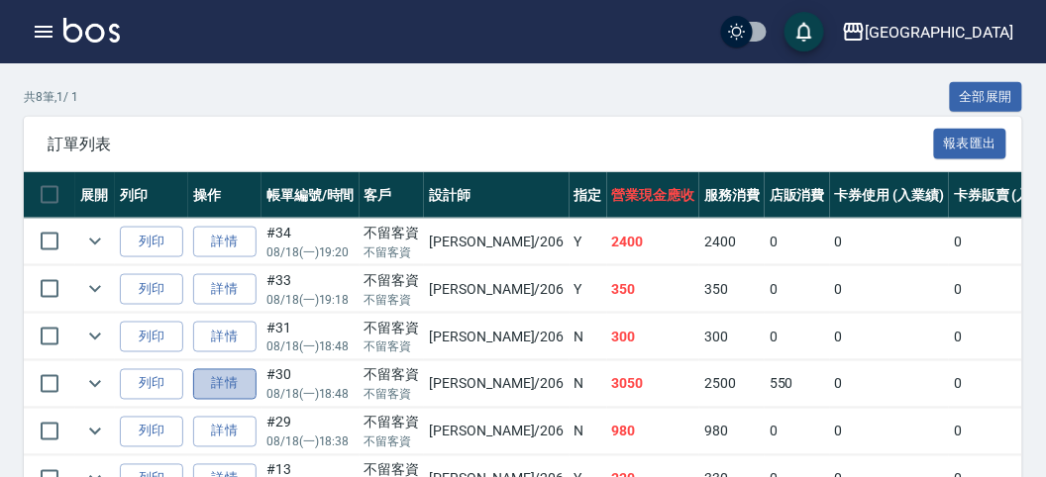
click at [236, 382] on link "詳情" at bounding box center [224, 384] width 63 height 31
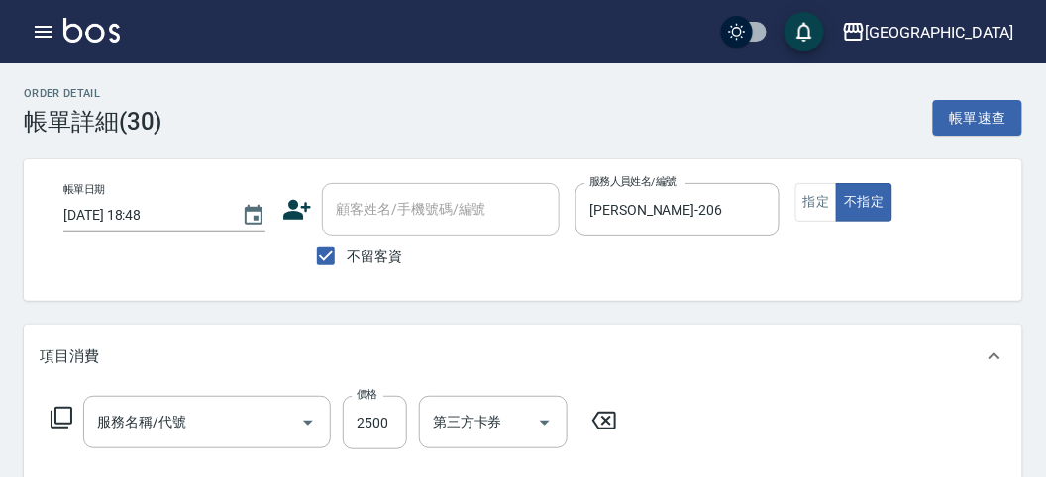
type input "[DATE] 18:48"
checkbox input "true"
type input "[PERSON_NAME]-206"
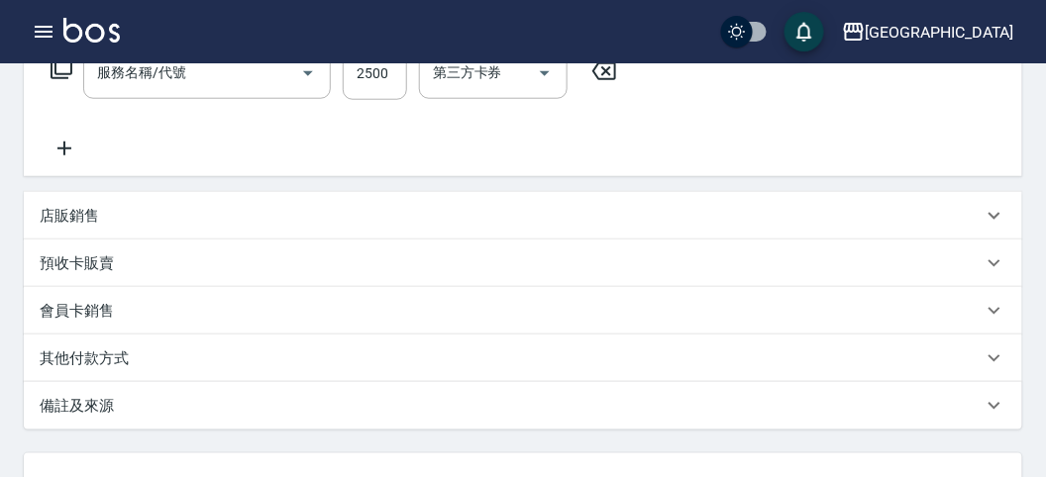
type input "短髮(P001)"
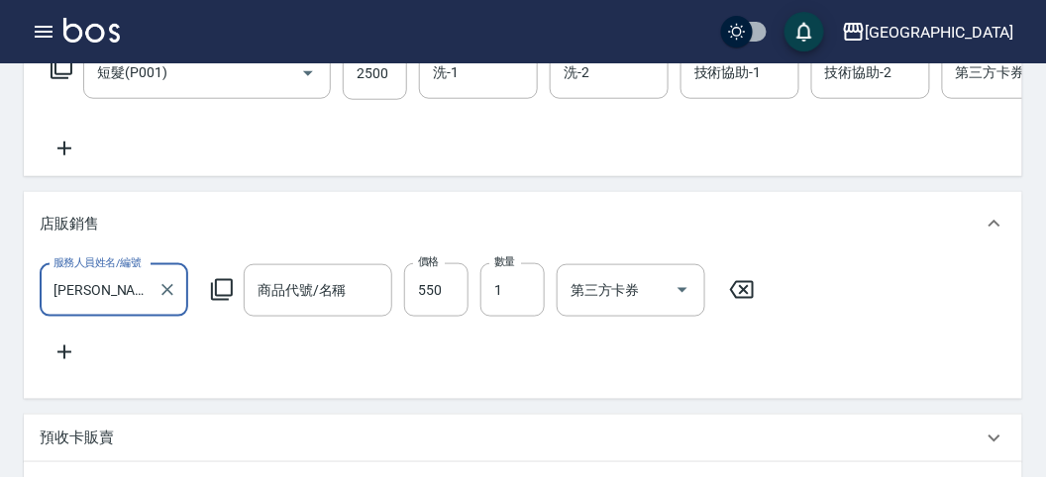
scroll to position [5, 0]
type input "聖馥蜜乳"
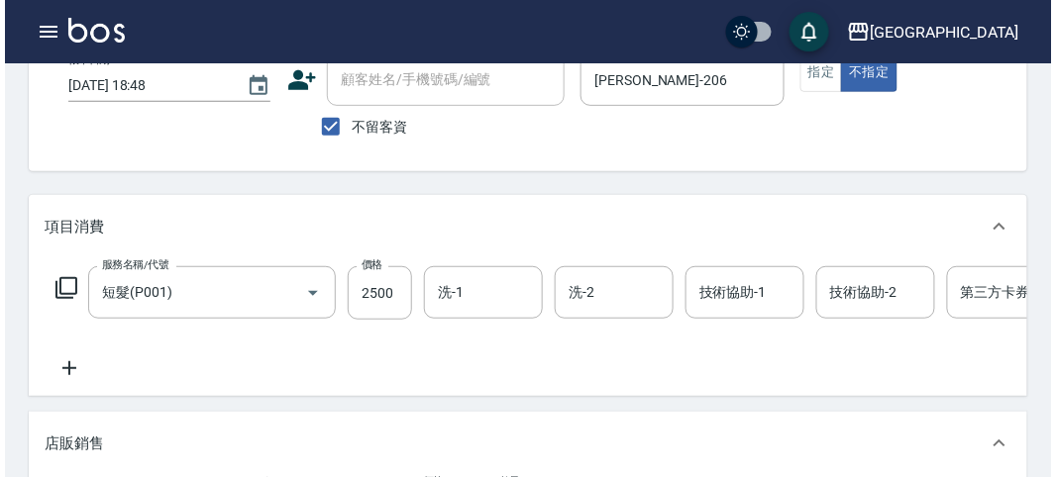
scroll to position [20, 0]
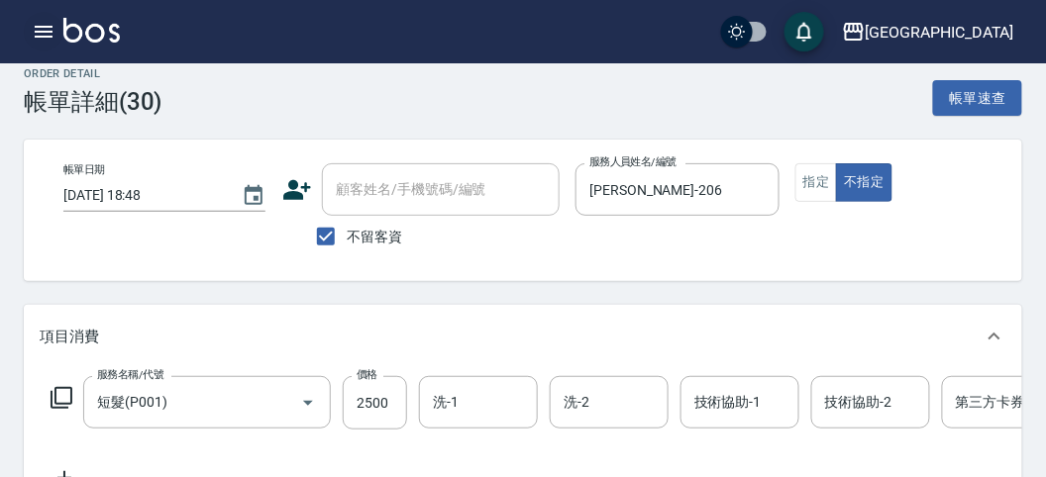
click at [44, 28] on icon "button" at bounding box center [44, 32] width 24 height 24
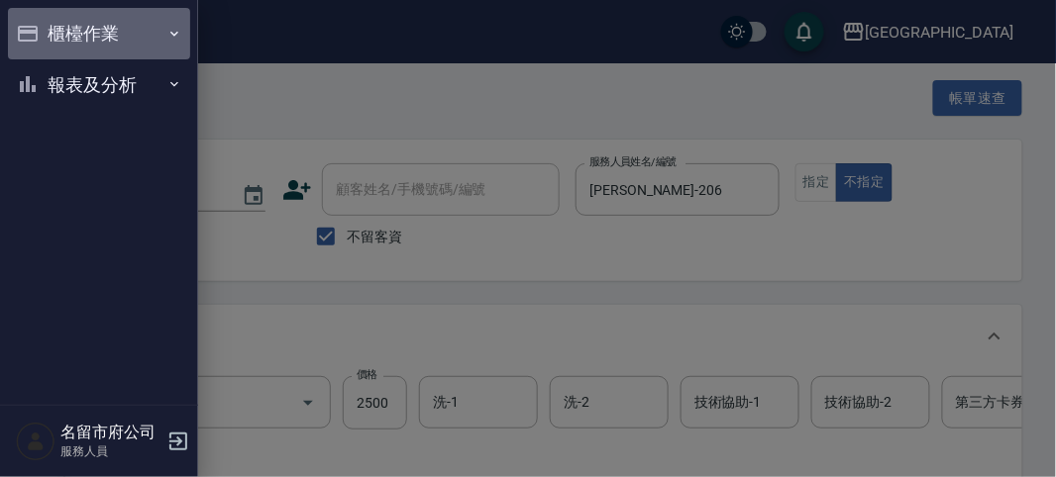
click at [44, 28] on button "櫃檯作業" at bounding box center [99, 34] width 182 height 52
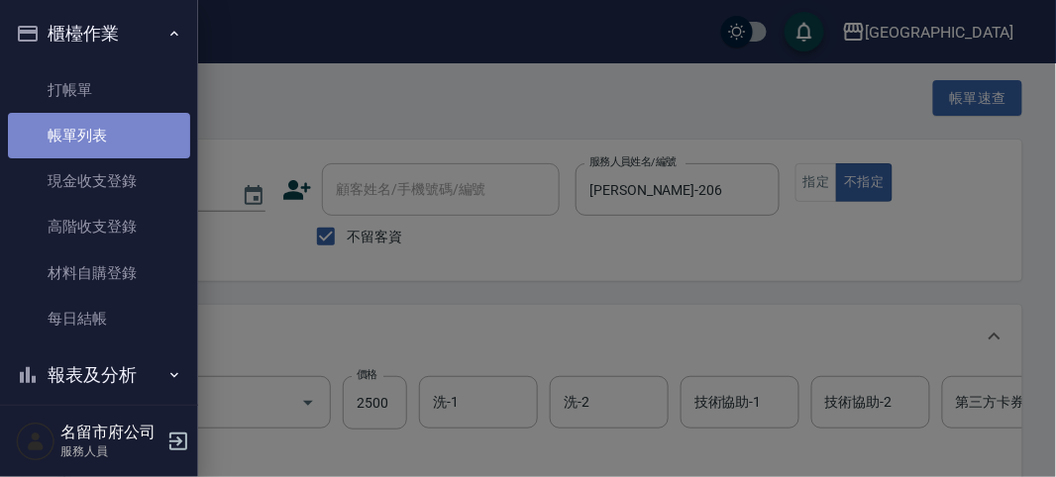
click at [122, 136] on link "帳單列表" at bounding box center [99, 136] width 182 height 46
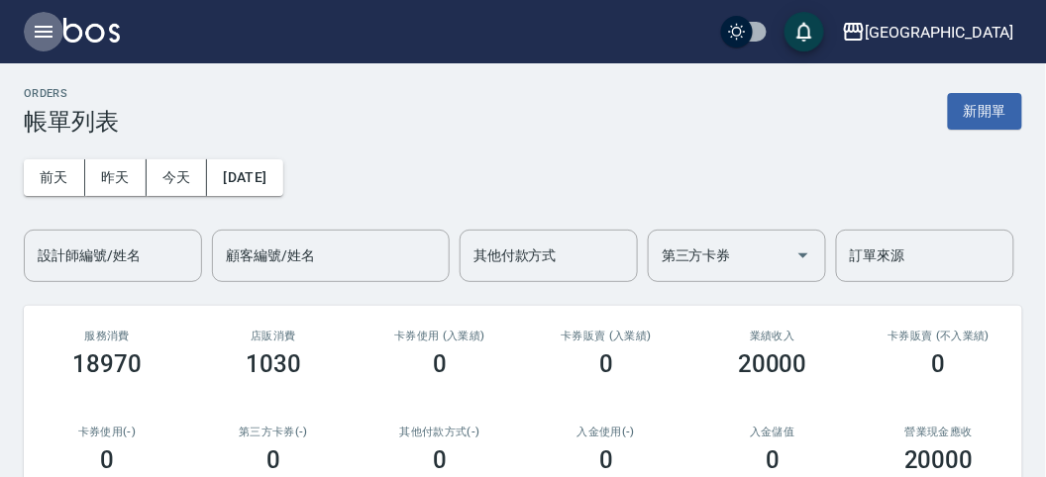
click at [49, 32] on icon "button" at bounding box center [44, 32] width 18 height 12
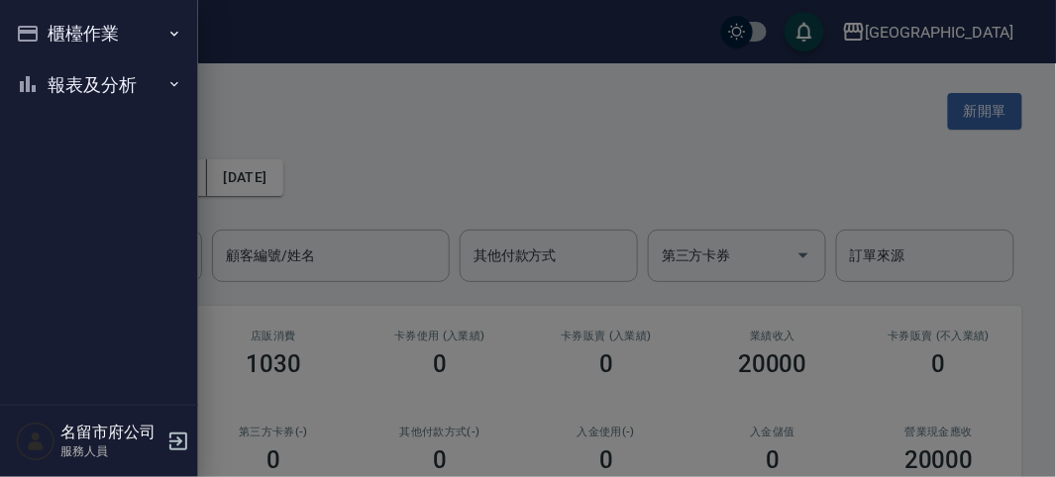
click at [52, 32] on div "櫃檯作業 打帳單 帳單列表 現金收支登錄 高階收支登錄 材料自購登錄 每日結帳 報表及分析 報表目錄 店家日報表 互助排行榜 互助點數明細 設計師日報表 設計…" at bounding box center [99, 238] width 198 height 477
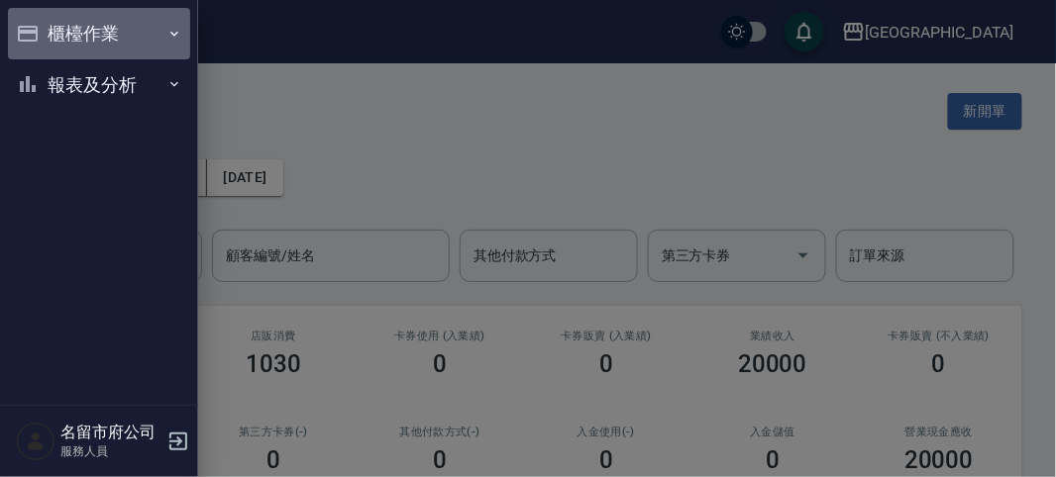
click at [52, 38] on button "櫃檯作業" at bounding box center [99, 34] width 182 height 52
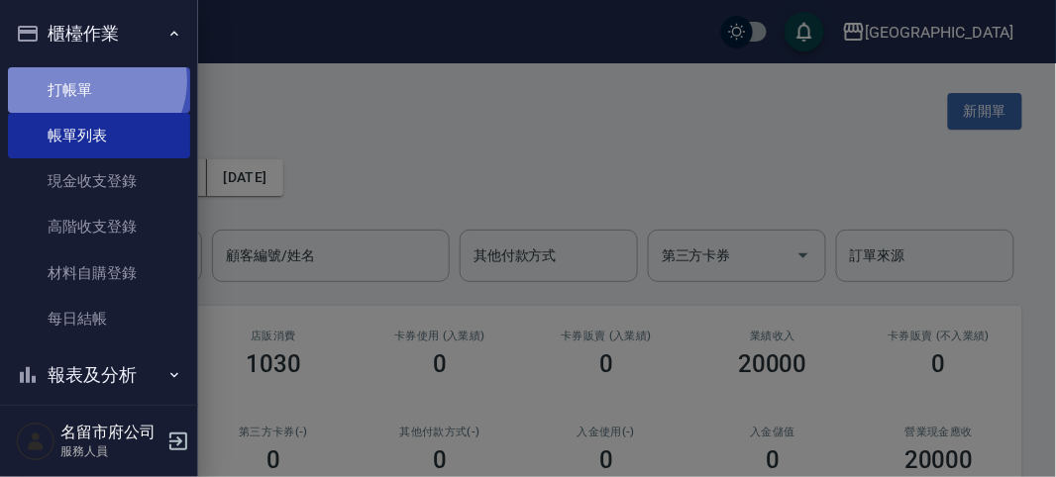
click at [92, 80] on link "打帳單" at bounding box center [99, 90] width 182 height 46
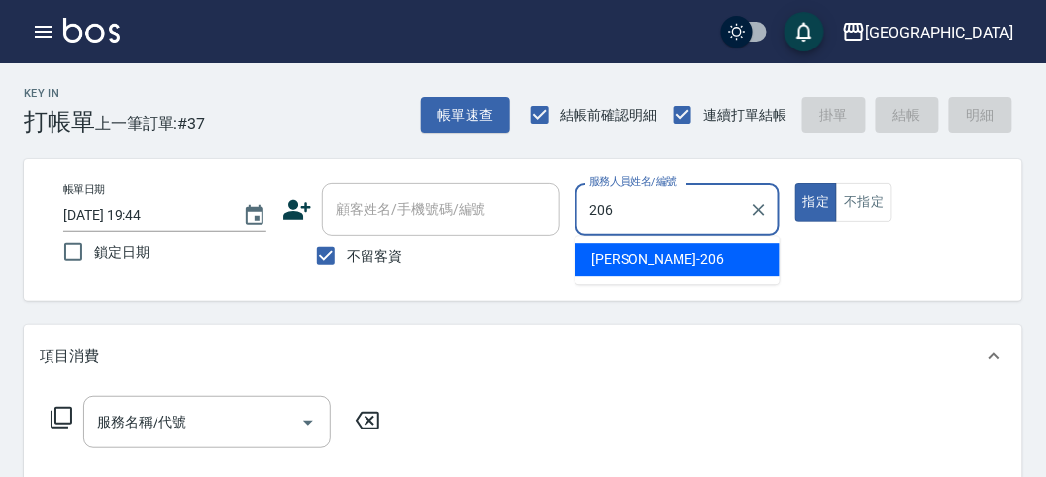
type input "[PERSON_NAME]-206"
type button "true"
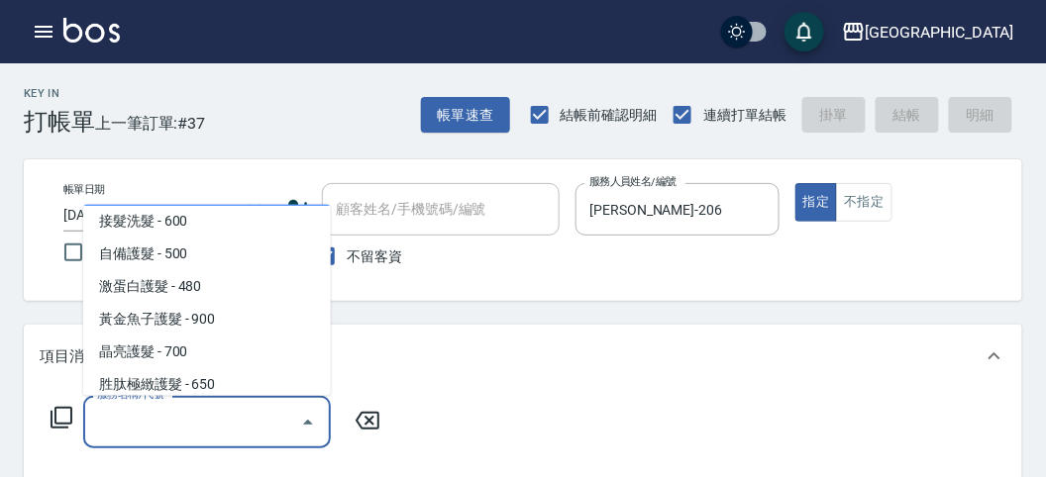
scroll to position [1216, 0]
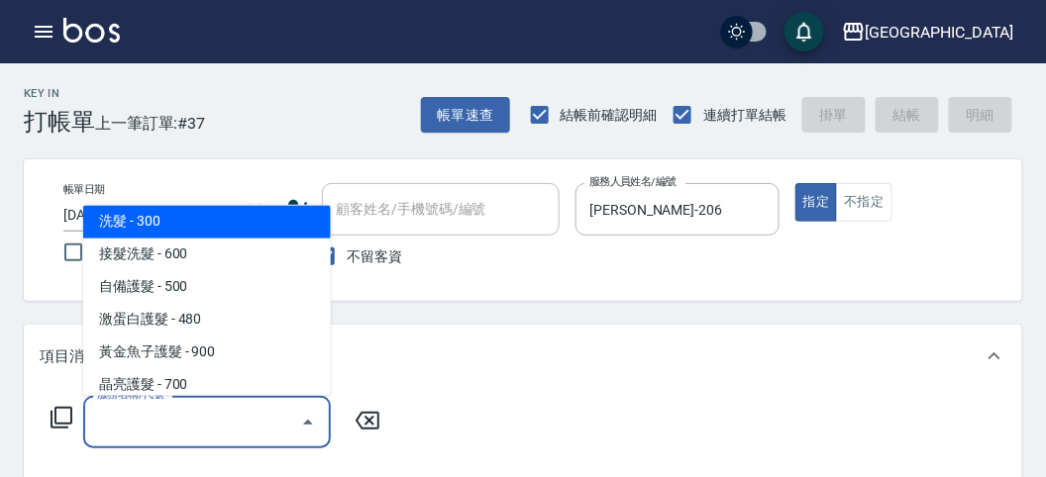
type input "洗髮(S011)"
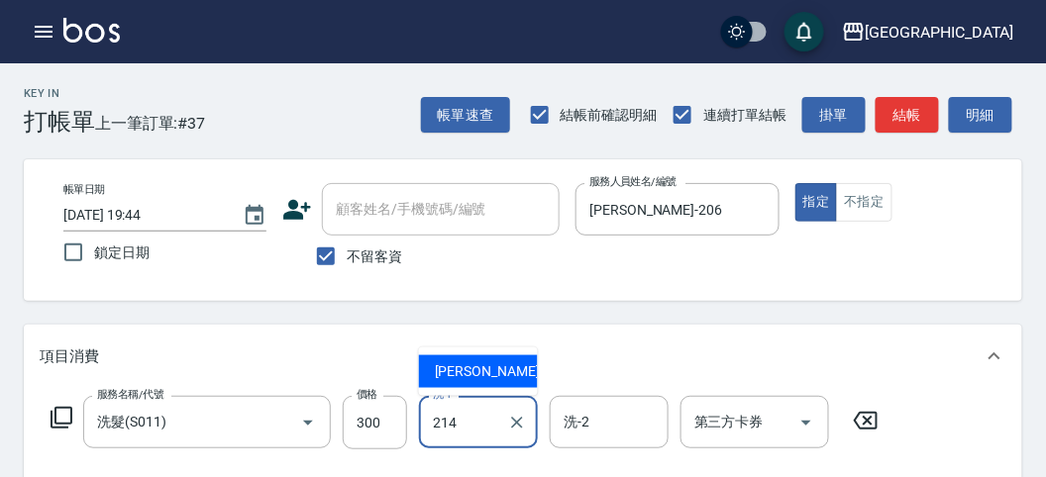
type input "小雲-214"
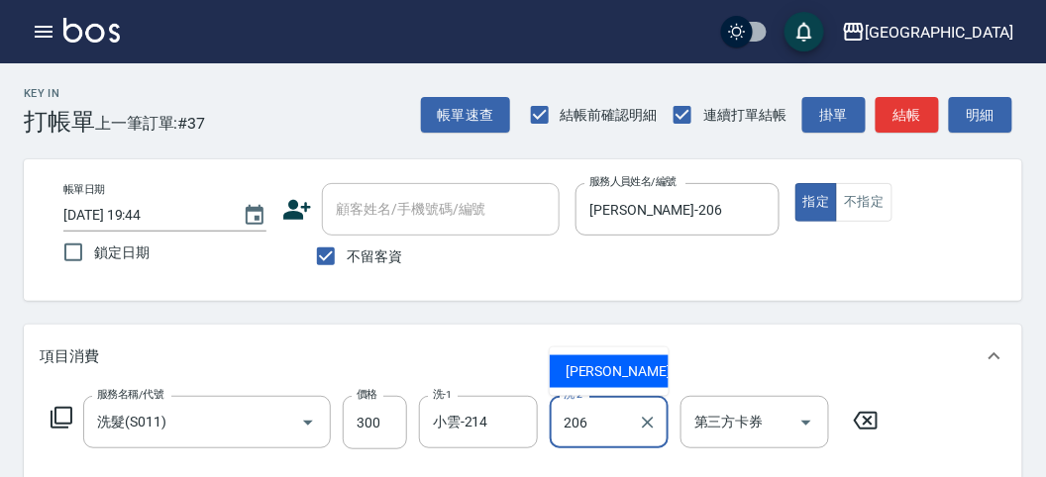
type input "[PERSON_NAME]-206"
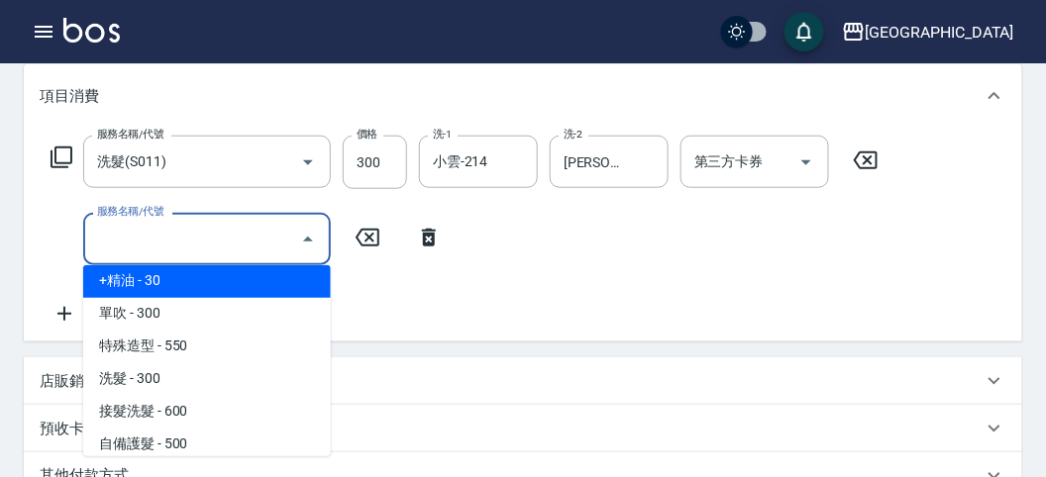
scroll to position [1086, 0]
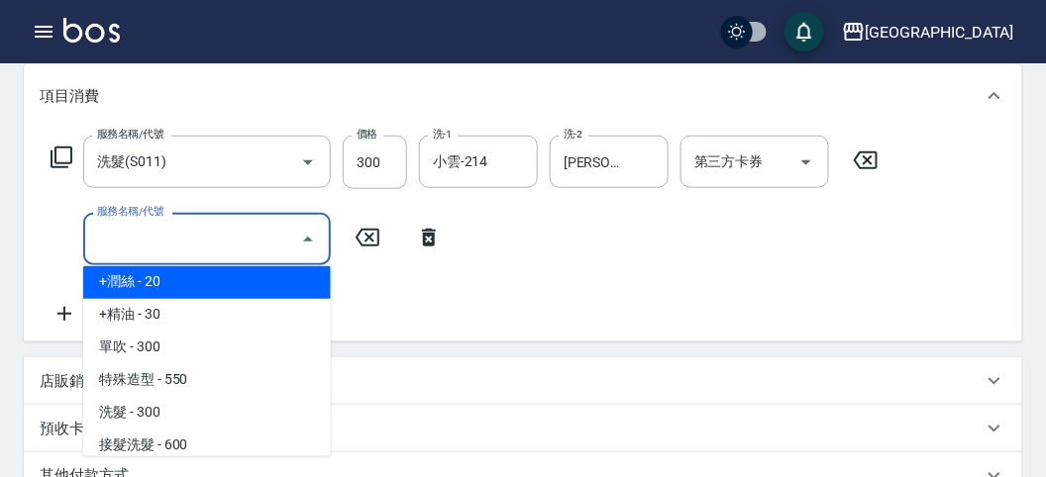
type input "+[PERSON_NAME](S002)"
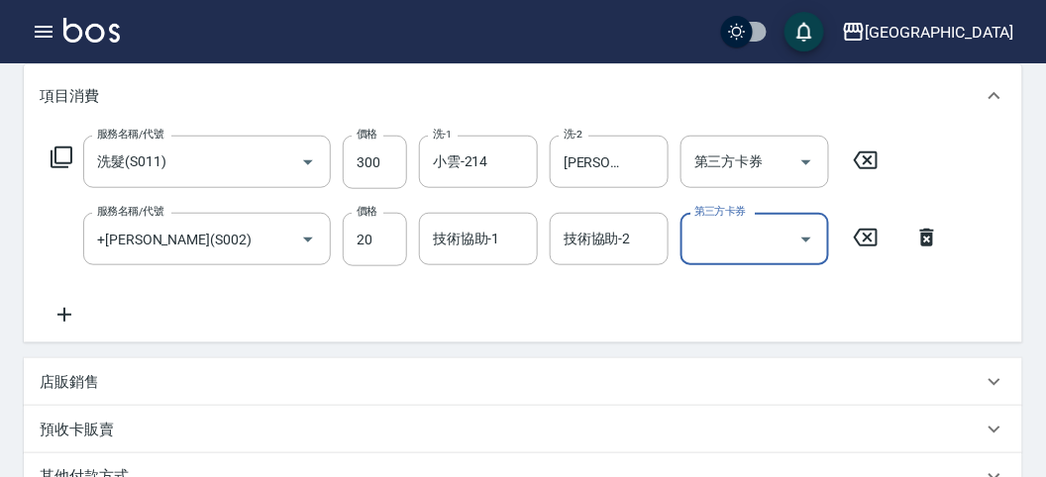
scroll to position [480, 0]
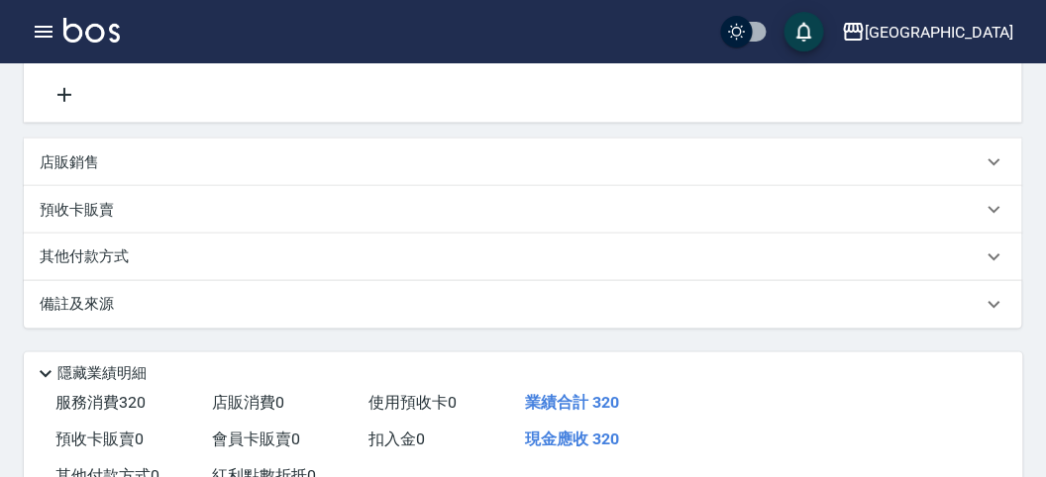
type input "[DATE] 19:48"
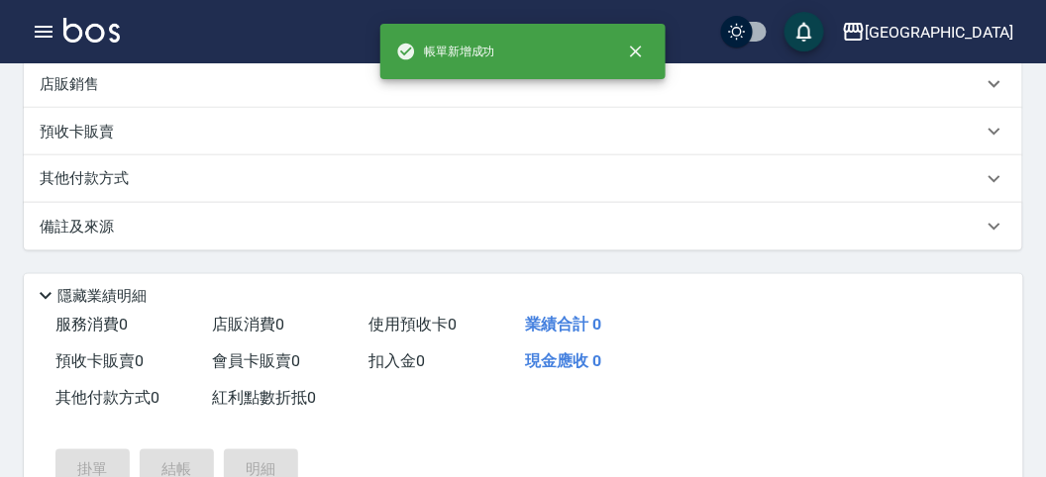
scroll to position [0, 0]
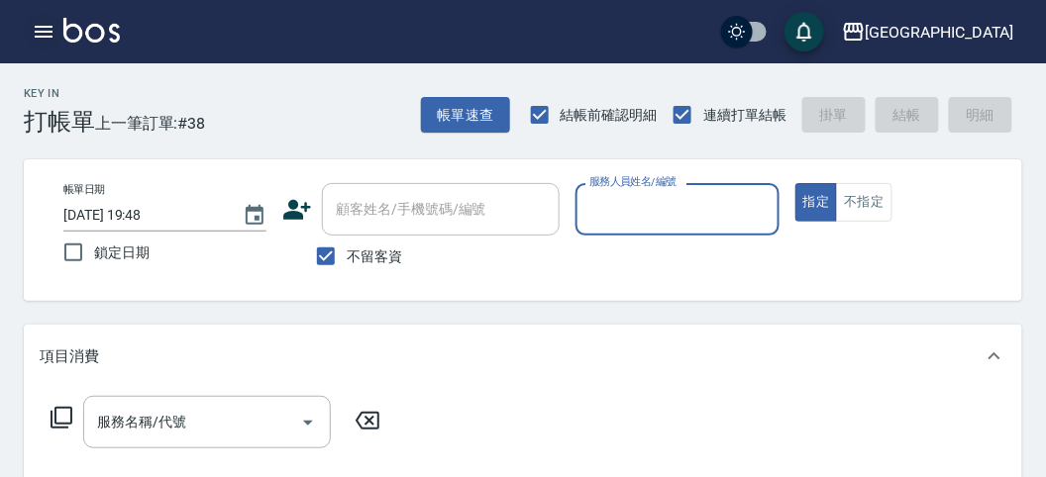
click at [32, 33] on icon "button" at bounding box center [44, 32] width 24 height 24
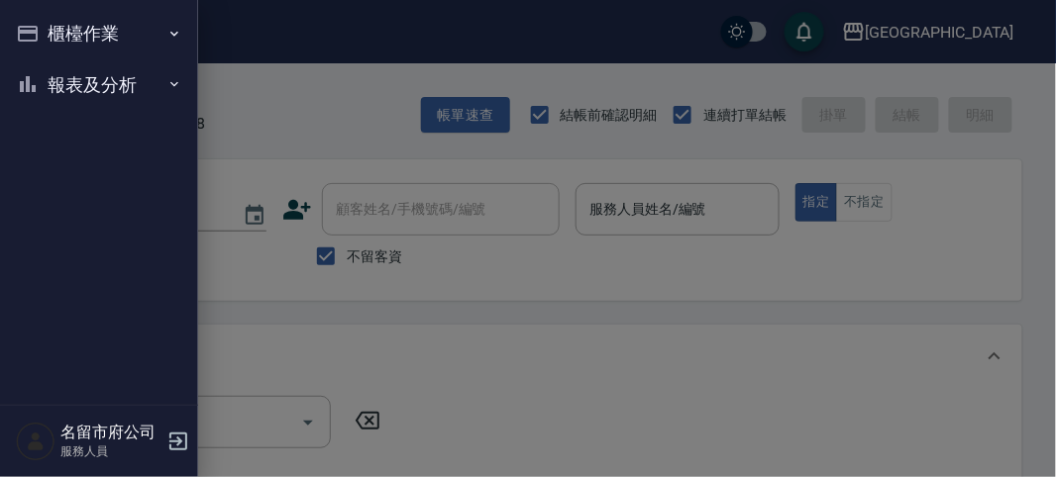
click at [32, 33] on icon "button" at bounding box center [28, 34] width 24 height 24
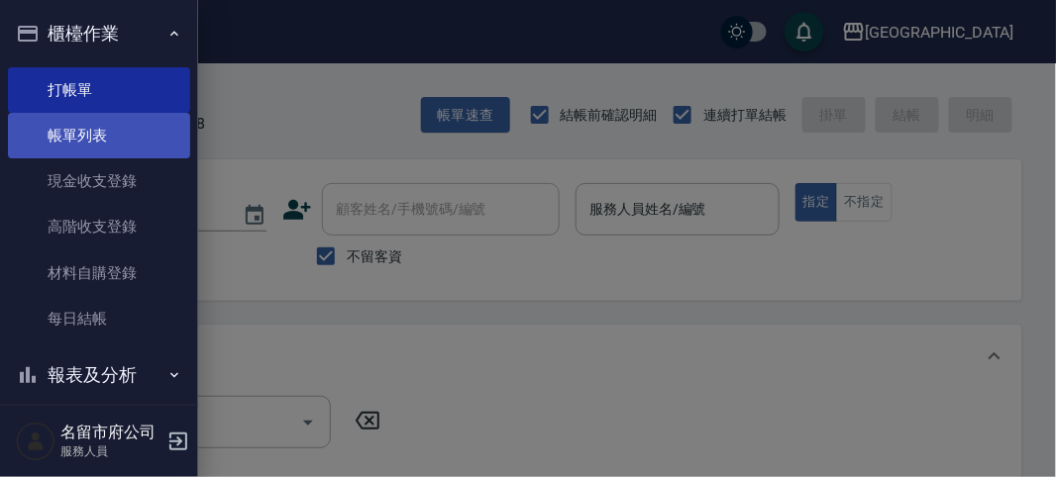
drag, startPoint x: 30, startPoint y: 114, endPoint x: 82, endPoint y: 150, distance: 63.5
click at [30, 115] on link "帳單列表" at bounding box center [99, 136] width 182 height 46
click at [64, 130] on link "帳單列表" at bounding box center [99, 136] width 182 height 46
click at [71, 137] on link "帳單列表" at bounding box center [99, 136] width 182 height 46
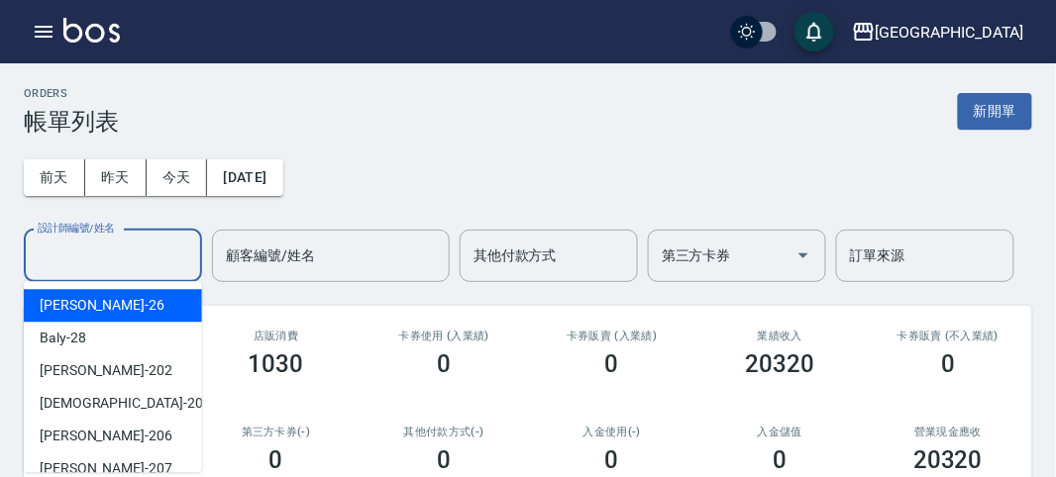
click at [113, 260] on input "設計師編號/姓名" at bounding box center [113, 256] width 160 height 35
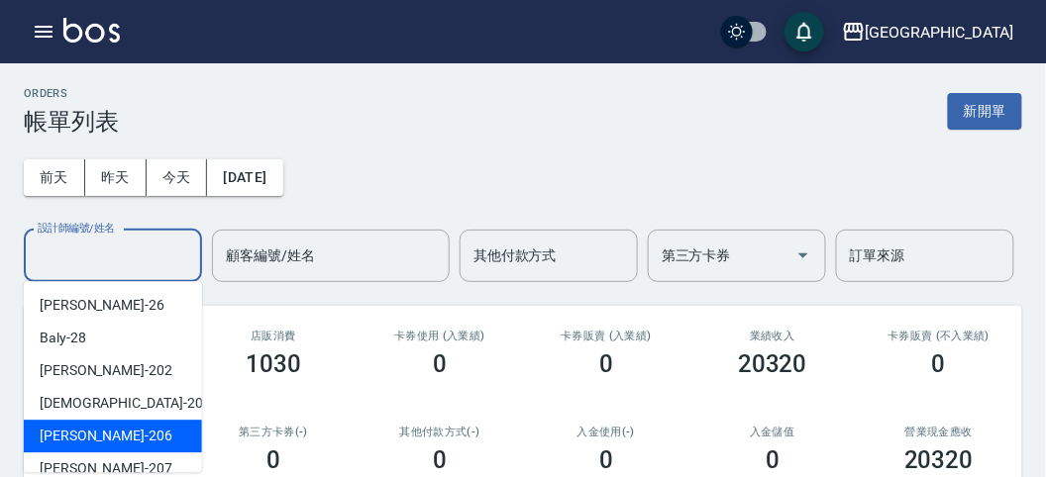
click at [137, 444] on div "[PERSON_NAME] -206" at bounding box center [113, 436] width 178 height 33
type input "[PERSON_NAME]-206"
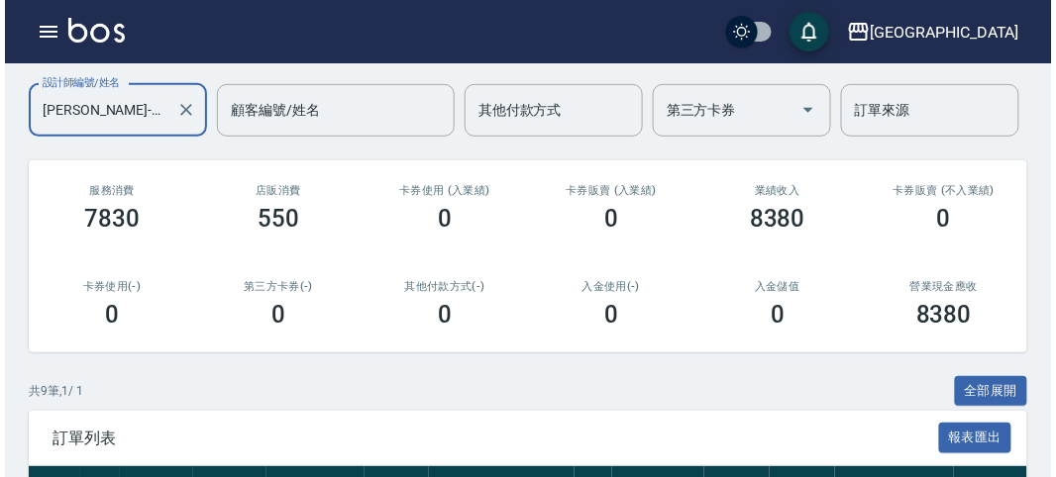
scroll to position [36, 0]
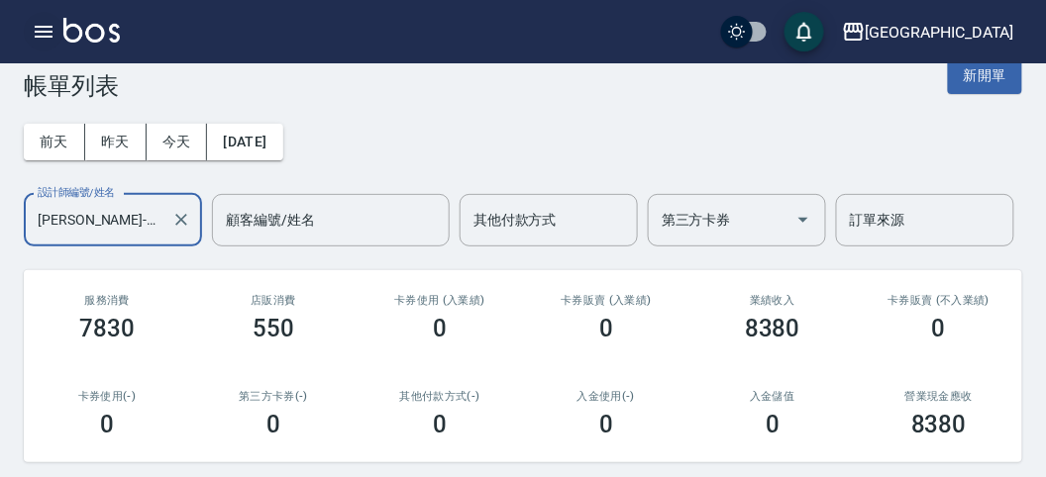
click at [34, 21] on icon "button" at bounding box center [44, 32] width 24 height 24
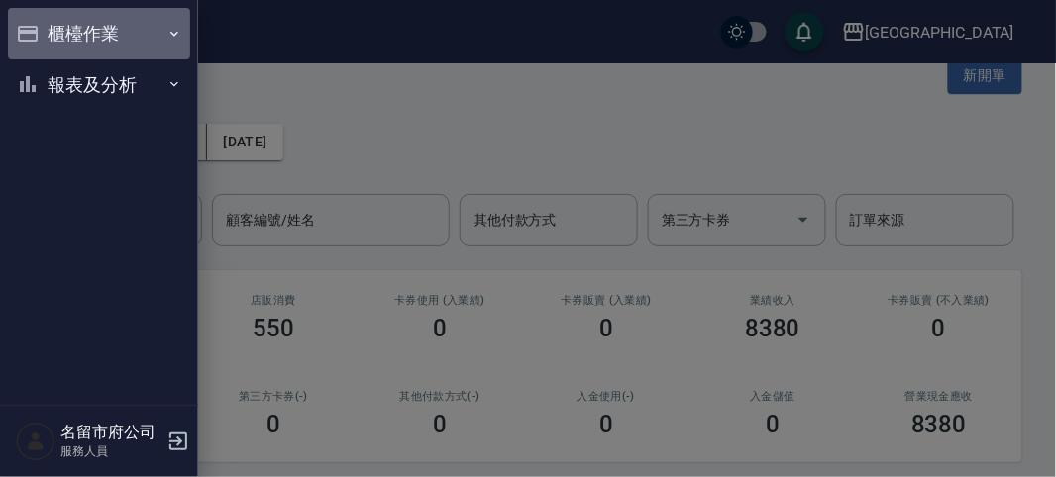
click at [41, 36] on button "櫃檯作業" at bounding box center [99, 34] width 182 height 52
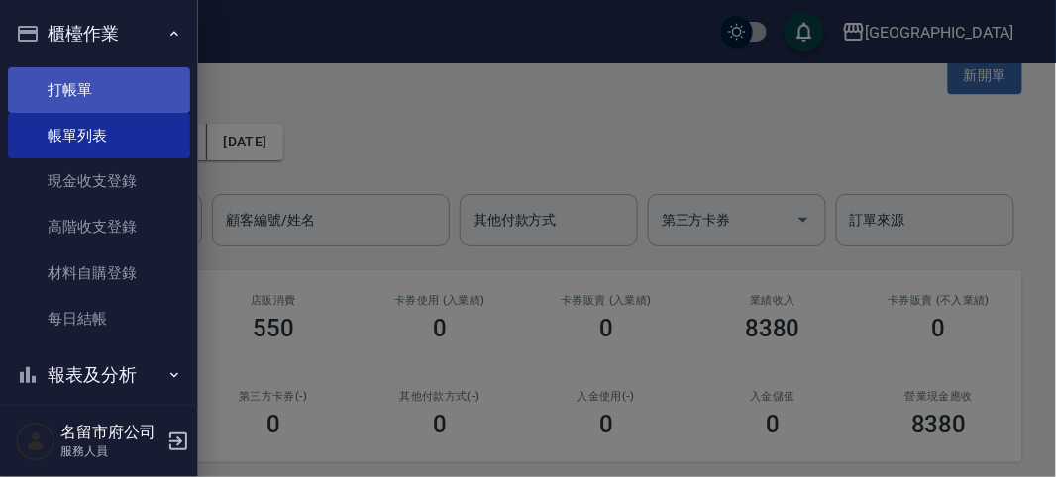
click at [79, 74] on link "打帳單" at bounding box center [99, 90] width 182 height 46
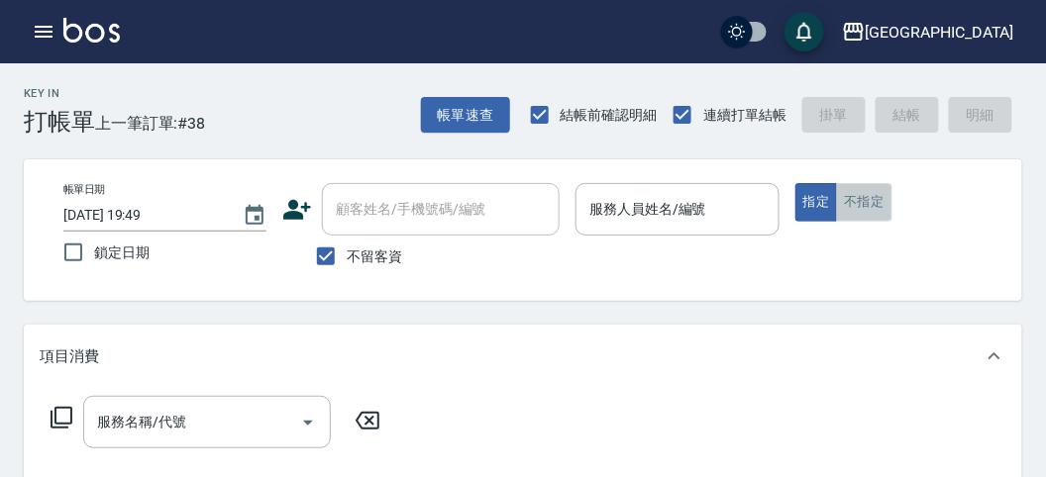
click at [857, 187] on button "不指定" at bounding box center [863, 202] width 55 height 39
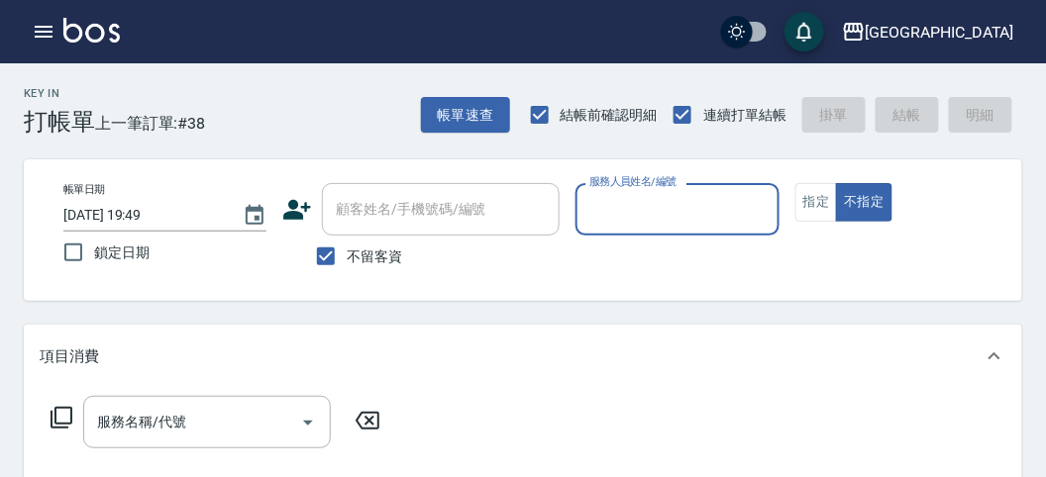
click at [694, 198] on input "服務人員姓名/編號" at bounding box center [676, 209] width 185 height 35
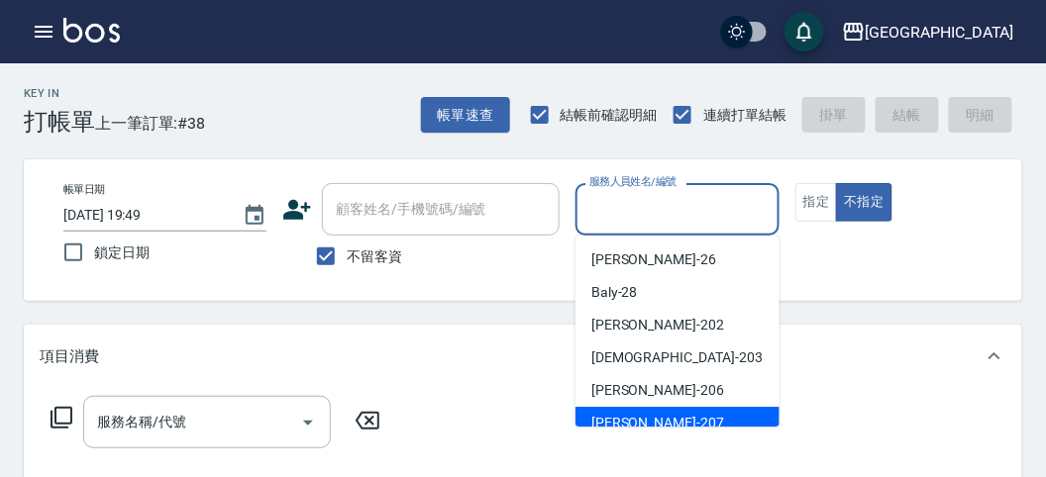
click at [684, 419] on div "[PERSON_NAME] -207" at bounding box center [677, 423] width 204 height 33
type input "[PERSON_NAME]-207"
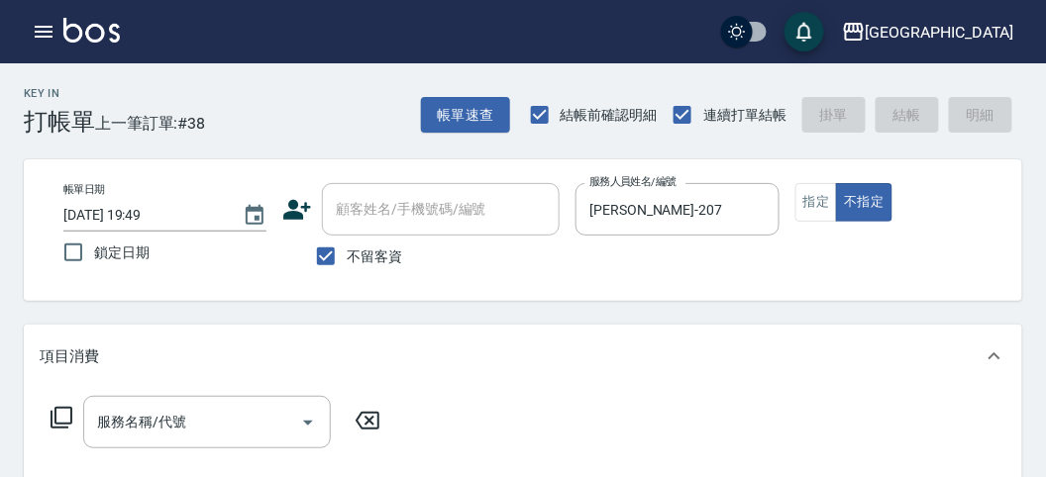
click at [66, 412] on icon at bounding box center [62, 418] width 24 height 24
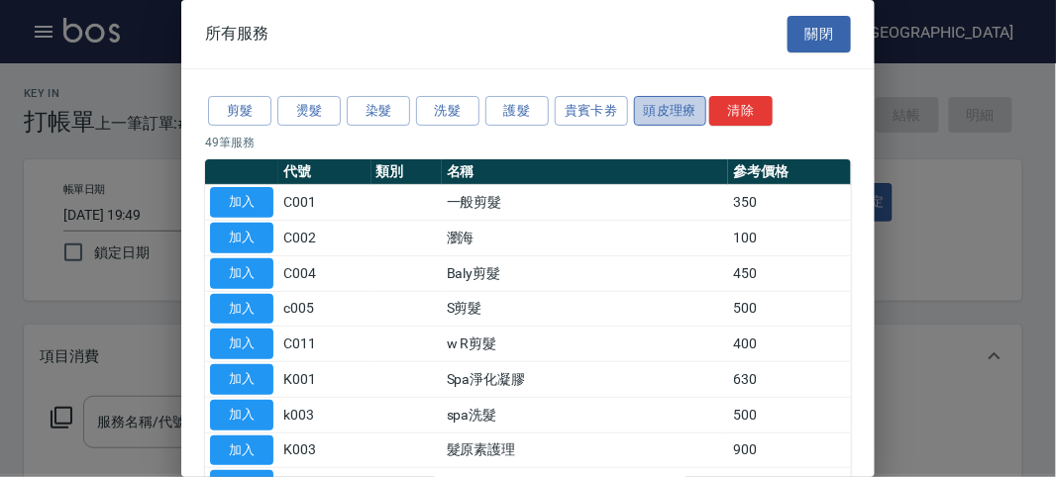
click at [666, 110] on button "頭皮理療" at bounding box center [670, 111] width 73 height 31
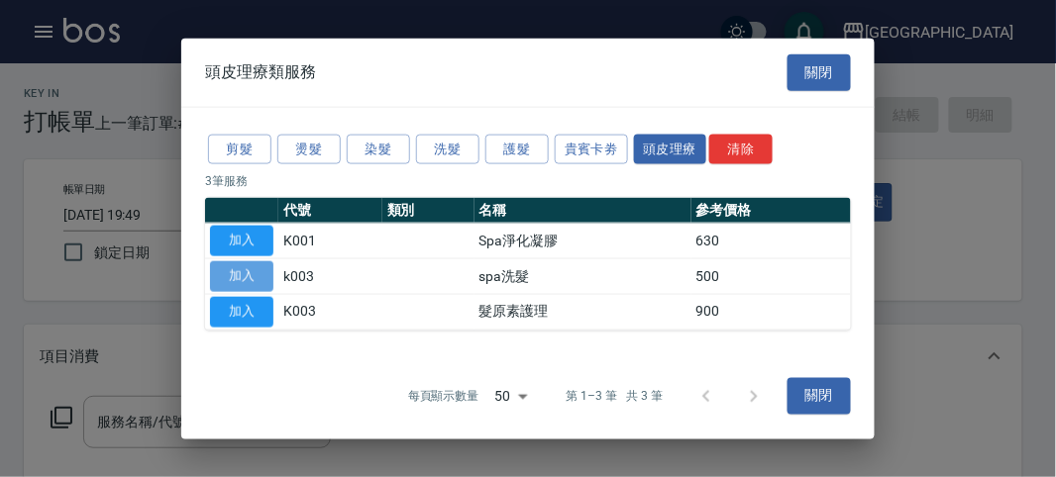
drag, startPoint x: 260, startPoint y: 276, endPoint x: 284, endPoint y: 321, distance: 51.0
click at [260, 277] on button "加入" at bounding box center [241, 276] width 63 height 31
type input "spa洗髮(k003)"
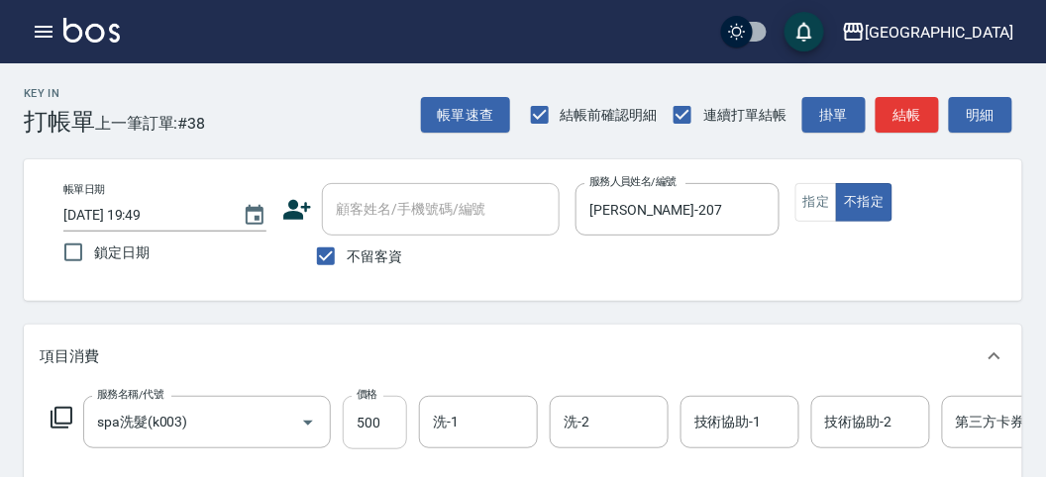
click at [364, 424] on input "500" at bounding box center [375, 422] width 64 height 53
type input "520"
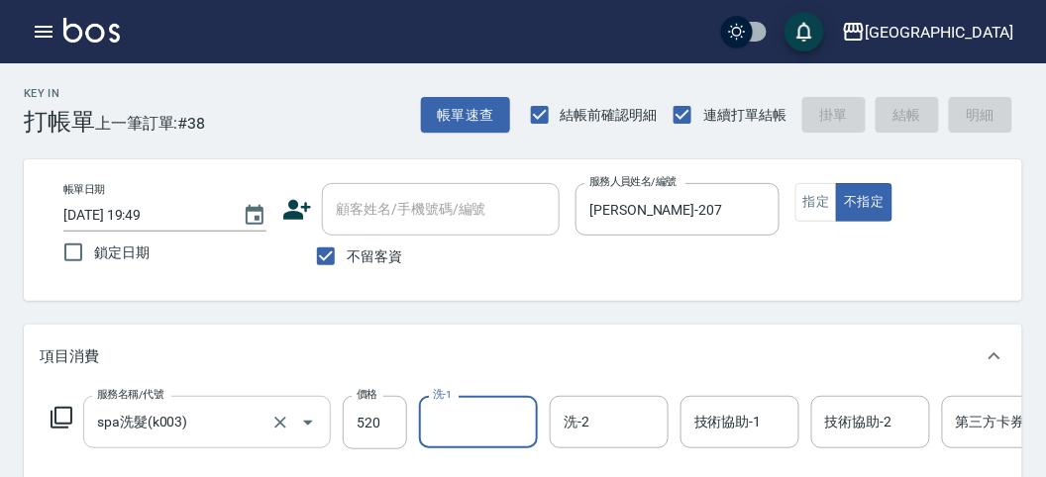
type input "[DATE] 19:50"
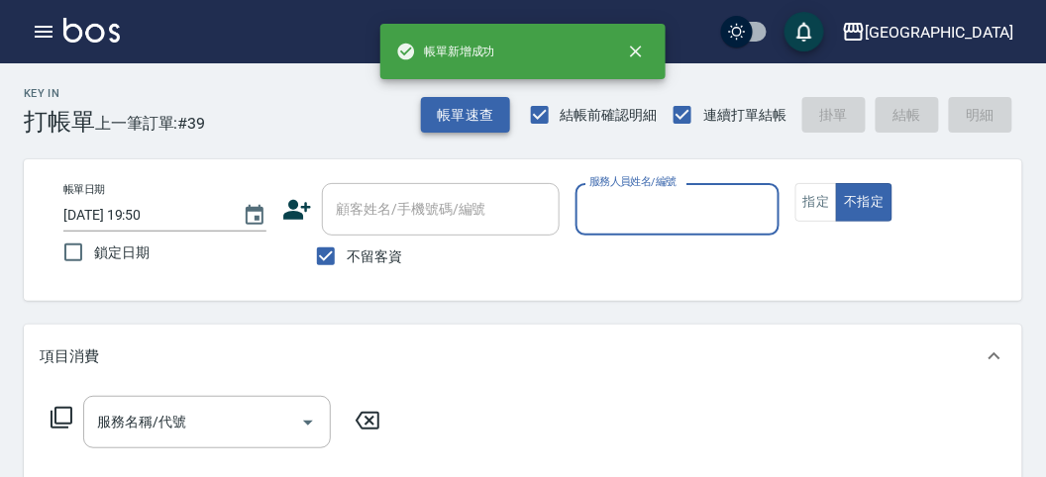
click at [432, 125] on button "帳單速查" at bounding box center [465, 115] width 89 height 37
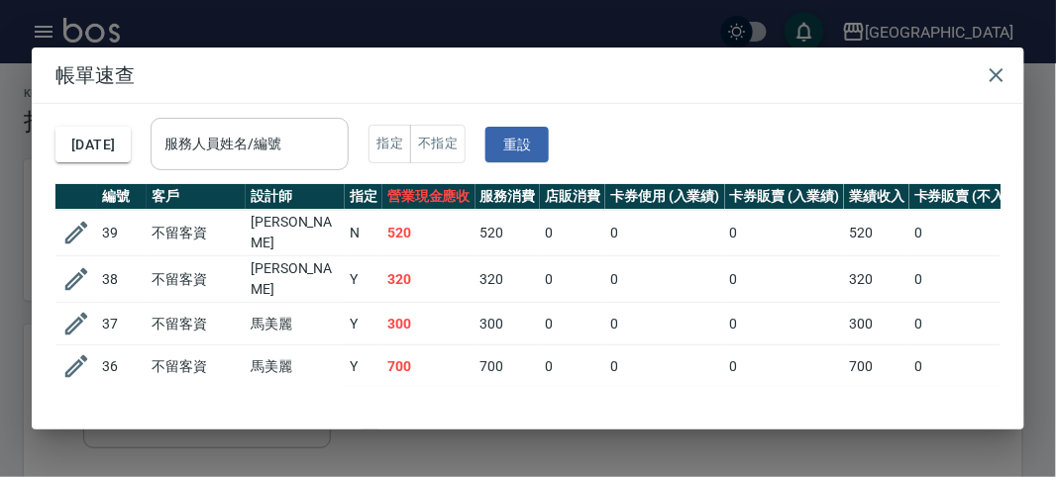
click at [294, 165] on div "服務人員姓名/編號" at bounding box center [250, 144] width 198 height 52
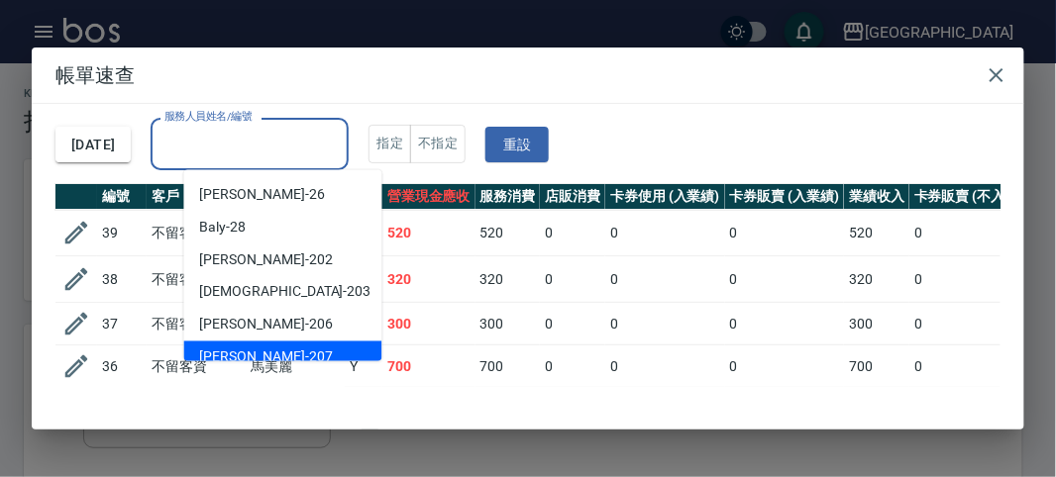
click at [289, 345] on div "[PERSON_NAME] -207" at bounding box center [283, 358] width 198 height 33
type input "[PERSON_NAME]-207"
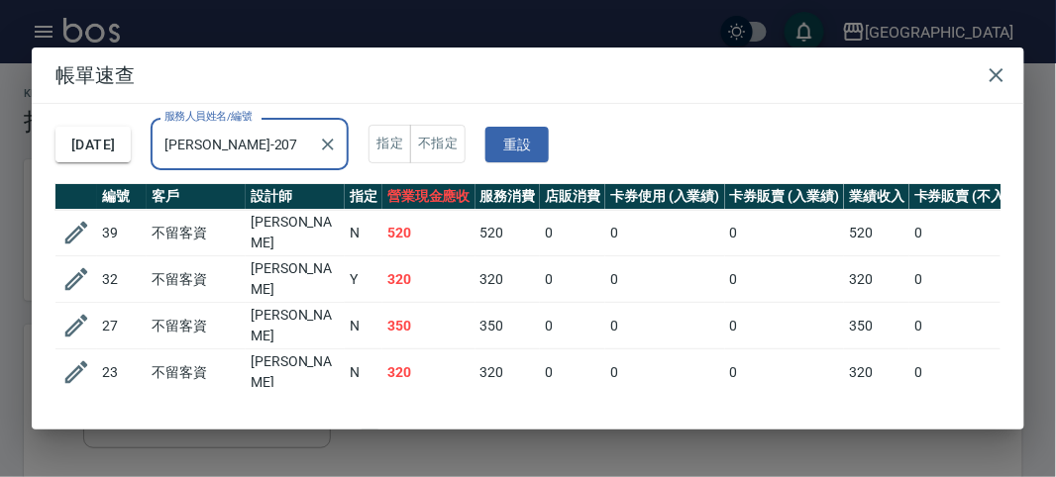
scroll to position [203, 0]
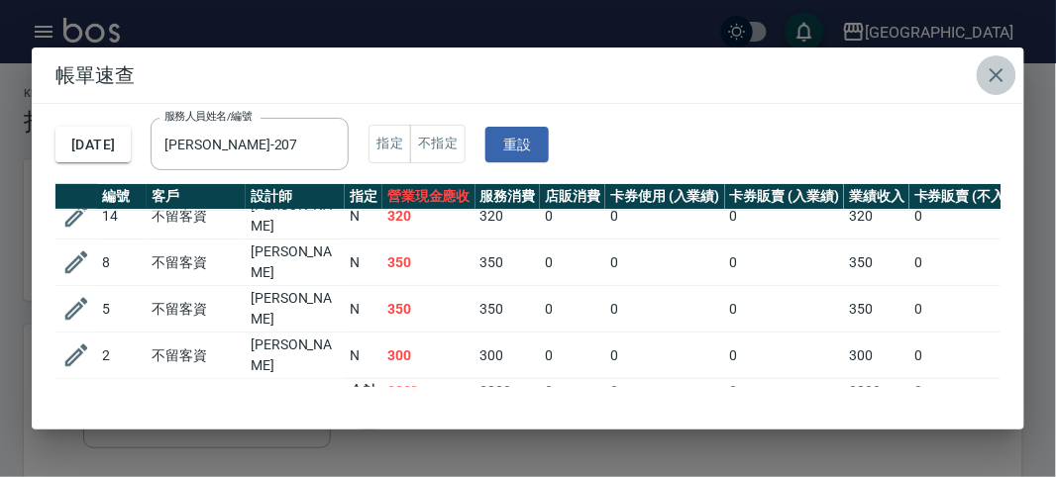
click at [990, 68] on icon "button" at bounding box center [997, 75] width 24 height 24
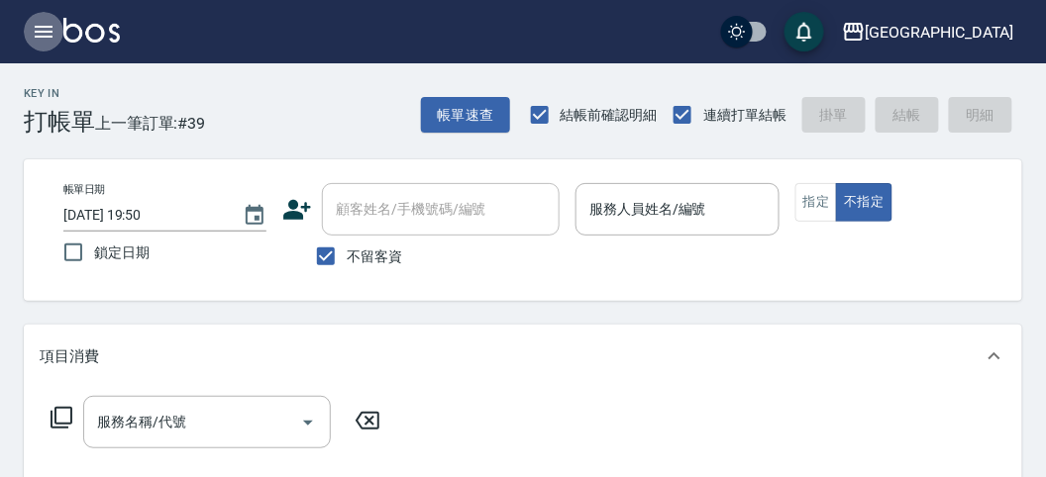
click at [58, 37] on button "button" at bounding box center [44, 32] width 40 height 40
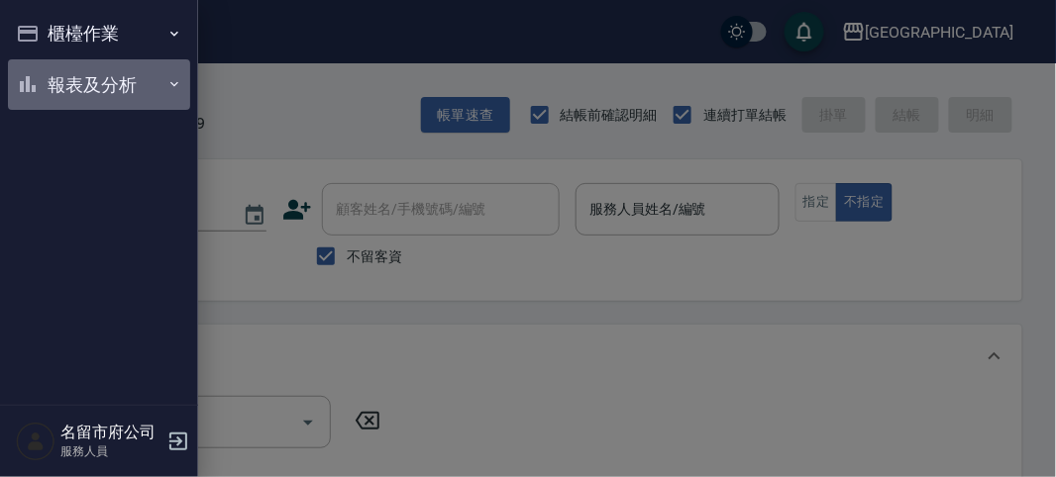
drag, startPoint x: 47, startPoint y: 72, endPoint x: 55, endPoint y: 90, distance: 19.9
click at [50, 75] on button "報表及分析" at bounding box center [99, 85] width 182 height 52
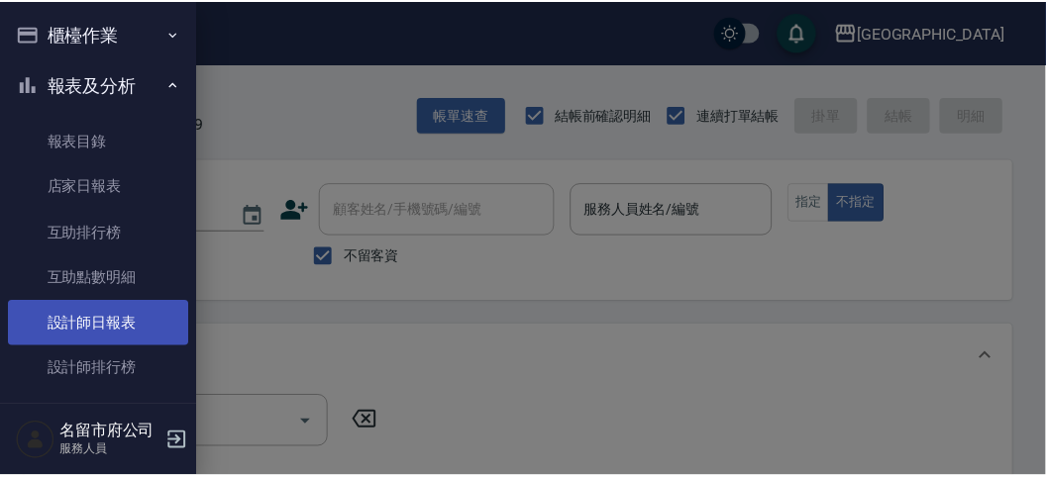
scroll to position [64, 0]
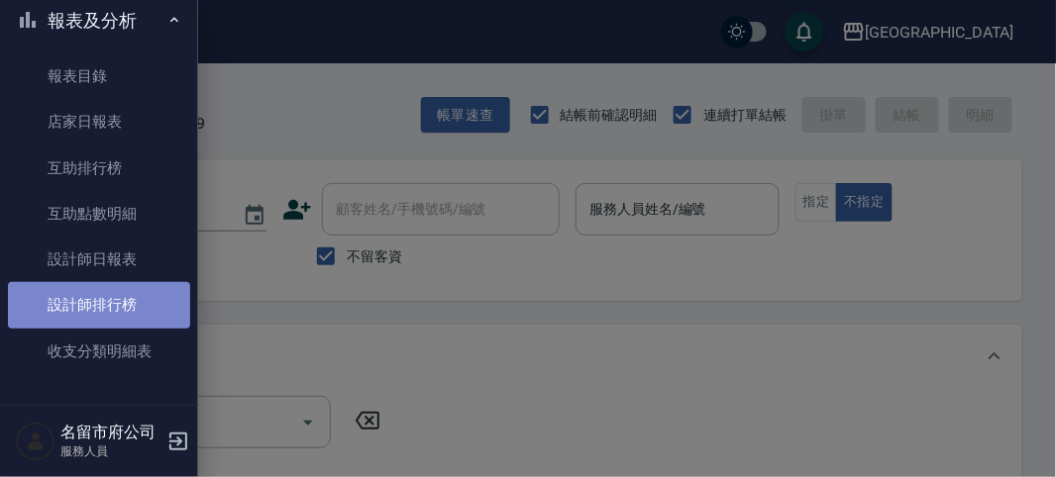
click at [148, 322] on link "設計師排行榜" at bounding box center [99, 305] width 182 height 46
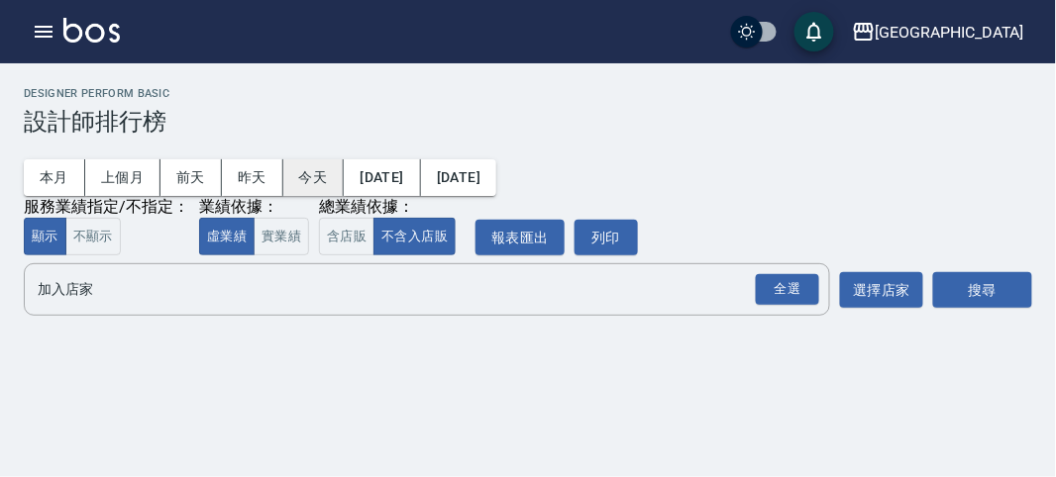
click at [298, 185] on button "今天" at bounding box center [313, 177] width 61 height 37
click at [810, 288] on div "全選" at bounding box center [787, 289] width 63 height 31
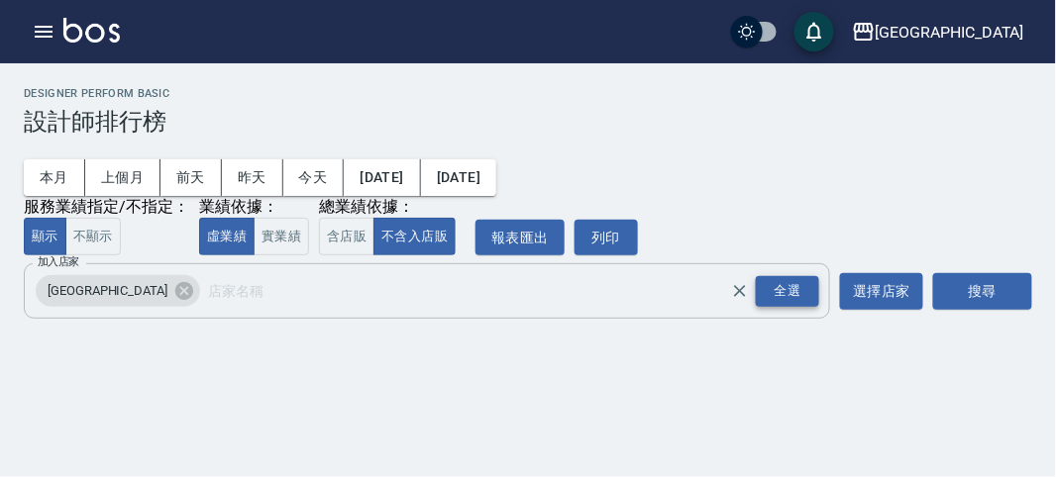
click at [809, 289] on div "全選" at bounding box center [787, 291] width 63 height 31
click at [963, 300] on button "搜尋" at bounding box center [982, 291] width 99 height 37
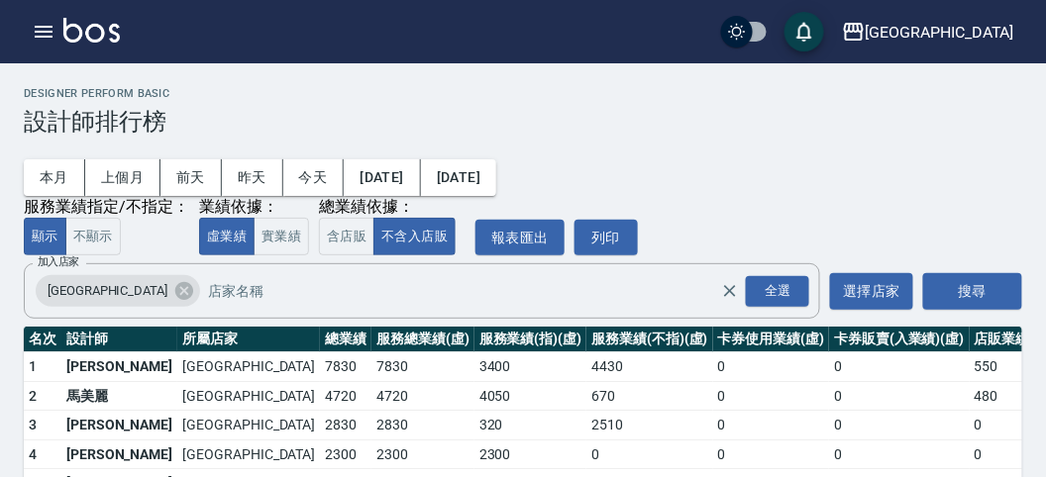
scroll to position [86, 0]
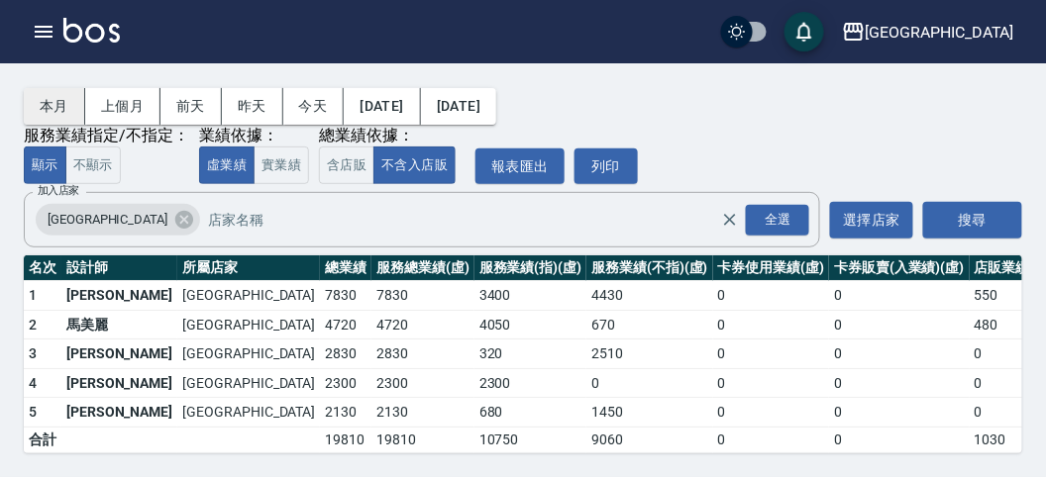
click at [52, 88] on button "本月" at bounding box center [54, 106] width 61 height 37
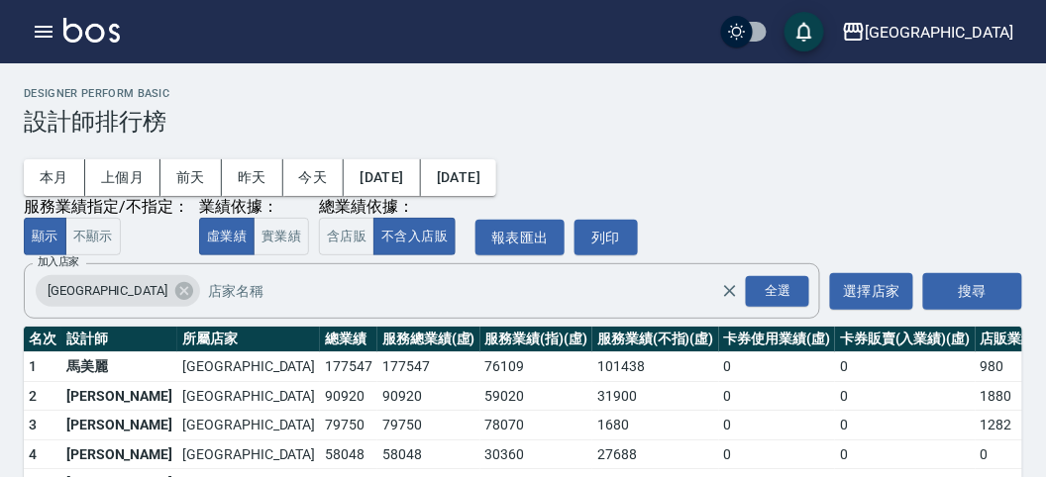
scroll to position [173, 0]
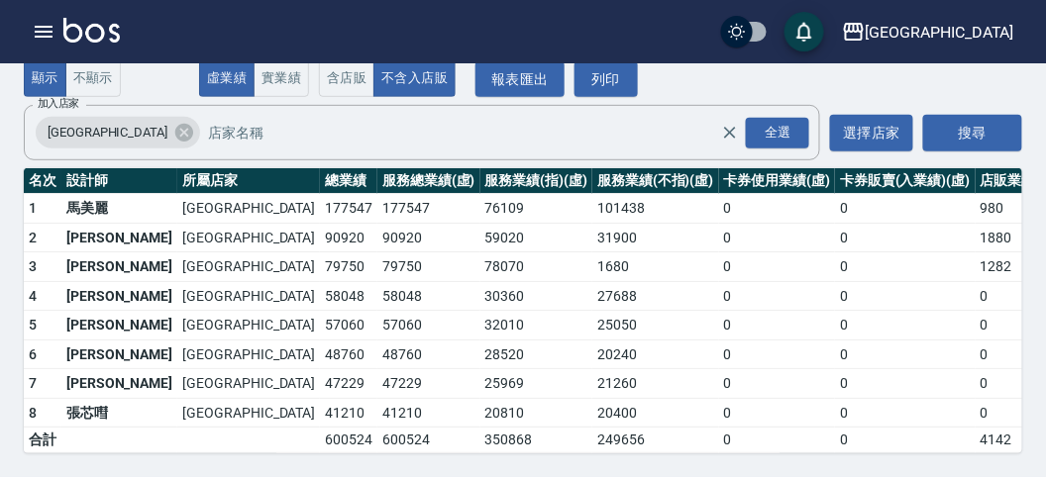
click at [102, 26] on img at bounding box center [91, 30] width 56 height 25
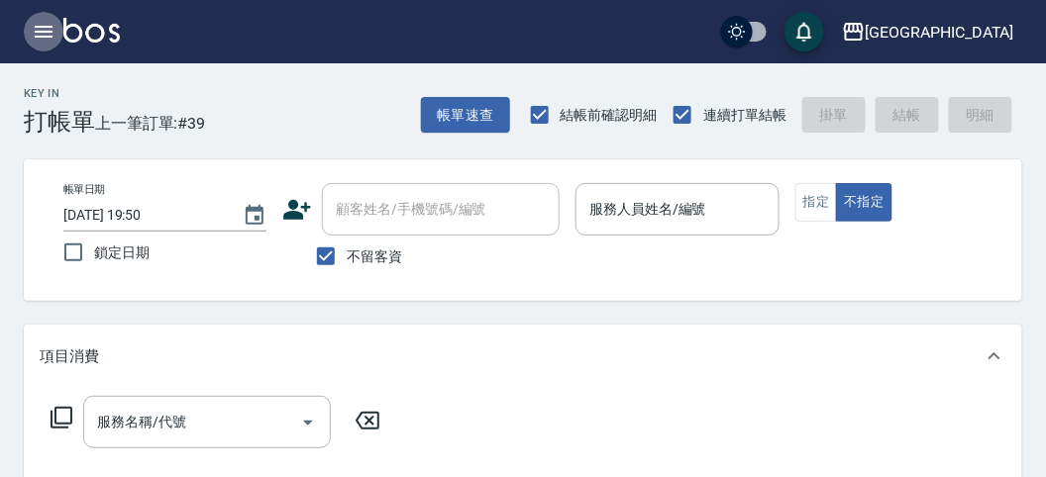
click at [41, 27] on icon "button" at bounding box center [44, 32] width 18 height 12
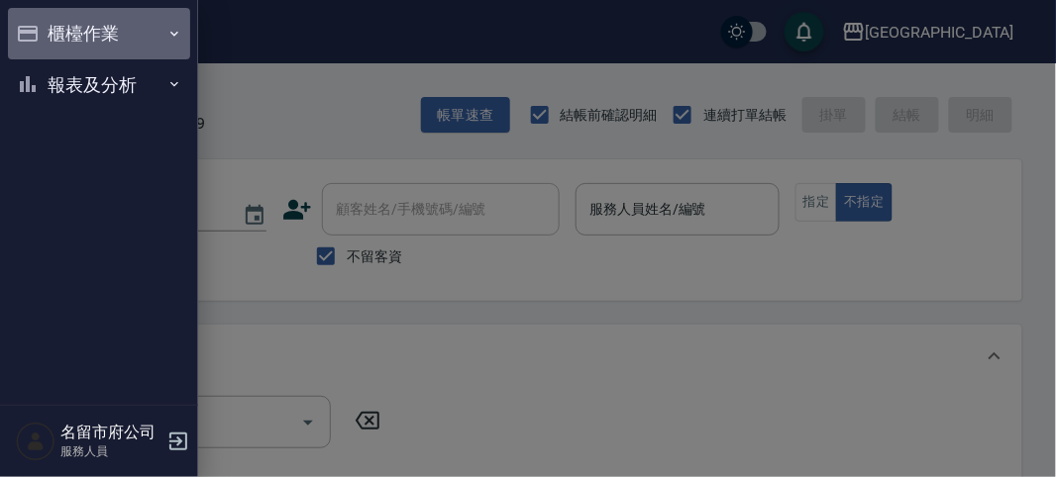
click at [83, 41] on button "櫃檯作業" at bounding box center [99, 34] width 182 height 52
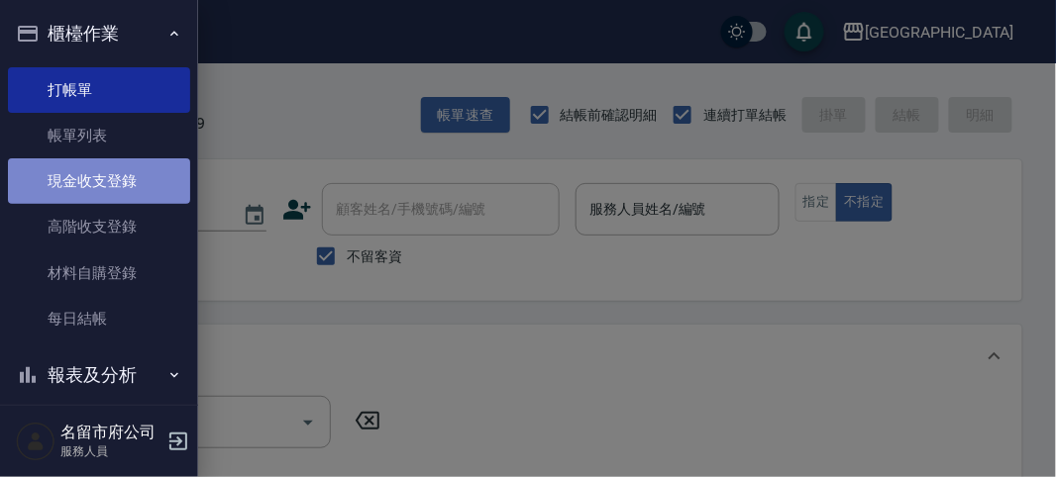
click at [125, 186] on link "現金收支登錄" at bounding box center [99, 181] width 182 height 46
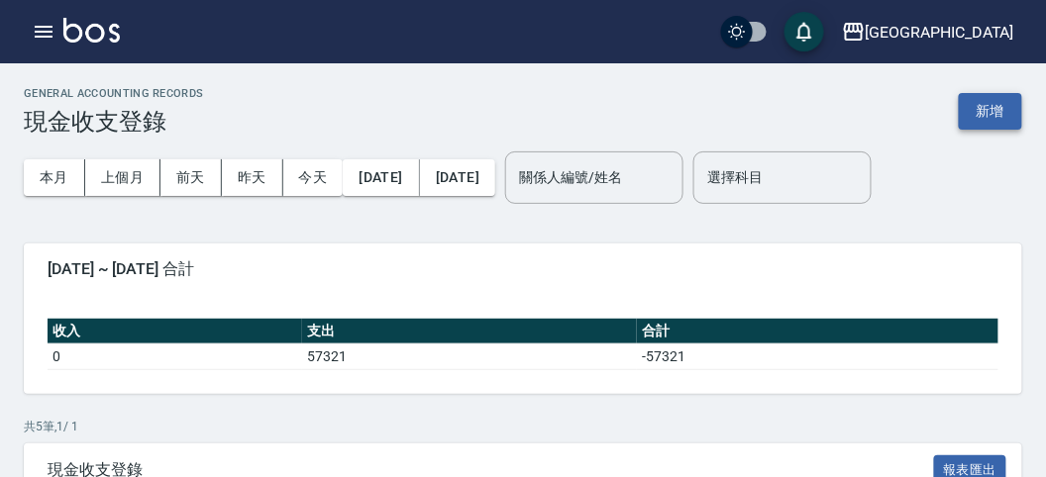
click at [981, 107] on button "新增" at bounding box center [990, 111] width 63 height 37
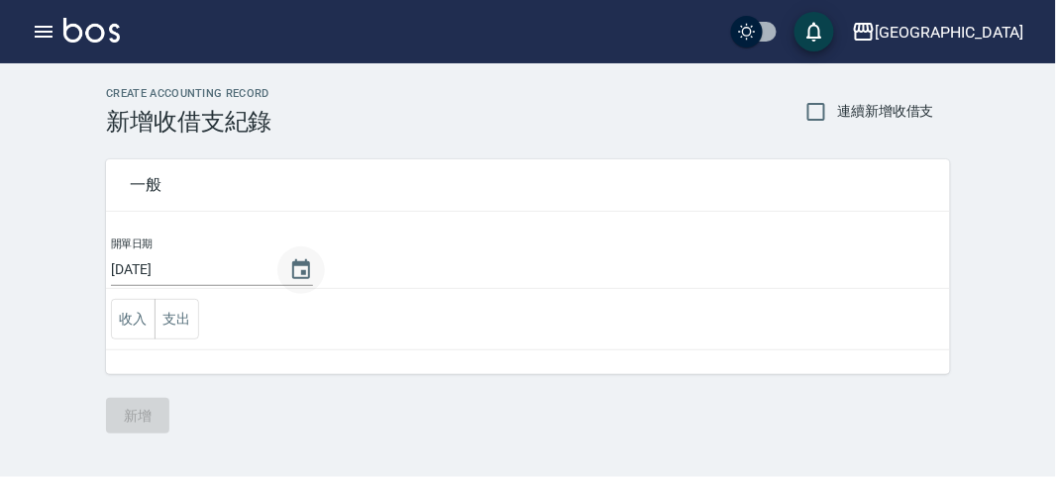
click at [302, 266] on icon "Choose date, selected date is 2025-08-18" at bounding box center [301, 271] width 24 height 24
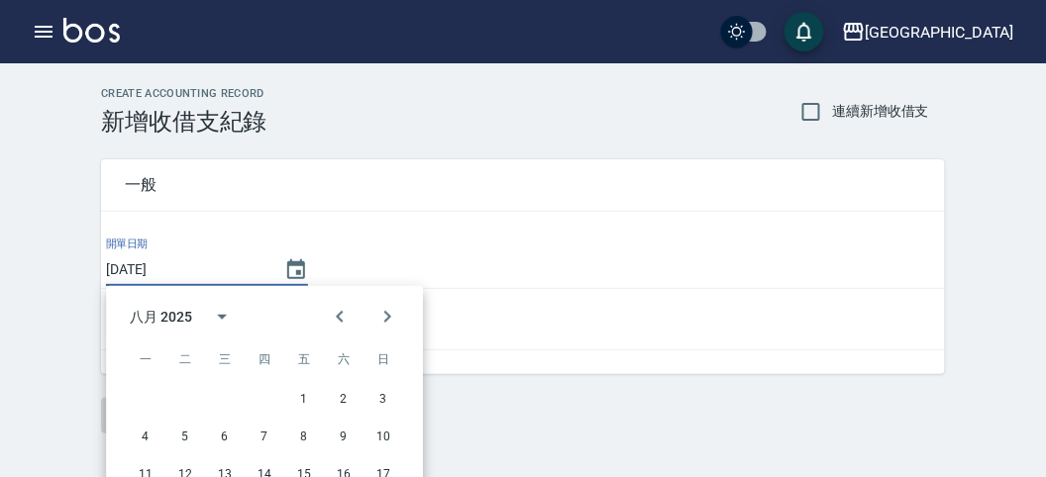
scroll to position [110, 0]
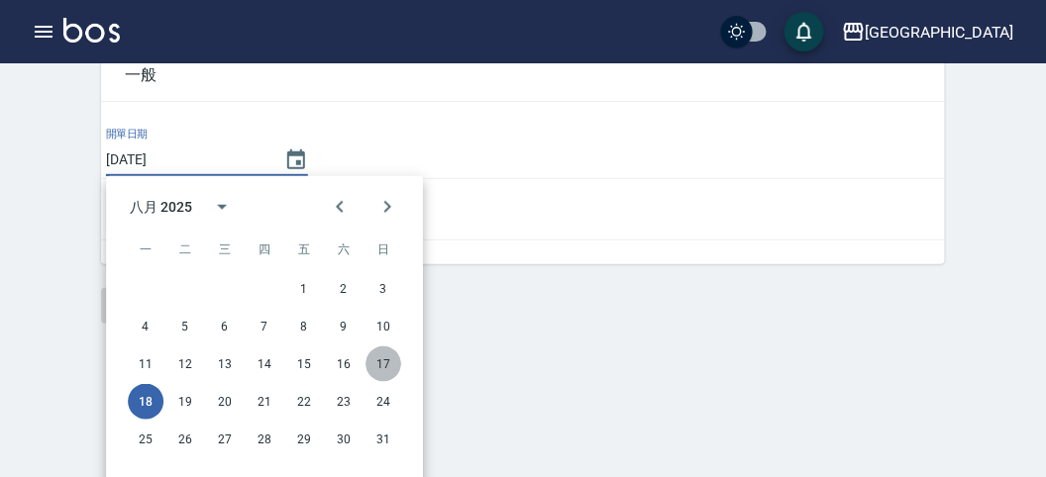
click at [382, 360] on button "17" at bounding box center [383, 365] width 36 height 36
type input "[DATE]"
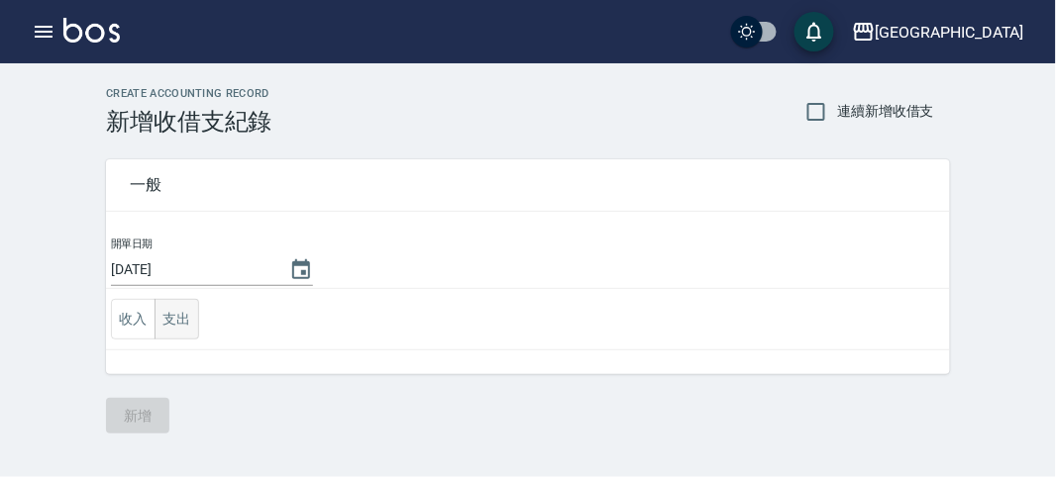
click at [166, 322] on button "支出" at bounding box center [177, 319] width 45 height 41
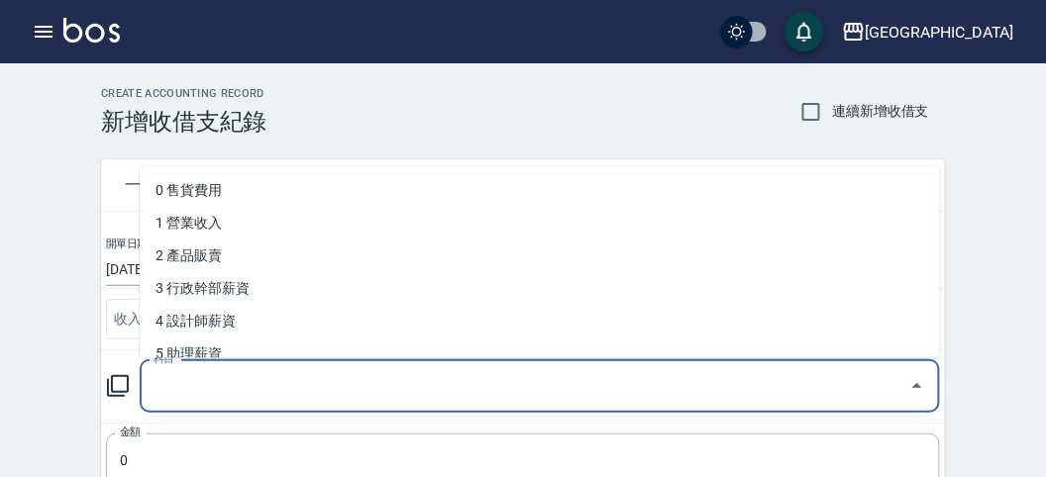
click at [204, 388] on input "科目" at bounding box center [525, 386] width 753 height 35
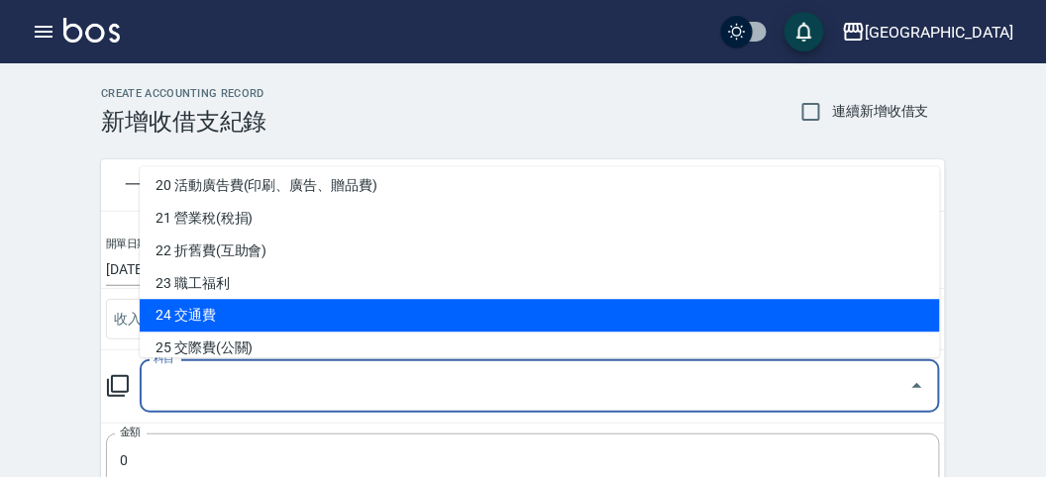
scroll to position [770, 0]
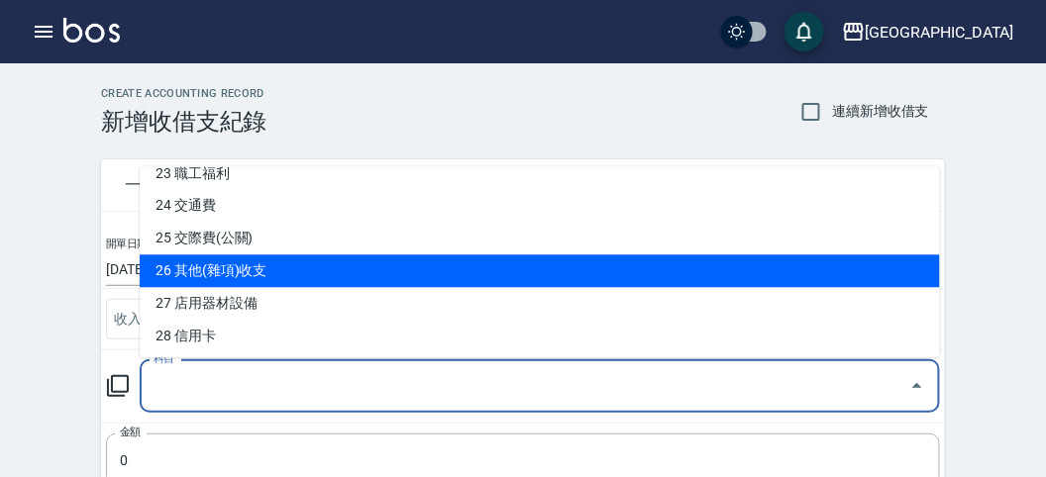
click at [271, 269] on li "26 其他(雜項)收支" at bounding box center [540, 272] width 800 height 33
type input "26 其他(雜項)收支"
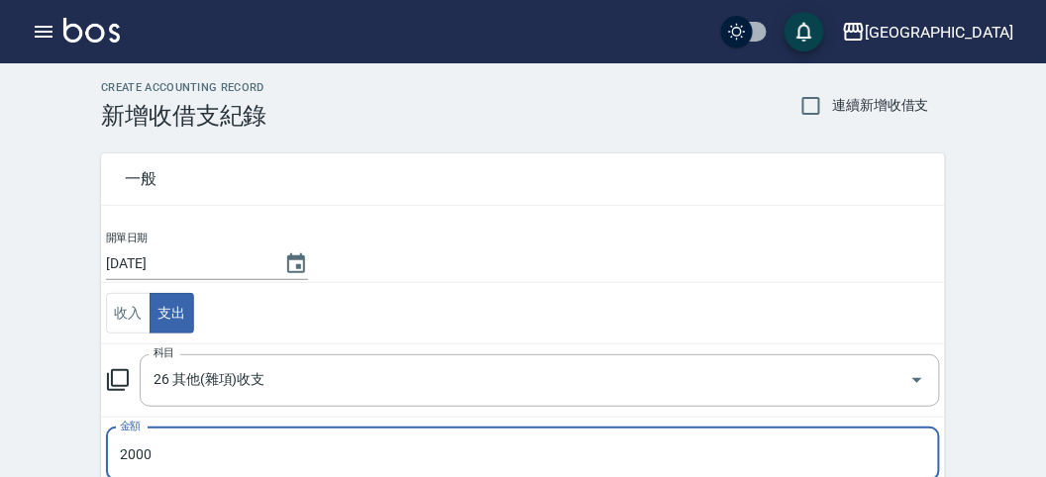
scroll to position [391, 0]
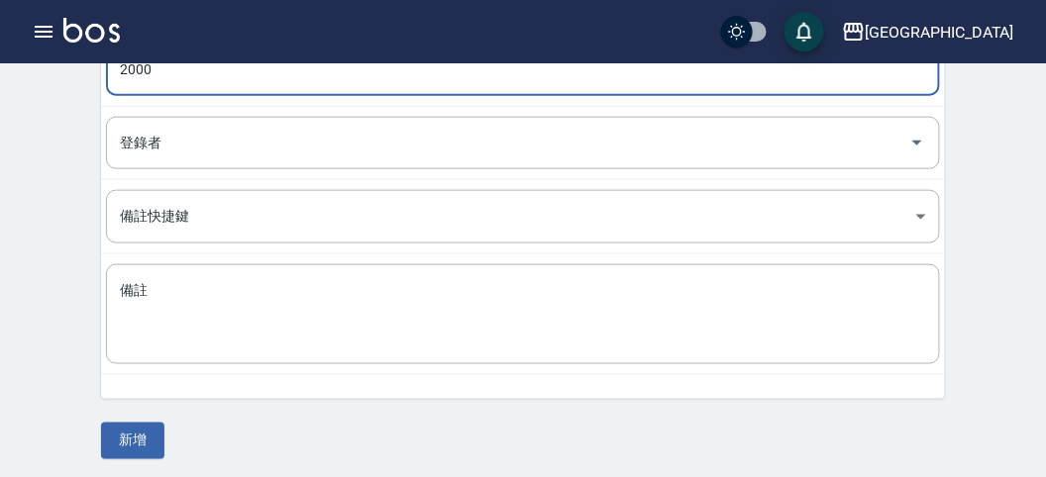
type input "2000"
click at [148, 440] on button "新增" at bounding box center [132, 441] width 63 height 37
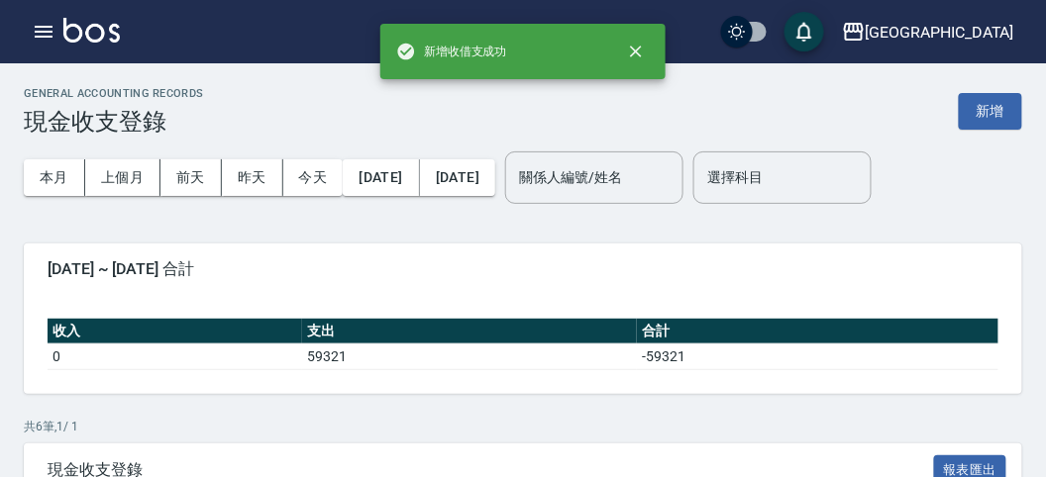
scroll to position [326, 0]
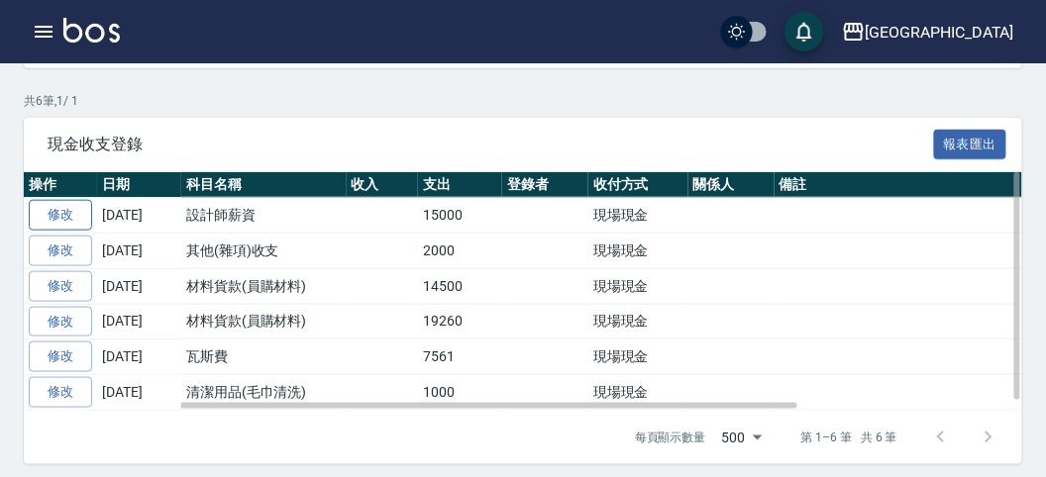
click at [78, 211] on link "修改" at bounding box center [60, 215] width 63 height 31
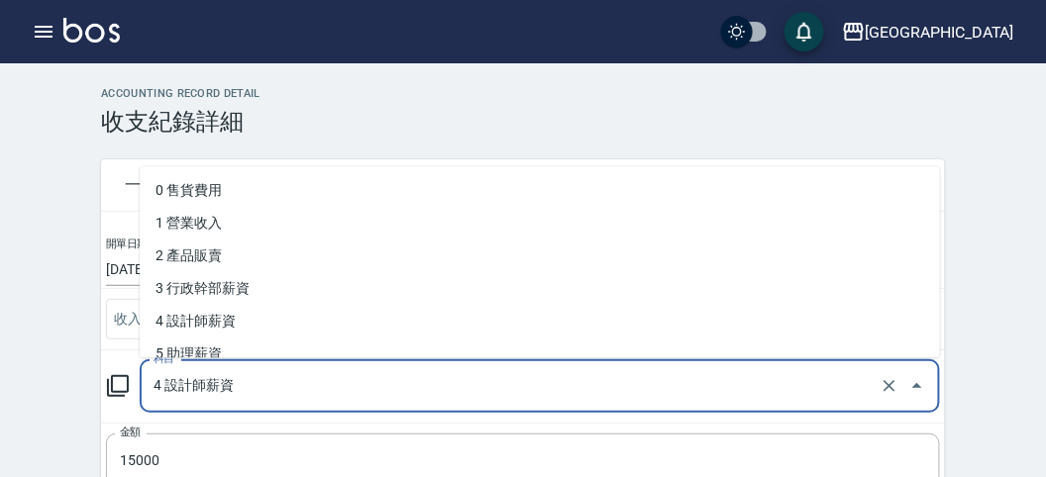
click at [275, 387] on input "4 設計師薪資" at bounding box center [512, 386] width 727 height 35
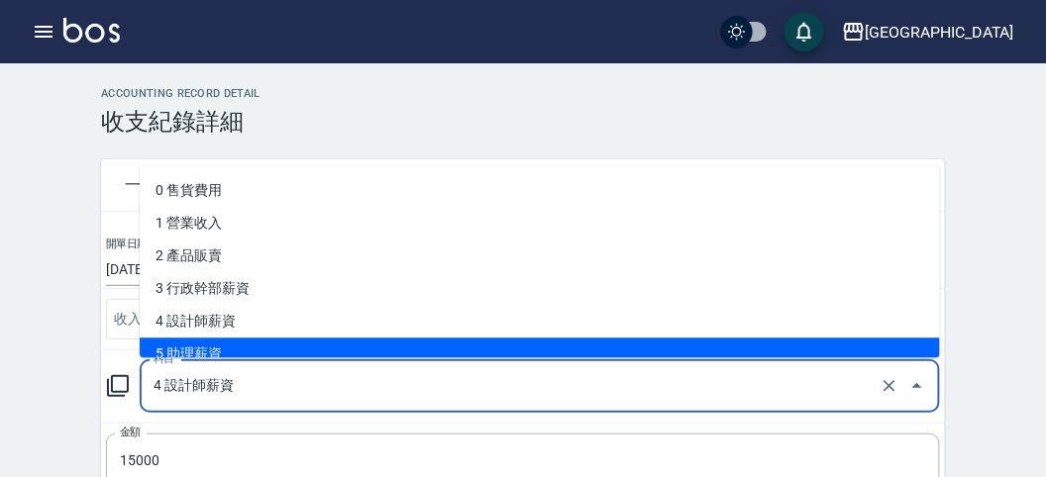
click at [223, 355] on li "5 助理薪資" at bounding box center [540, 355] width 800 height 33
type input "5 助理薪資"
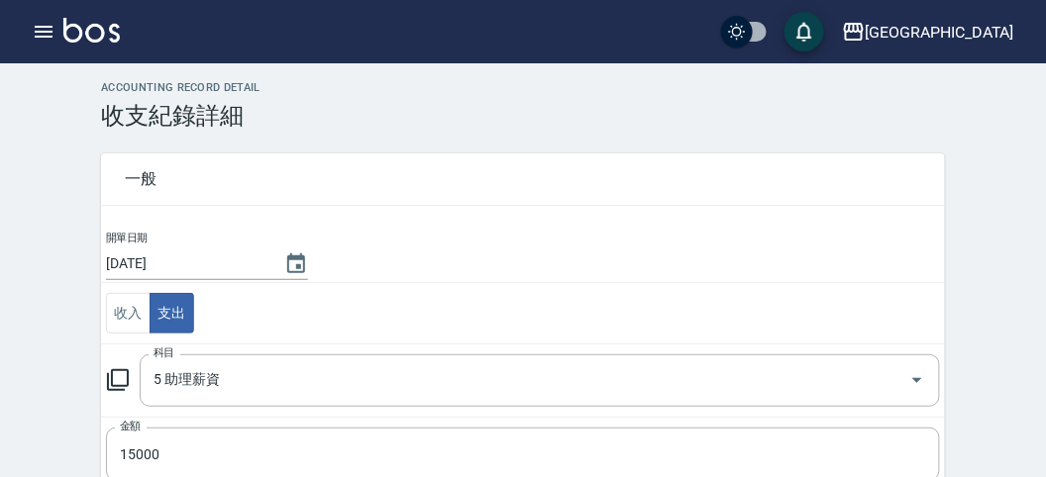
scroll to position [367, 0]
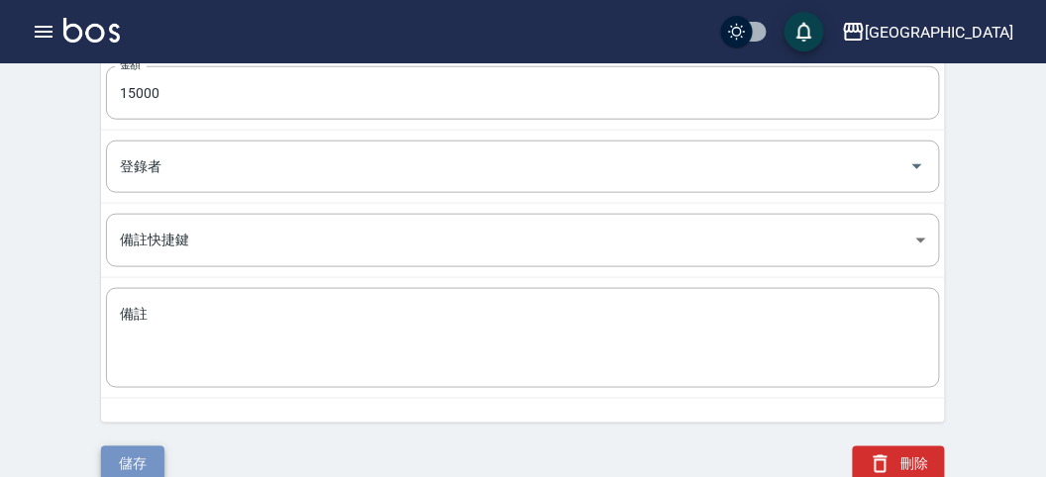
click at [111, 451] on button "儲存" at bounding box center [132, 465] width 63 height 37
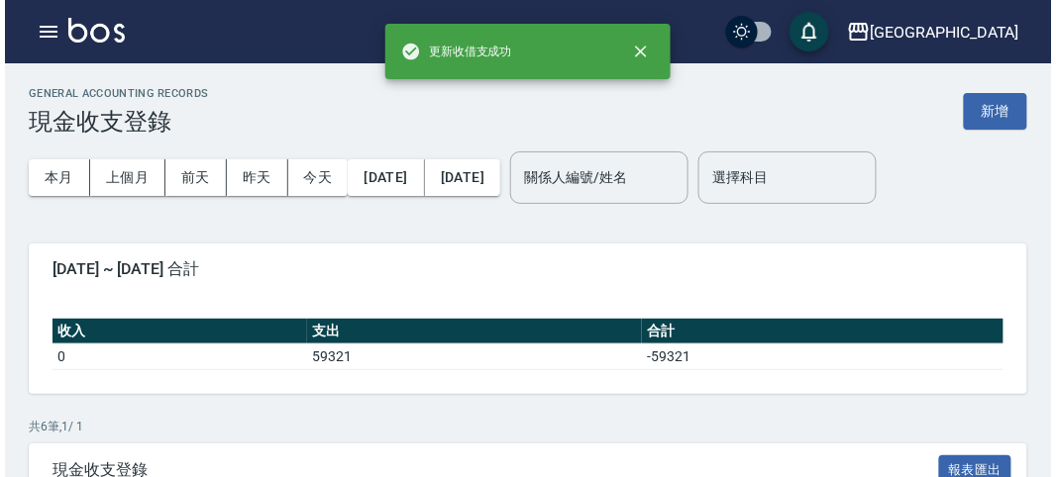
scroll to position [326, 0]
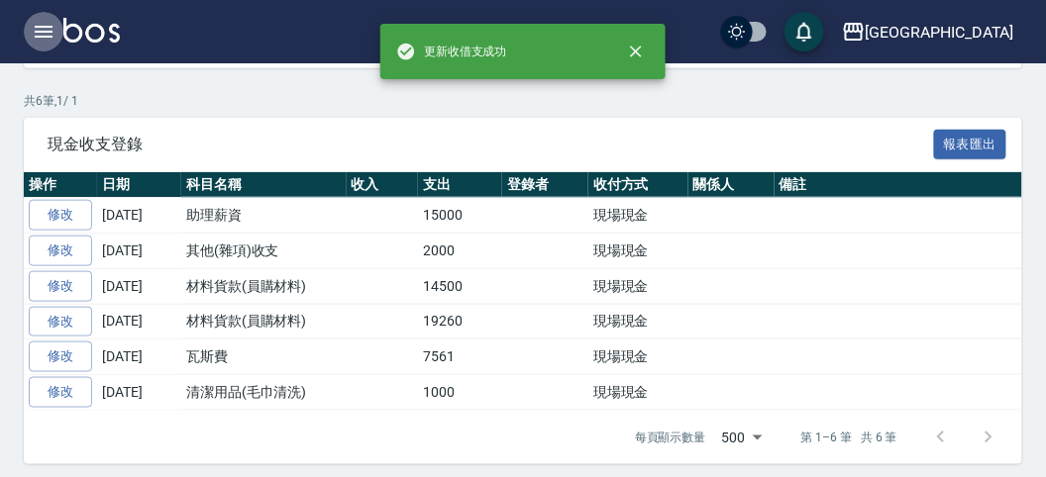
click at [37, 32] on icon "button" at bounding box center [44, 32] width 18 height 12
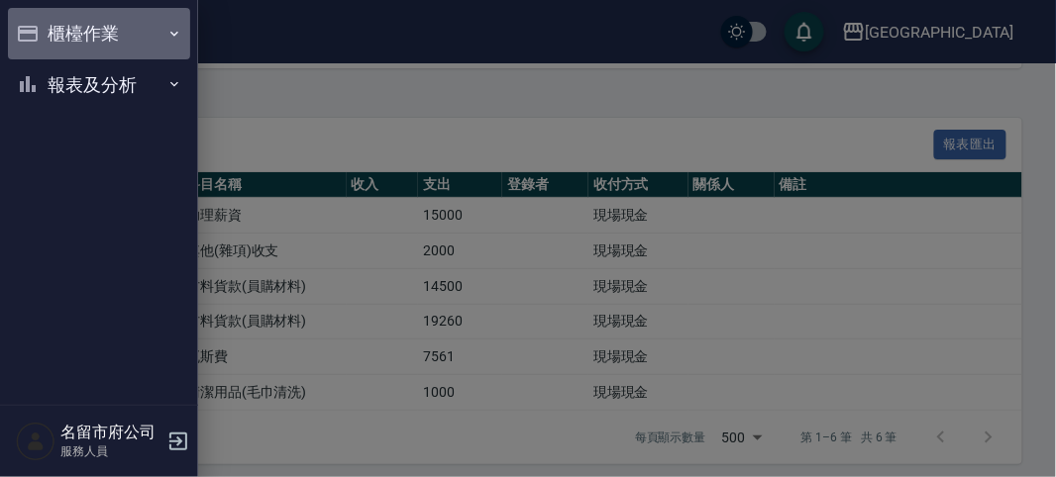
drag, startPoint x: 44, startPoint y: 33, endPoint x: 74, endPoint y: 52, distance: 36.0
click at [46, 34] on button "櫃檯作業" at bounding box center [99, 34] width 182 height 52
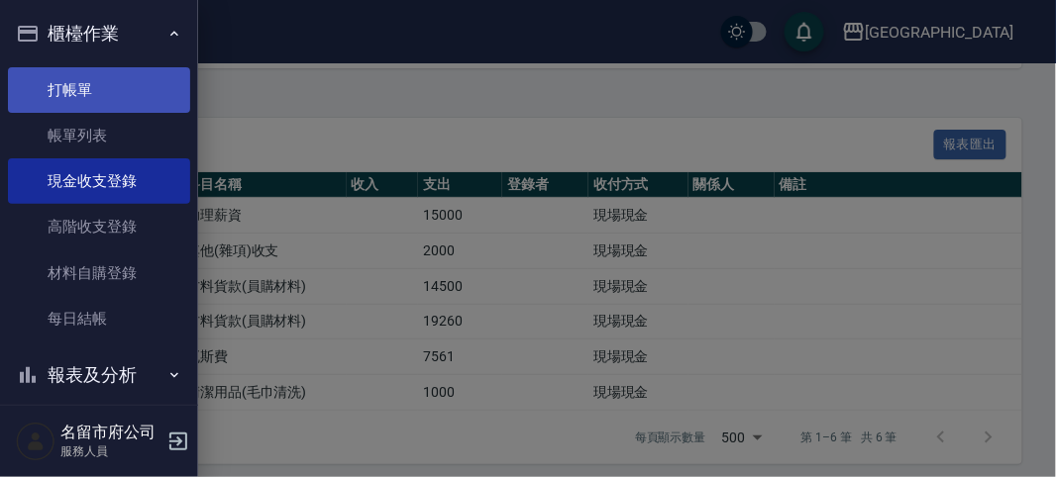
click at [98, 83] on link "打帳單" at bounding box center [99, 90] width 182 height 46
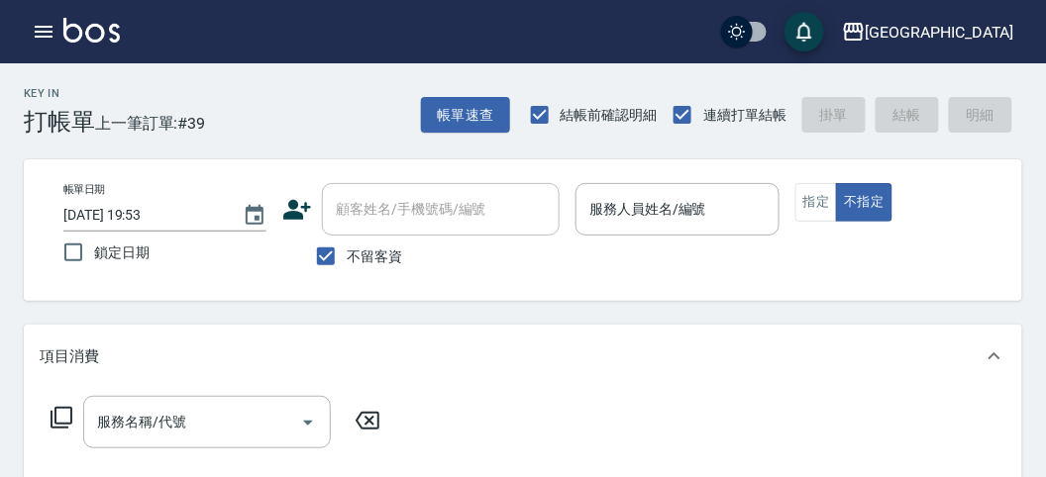
click at [274, 168] on div "帳單日期 [DATE] 19:53 鎖定日期 顧客姓名/手機號碼/編號 顧客姓名/手機號碼/編號 不留客資 服務人員姓名/編號 服務人員姓名/編號 指定 不指定" at bounding box center [523, 230] width 998 height 142
click at [635, 210] on input "服務人員姓名/編號" at bounding box center [676, 209] width 185 height 35
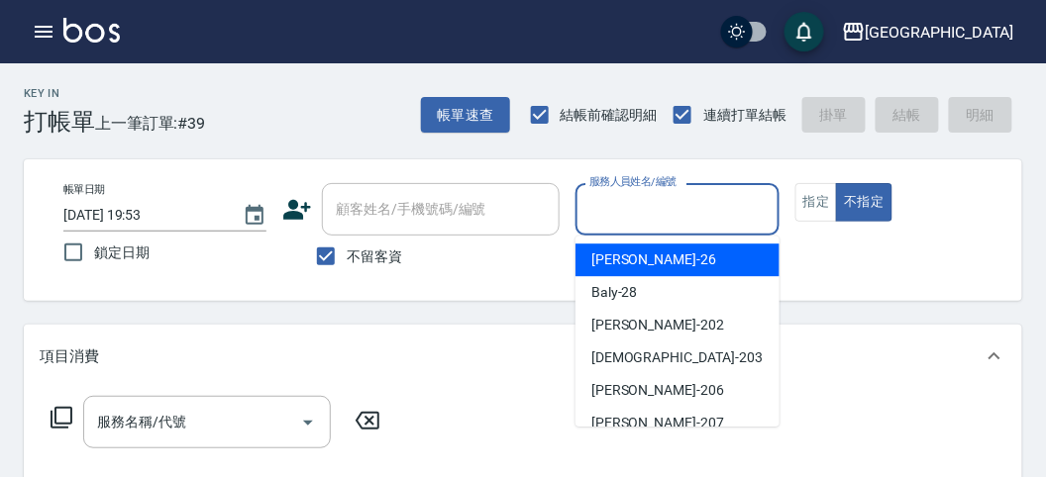
click at [645, 255] on div "[PERSON_NAME] -26" at bounding box center [677, 260] width 204 height 33
type input "[PERSON_NAME]-26"
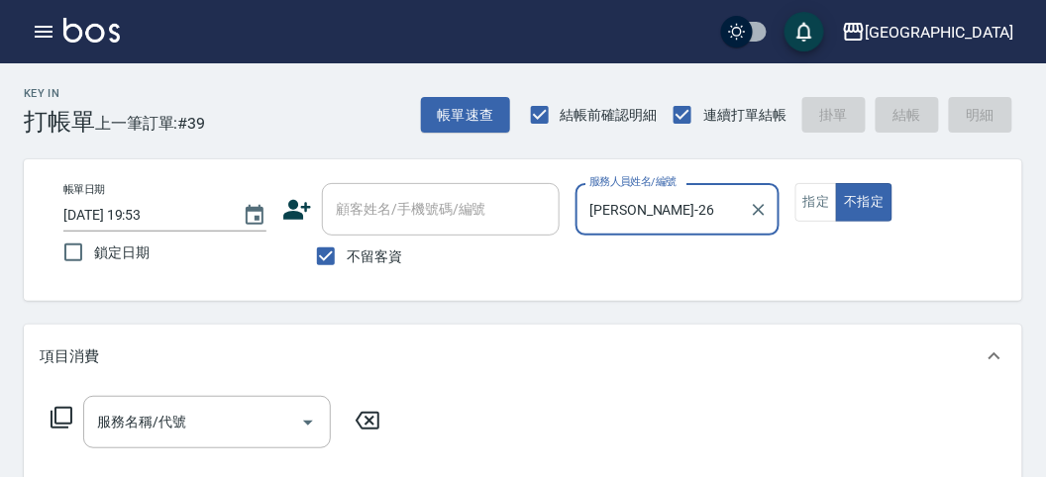
click at [61, 408] on icon at bounding box center [62, 418] width 22 height 22
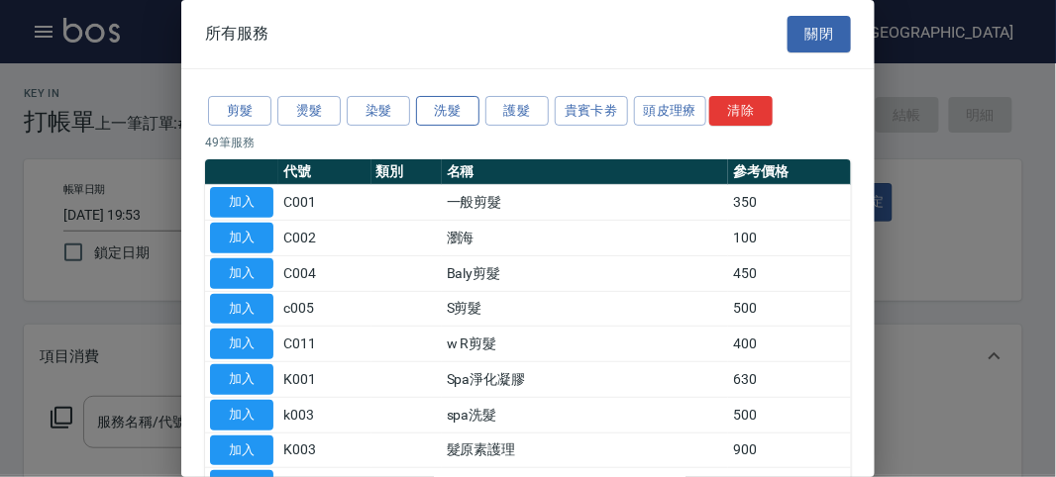
click at [458, 112] on button "洗髮" at bounding box center [447, 111] width 63 height 31
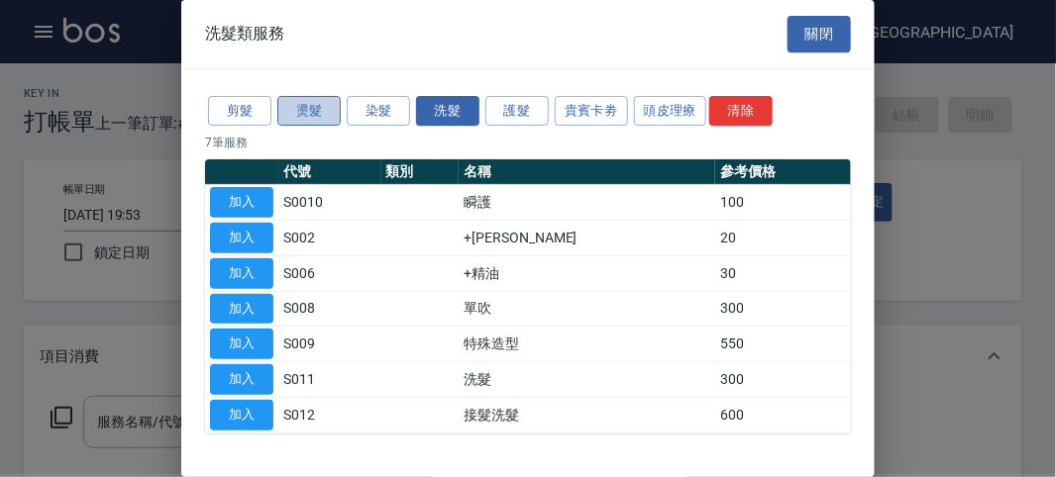
click at [306, 106] on button "燙髮" at bounding box center [308, 111] width 63 height 31
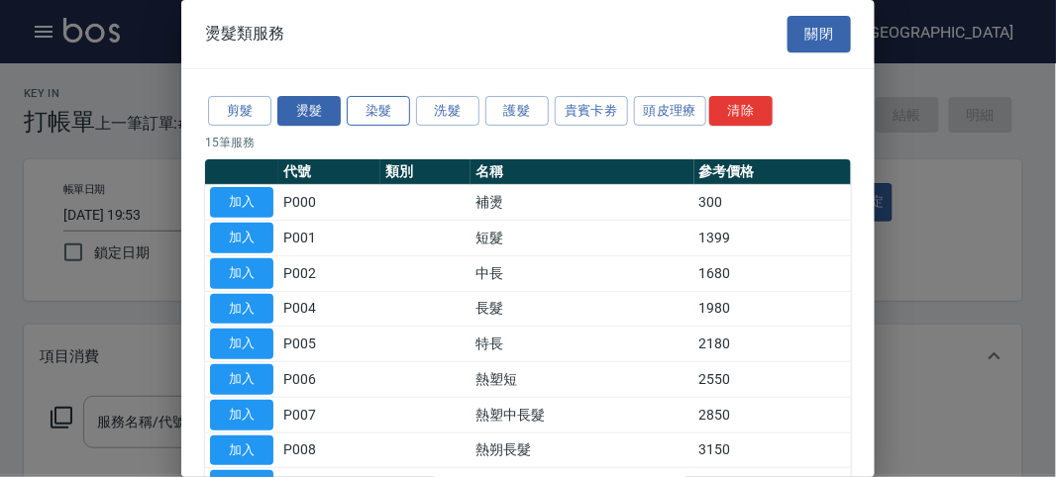
click at [364, 105] on button "染髮" at bounding box center [378, 111] width 63 height 31
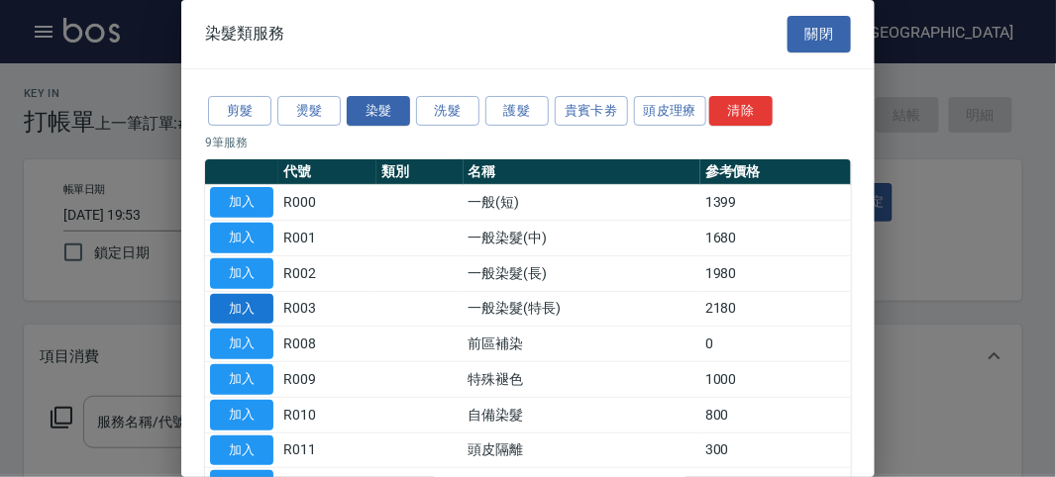
click at [238, 295] on button "加入" at bounding box center [241, 309] width 63 height 31
type input "一般染髮(特長)(R003)"
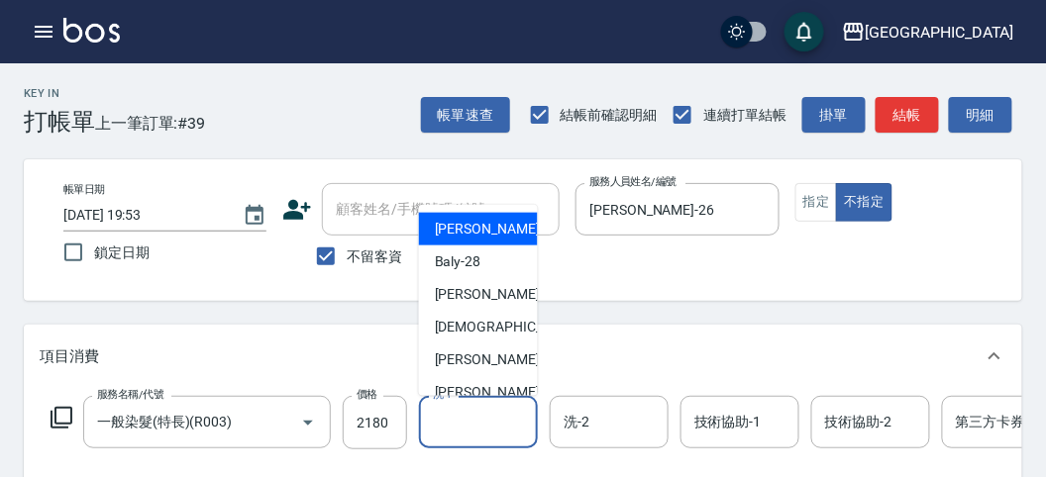
click at [495, 429] on input "洗-1" at bounding box center [478, 422] width 101 height 35
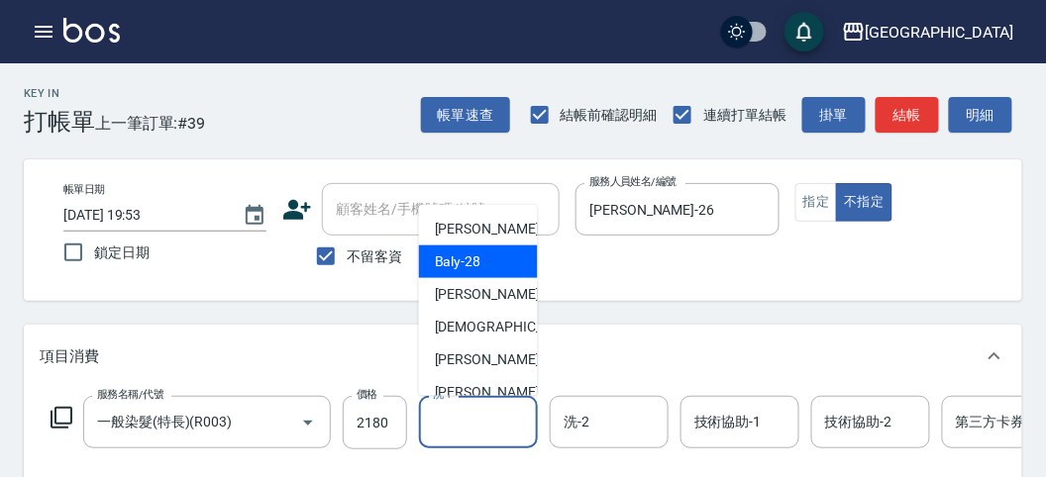
scroll to position [152, 0]
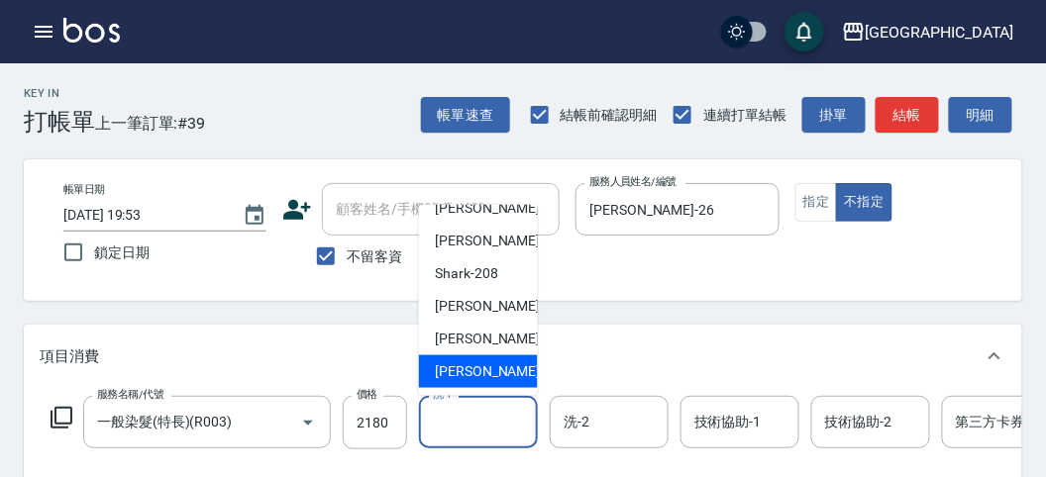
click at [492, 366] on span "[PERSON_NAME] -222" at bounding box center [501, 372] width 133 height 21
type input "[PERSON_NAME]-222"
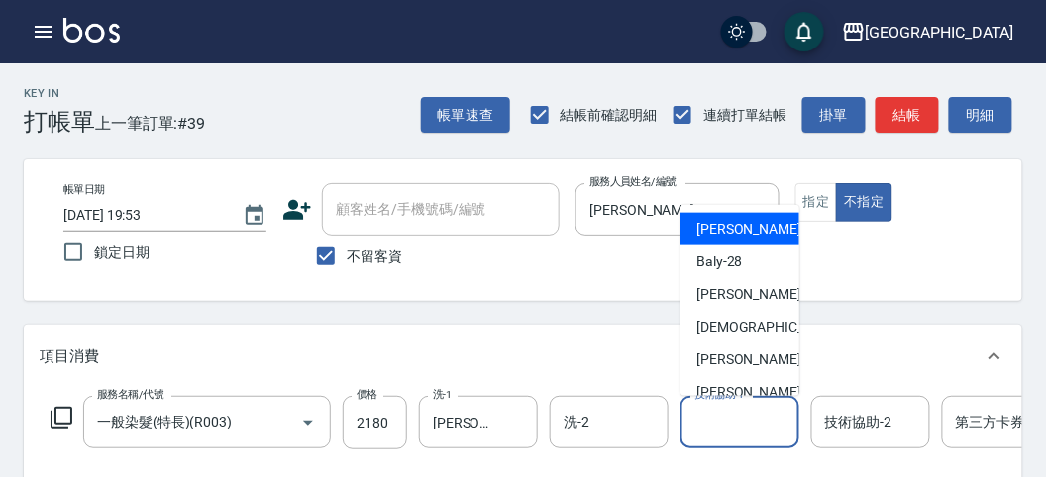
click at [716, 427] on input "技術協助-1" at bounding box center [739, 422] width 101 height 35
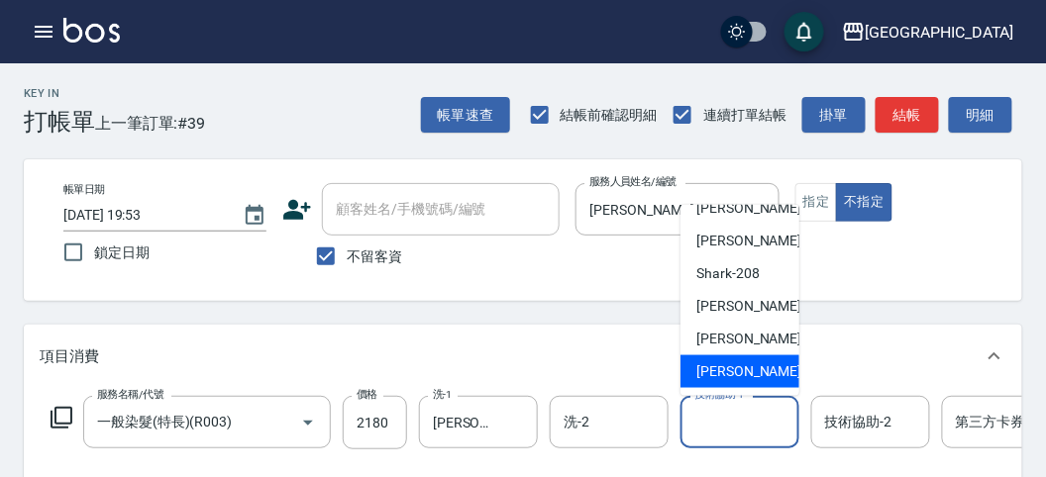
click at [756, 372] on span "[PERSON_NAME] -222" at bounding box center [762, 372] width 133 height 21
type input "[PERSON_NAME]-222"
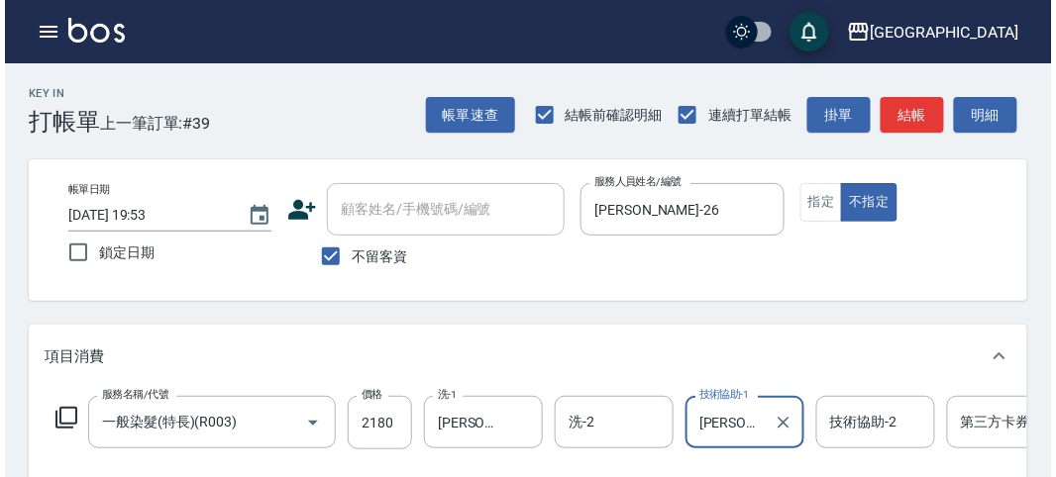
scroll to position [598, 0]
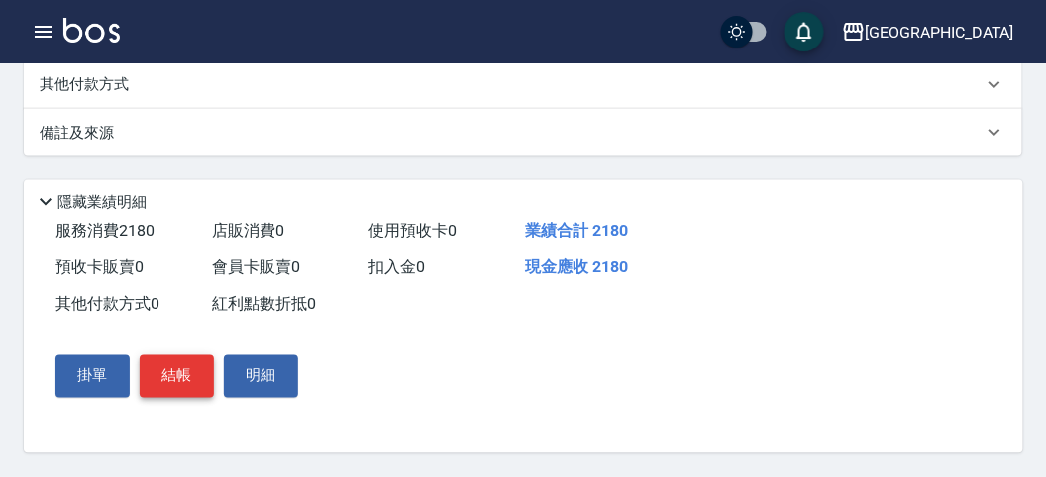
click at [172, 382] on button "結帳" at bounding box center [177, 377] width 74 height 42
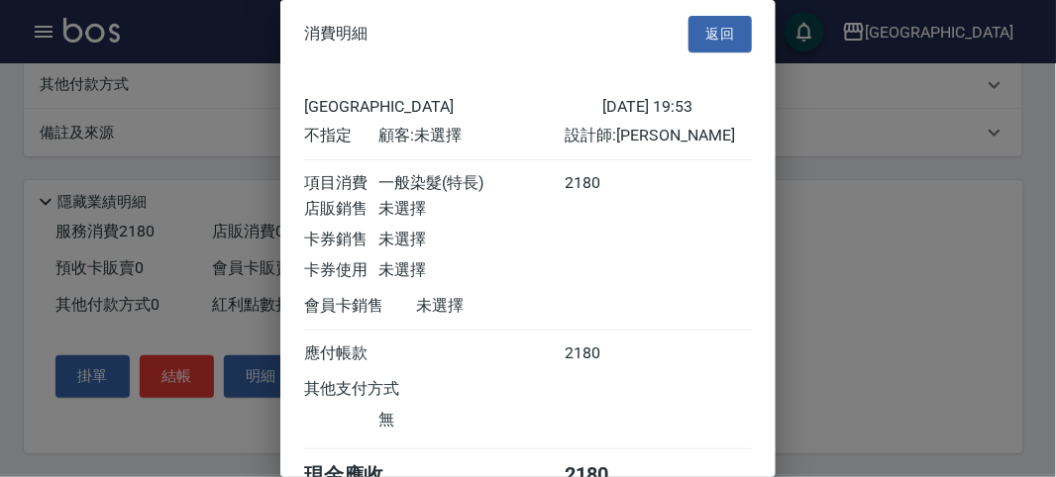
scroll to position [110, 0]
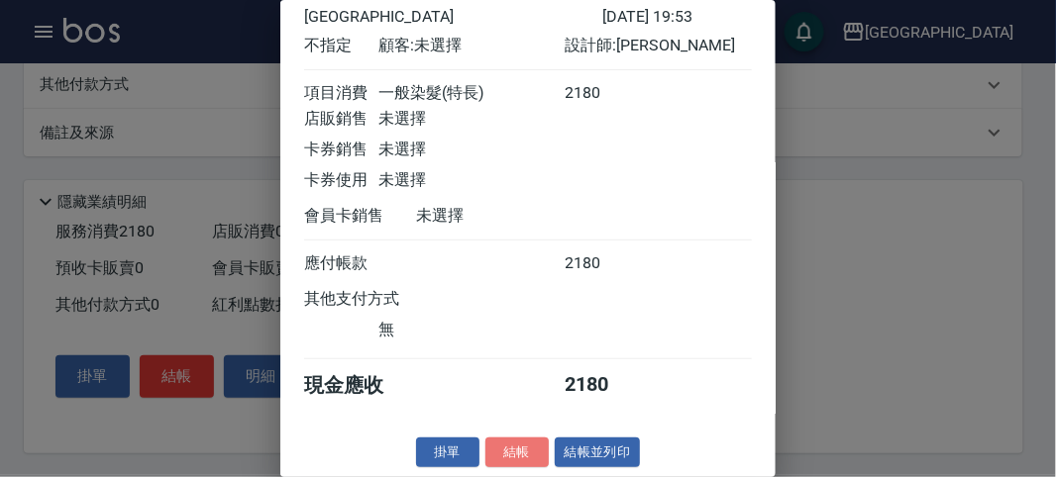
click at [504, 449] on button "結帳" at bounding box center [516, 453] width 63 height 31
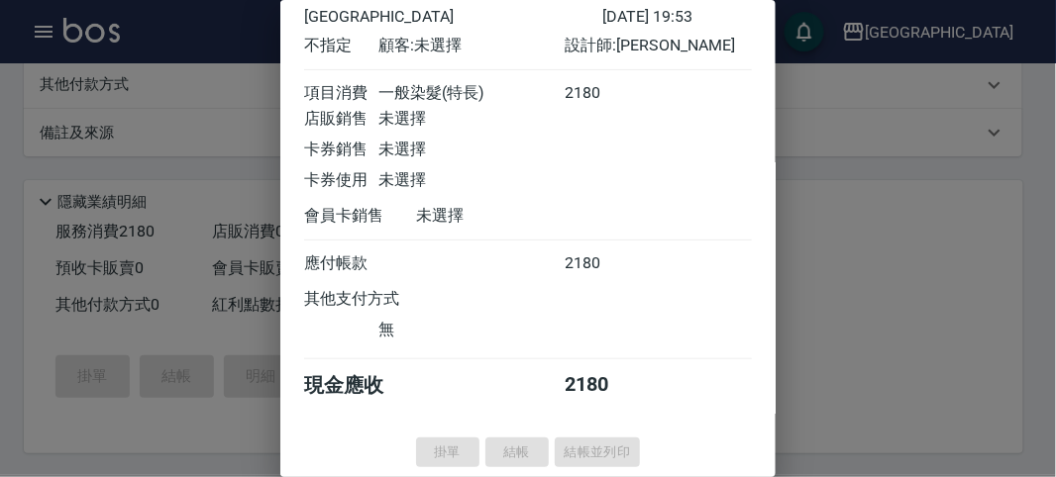
type input "[DATE] 19:55"
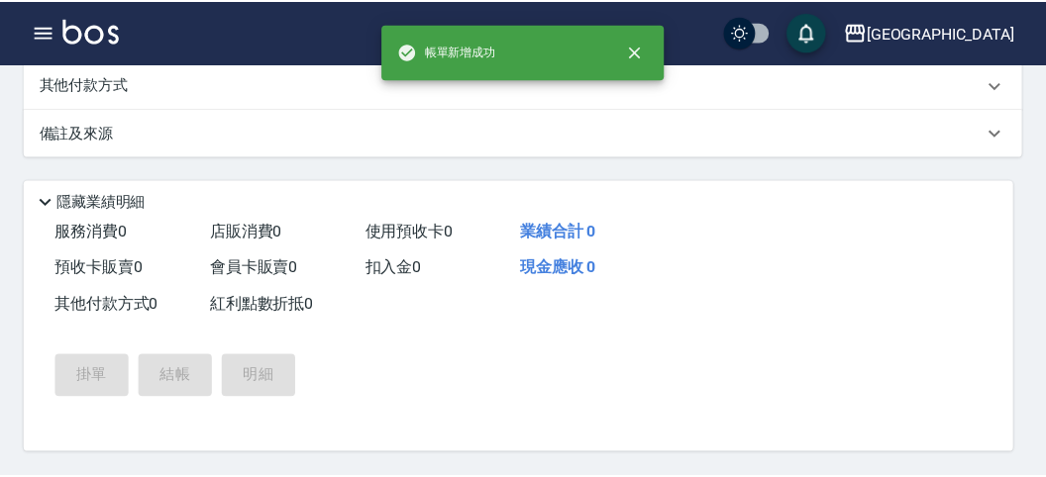
scroll to position [0, 0]
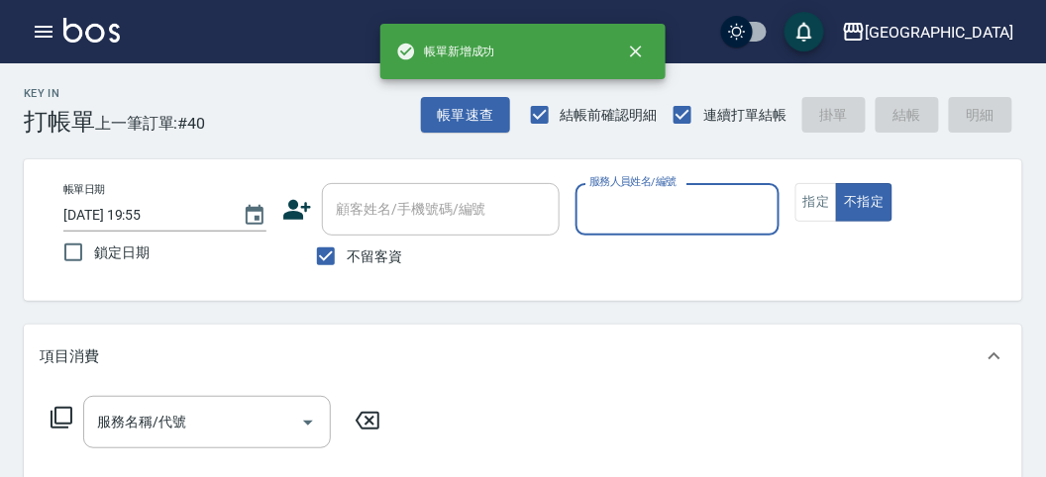
click at [657, 211] on input "服務人員姓名/編號" at bounding box center [676, 209] width 185 height 35
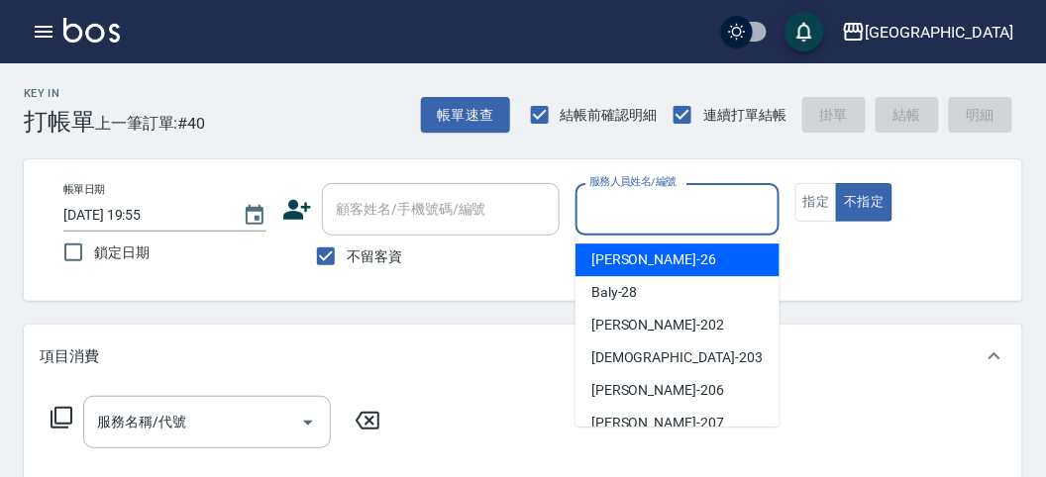
click at [658, 264] on div "[PERSON_NAME] -26" at bounding box center [677, 260] width 204 height 33
type input "[PERSON_NAME]-26"
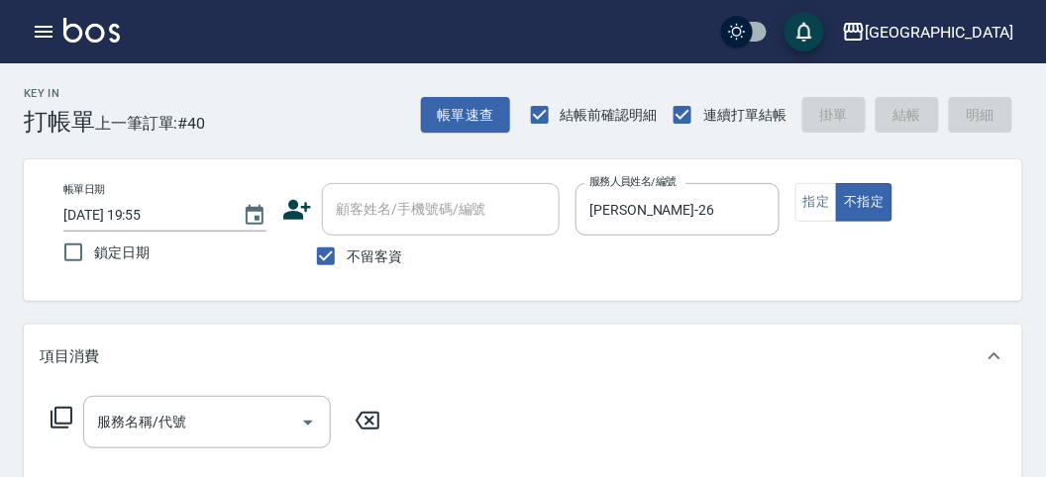
click at [68, 413] on icon at bounding box center [62, 418] width 24 height 24
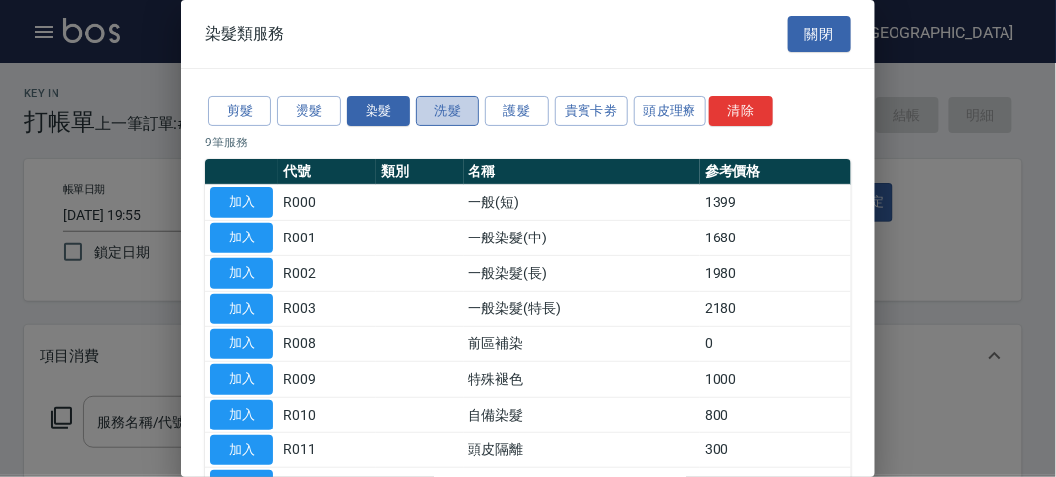
click at [455, 104] on button "洗髮" at bounding box center [447, 111] width 63 height 31
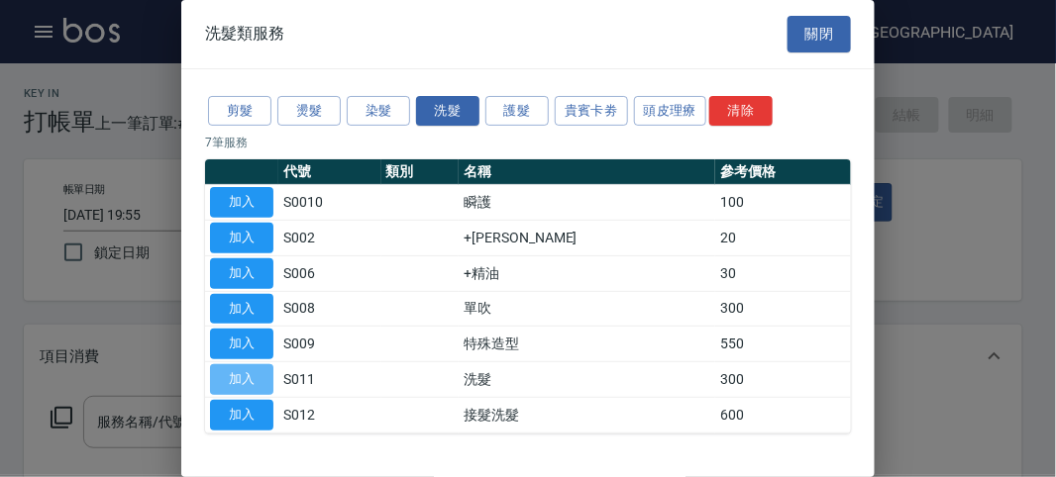
drag, startPoint x: 247, startPoint y: 367, endPoint x: 180, endPoint y: 395, distance: 71.9
click at [248, 367] on button "加入" at bounding box center [241, 379] width 63 height 31
type input "洗髮(S011)"
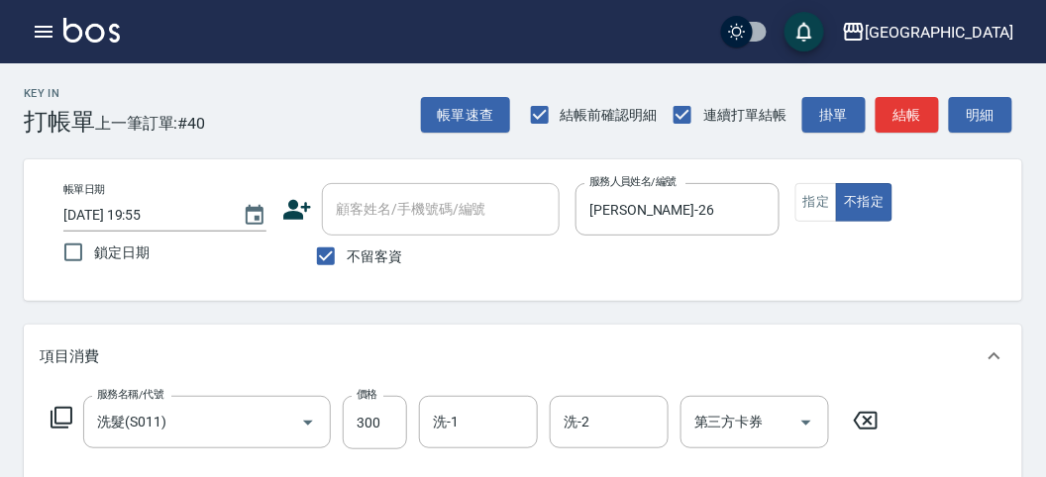
click at [62, 421] on icon at bounding box center [62, 418] width 24 height 24
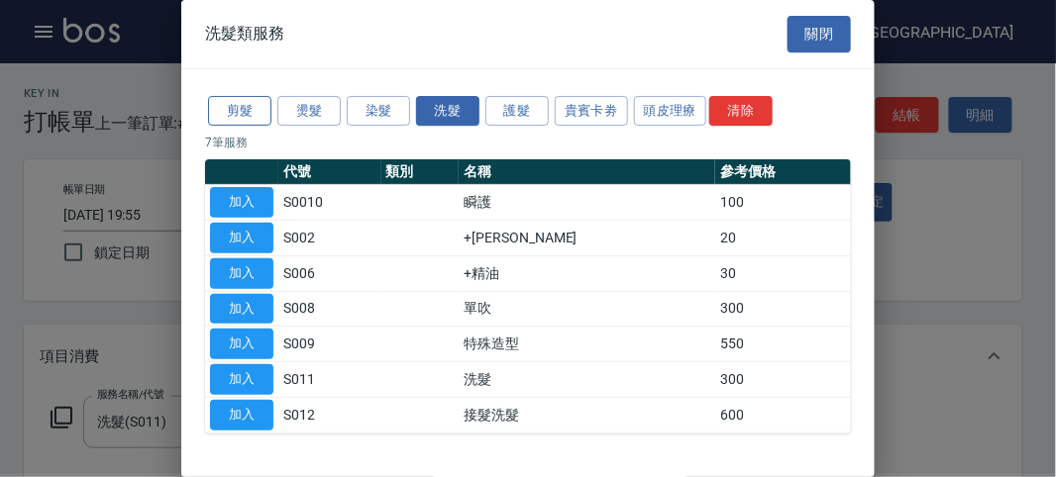
click at [227, 110] on button "剪髮" at bounding box center [239, 111] width 63 height 31
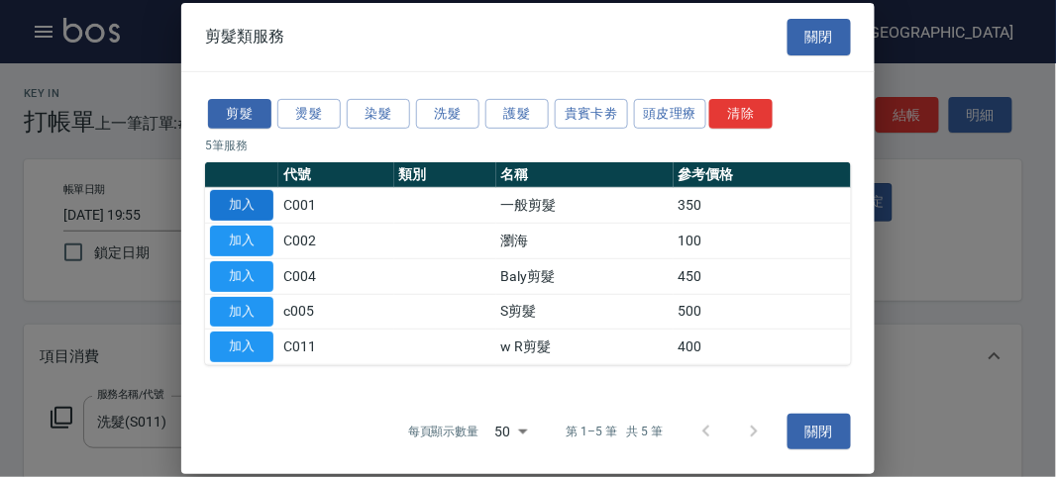
click at [253, 202] on button "加入" at bounding box center [241, 205] width 63 height 31
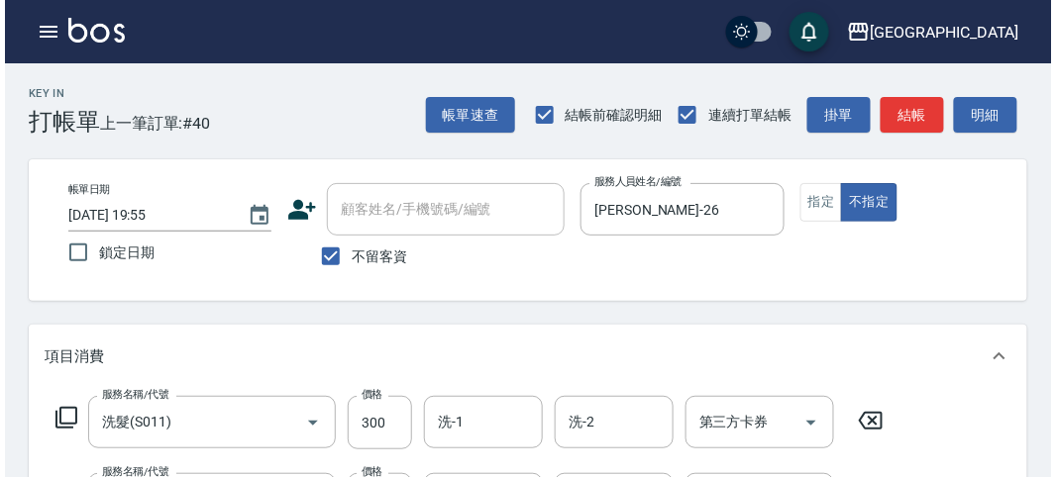
scroll to position [657, 0]
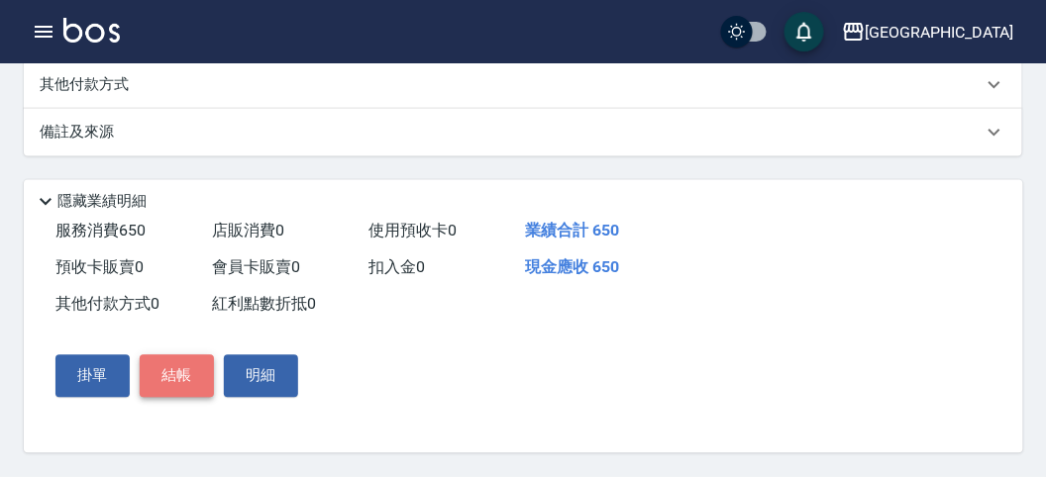
click at [185, 372] on button "結帳" at bounding box center [177, 377] width 74 height 42
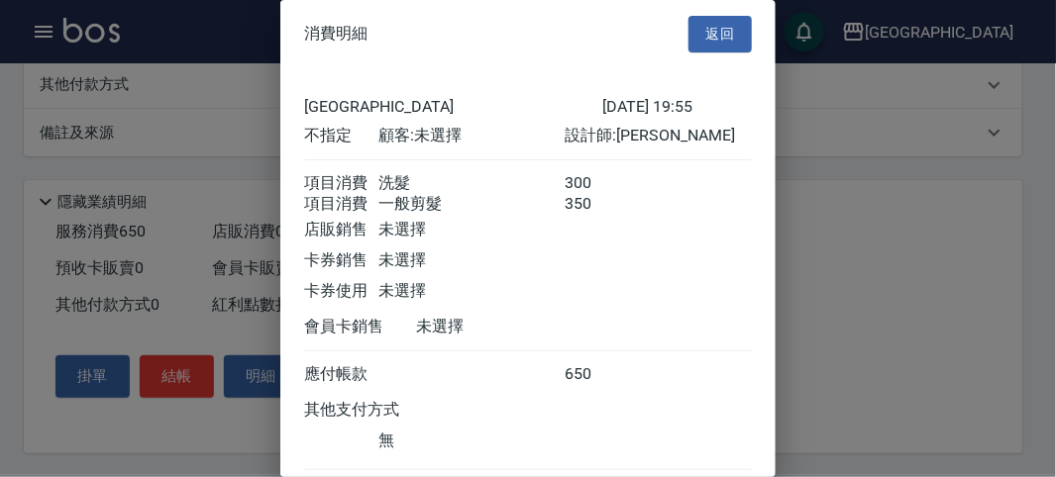
scroll to position [132, 0]
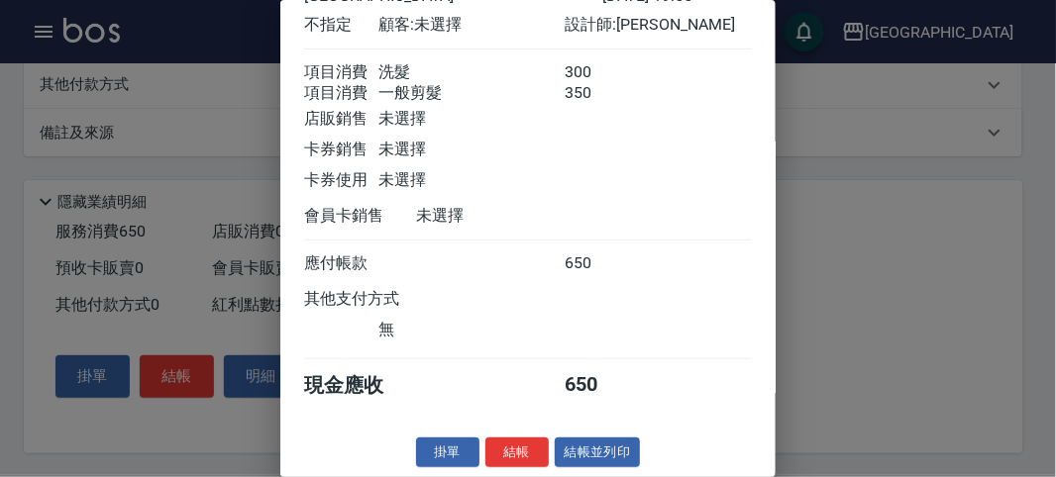
click at [492, 451] on button "結帳" at bounding box center [516, 453] width 63 height 31
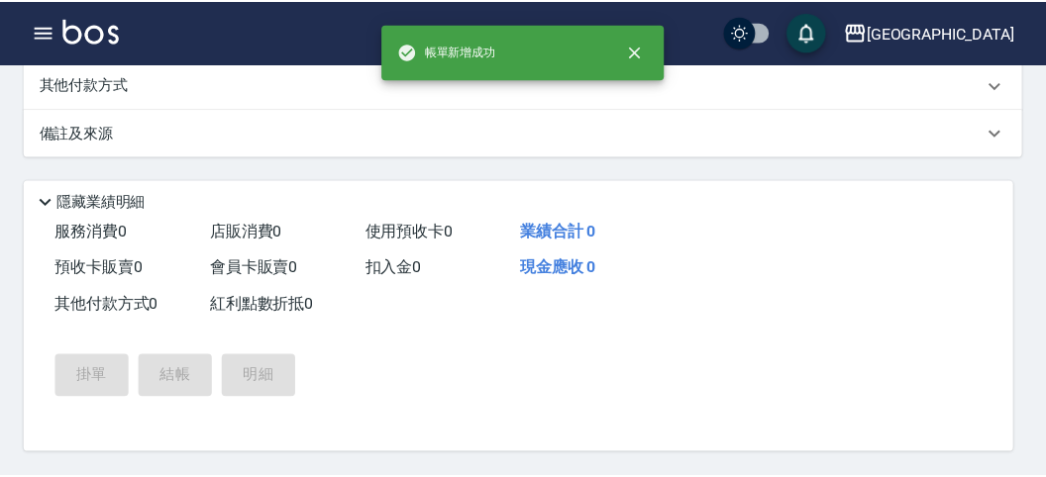
scroll to position [0, 0]
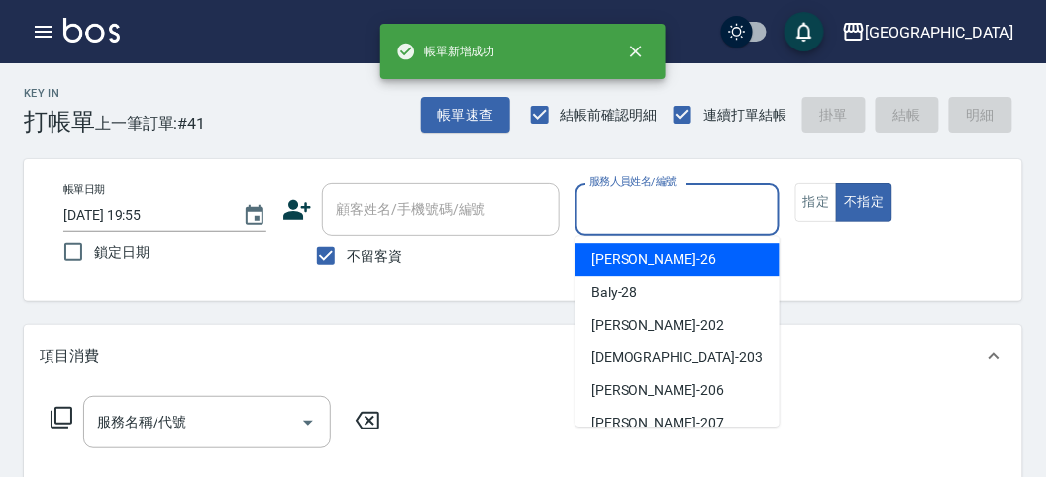
click at [615, 218] on input "服務人員姓名/編號" at bounding box center [676, 209] width 185 height 35
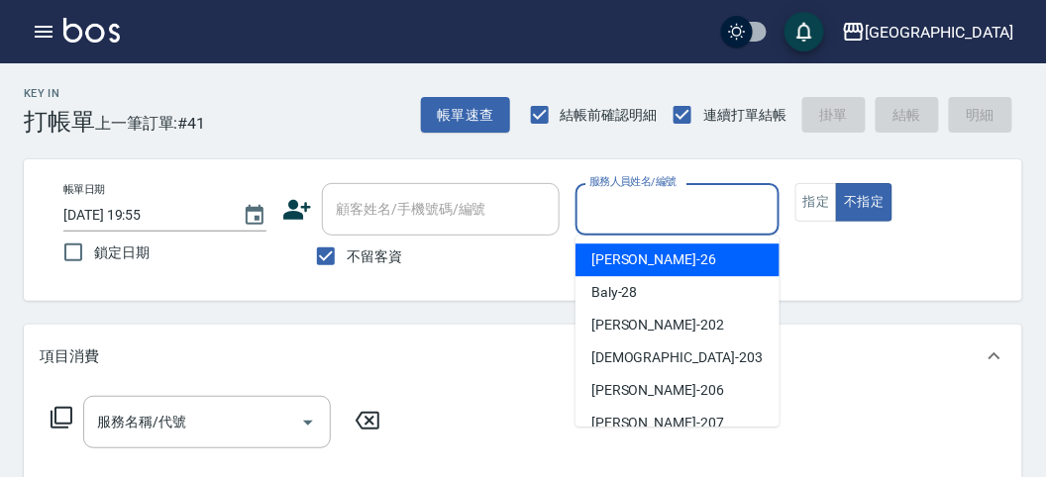
click at [632, 257] on span "[PERSON_NAME] -26" at bounding box center [653, 260] width 125 height 21
type input "[PERSON_NAME]-26"
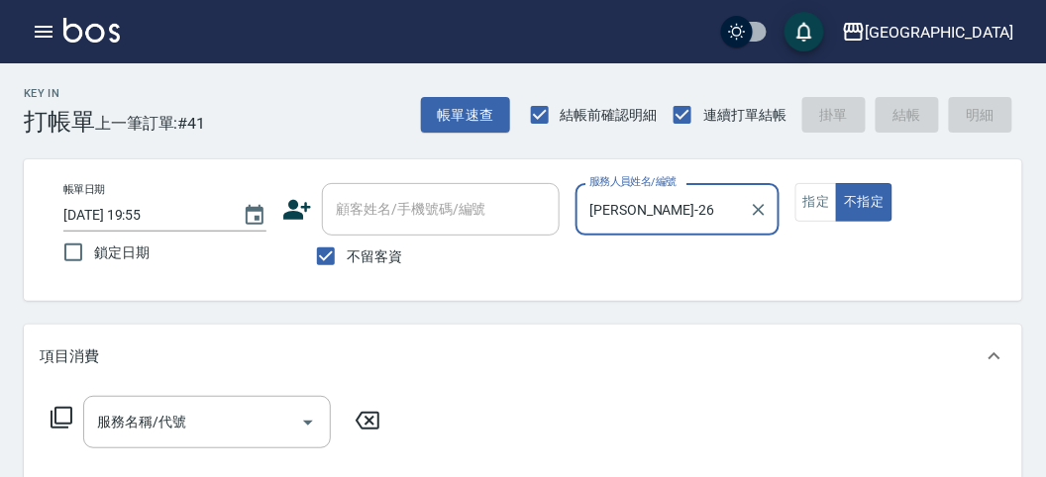
click at [68, 414] on icon at bounding box center [62, 418] width 24 height 24
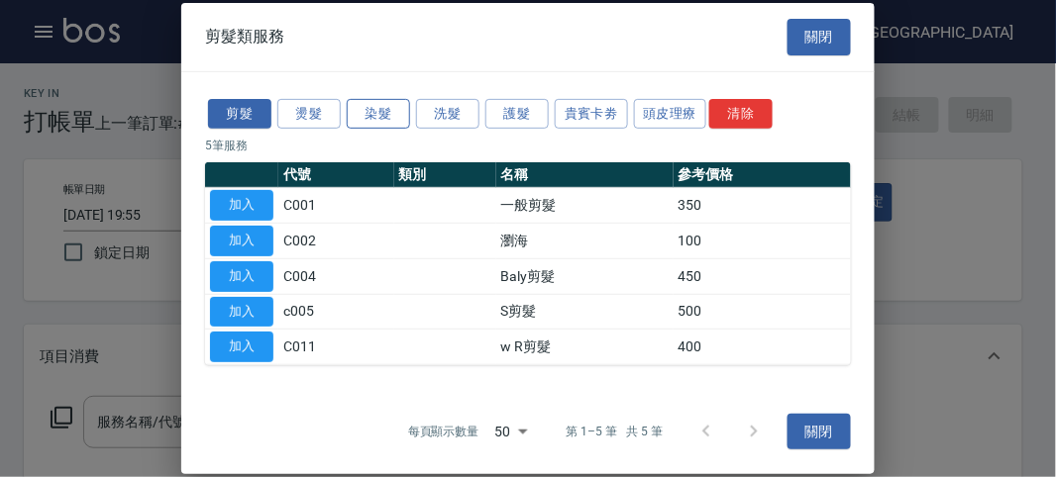
click at [375, 114] on button "染髮" at bounding box center [378, 113] width 63 height 31
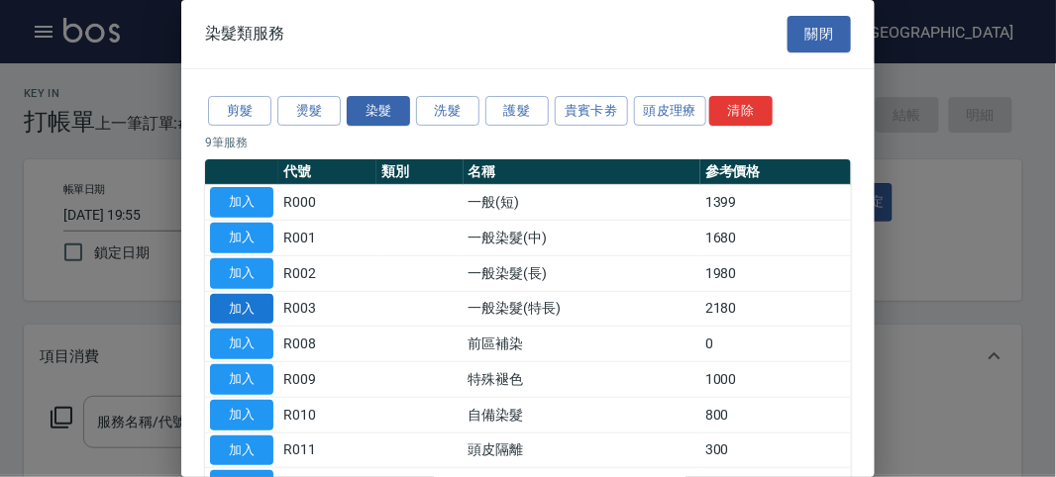
click at [250, 294] on button "加入" at bounding box center [241, 309] width 63 height 31
type input "一般染髮(特長)(R003)"
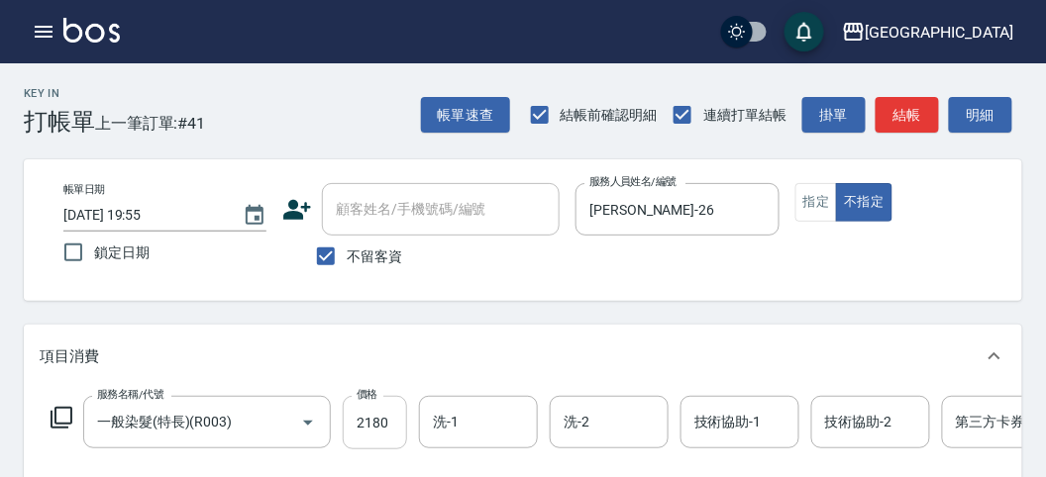
click at [354, 411] on input "2180" at bounding box center [375, 422] width 64 height 53
type input "3200"
click at [477, 423] on input "洗-1" at bounding box center [478, 422] width 101 height 35
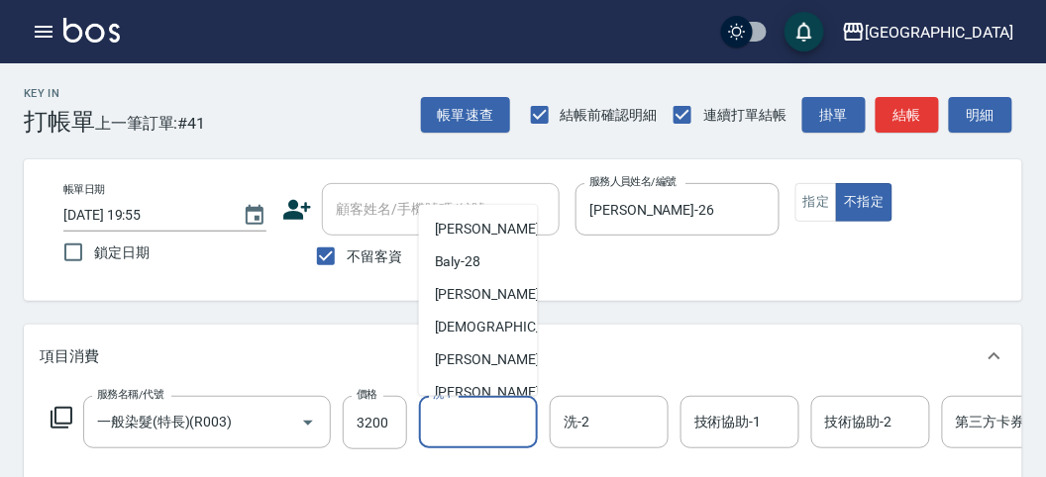
scroll to position [152, 0]
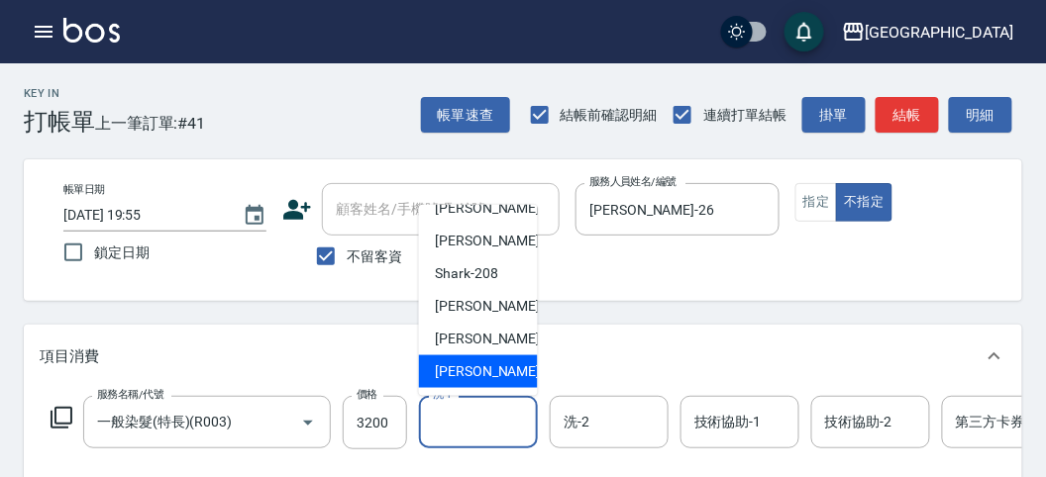
click at [504, 362] on div "[PERSON_NAME] -222" at bounding box center [478, 372] width 119 height 33
type input "[PERSON_NAME]-222"
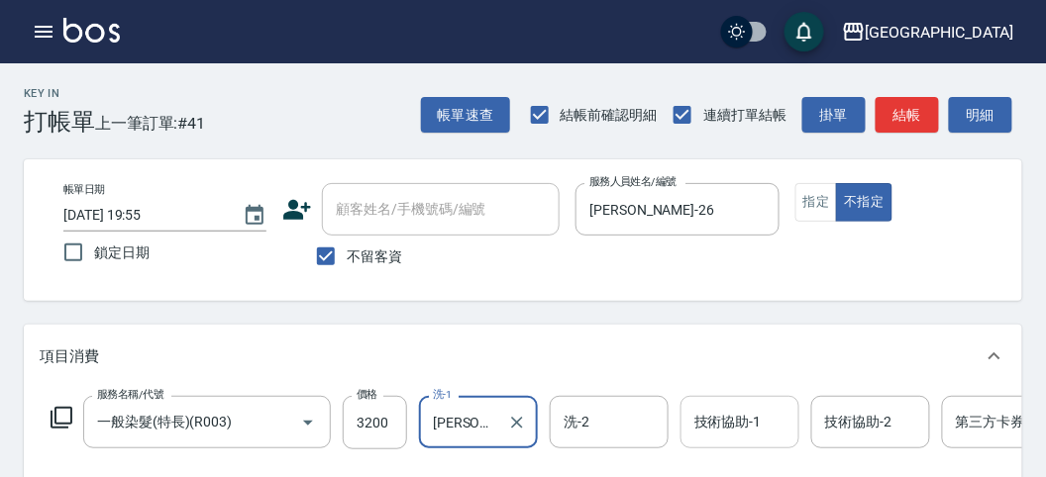
click at [753, 429] on input "技術協助-1" at bounding box center [739, 422] width 101 height 35
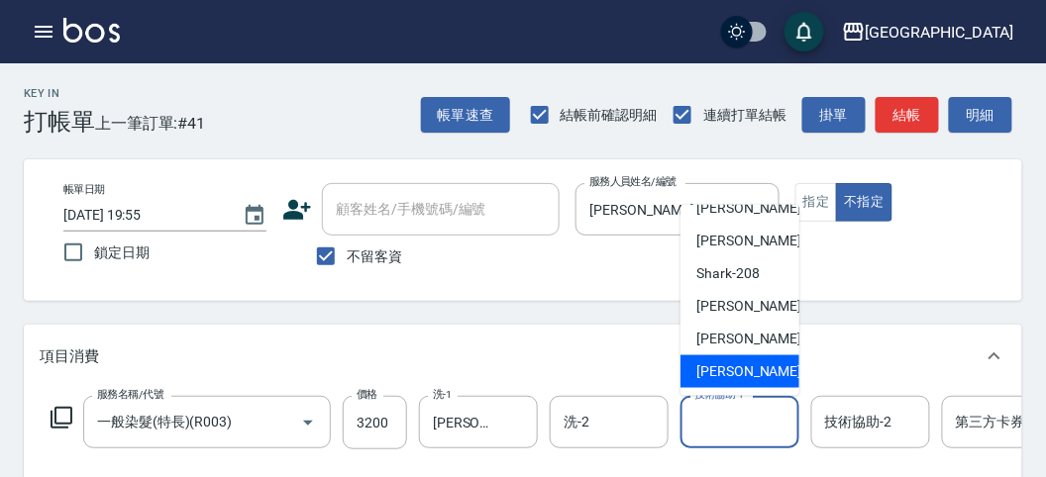
click at [763, 368] on span "[PERSON_NAME] -222" at bounding box center [762, 372] width 133 height 21
type input "[PERSON_NAME]-222"
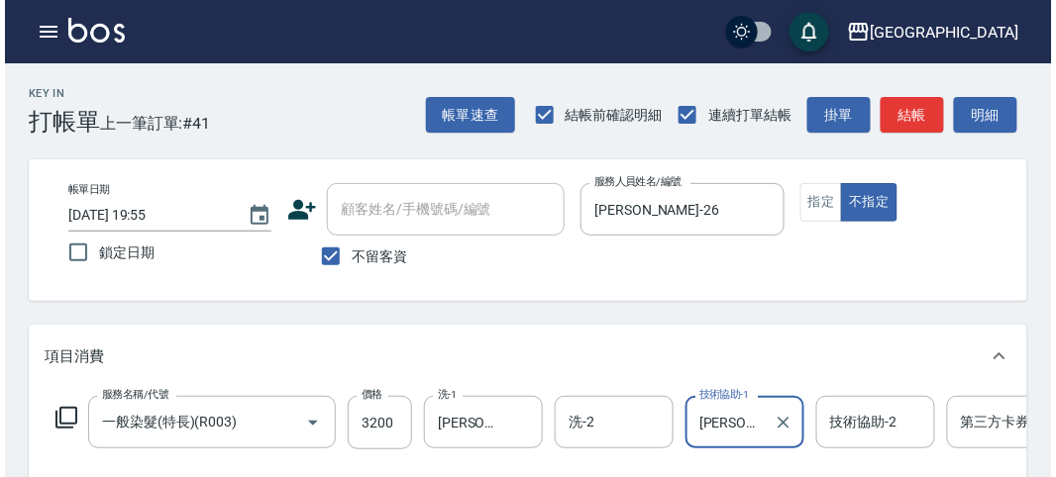
scroll to position [598, 0]
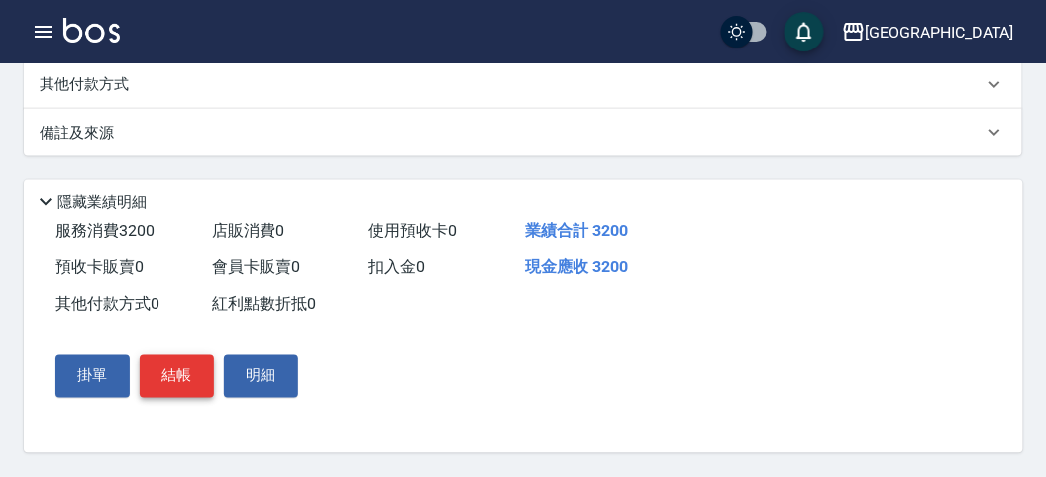
click at [161, 379] on button "結帳" at bounding box center [177, 377] width 74 height 42
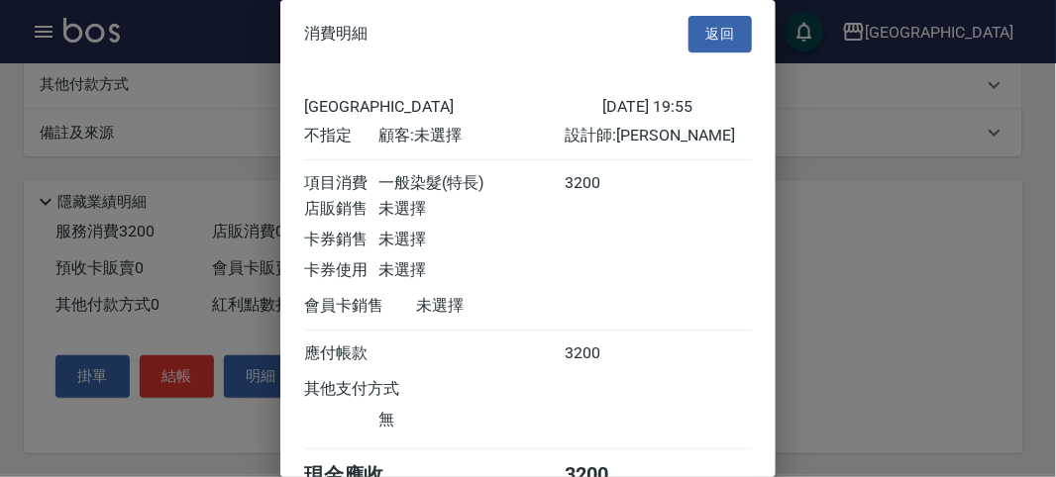
scroll to position [110, 0]
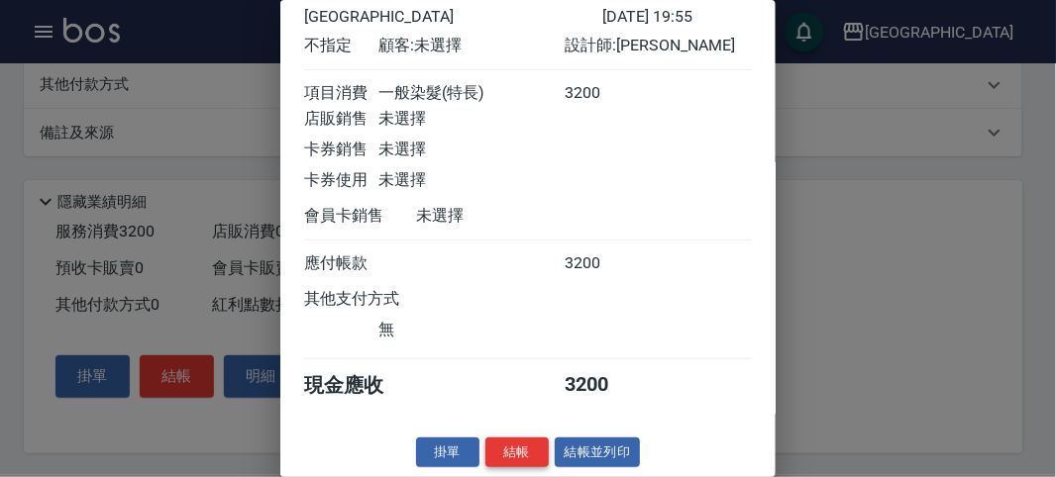
click at [525, 452] on button "結帳" at bounding box center [516, 453] width 63 height 31
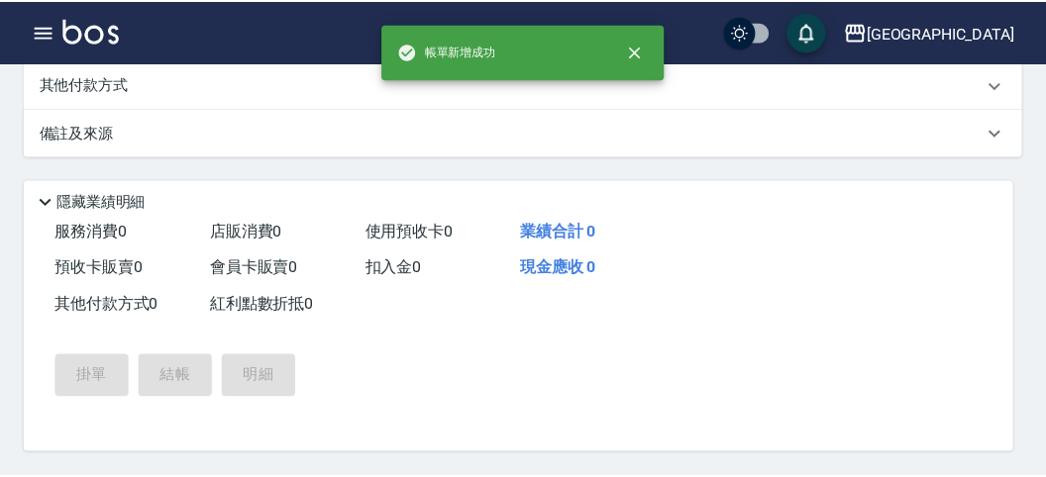
scroll to position [0, 0]
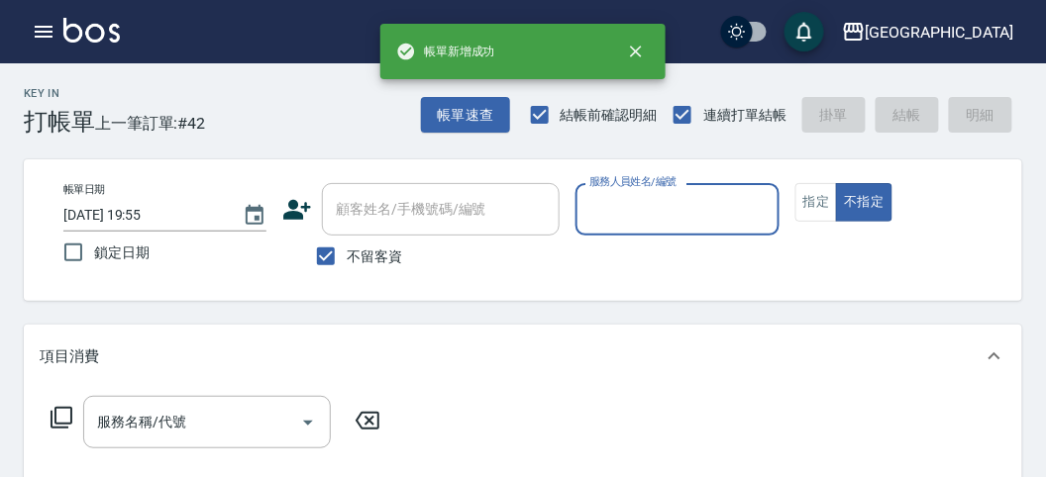
click at [642, 211] on input "服務人員姓名/編號" at bounding box center [676, 209] width 185 height 35
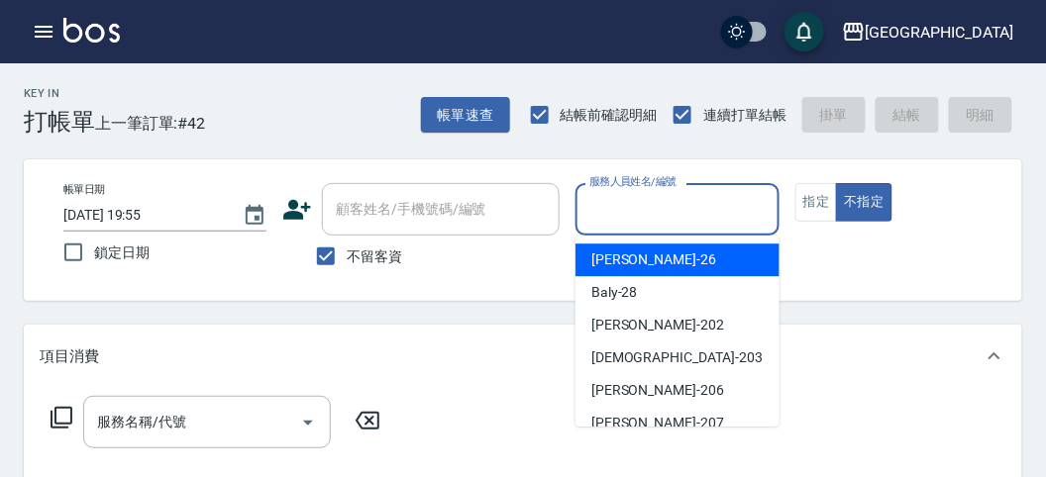
click at [650, 259] on div "[PERSON_NAME] -26" at bounding box center [677, 260] width 204 height 33
type input "[PERSON_NAME]-26"
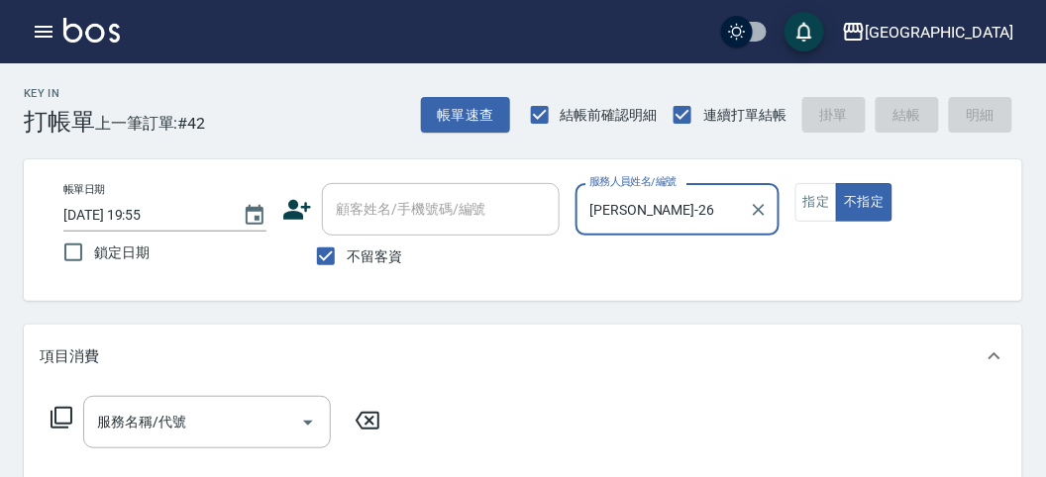
click at [64, 409] on icon at bounding box center [62, 418] width 24 height 24
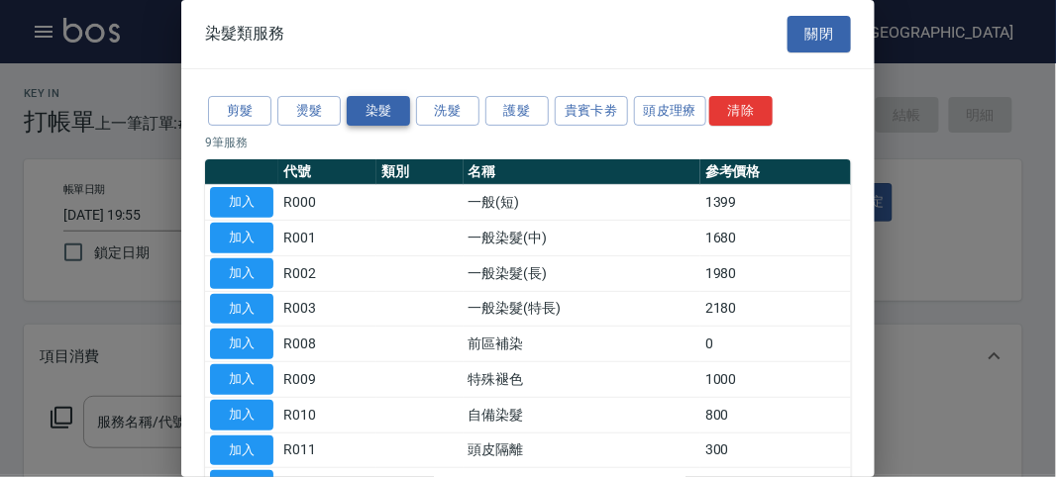
click at [384, 105] on button "染髮" at bounding box center [378, 111] width 63 height 31
click at [260, 203] on button "加入" at bounding box center [241, 202] width 63 height 31
type input "一般(短)(R000)"
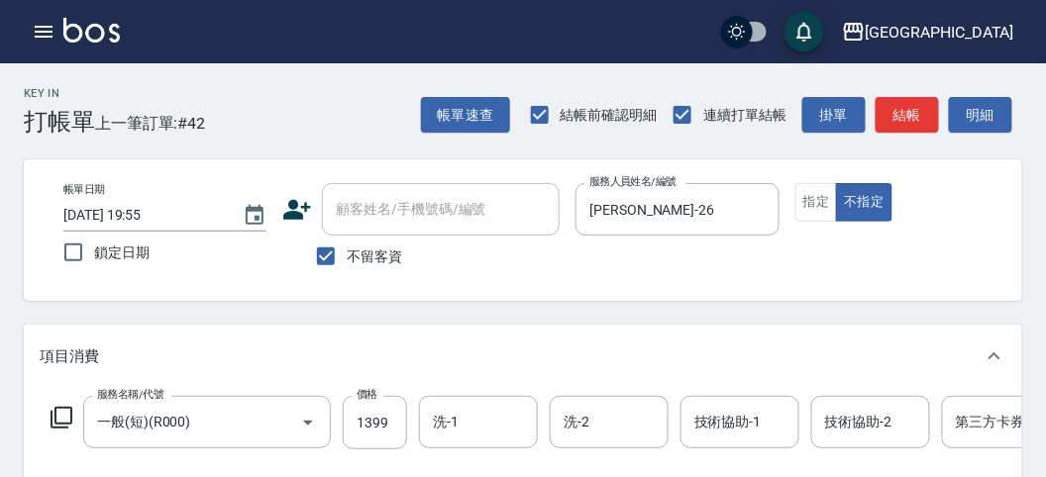
click at [65, 418] on icon at bounding box center [62, 418] width 24 height 24
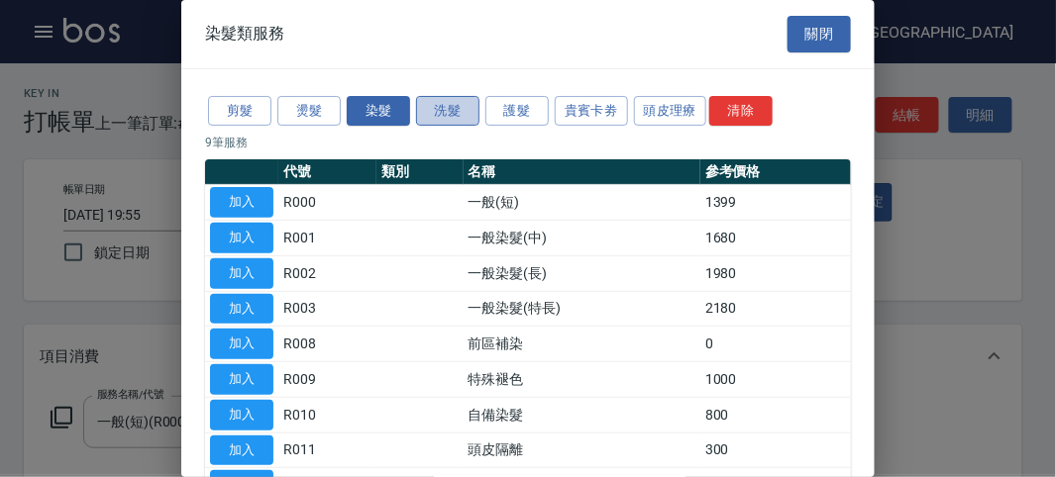
click at [460, 110] on button "洗髮" at bounding box center [447, 111] width 63 height 31
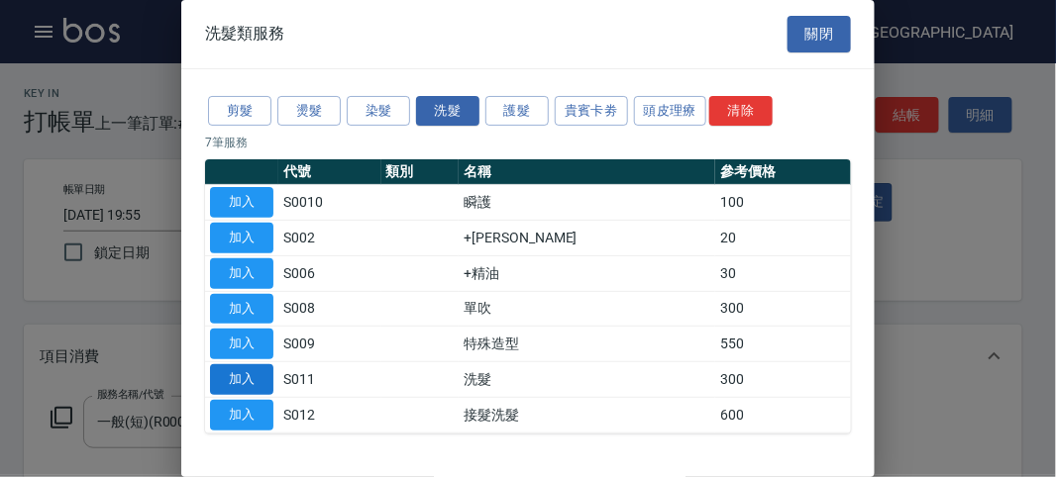
click at [257, 381] on button "加入" at bounding box center [241, 379] width 63 height 31
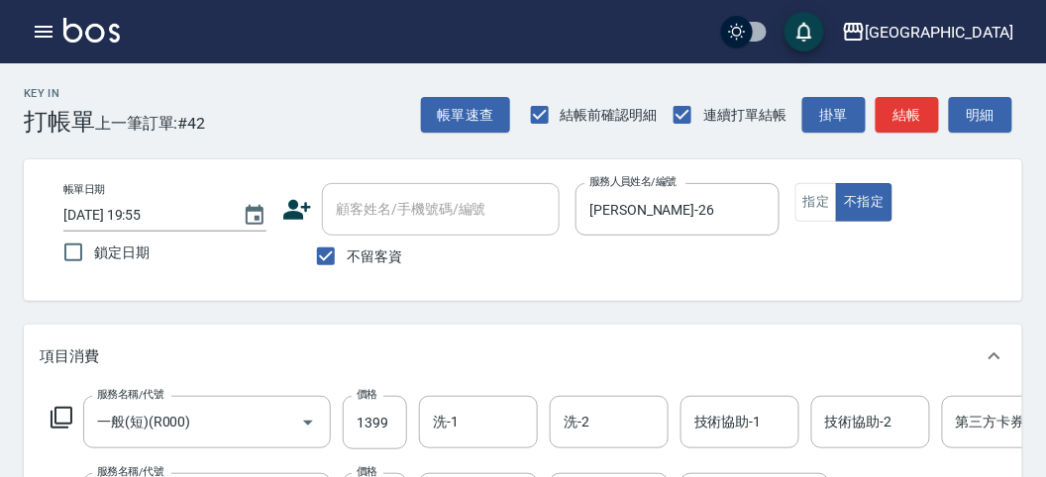
click at [62, 411] on icon at bounding box center [62, 418] width 24 height 24
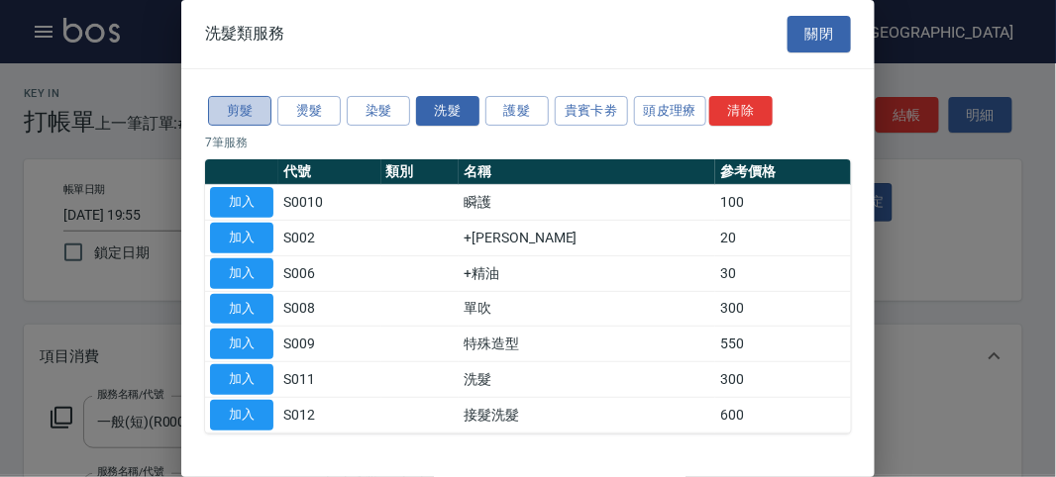
click at [246, 112] on button "剪髮" at bounding box center [239, 111] width 63 height 31
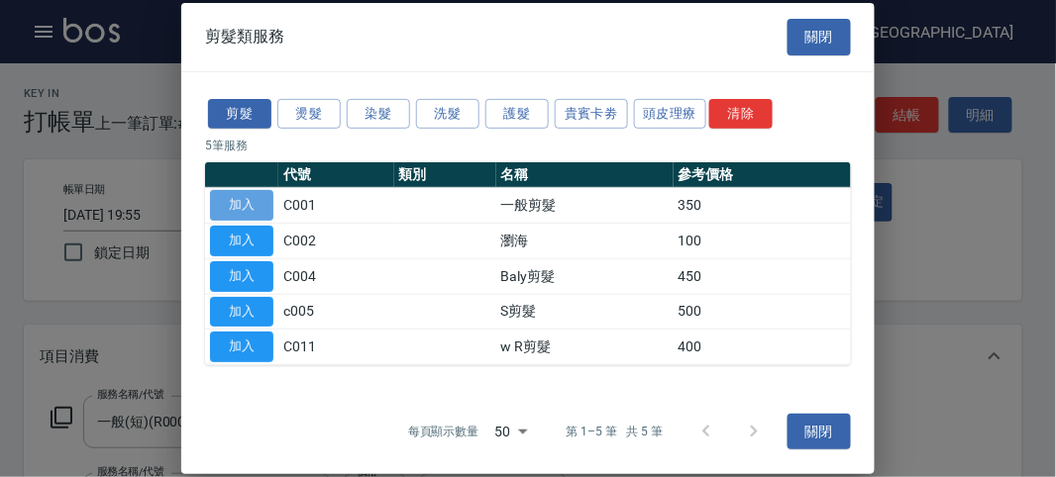
click at [248, 201] on button "加入" at bounding box center [241, 205] width 63 height 31
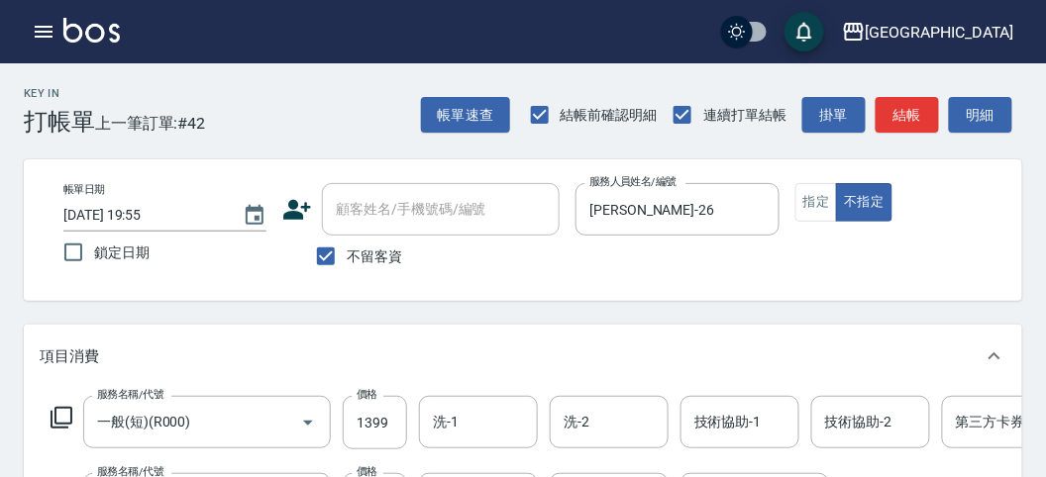
click at [56, 418] on icon at bounding box center [62, 418] width 24 height 24
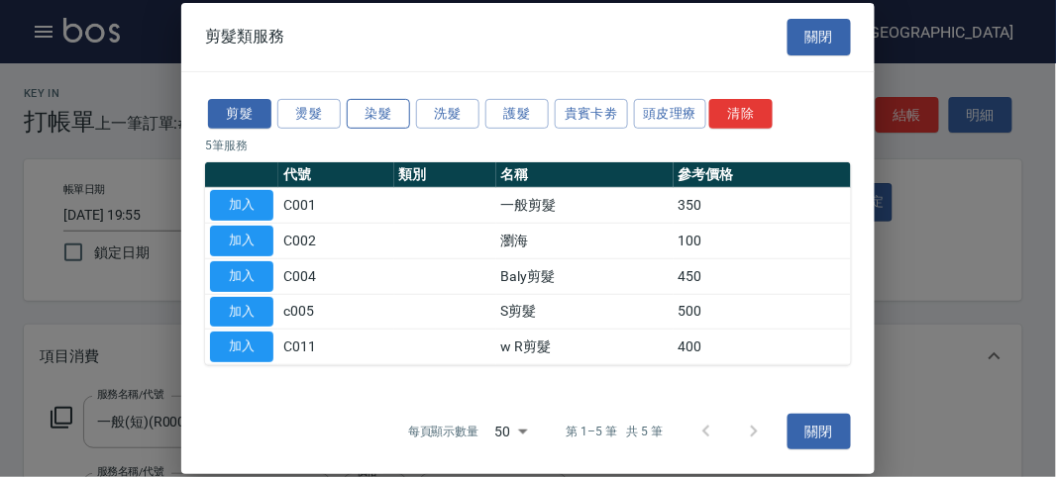
click at [374, 119] on button "染髮" at bounding box center [378, 113] width 63 height 31
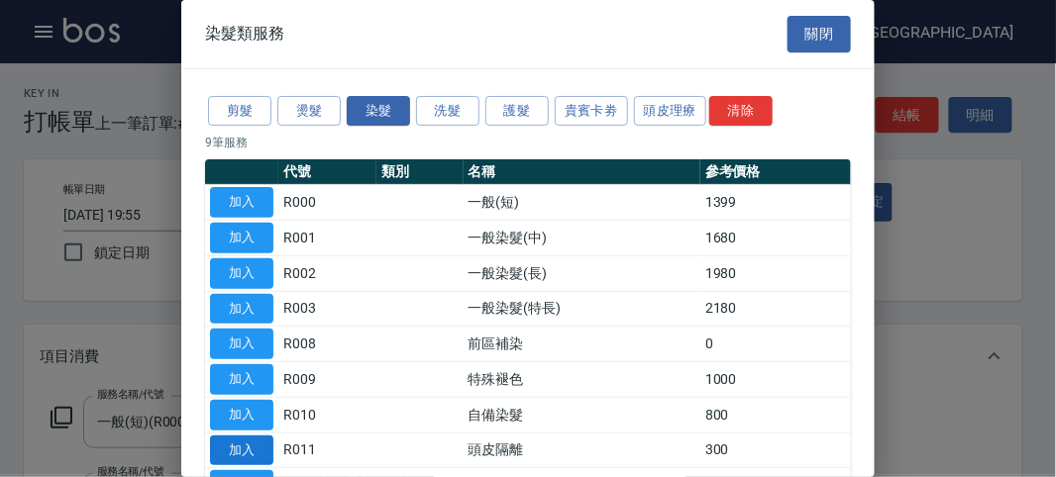
click at [258, 440] on button "加入" at bounding box center [241, 451] width 63 height 31
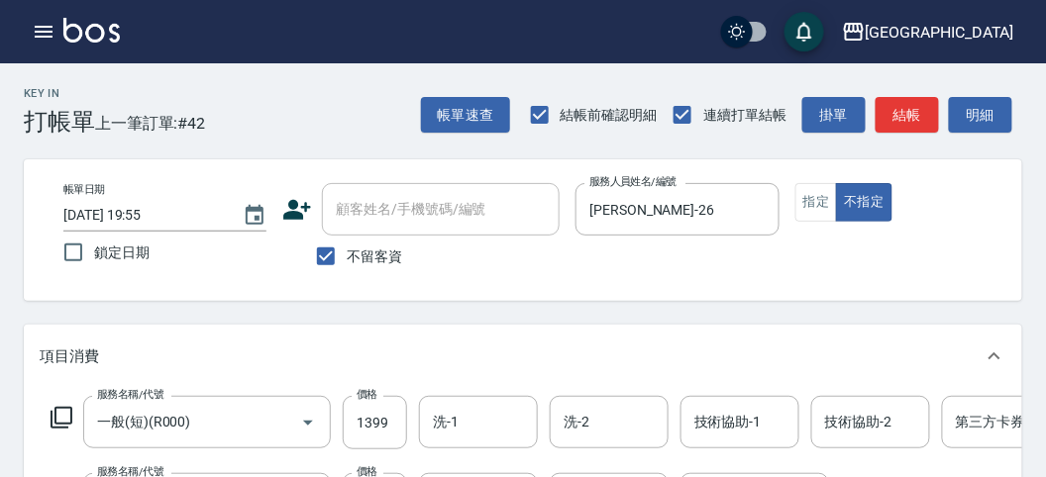
scroll to position [220, 0]
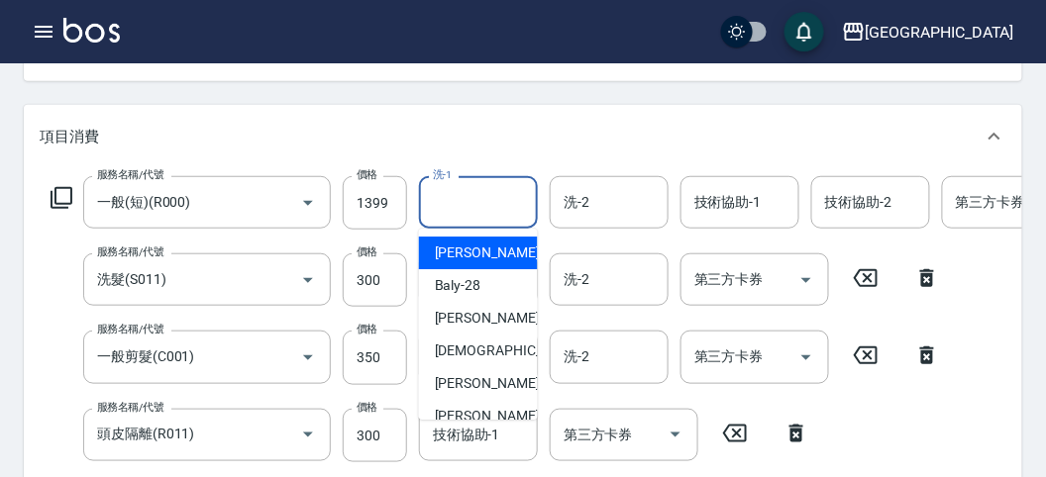
click at [456, 194] on input "洗-1" at bounding box center [478, 202] width 101 height 35
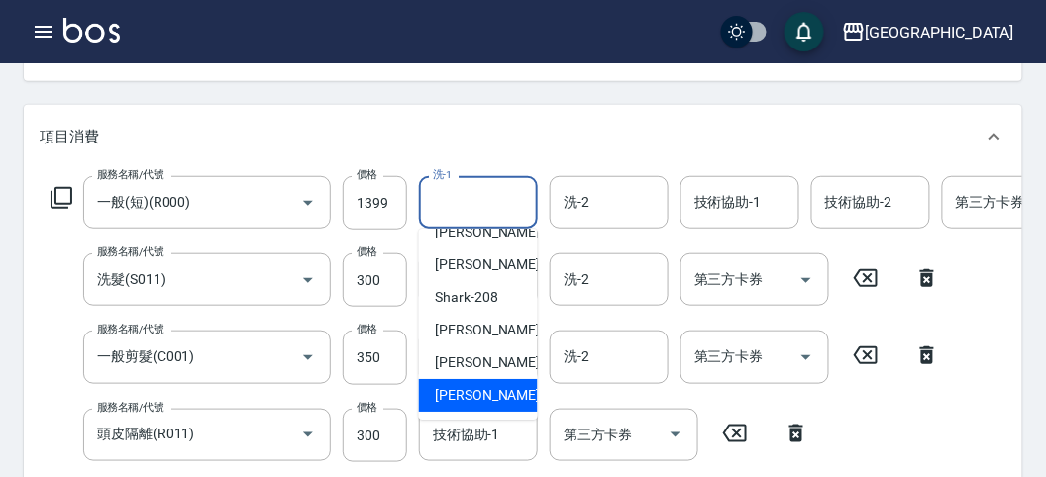
click at [476, 385] on span "[PERSON_NAME] -222" at bounding box center [501, 395] width 133 height 21
type input "[PERSON_NAME]-222"
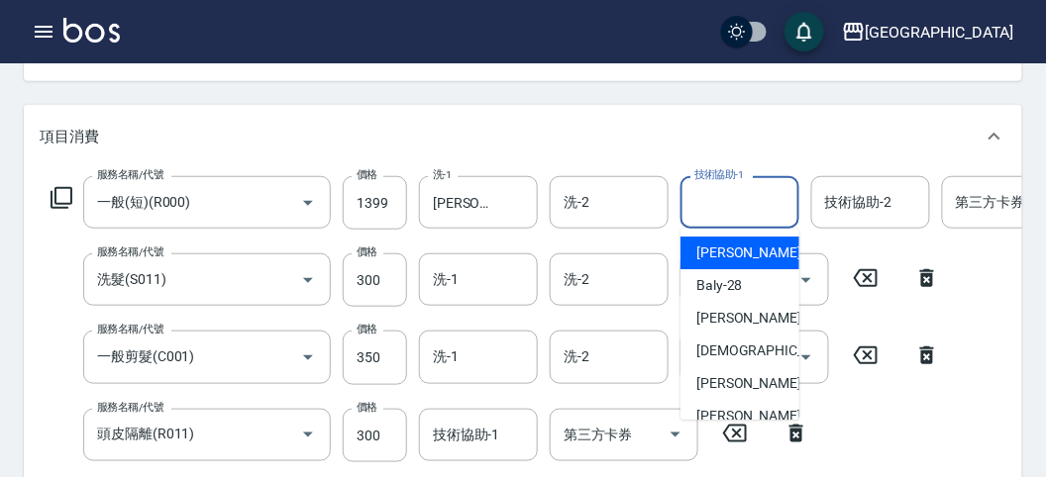
click at [715, 201] on input "技術協助-1" at bounding box center [739, 202] width 101 height 35
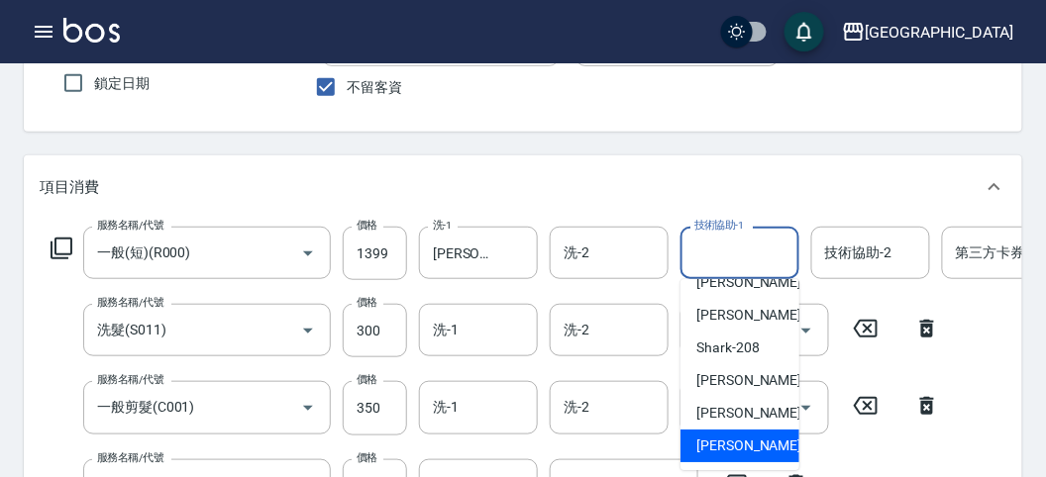
click at [745, 442] on span "[PERSON_NAME] -222" at bounding box center [762, 446] width 133 height 21
type input "[PERSON_NAME]-222"
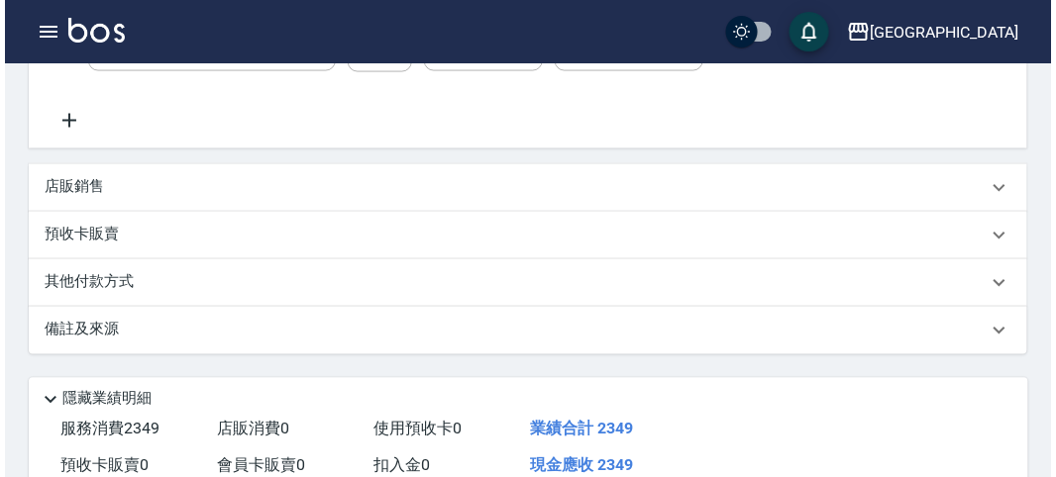
scroll to position [830, 0]
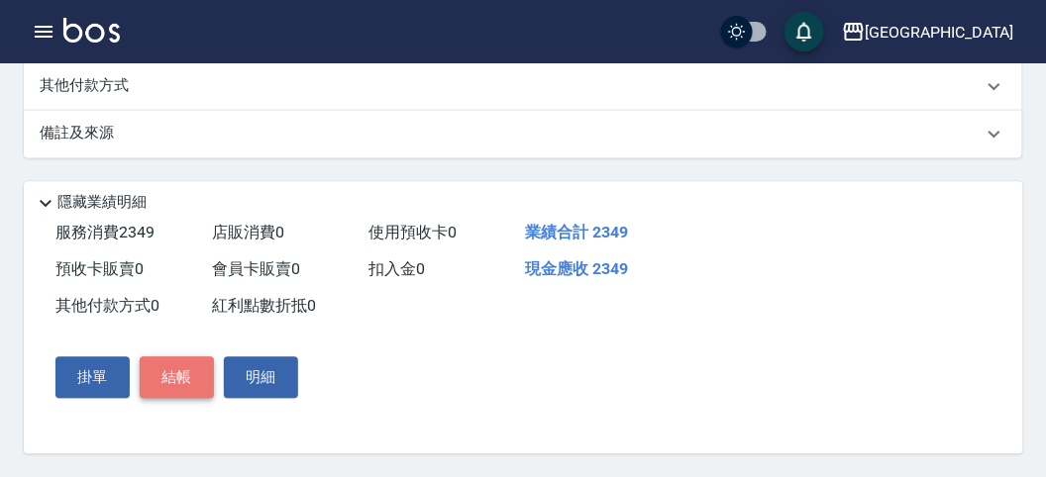
click at [160, 369] on button "結帳" at bounding box center [177, 378] width 74 height 42
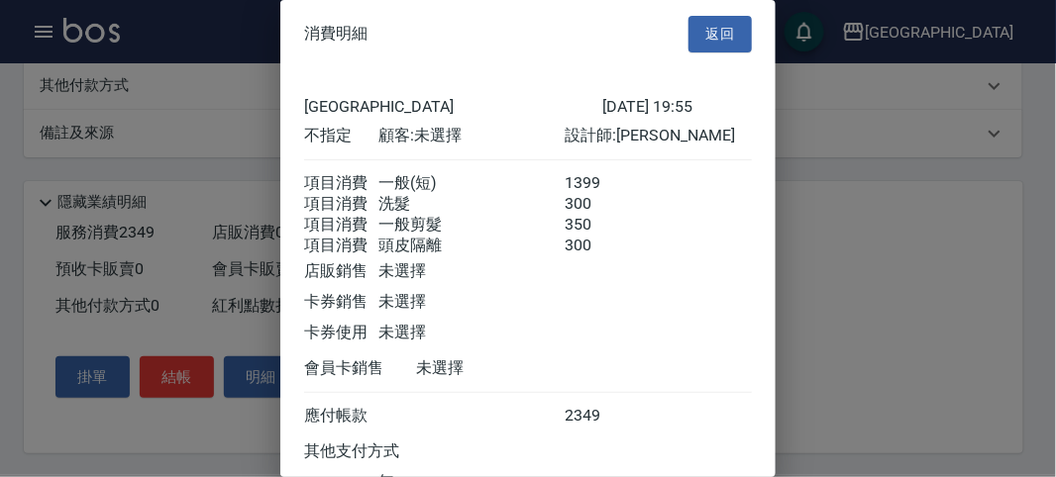
scroll to position [177, 0]
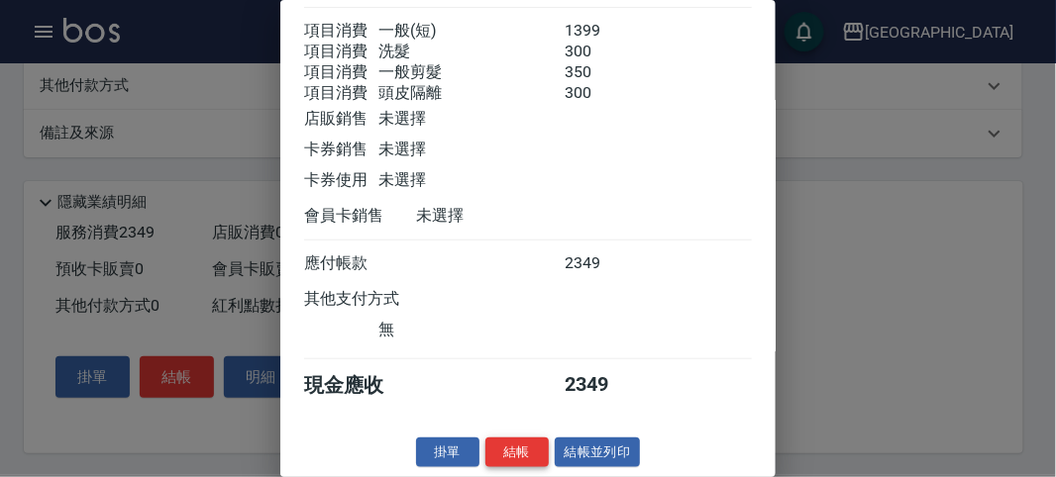
click at [510, 447] on button "結帳" at bounding box center [516, 453] width 63 height 31
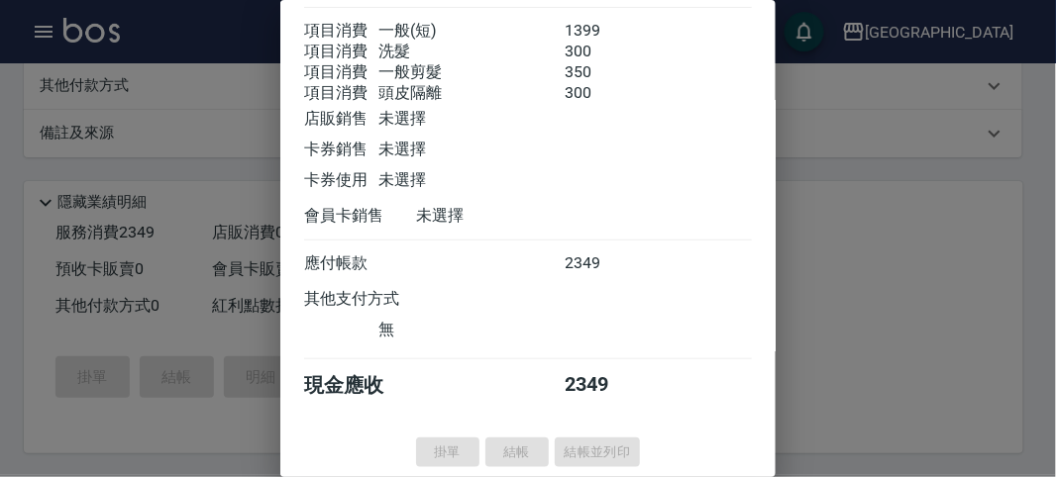
type input "[DATE] 19:56"
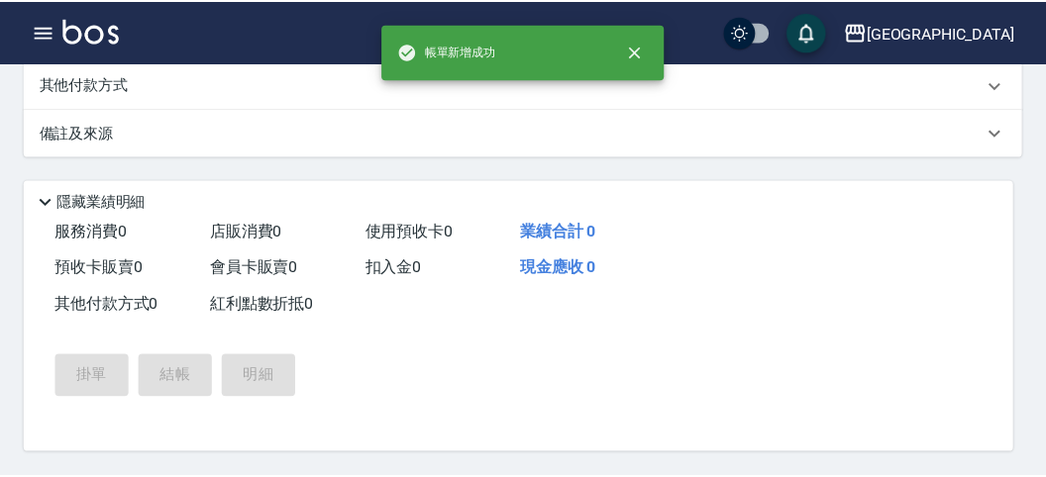
scroll to position [0, 0]
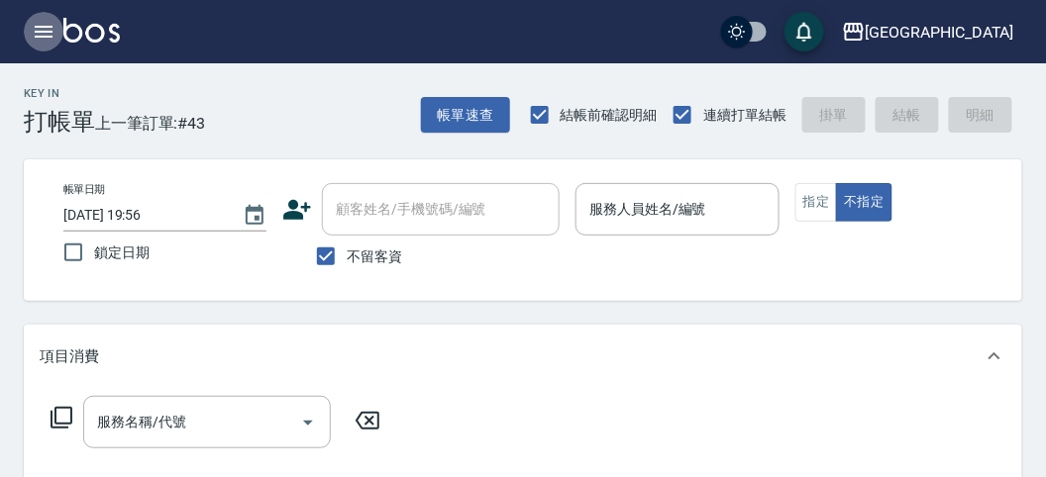
click at [42, 31] on icon "button" at bounding box center [44, 32] width 18 height 12
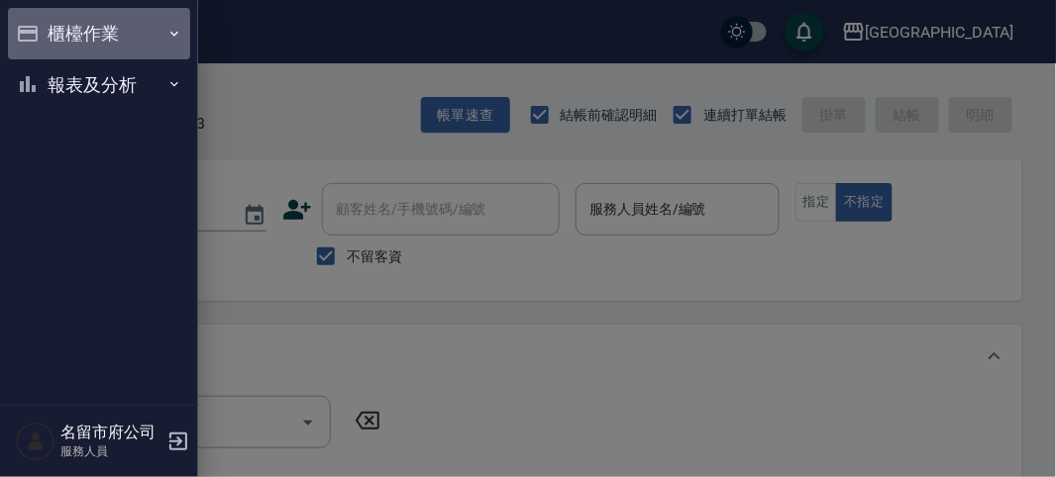
click at [47, 36] on button "櫃檯作業" at bounding box center [99, 34] width 182 height 52
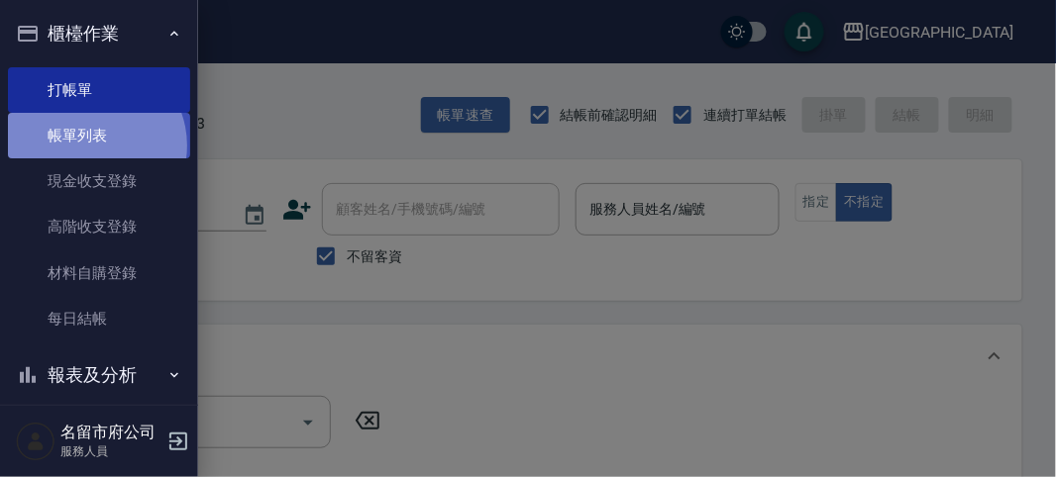
click at [90, 146] on link "帳單列表" at bounding box center [99, 136] width 182 height 46
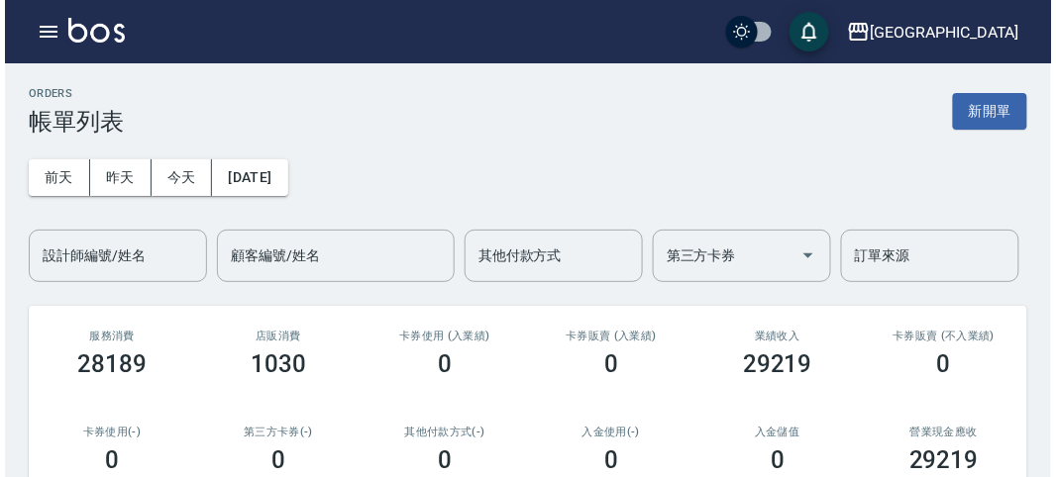
scroll to position [440, 0]
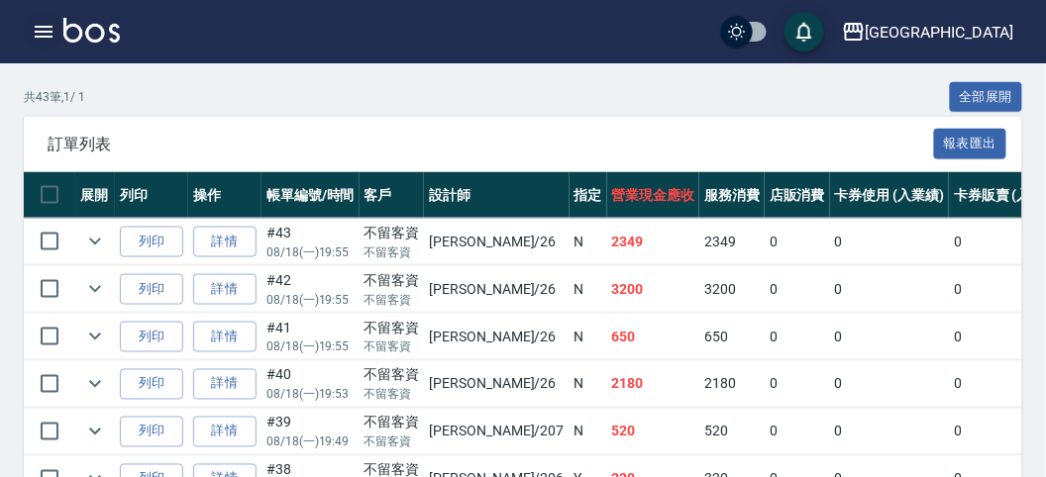
click at [42, 35] on icon "button" at bounding box center [44, 32] width 24 height 24
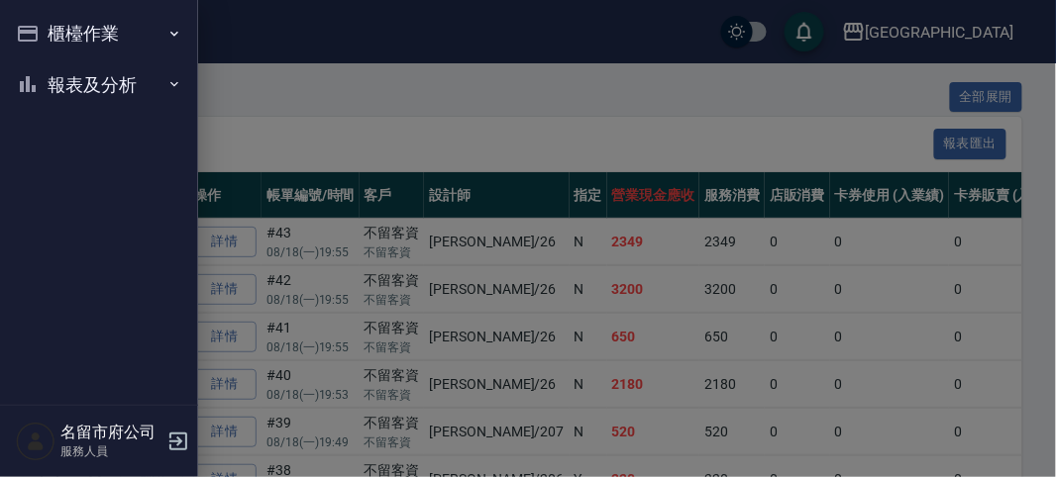
click at [70, 36] on button "櫃檯作業" at bounding box center [99, 34] width 182 height 52
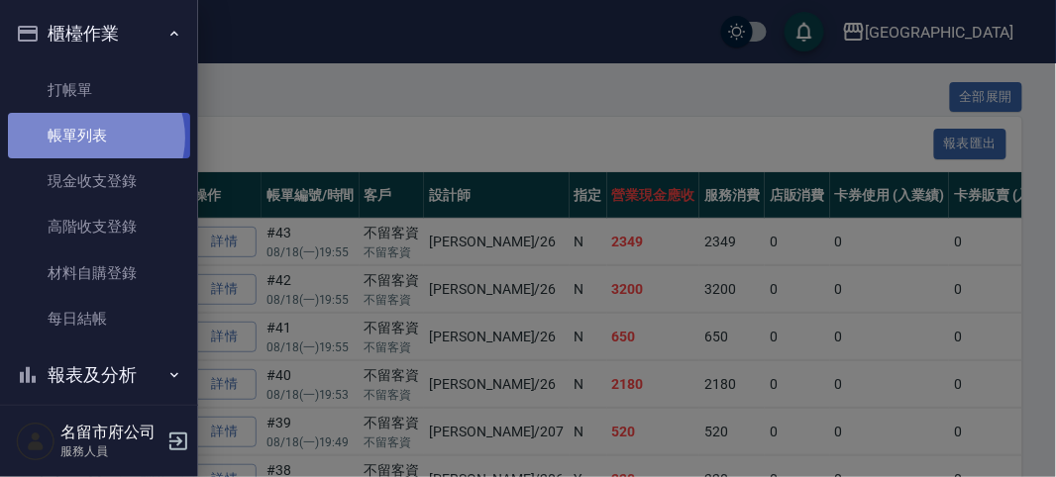
click at [94, 138] on link "帳單列表" at bounding box center [99, 136] width 182 height 46
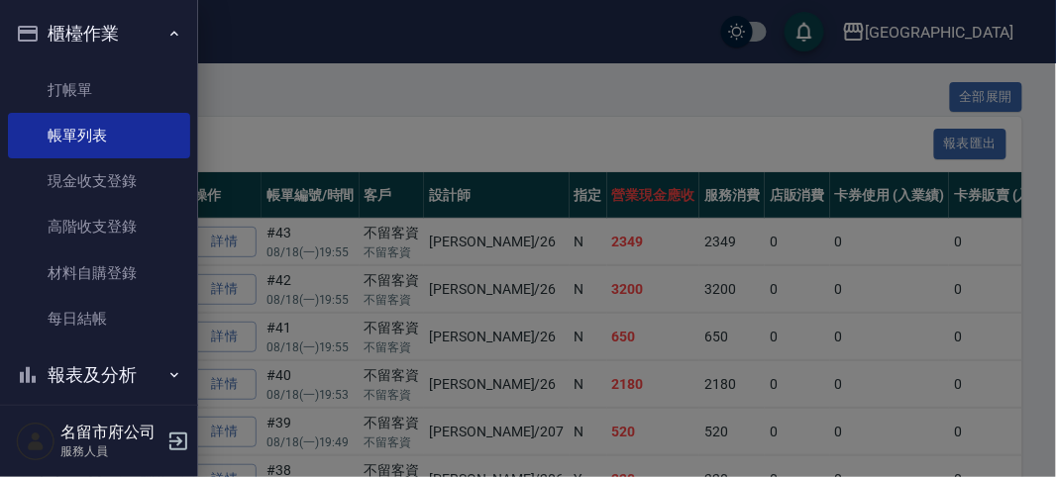
drag, startPoint x: 555, startPoint y: 103, endPoint x: 561, endPoint y: 137, distance: 34.2
click at [556, 103] on div at bounding box center [528, 238] width 1056 height 477
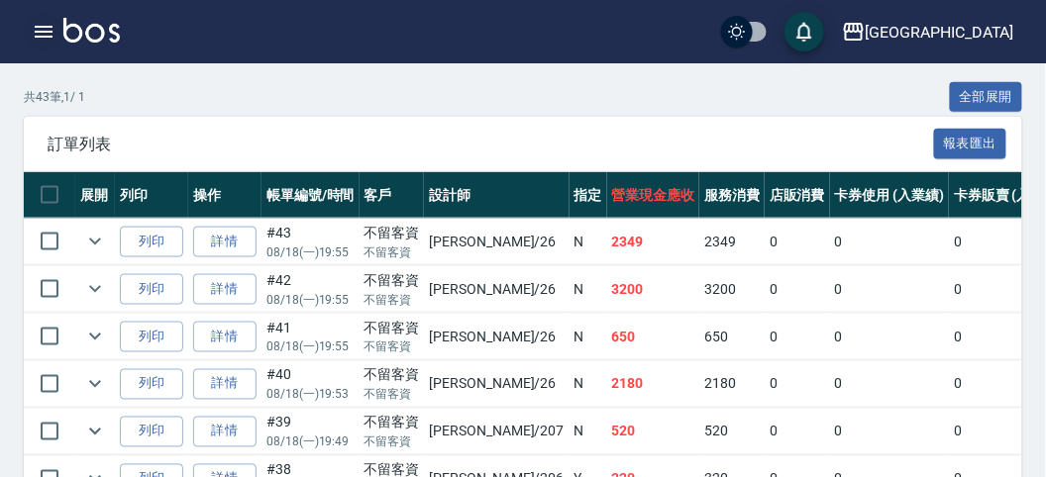
click at [45, 25] on icon "button" at bounding box center [44, 32] width 24 height 24
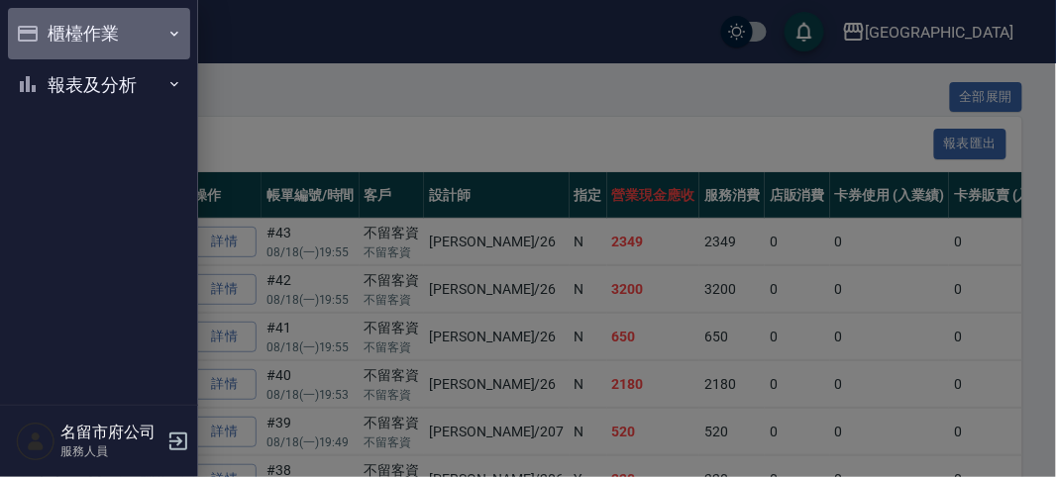
click at [67, 33] on button "櫃檯作業" at bounding box center [99, 34] width 182 height 52
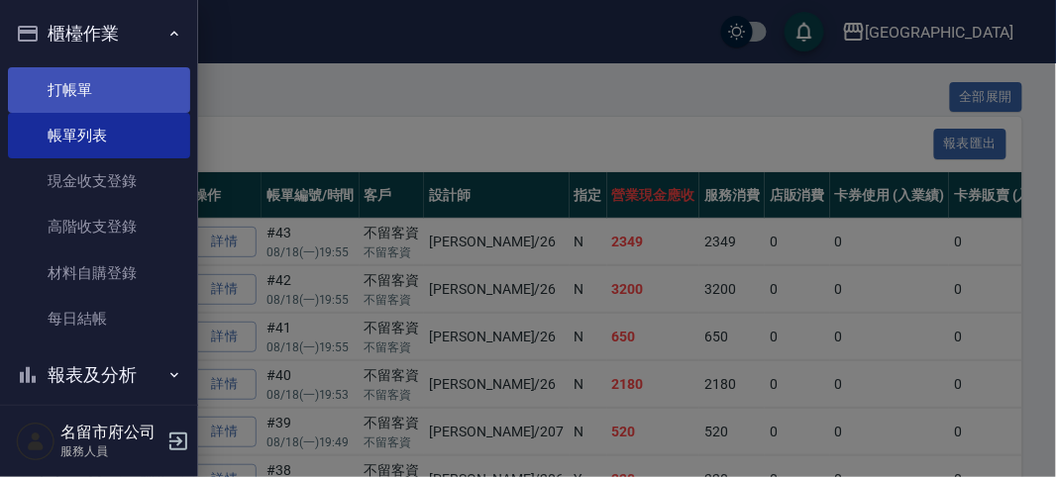
click at [104, 81] on link "打帳單" at bounding box center [99, 90] width 182 height 46
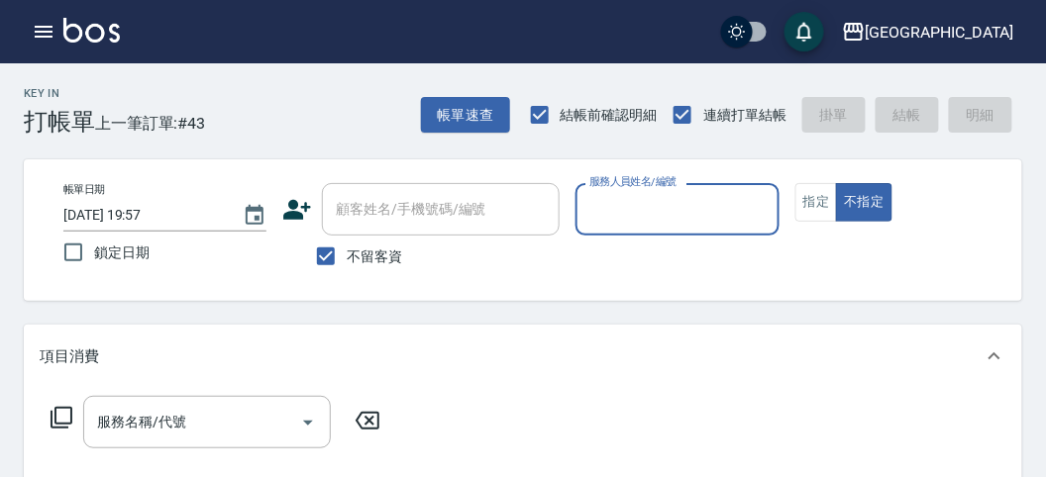
click at [609, 218] on input "服務人員姓名/編號" at bounding box center [676, 209] width 185 height 35
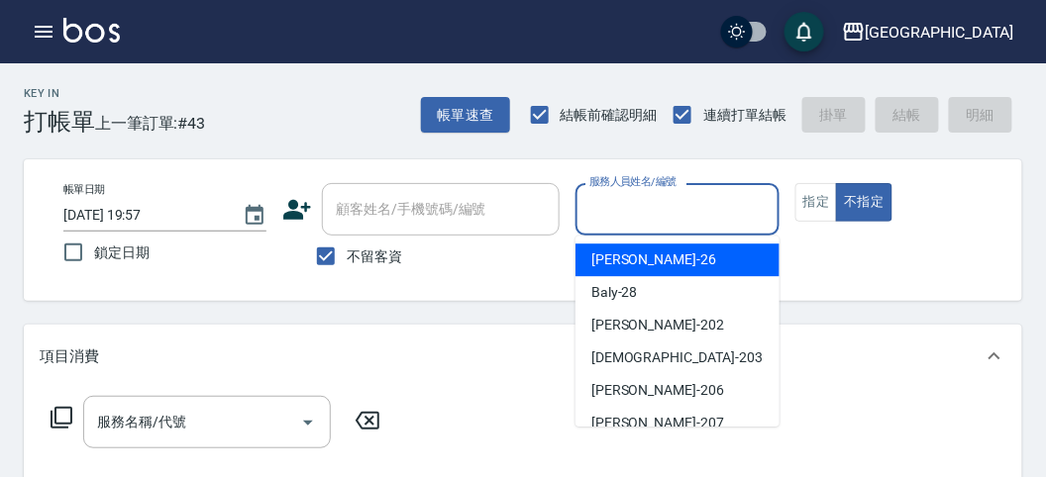
click at [624, 262] on span "[PERSON_NAME] -26" at bounding box center [653, 260] width 125 height 21
type input "[PERSON_NAME]-26"
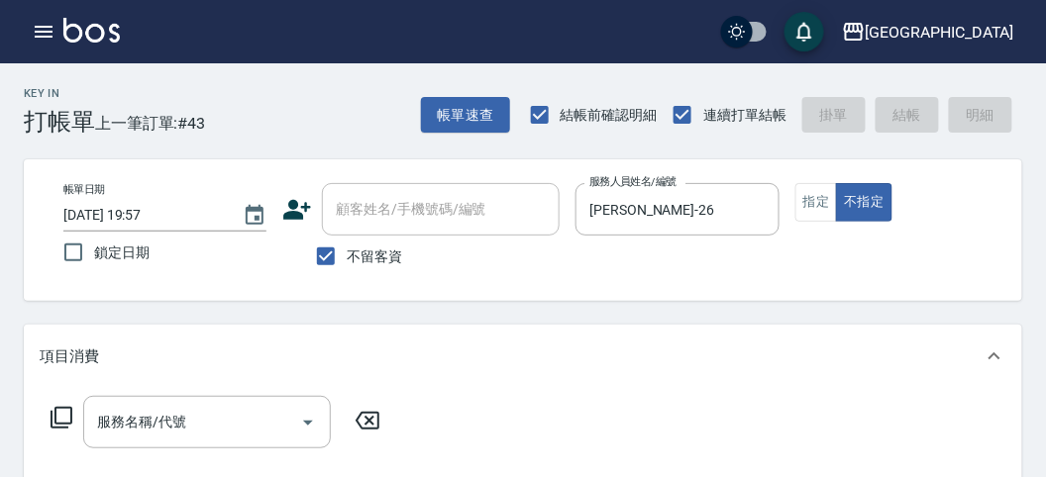
click at [56, 416] on icon at bounding box center [62, 418] width 24 height 24
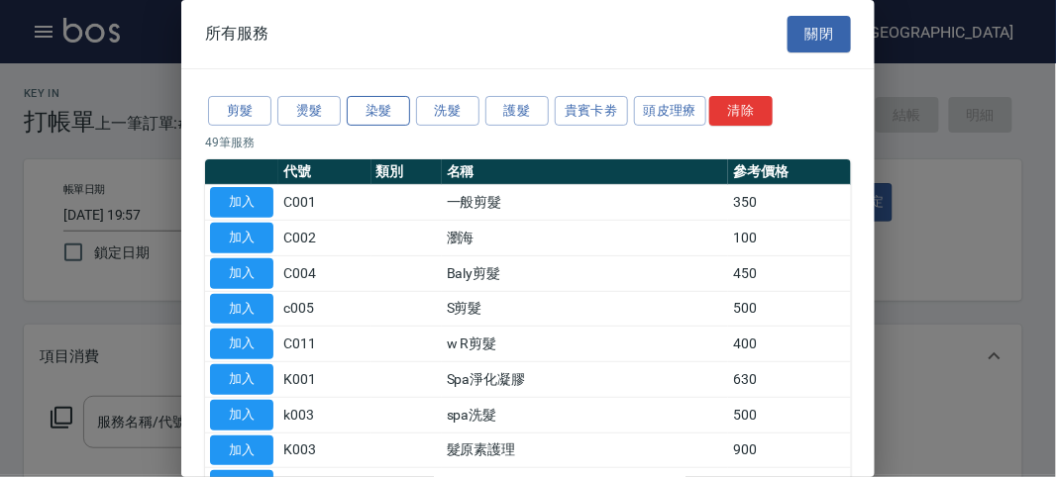
click at [386, 109] on button "染髮" at bounding box center [378, 111] width 63 height 31
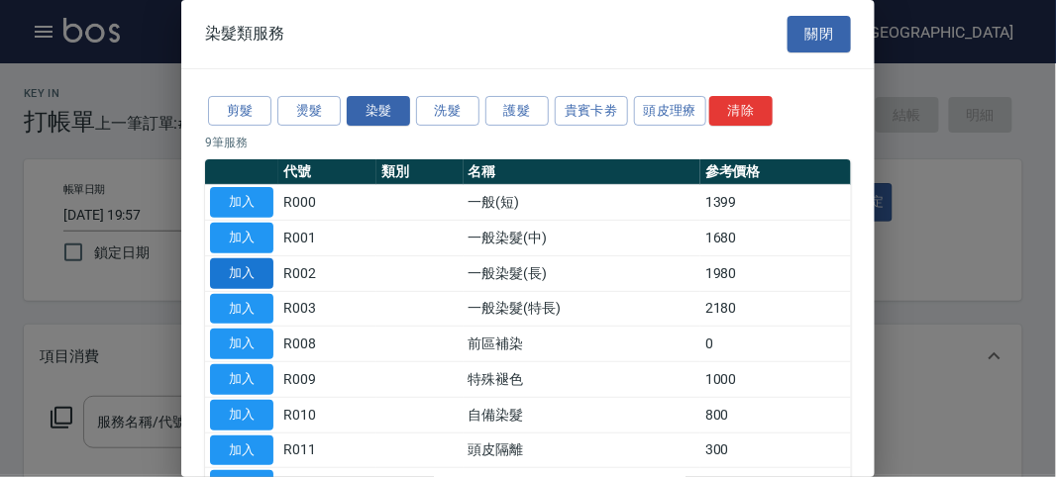
click at [256, 270] on button "加入" at bounding box center [241, 274] width 63 height 31
type input "一般染髮(長)(R002)"
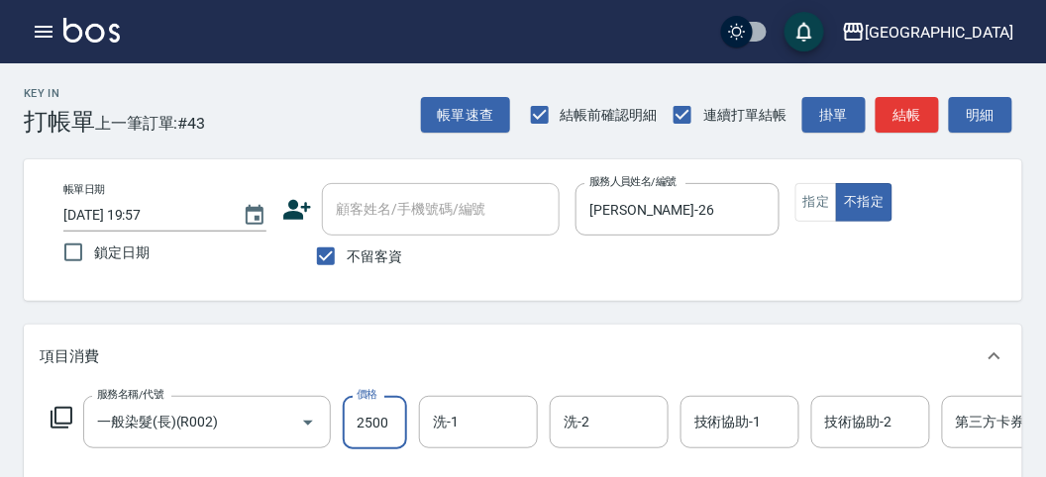
scroll to position [598, 0]
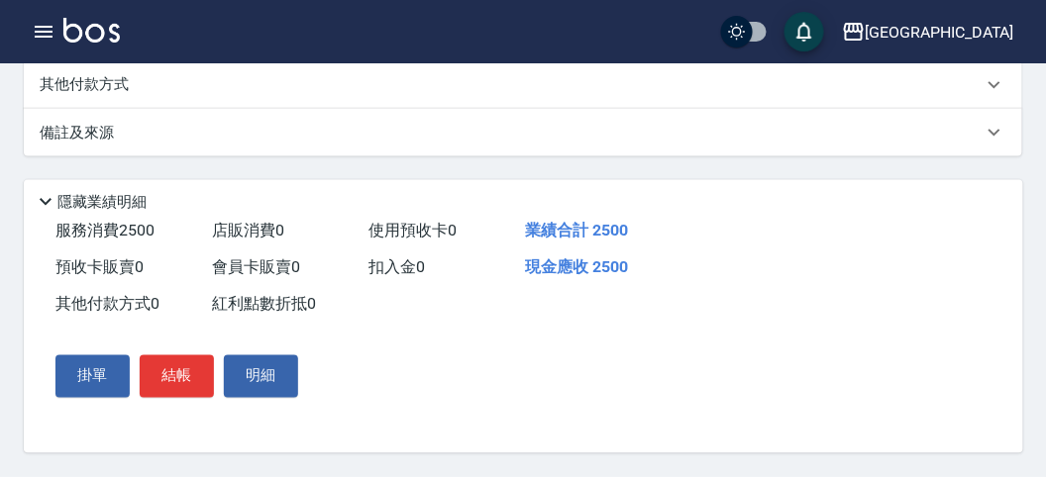
type input "2500"
click at [124, 78] on p "其他付款方式" at bounding box center [89, 85] width 99 height 22
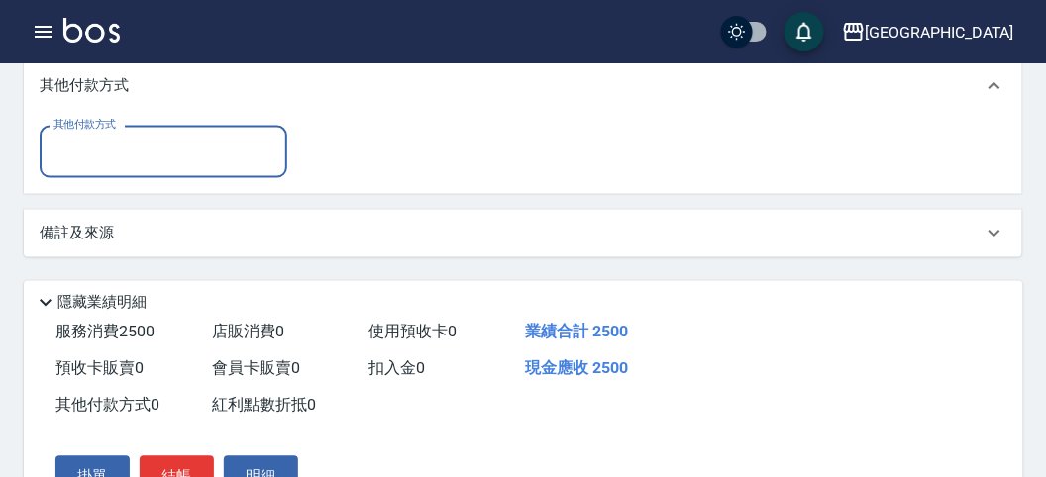
scroll to position [0, 0]
click at [127, 164] on input "其他付款方式" at bounding box center [164, 152] width 230 height 35
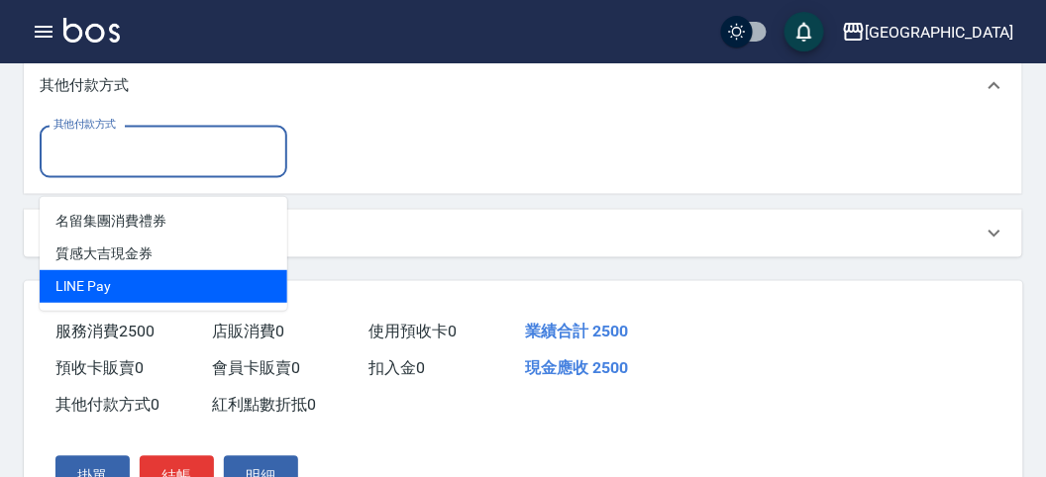
click at [176, 300] on span "LlNE Pay" at bounding box center [164, 286] width 248 height 33
type input "LlNE Pay"
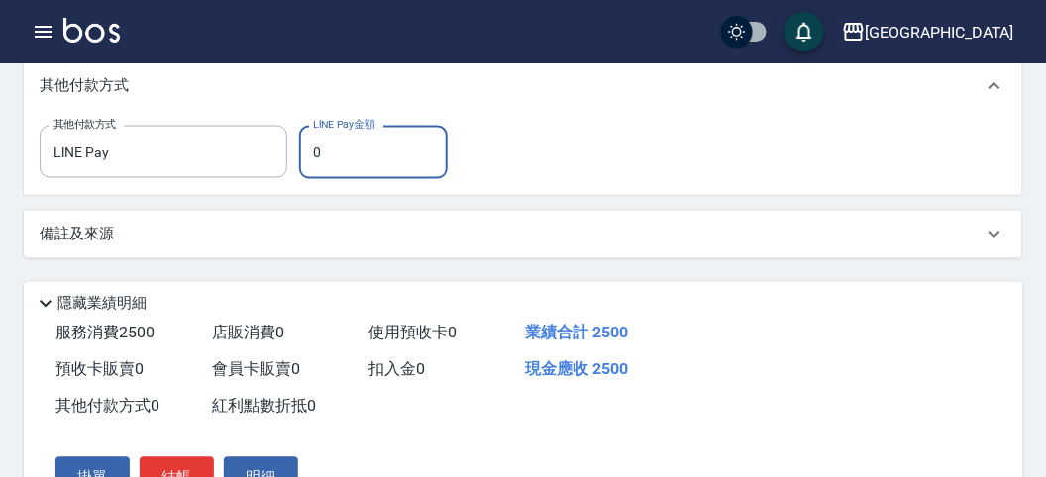
drag, startPoint x: 310, startPoint y: 170, endPoint x: 461, endPoint y: 168, distance: 150.6
click at [467, 167] on div "其他付款方式 LlNE Pay 其他付款方式 LlNE Pay金額 0 LlNE Pay金額" at bounding box center [523, 152] width 967 height 53
type input "2500"
click at [603, 179] on div "其他付款方式 LlNE Pay 其他付款方式 LlNE Pay金額 2500 LlNE Pay金額" at bounding box center [523, 152] width 967 height 53
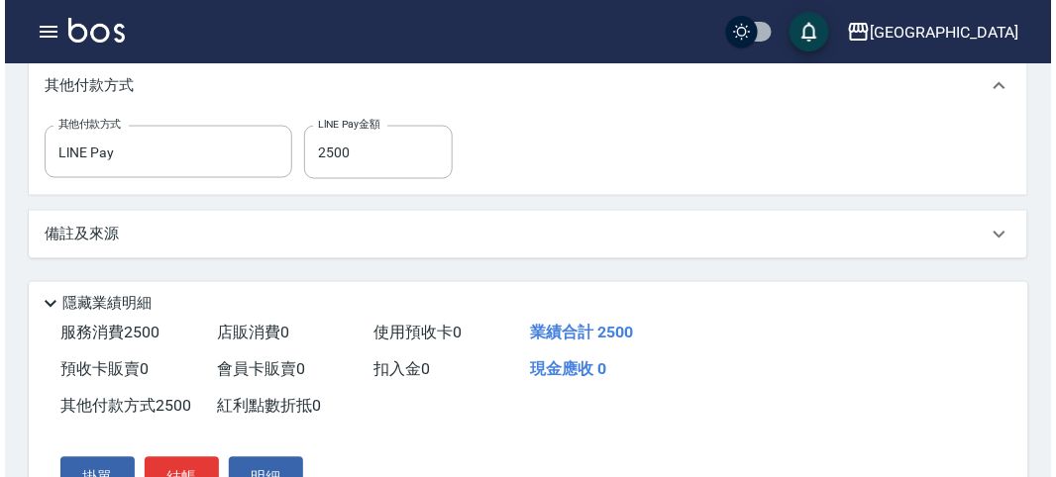
scroll to position [723, 0]
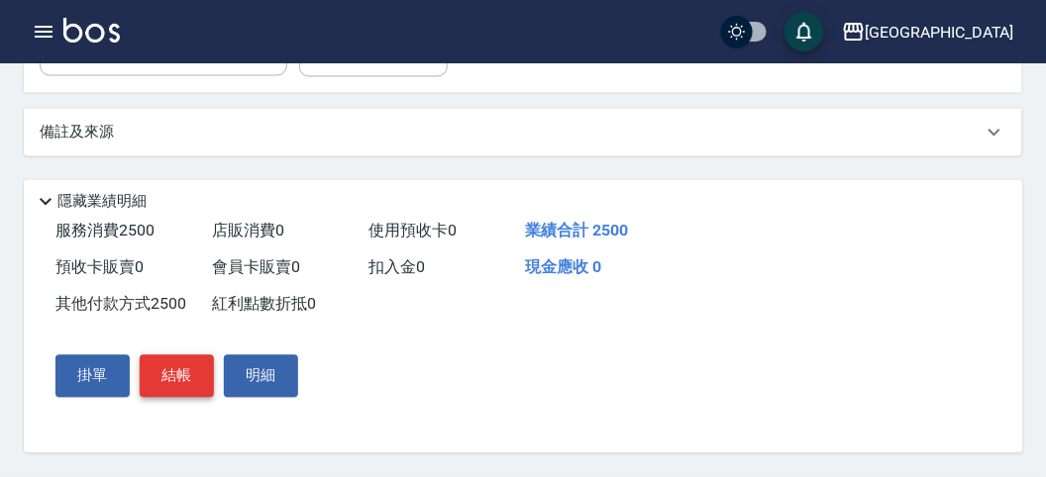
click at [185, 373] on button "結帳" at bounding box center [177, 377] width 74 height 42
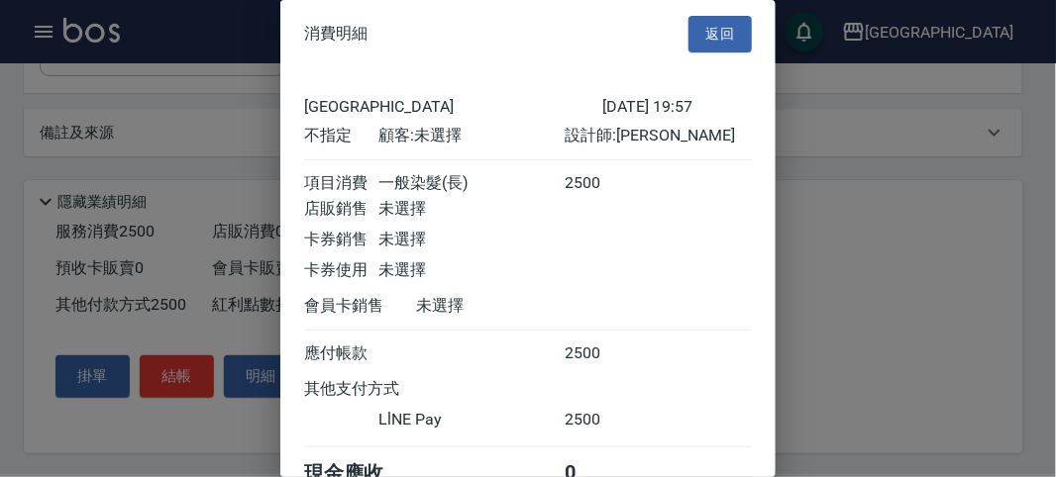
scroll to position [106, 0]
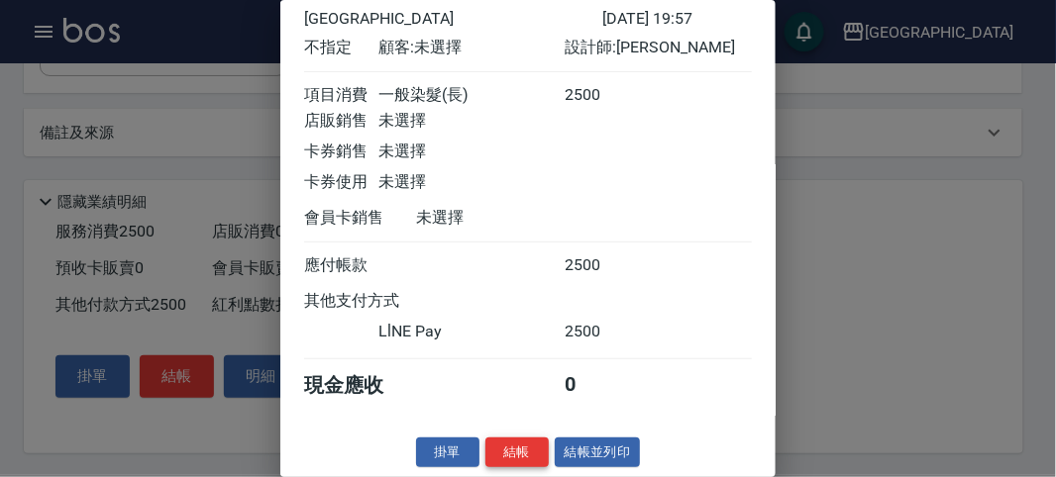
click at [491, 461] on button "結帳" at bounding box center [516, 453] width 63 height 31
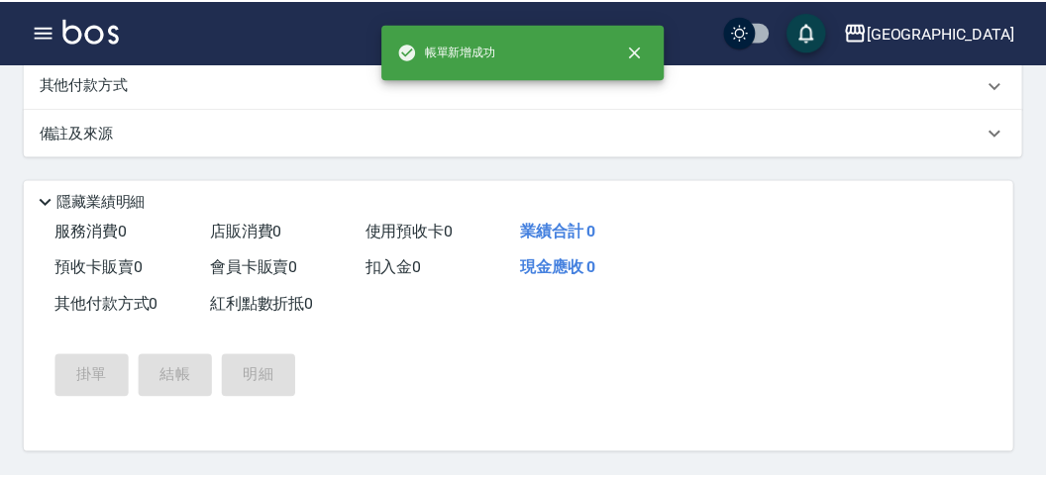
scroll to position [0, 0]
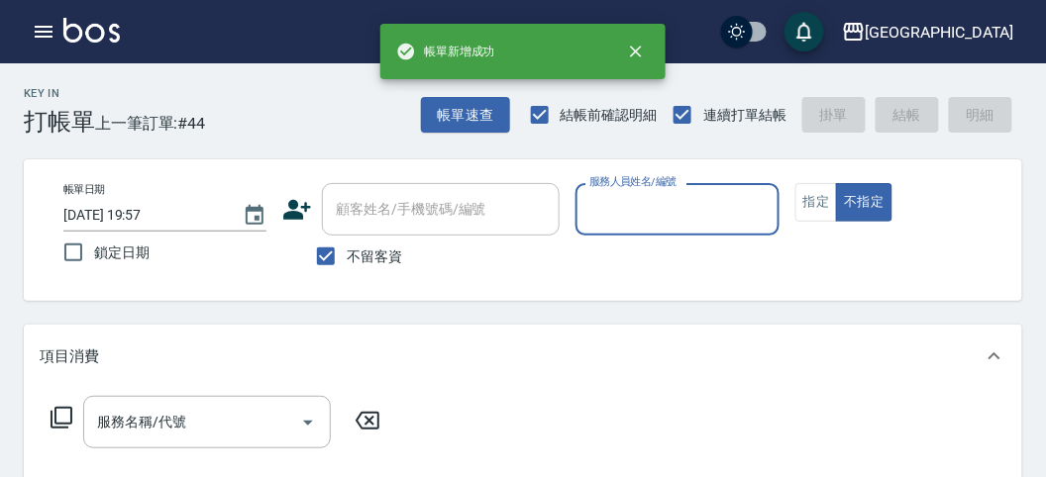
click at [318, 109] on div "Key In 打帳單 上一筆訂單:#44 帳單速查 結帳前確認明細 連續打單結帳 掛單 結帳 明細" at bounding box center [511, 99] width 1022 height 72
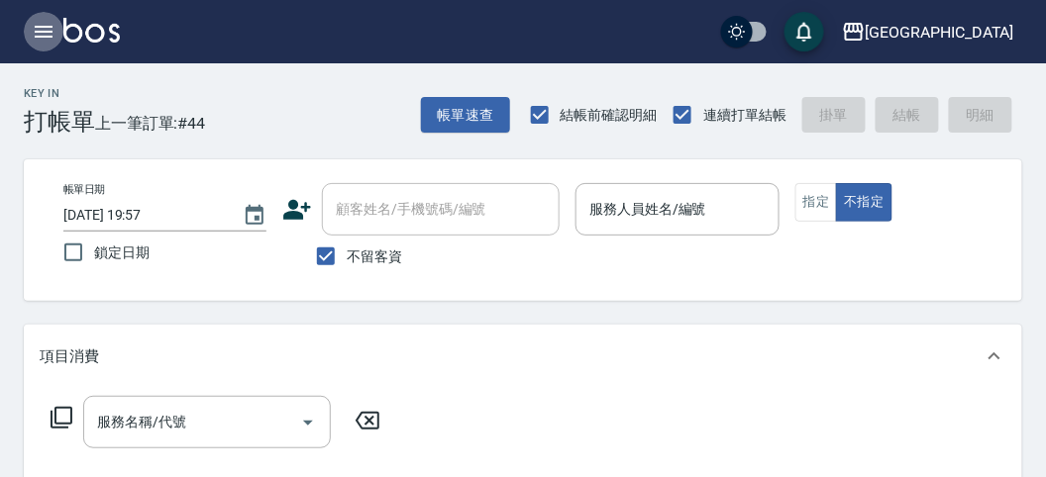
click at [38, 26] on icon "button" at bounding box center [44, 32] width 18 height 12
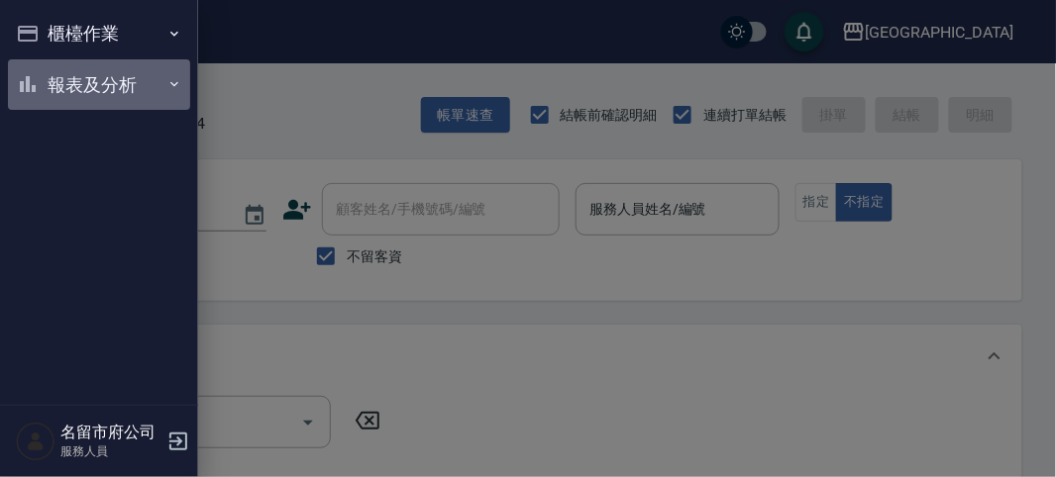
click at [65, 82] on button "報表及分析" at bounding box center [99, 85] width 182 height 52
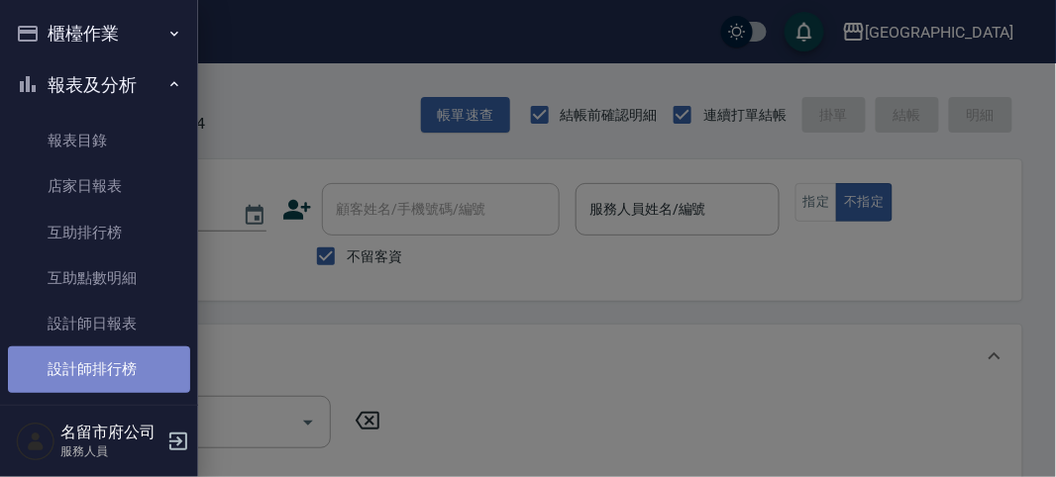
click at [129, 387] on link "設計師排行榜" at bounding box center [99, 370] width 182 height 46
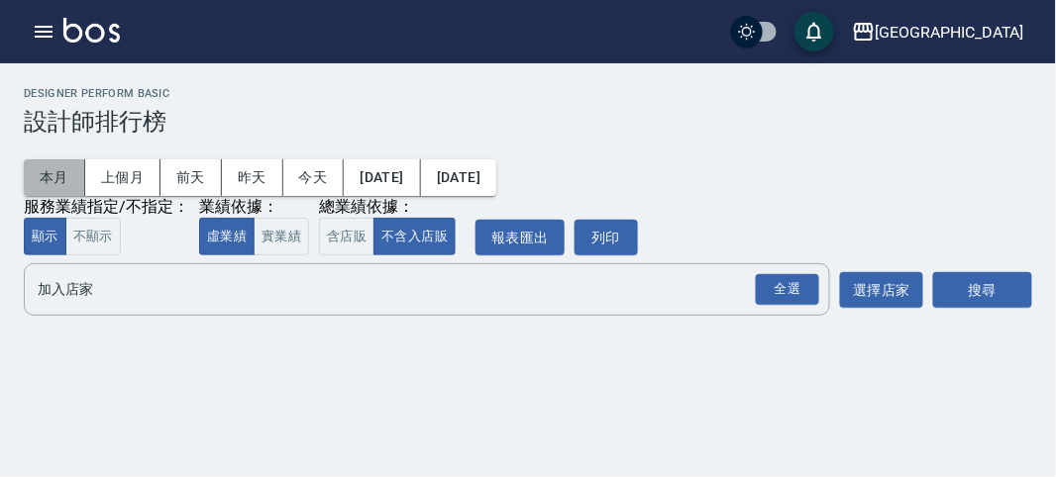
click at [50, 179] on button "本月" at bounding box center [54, 177] width 61 height 37
click at [772, 283] on div "全選" at bounding box center [787, 289] width 63 height 31
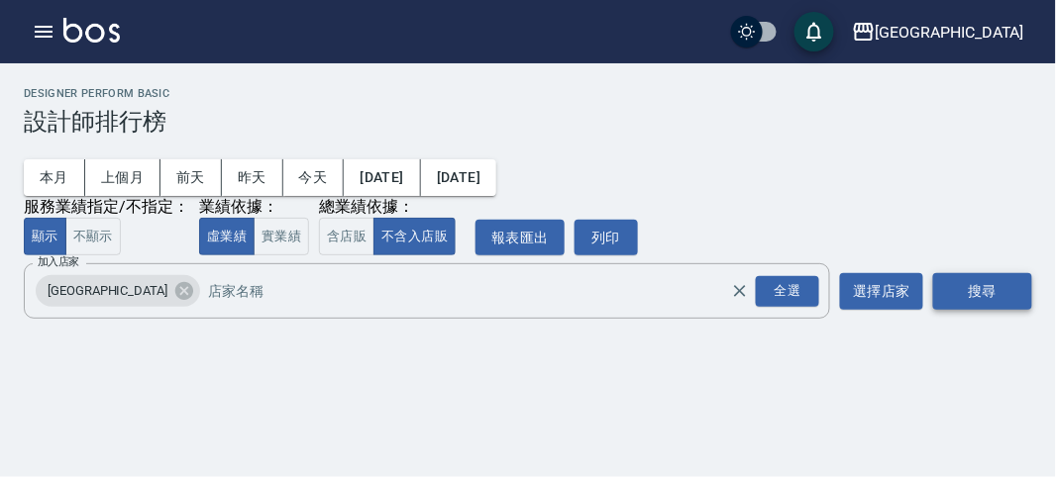
click at [954, 286] on button "搜尋" at bounding box center [982, 291] width 99 height 37
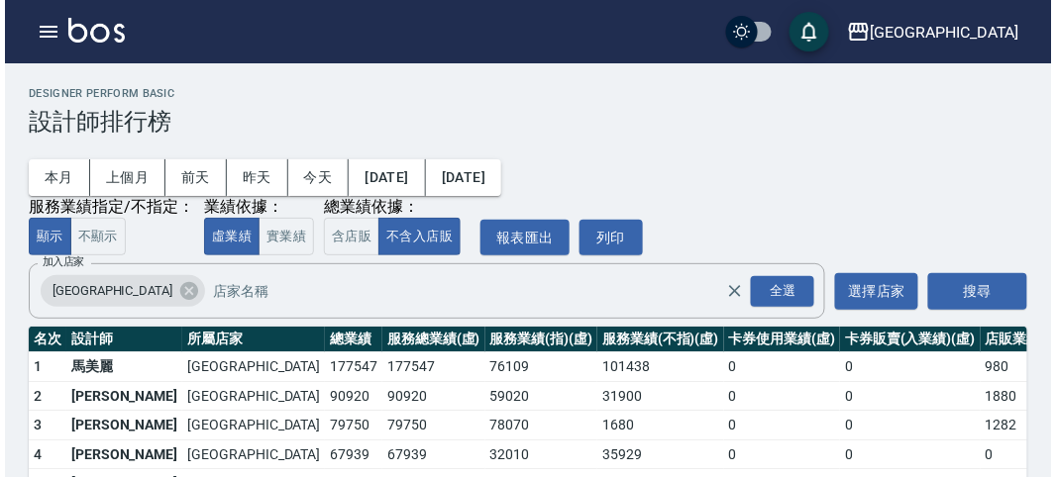
scroll to position [173, 0]
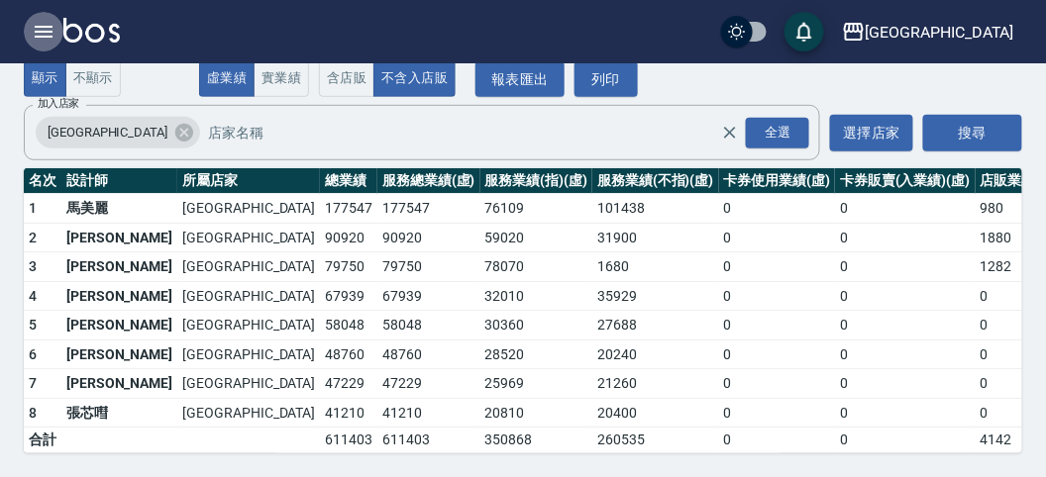
click at [47, 33] on icon "button" at bounding box center [44, 32] width 24 height 24
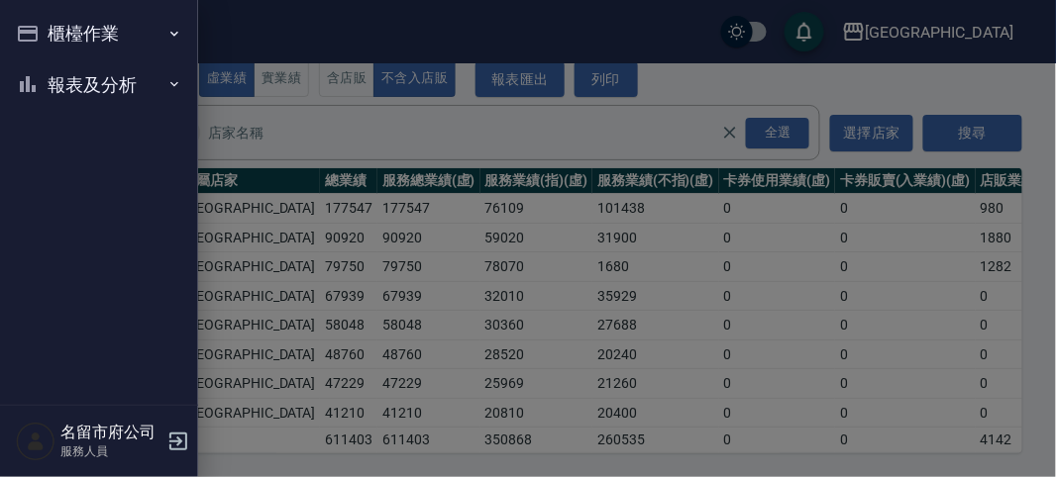
click at [49, 32] on button "櫃檯作業" at bounding box center [99, 34] width 182 height 52
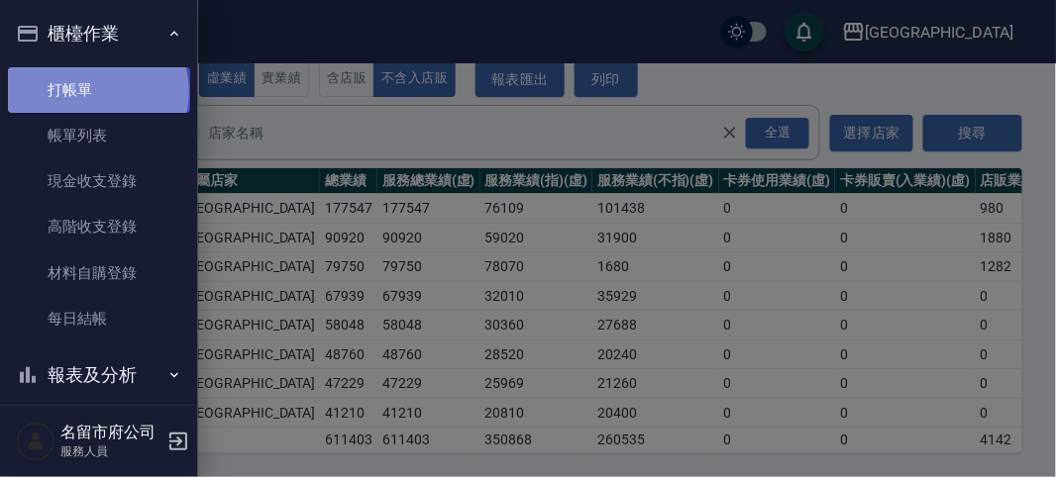
click at [96, 91] on link "打帳單" at bounding box center [99, 90] width 182 height 46
